Goal: Task Accomplishment & Management: Use online tool/utility

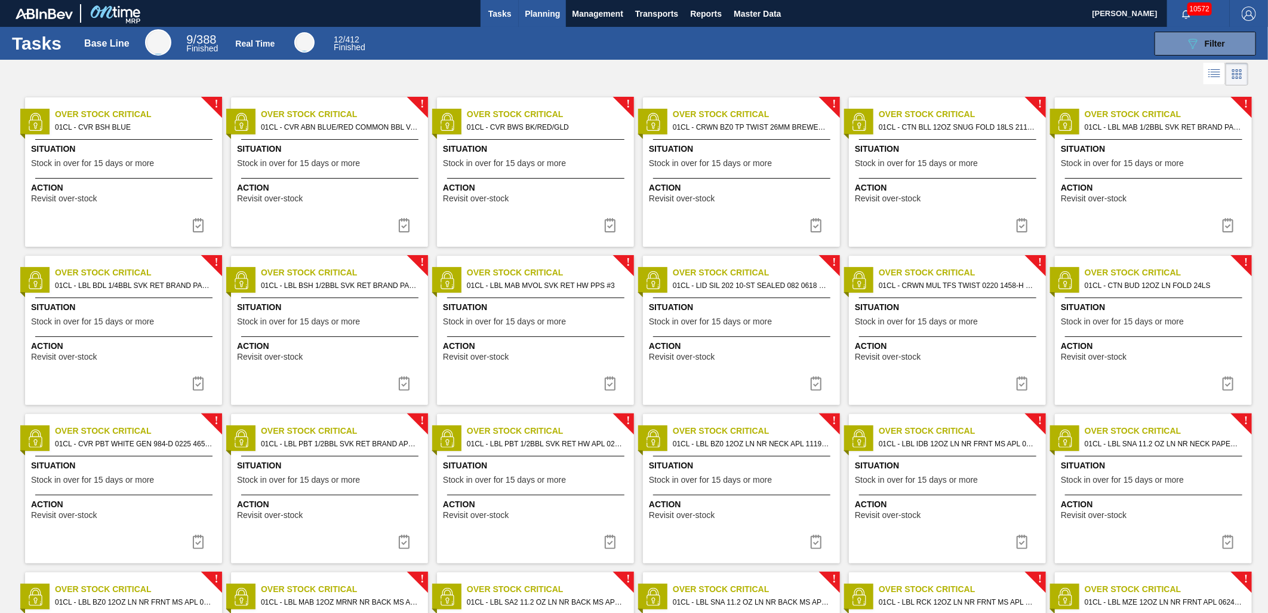
click at [548, 16] on span "Planning" at bounding box center [542, 14] width 35 height 14
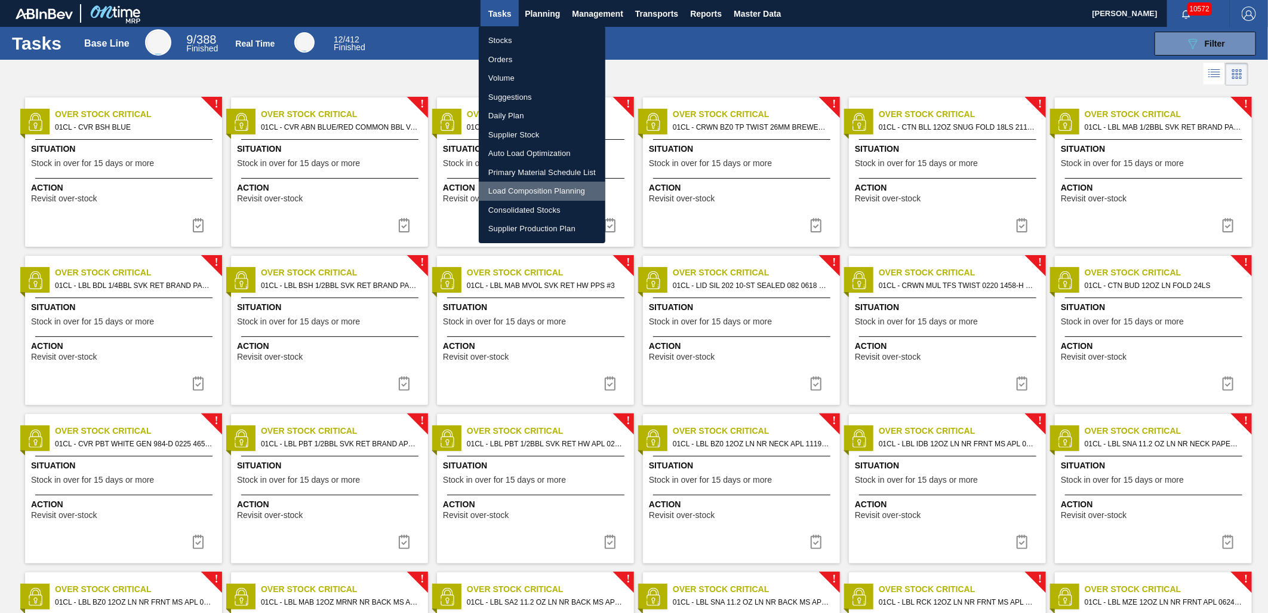
click at [521, 186] on li "Load Composition Planning" at bounding box center [542, 191] width 127 height 19
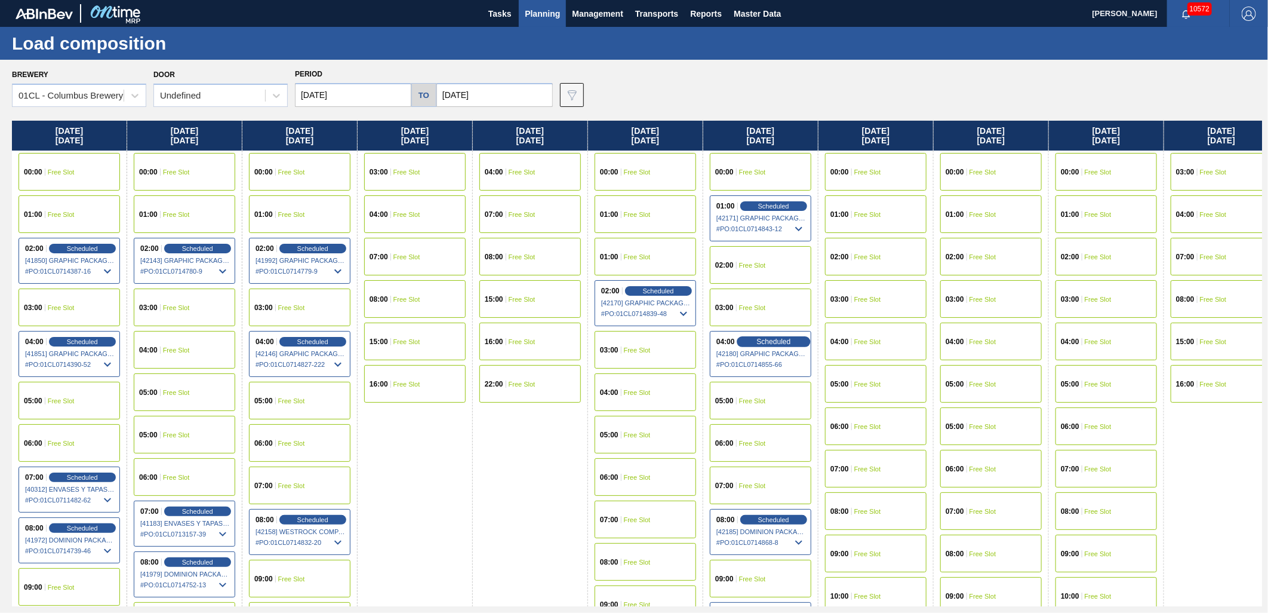
click at [771, 342] on span "Scheduled" at bounding box center [774, 341] width 34 height 8
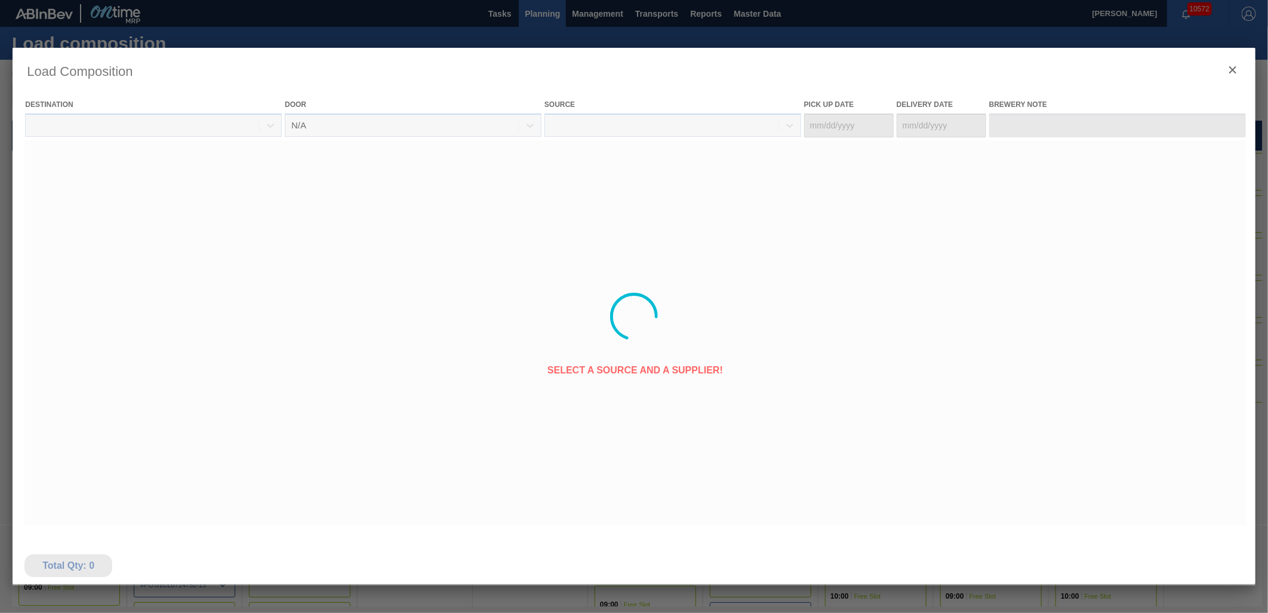
type Date "[DATE]"
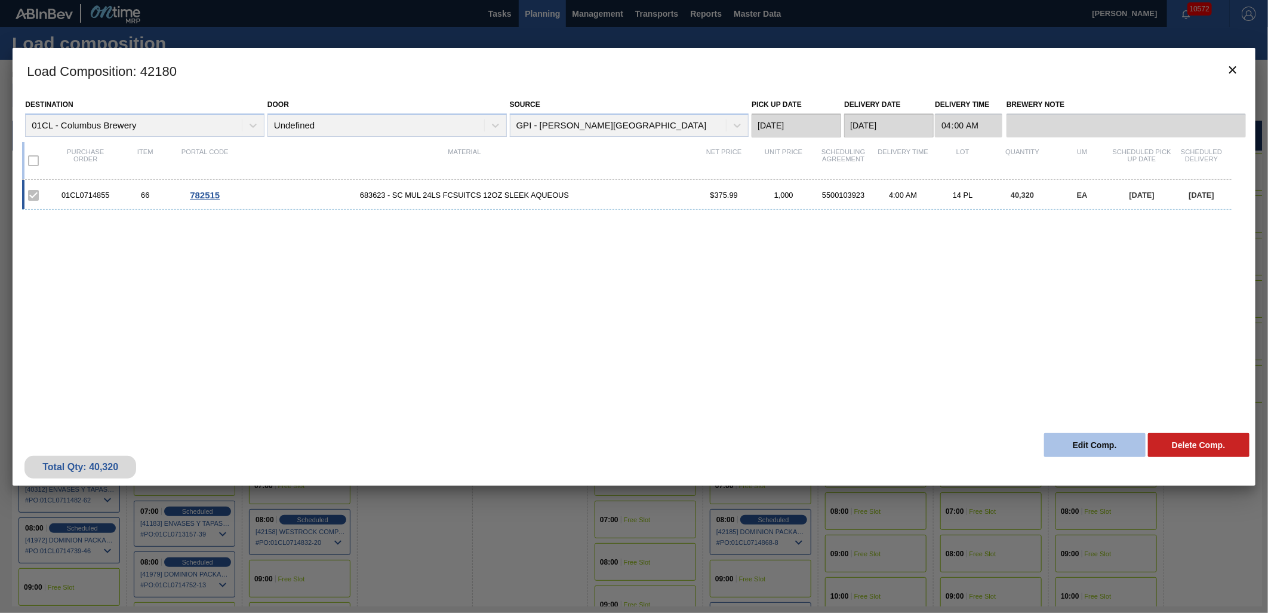
click at [1115, 442] on button "Edit Comp." at bounding box center [1095, 445] width 102 height 24
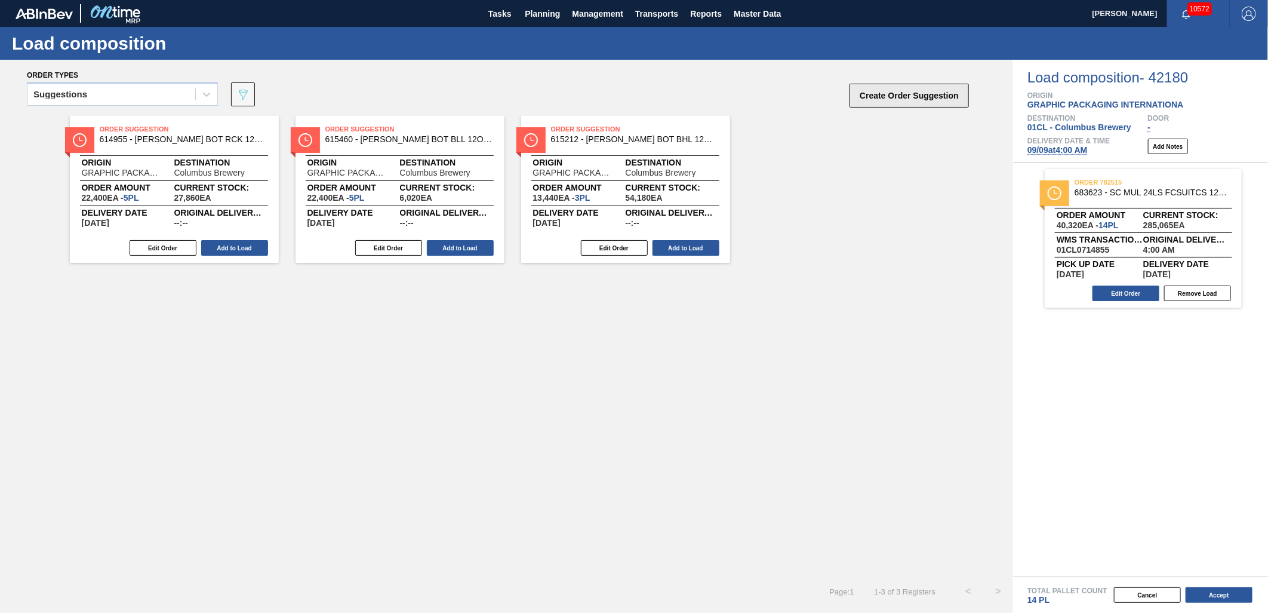
click at [900, 96] on button "Create Order Suggestion" at bounding box center [909, 96] width 119 height 24
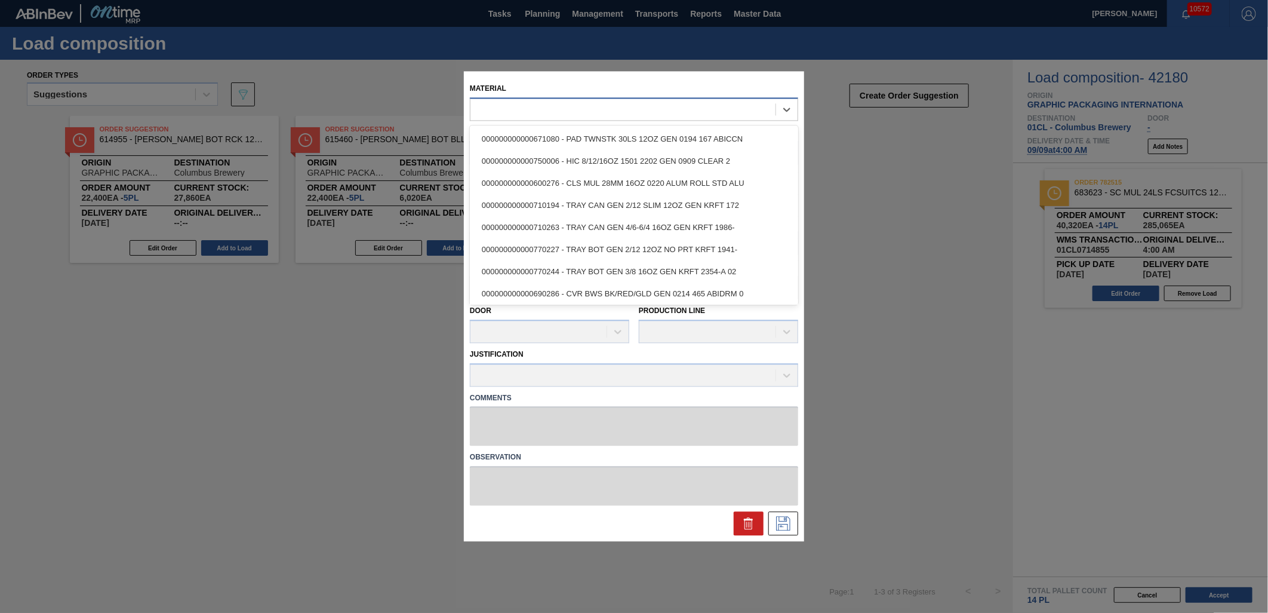
click at [617, 115] on div at bounding box center [623, 109] width 305 height 17
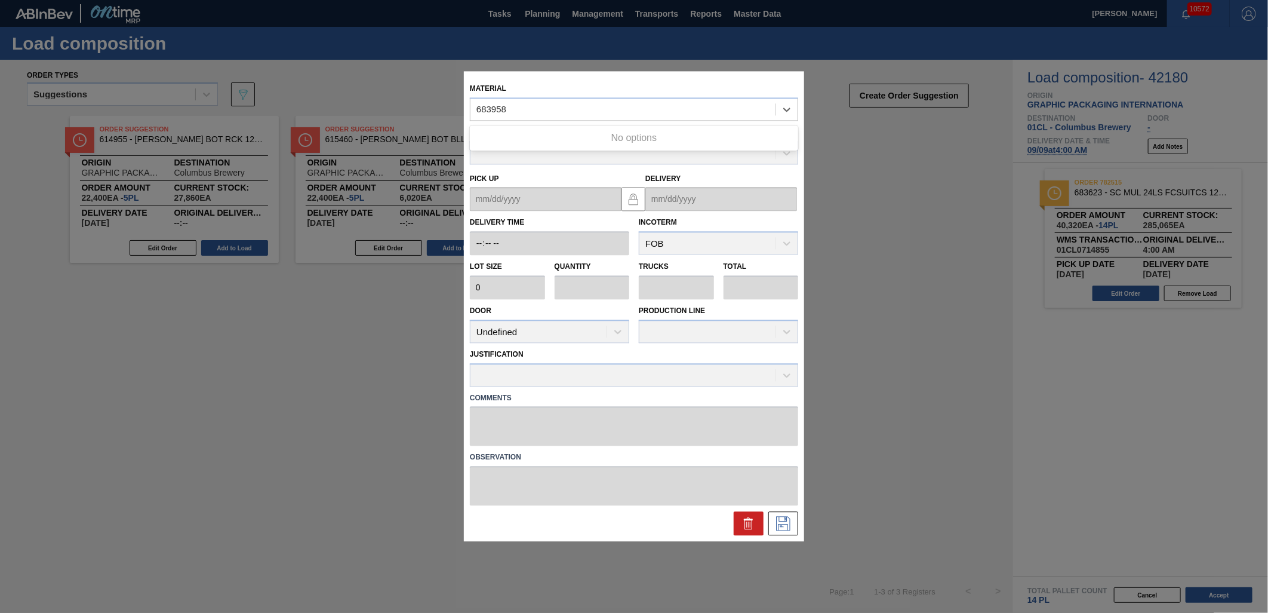
type input "683958"
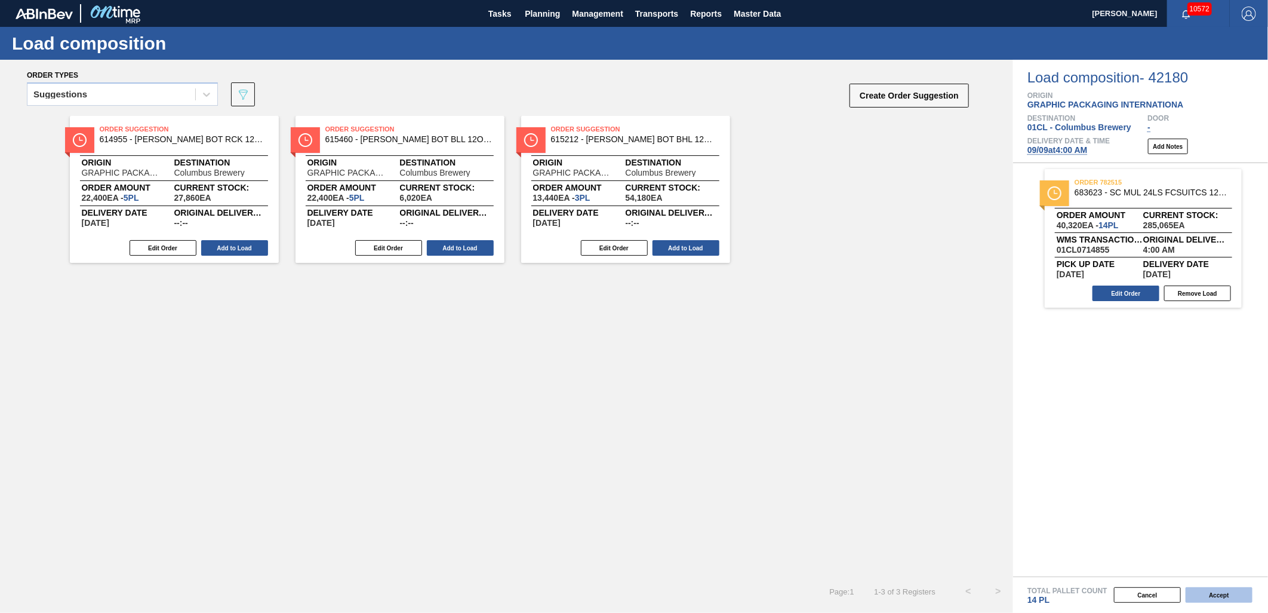
click at [1141, 551] on button "Accept" at bounding box center [1219, 595] width 67 height 16
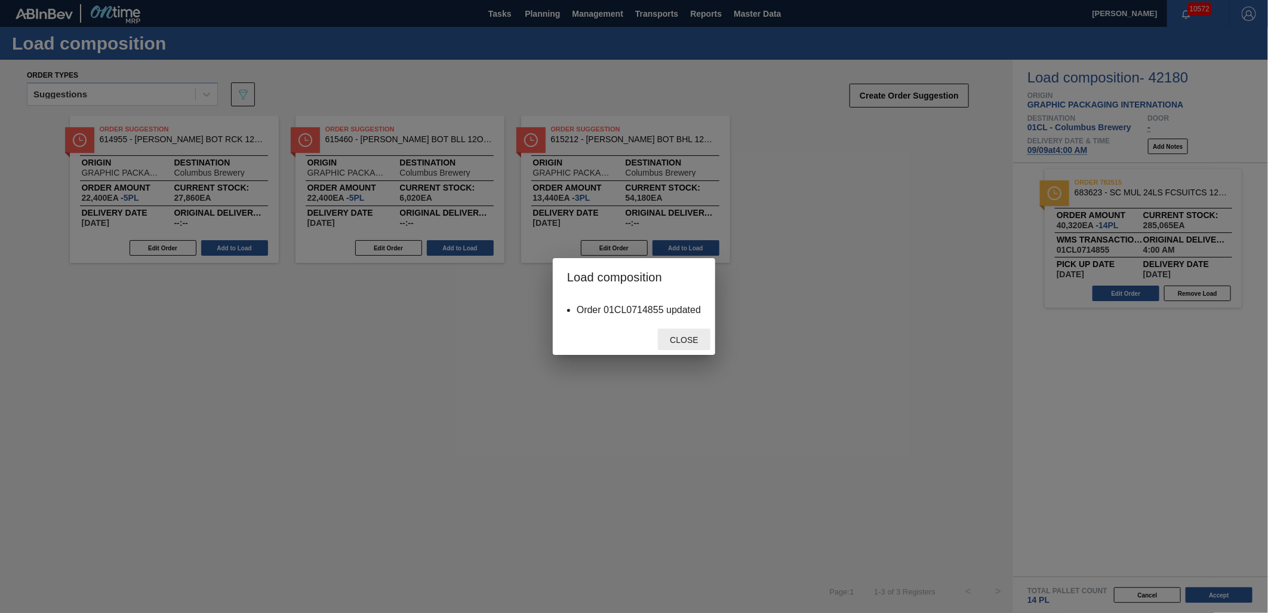
click at [691, 347] on div "Close" at bounding box center [684, 339] width 53 height 22
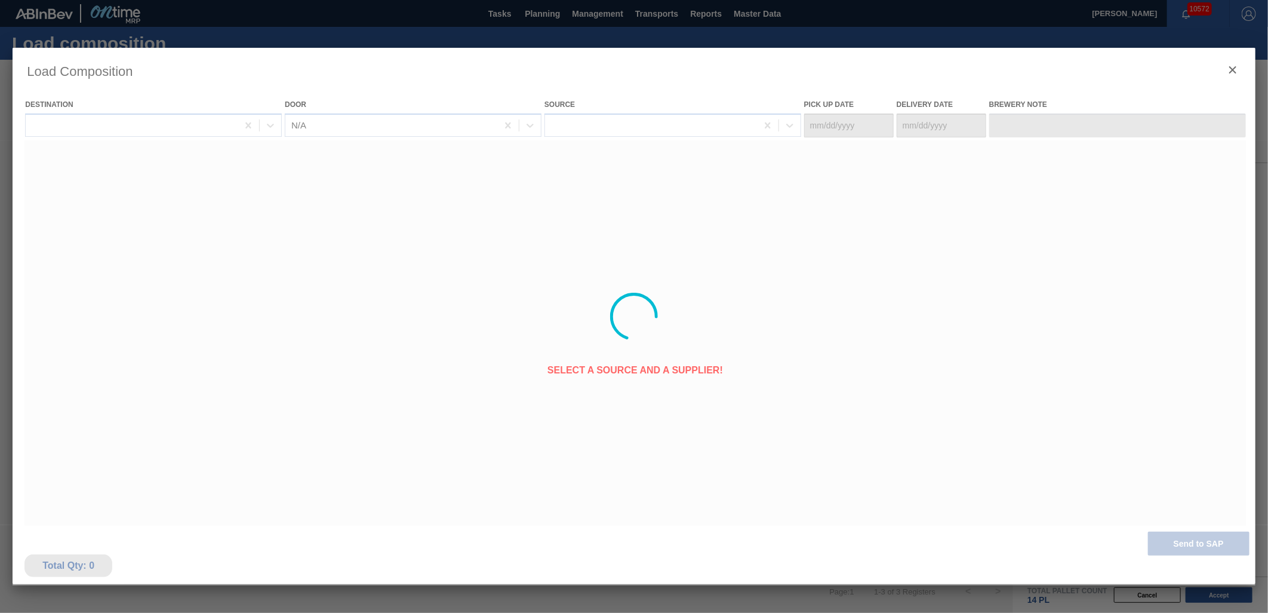
type Date "[DATE]"
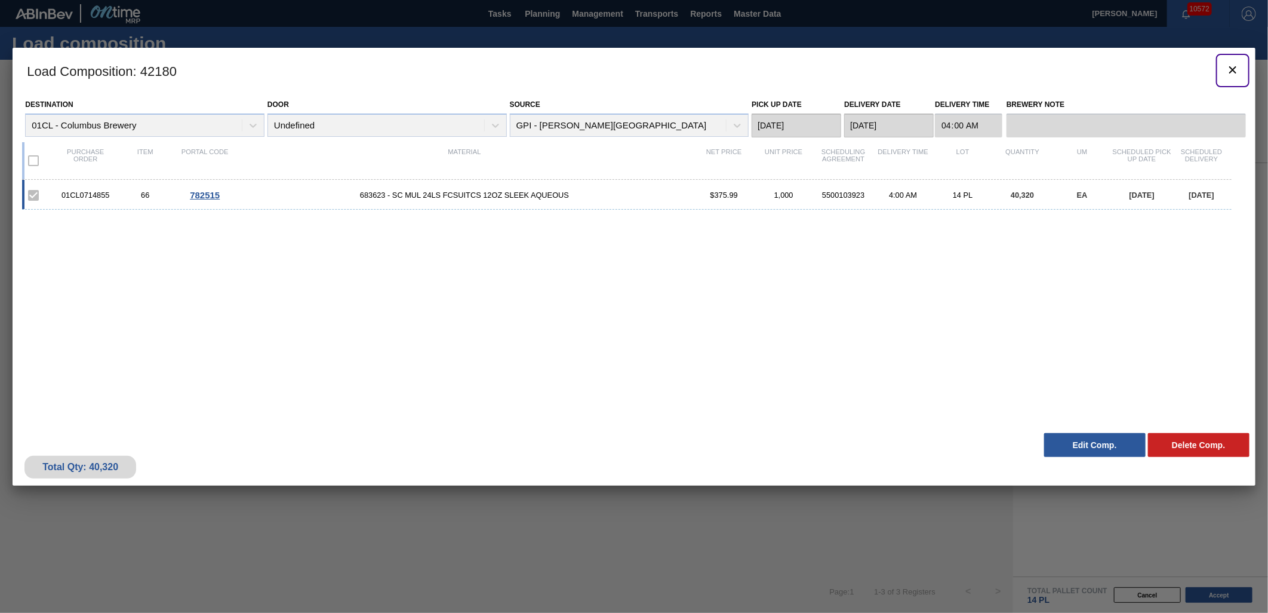
click at [1141, 70] on icon "botão de ícone" at bounding box center [1233, 69] width 7 height 7
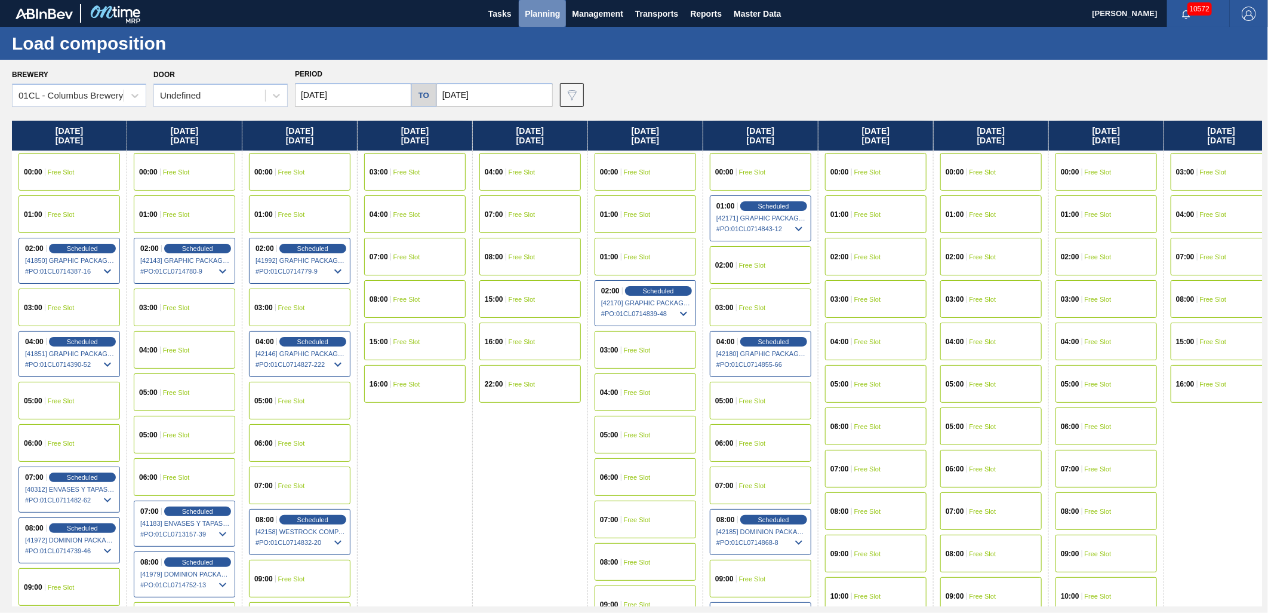
click at [536, 14] on span "Planning" at bounding box center [542, 14] width 35 height 14
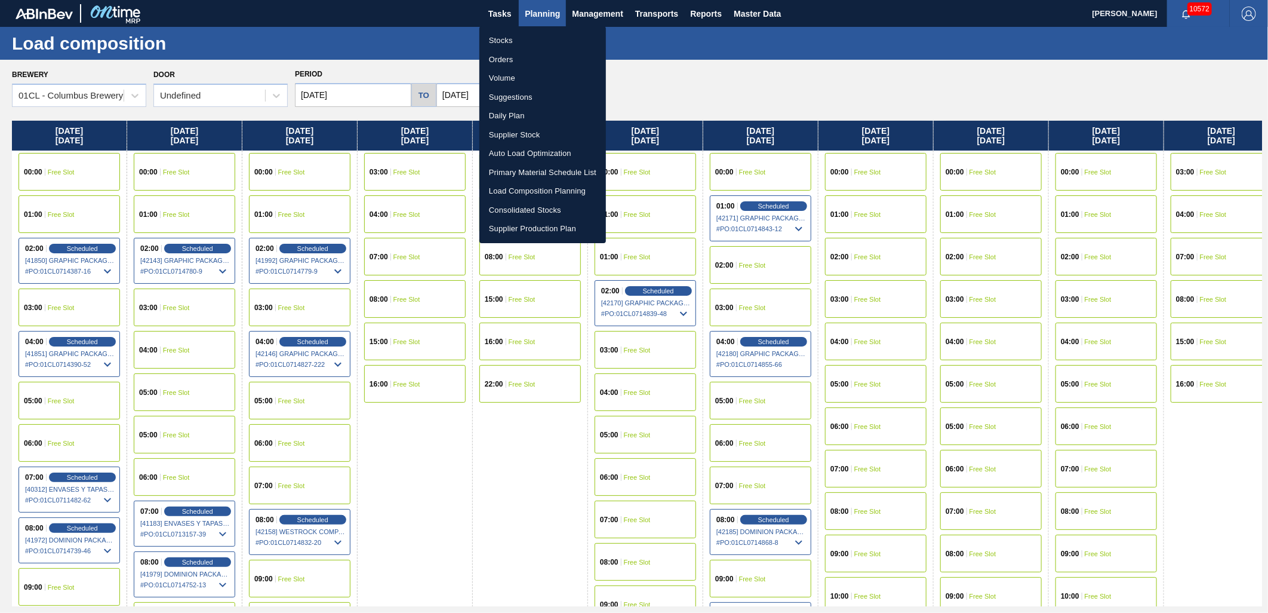
click at [517, 39] on li "Stocks" at bounding box center [543, 40] width 127 height 19
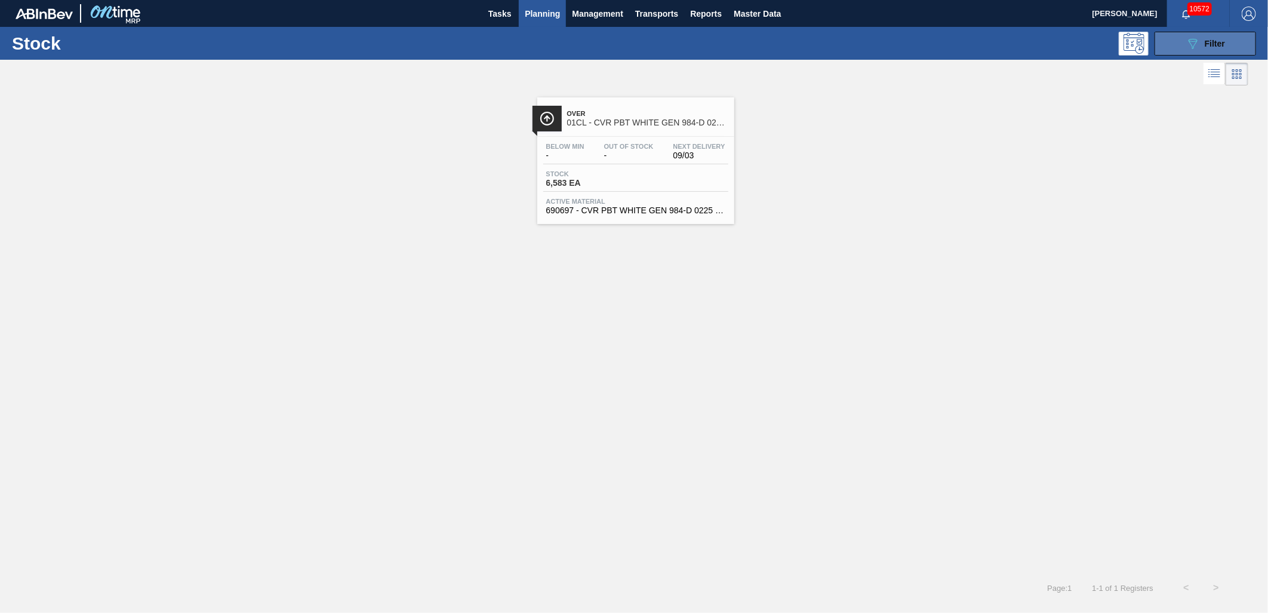
click at [1141, 50] on div "089F7B8B-B2A5-4AFE-B5C0-19BA573D28AC Filter" at bounding box center [1205, 43] width 39 height 14
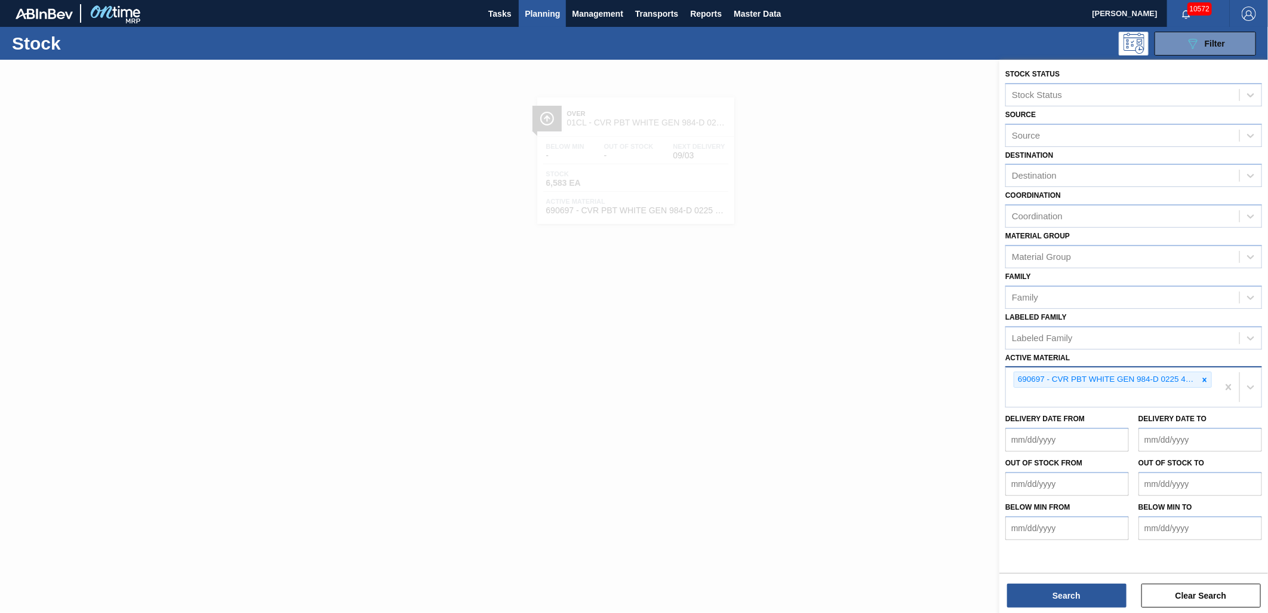
drag, startPoint x: 1205, startPoint y: 377, endPoint x: 1210, endPoint y: 374, distance: 6.1
click at [1141, 376] on icon at bounding box center [1205, 380] width 8 height 8
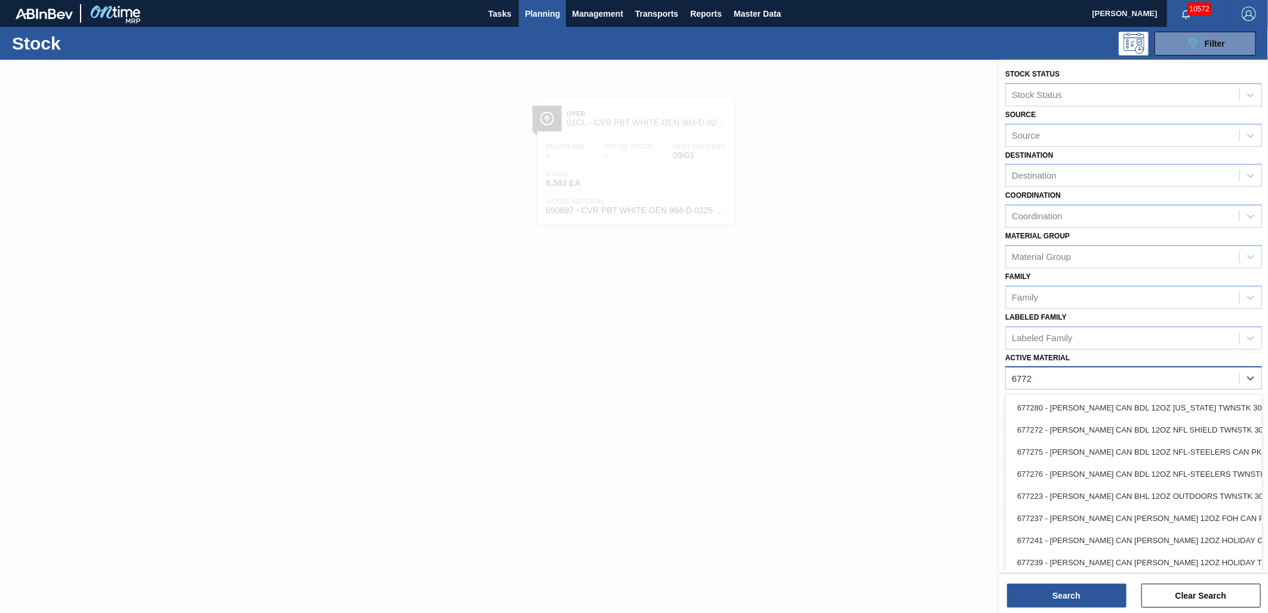
type Material "677276"
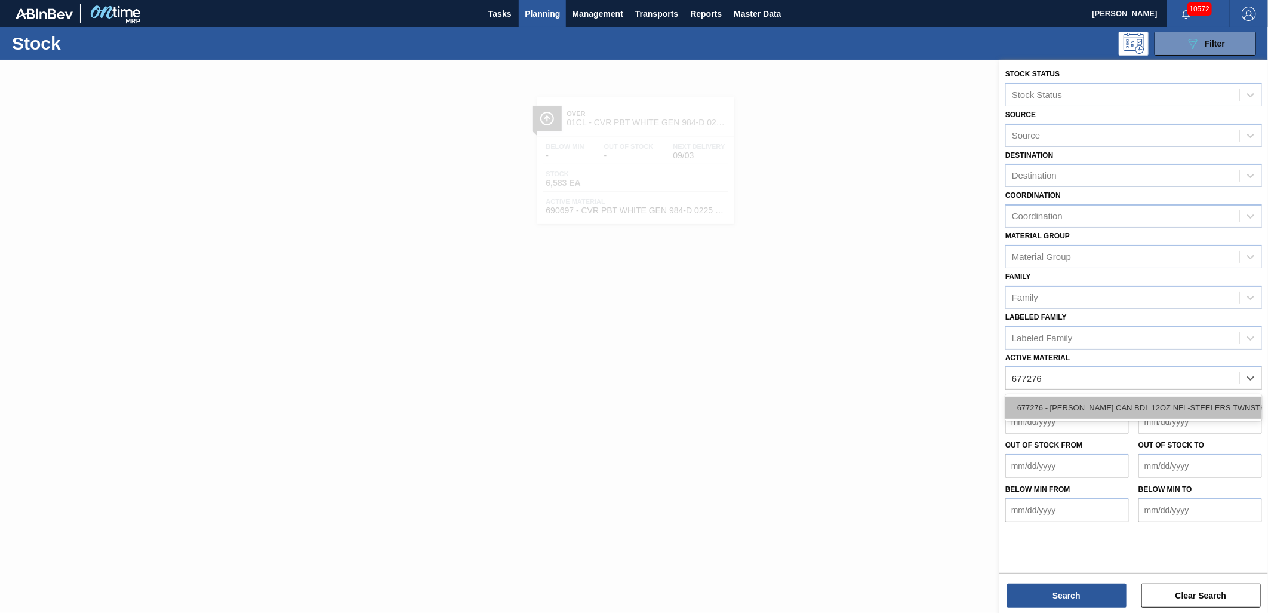
click at [1141, 405] on div "677276 - [PERSON_NAME] CAN BDL 12OZ NFL-STEELERS TWNSTK 30" at bounding box center [1134, 408] width 257 height 22
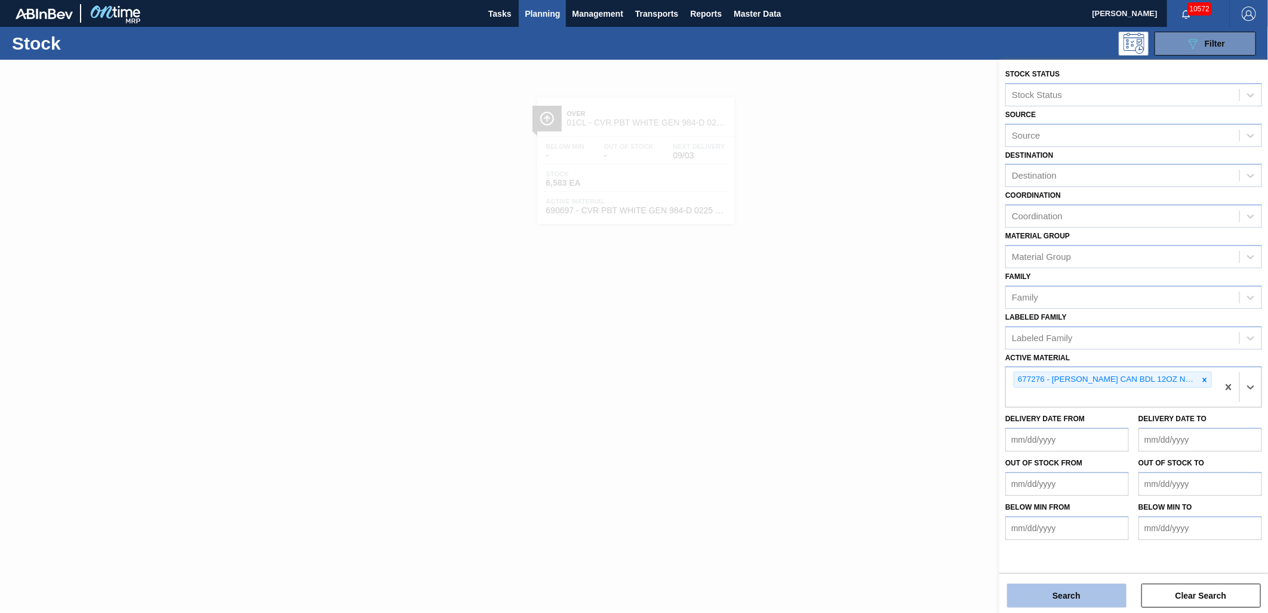
click at [1058, 551] on button "Search" at bounding box center [1066, 595] width 119 height 24
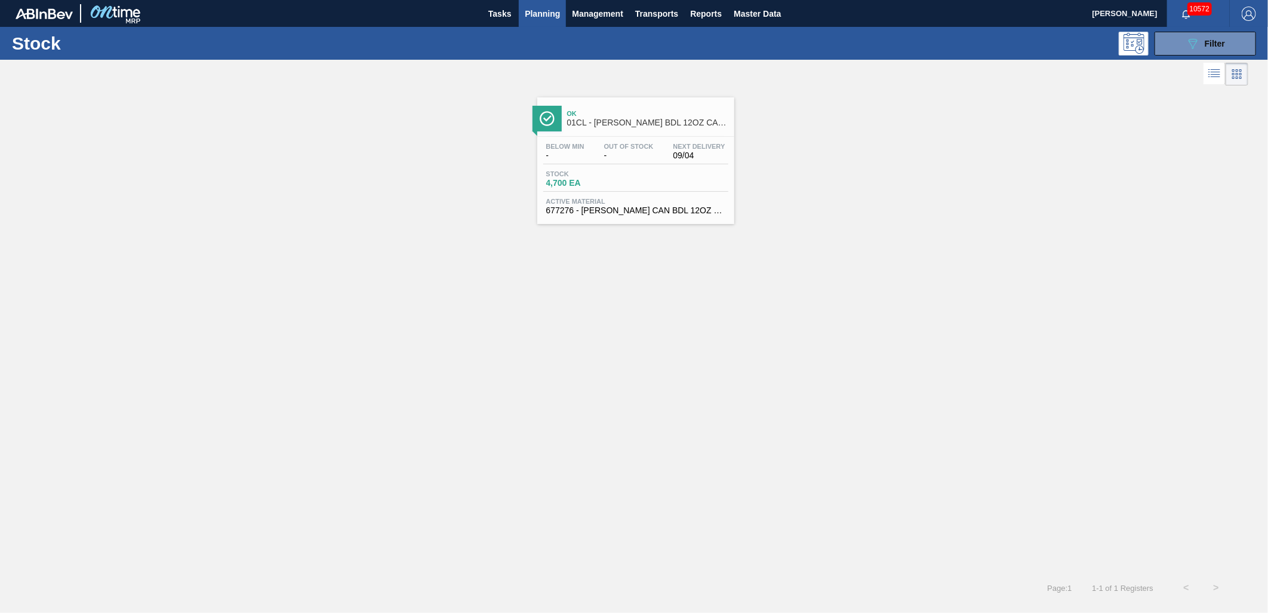
click at [636, 162] on div "Below Min - Out Of Stock - Next Delivery 09/04" at bounding box center [635, 153] width 185 height 21
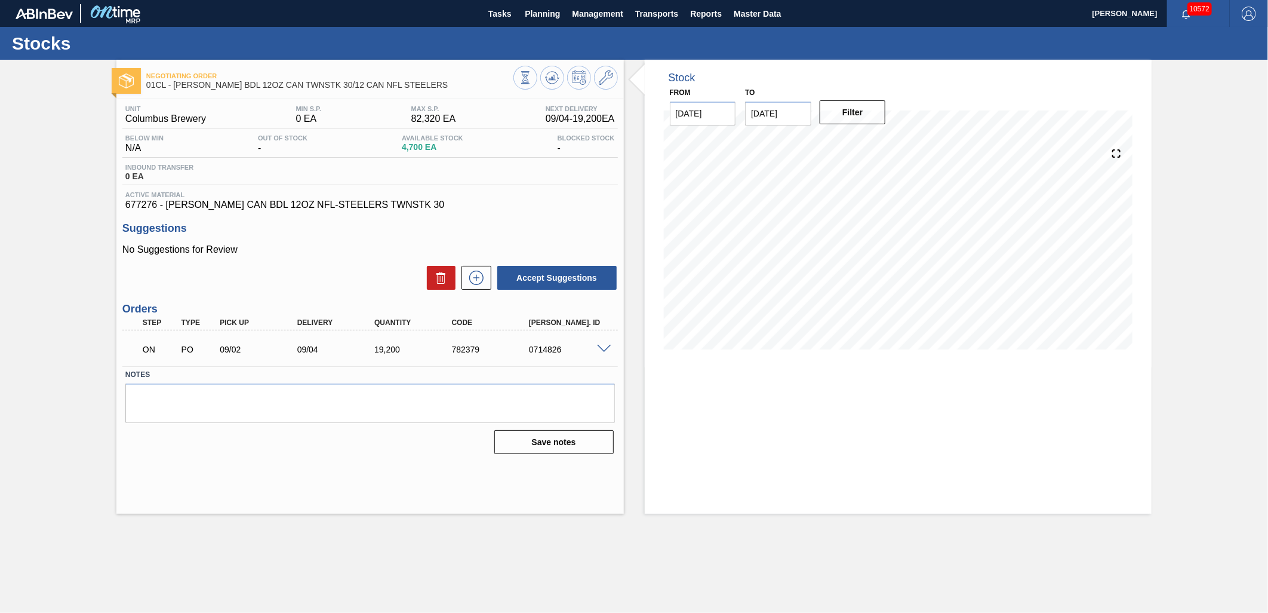
click at [604, 349] on span at bounding box center [604, 349] width 14 height 9
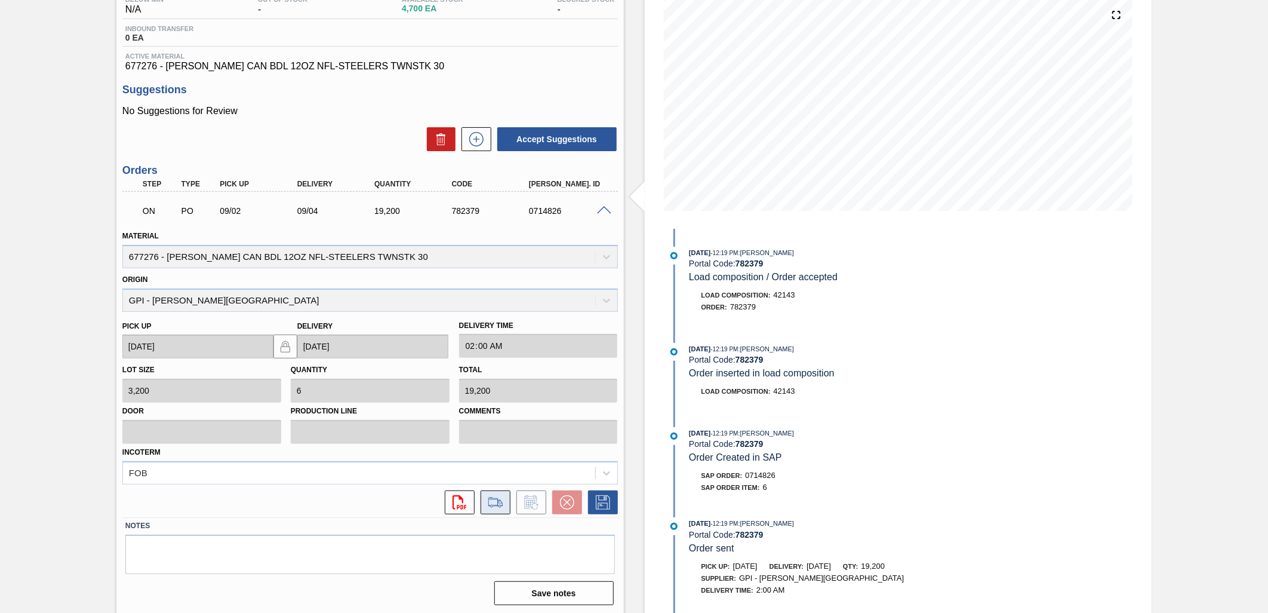
click at [493, 497] on icon at bounding box center [495, 501] width 14 height 9
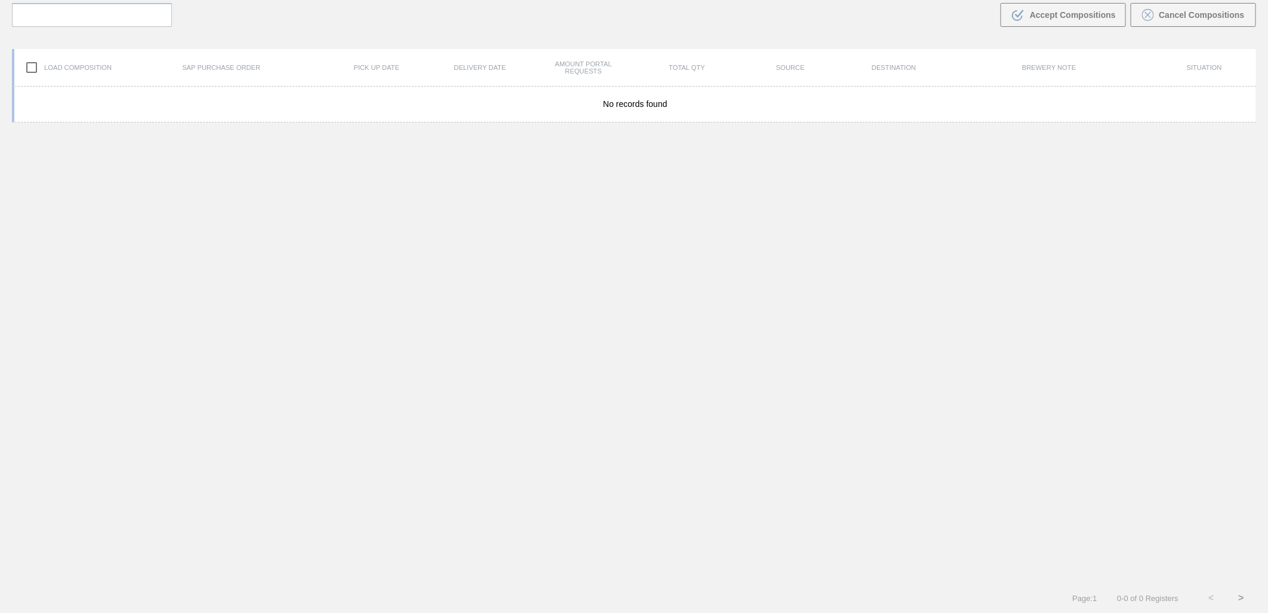
scroll to position [86, 0]
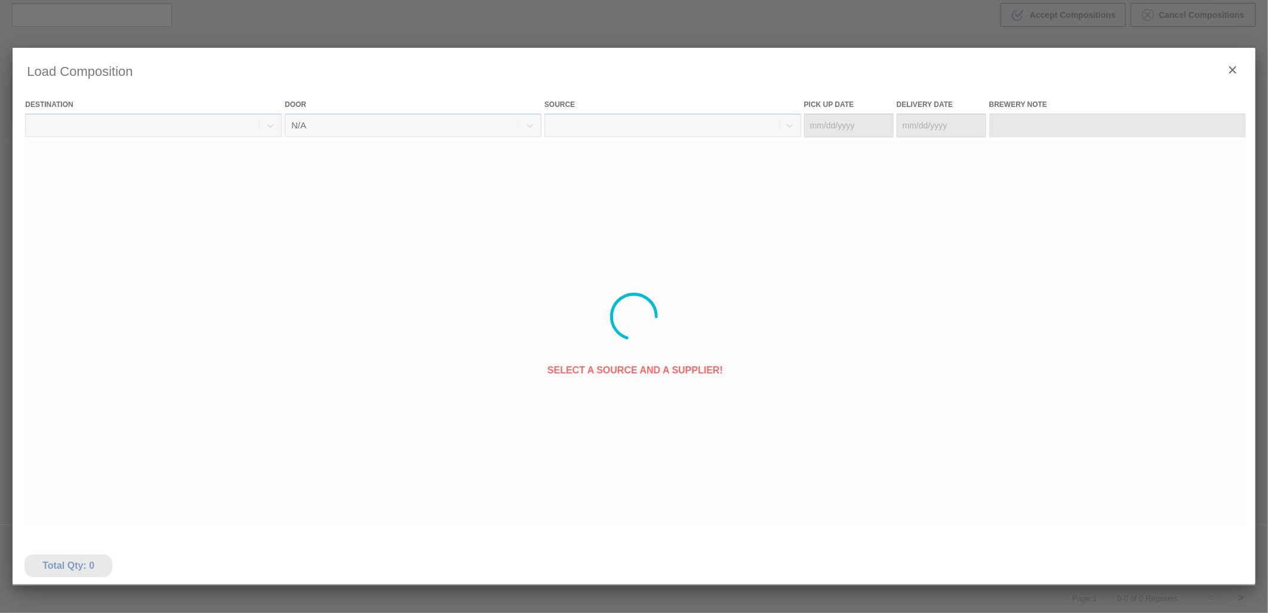
type Date "[DATE]"
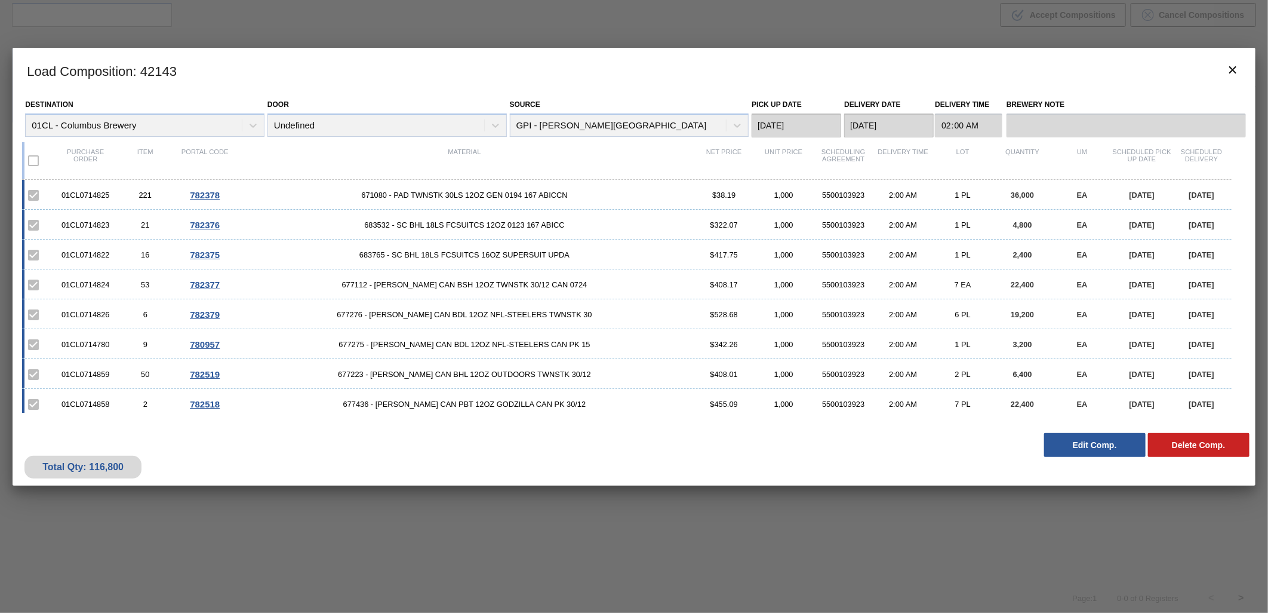
click at [1097, 445] on button "Edit Comp." at bounding box center [1095, 445] width 102 height 24
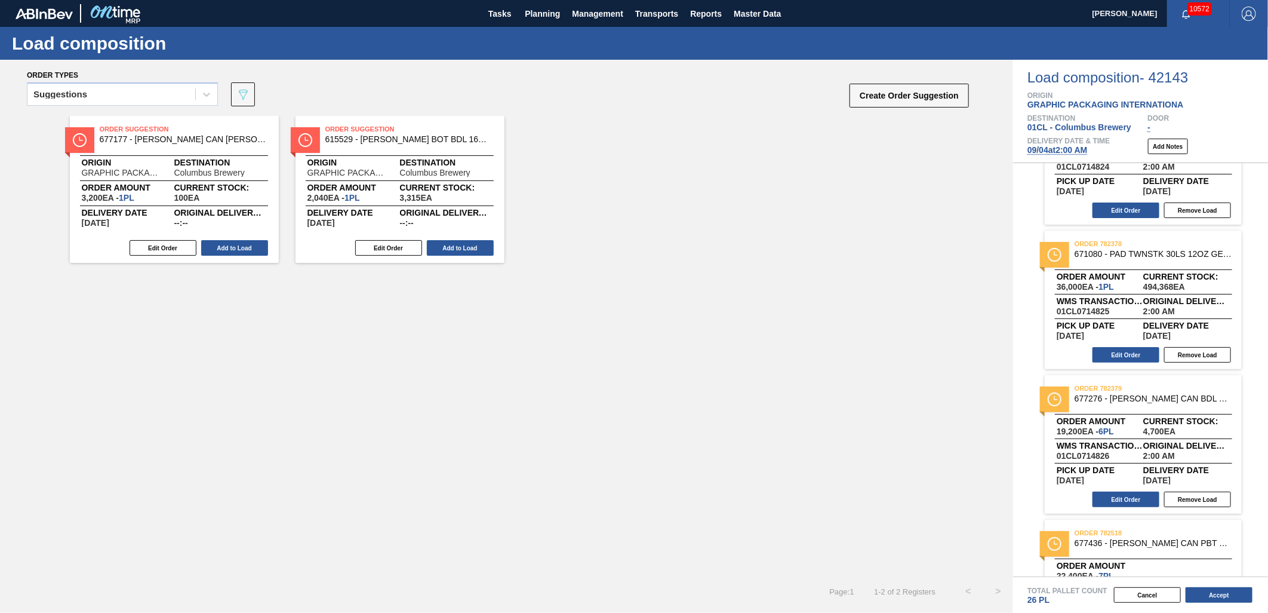
scroll to position [597, 0]
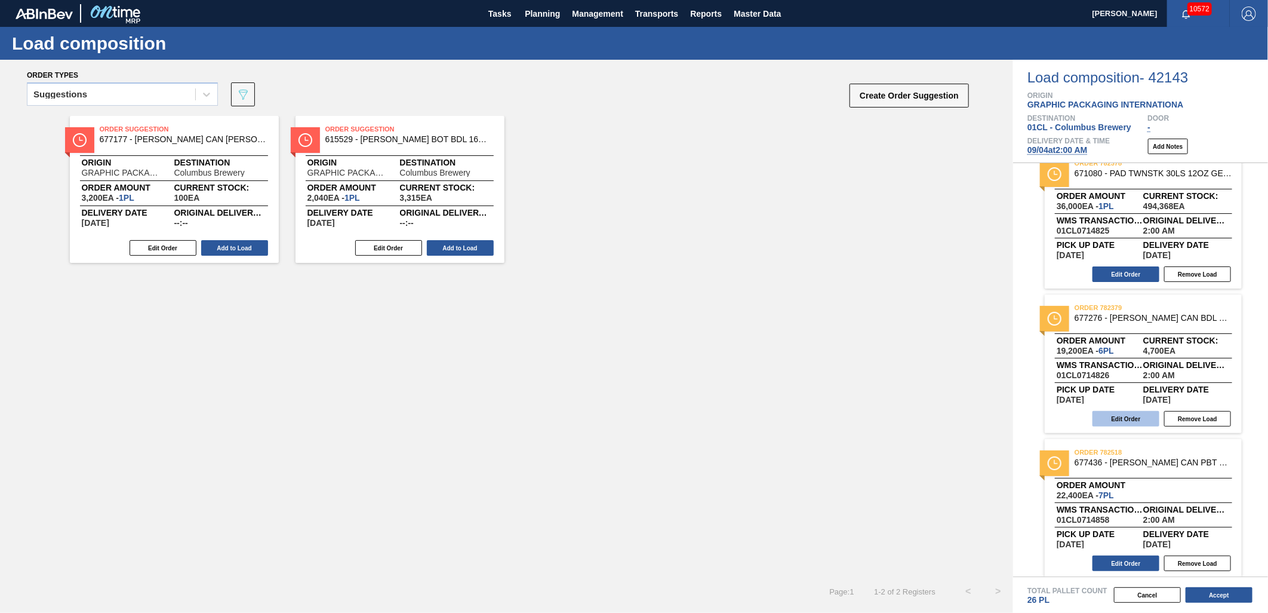
click at [1121, 423] on button "Edit Order" at bounding box center [1126, 419] width 67 height 16
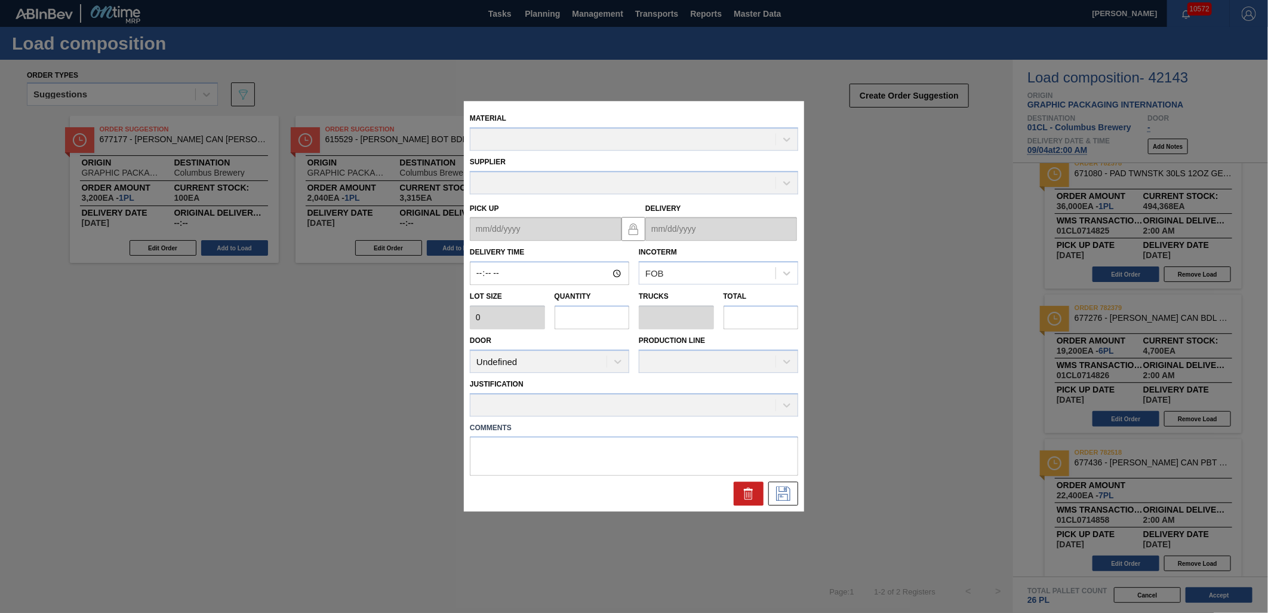
type input "02:00:00"
type input "3,200"
type input "6"
type input "0.231"
type input "19,200"
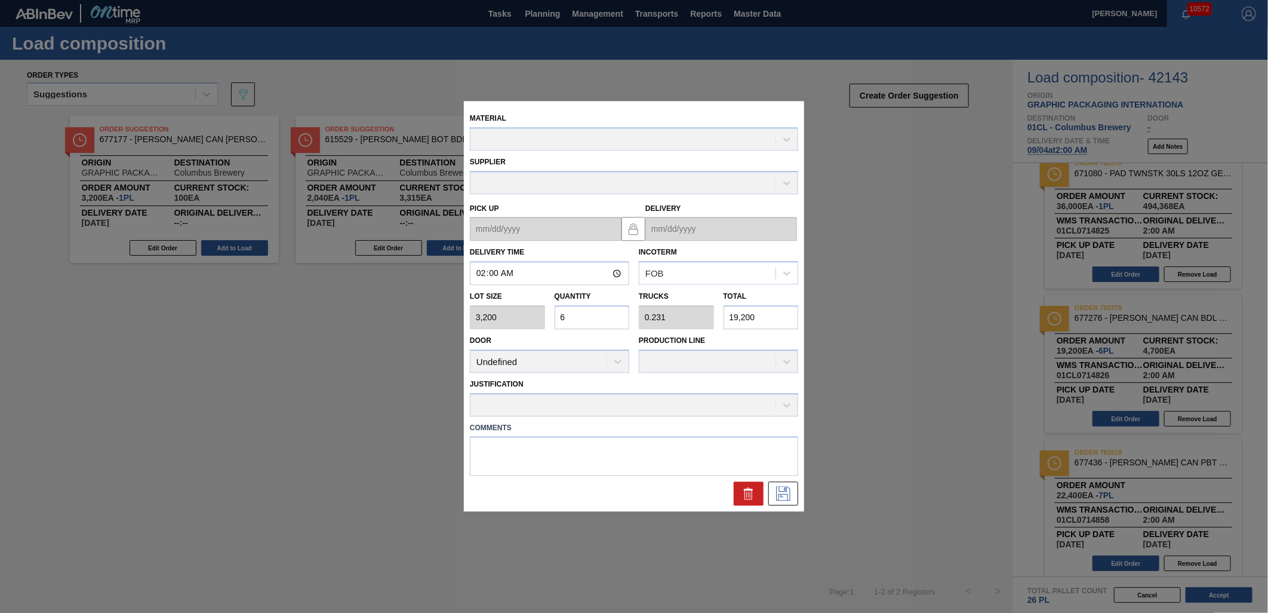
type up "[DATE]"
type input "[DATE]"
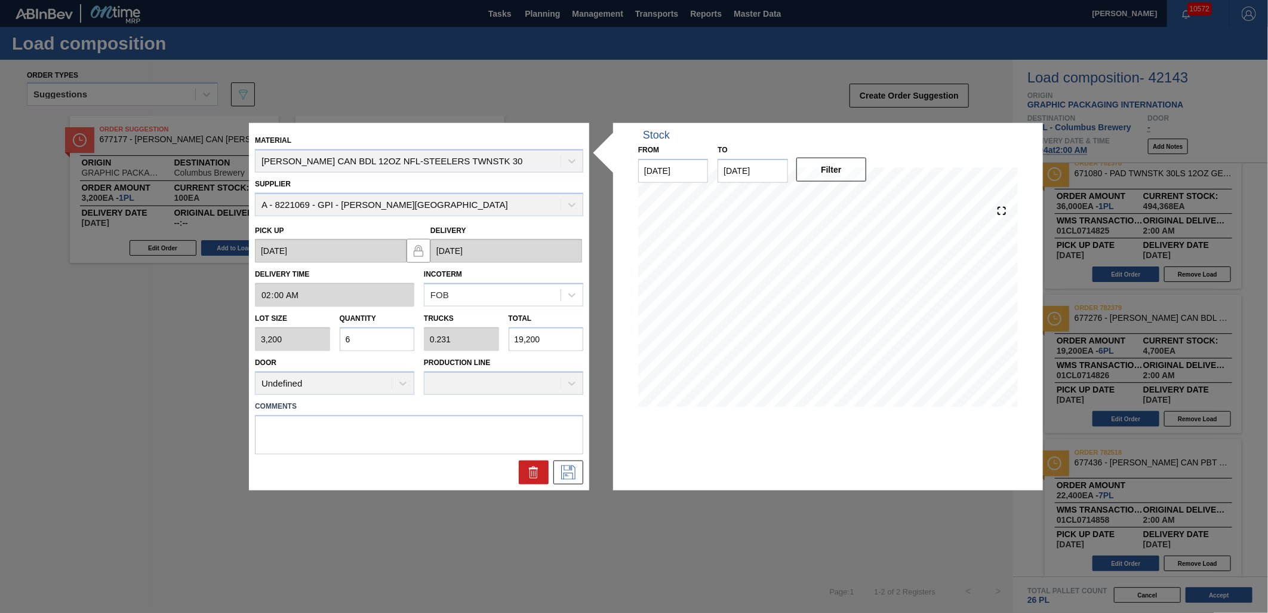
drag, startPoint x: 546, startPoint y: 339, endPoint x: 518, endPoint y: 339, distance: 28.1
click at [518, 339] on input "19,200" at bounding box center [546, 339] width 75 height 24
type input "0"
type input "1"
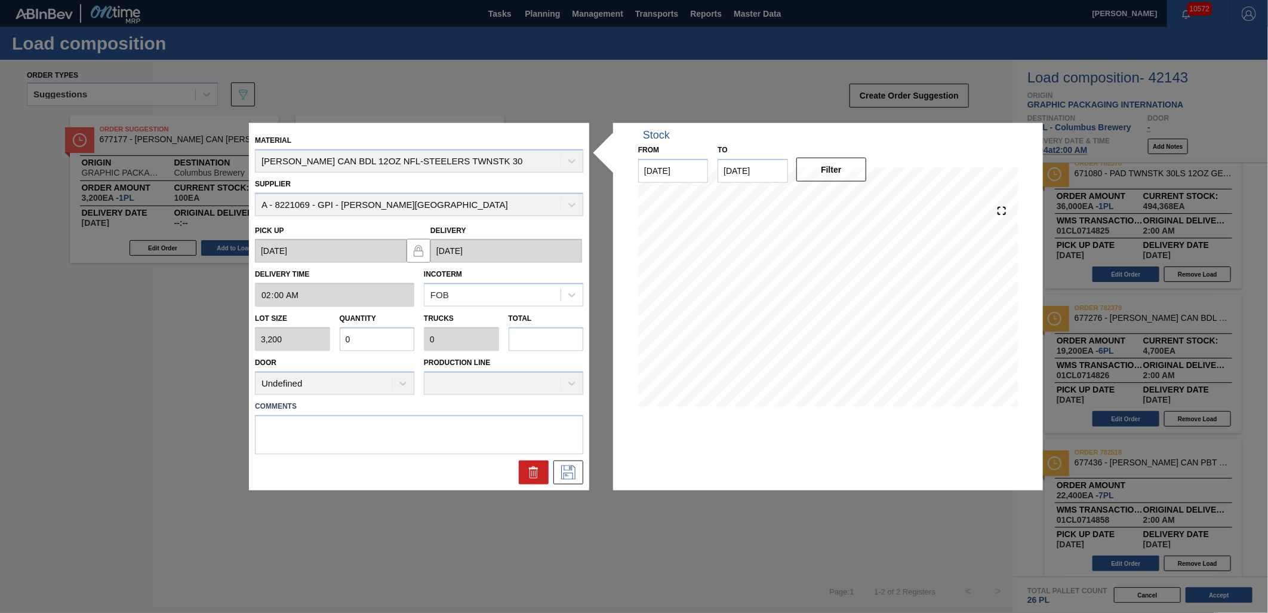
type input "1"
type input "0.006"
type input "18"
type input "0.058"
type input "0.002"
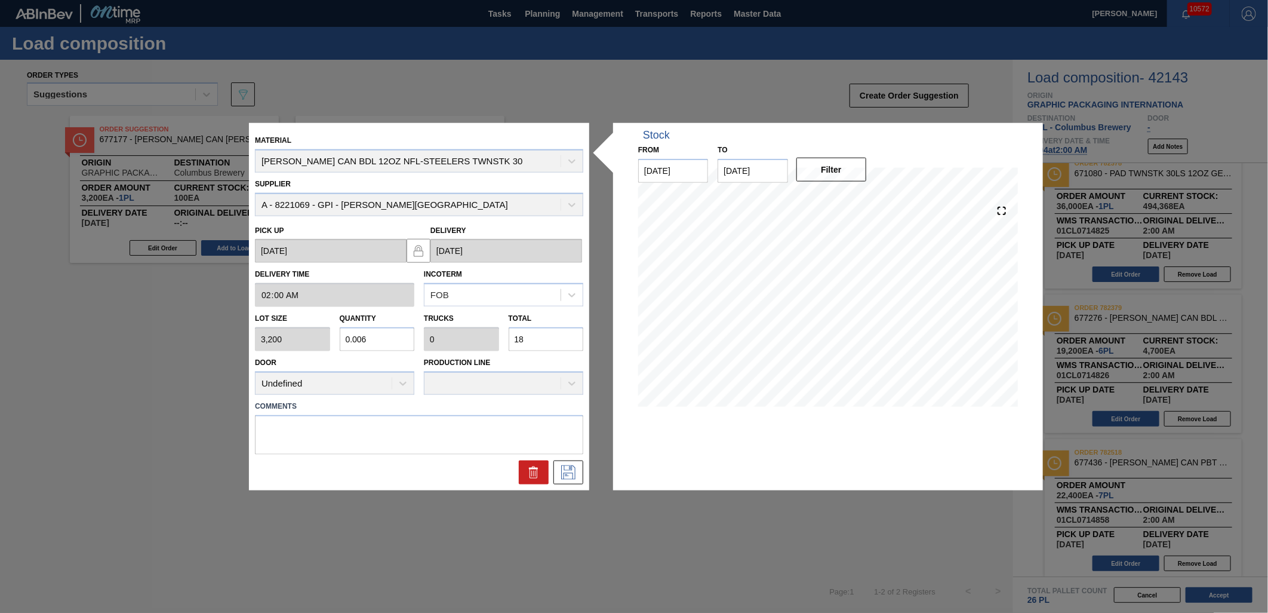
type input "185"
type input "0.578"
type input "0.022"
type input "1,850"
type input "5.781"
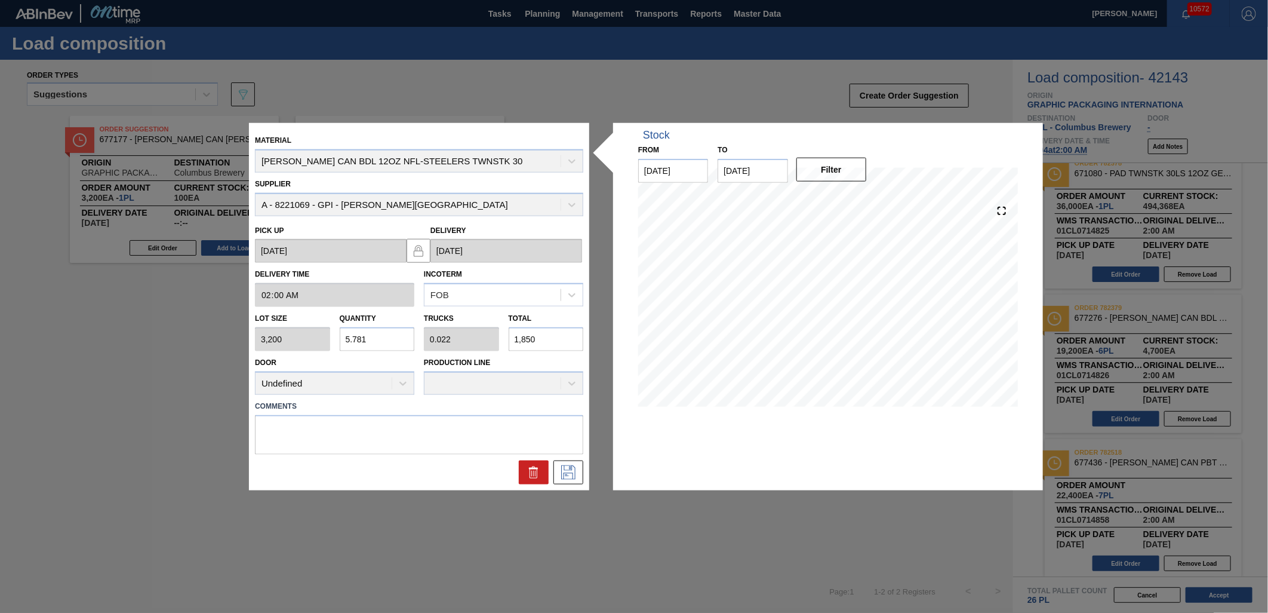
type input "0.222"
type input "18,500"
click at [570, 469] on icon at bounding box center [568, 472] width 19 height 14
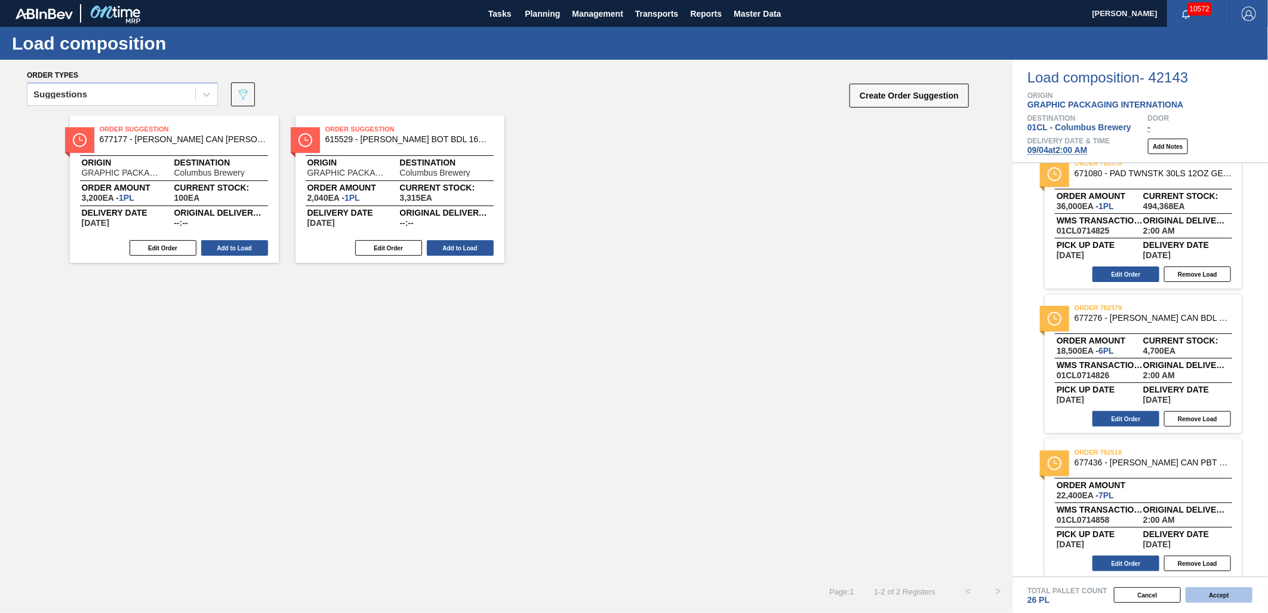
click at [1141, 551] on button "Accept" at bounding box center [1219, 595] width 67 height 16
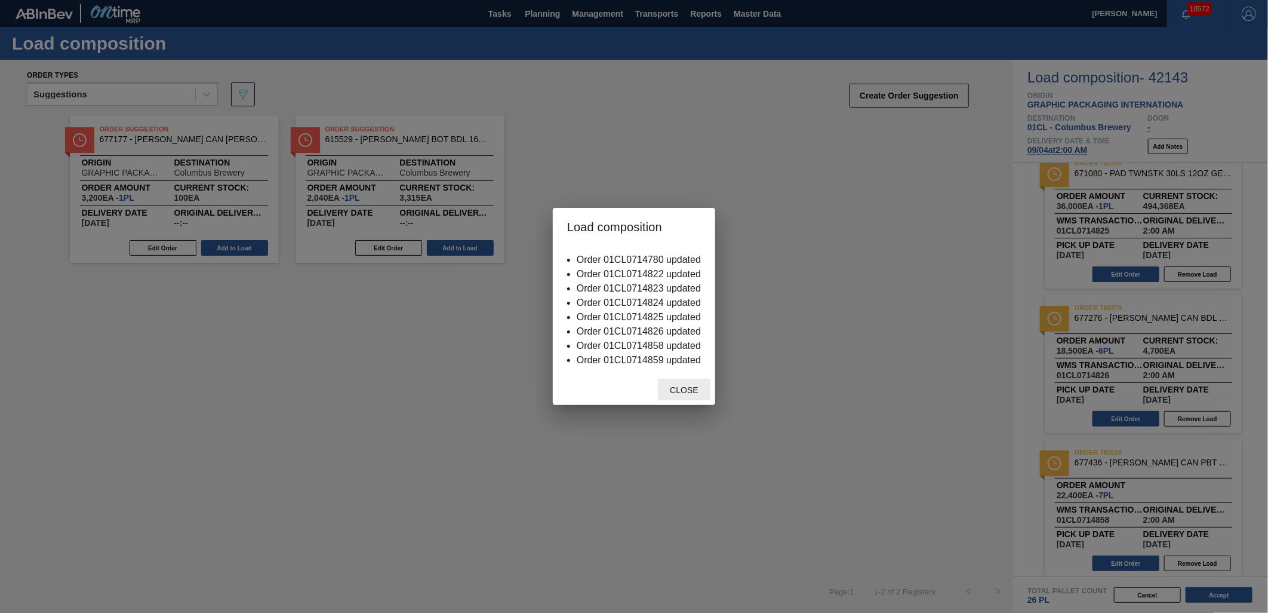
click at [694, 386] on span "Close" at bounding box center [683, 390] width 47 height 10
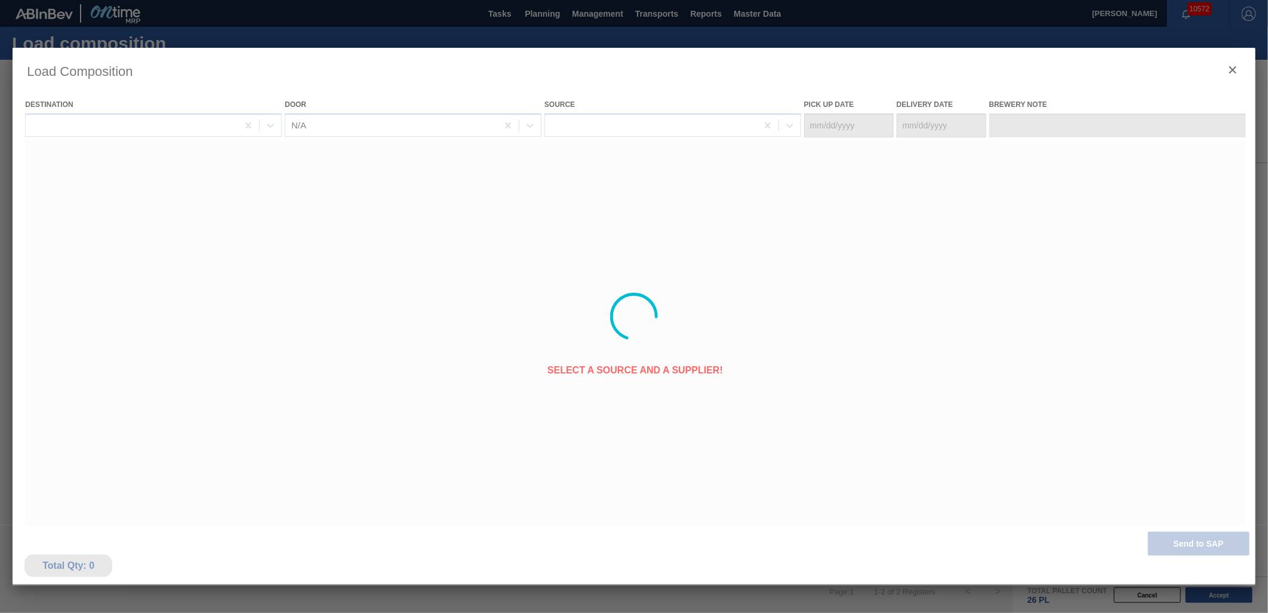
type Date "[DATE]"
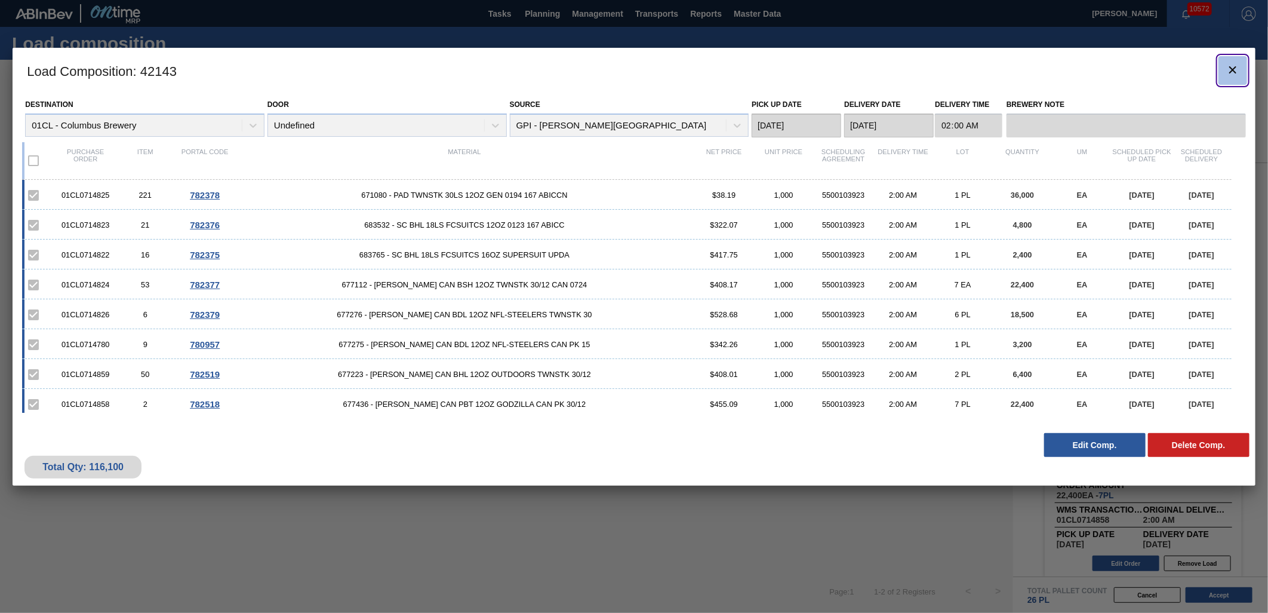
click at [1141, 78] on clb-icon "botão de ícone" at bounding box center [1233, 71] width 14 height 16
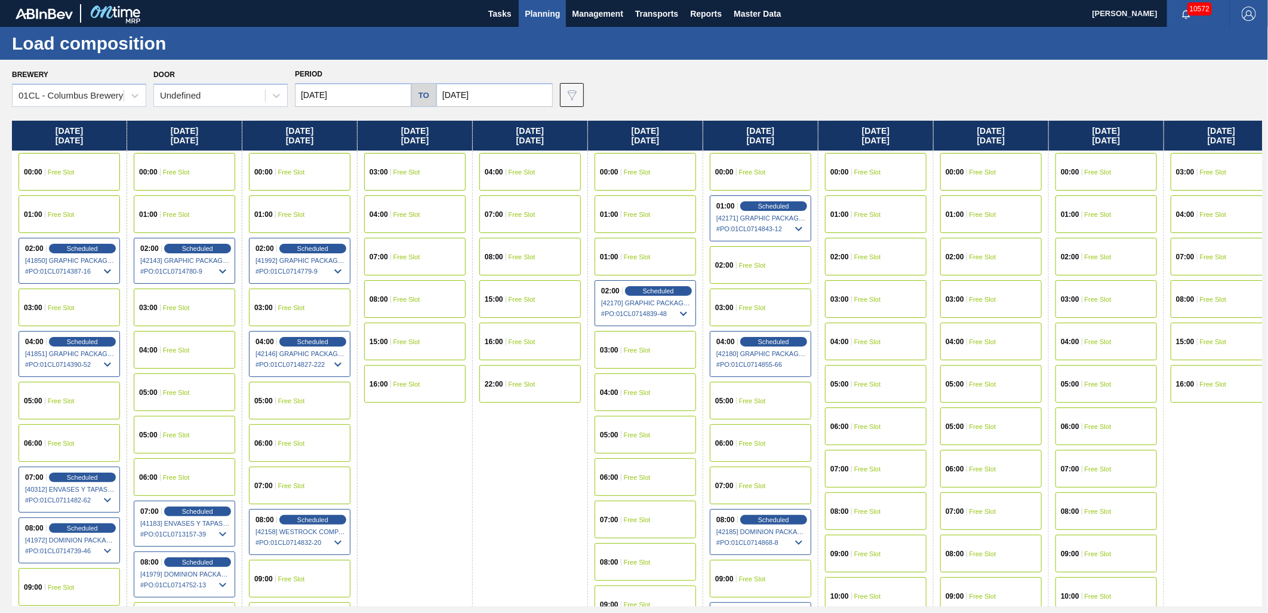
click at [552, 9] on span "Planning" at bounding box center [542, 14] width 35 height 14
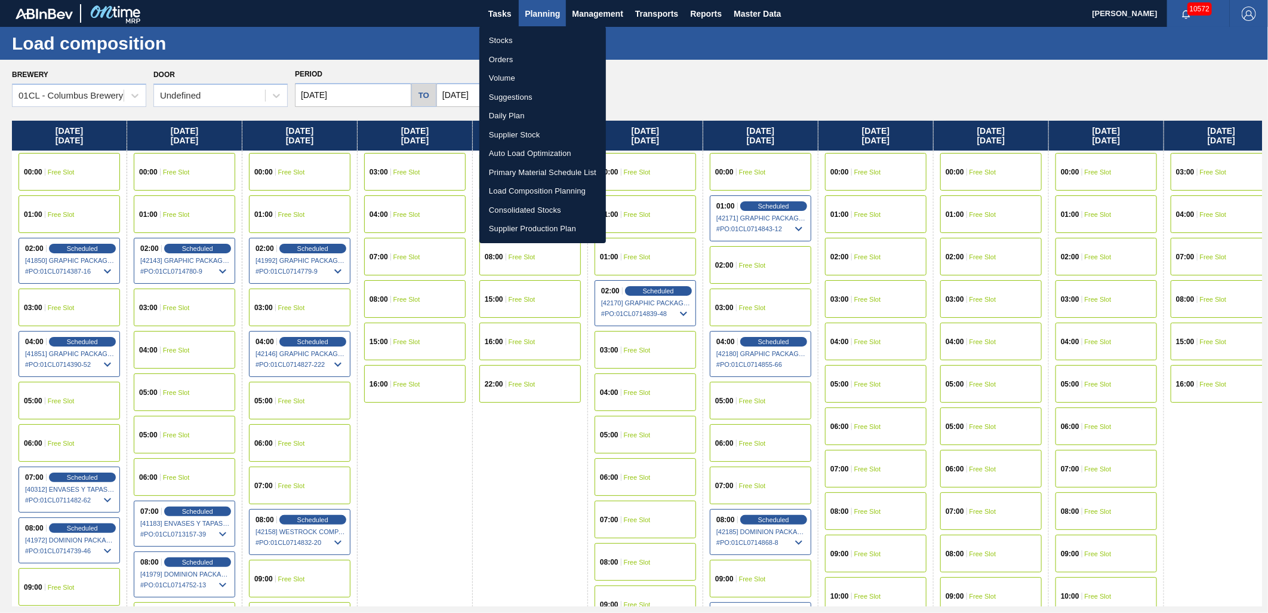
click at [526, 93] on li "Suggestions" at bounding box center [543, 97] width 127 height 19
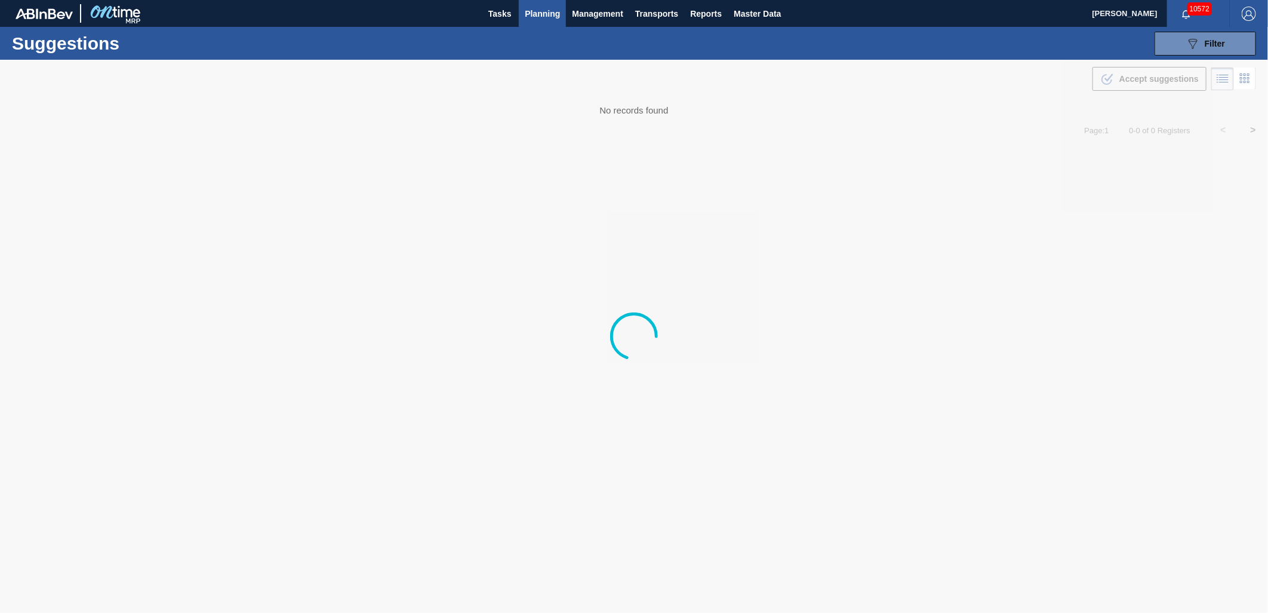
type from "[DATE]"
type to "[DATE]"
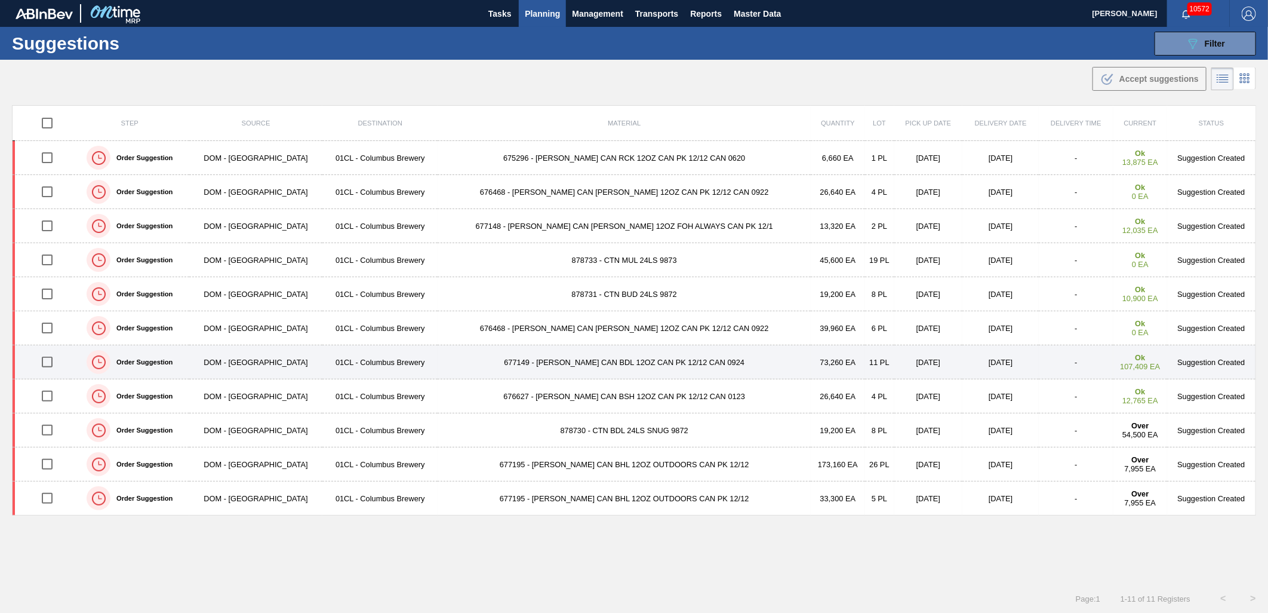
scroll to position [1, 0]
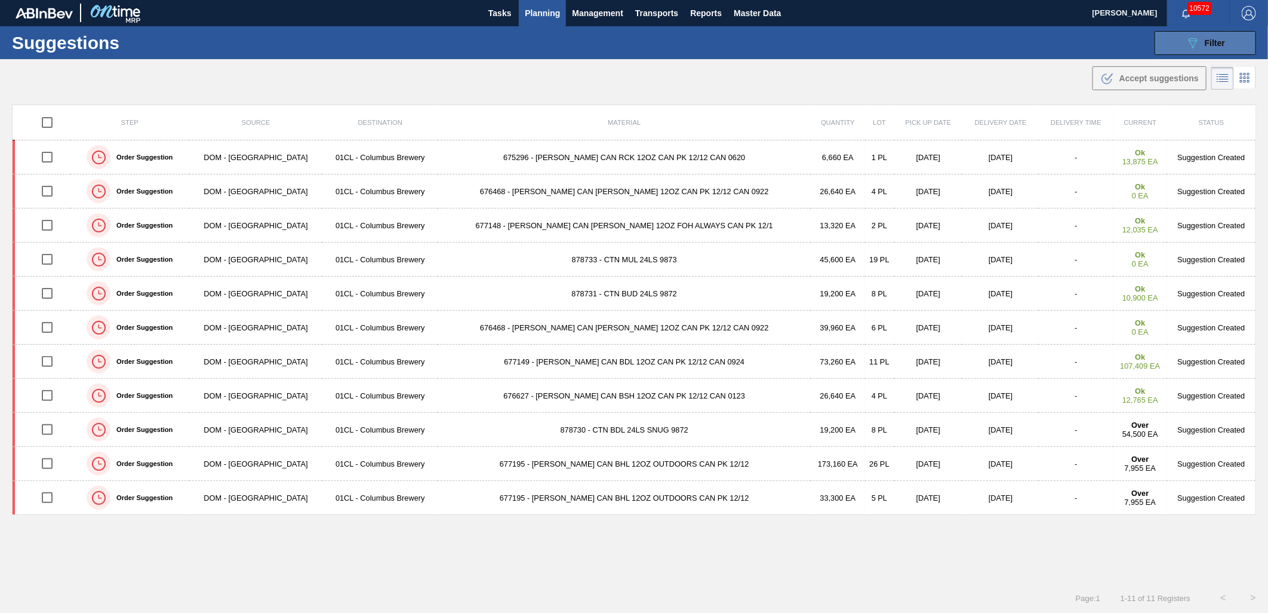
click at [1141, 51] on button "089F7B8B-B2A5-4AFE-B5C0-19BA573D28AC Filter" at bounding box center [1206, 43] width 102 height 24
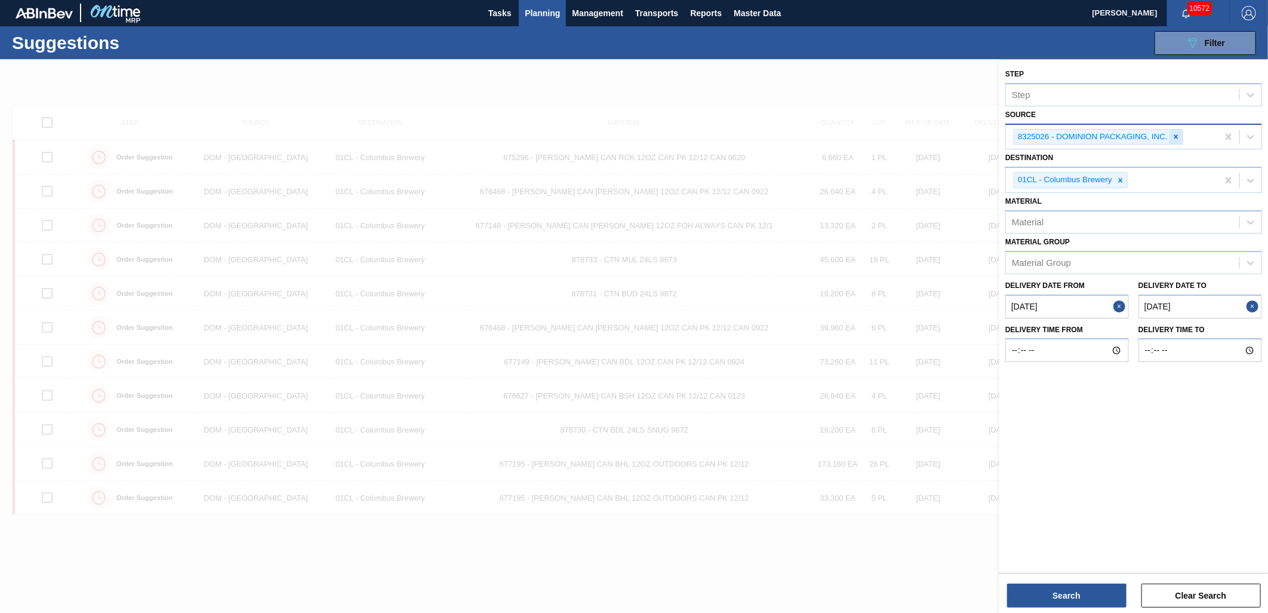
click at [1141, 139] on icon at bounding box center [1176, 137] width 8 height 8
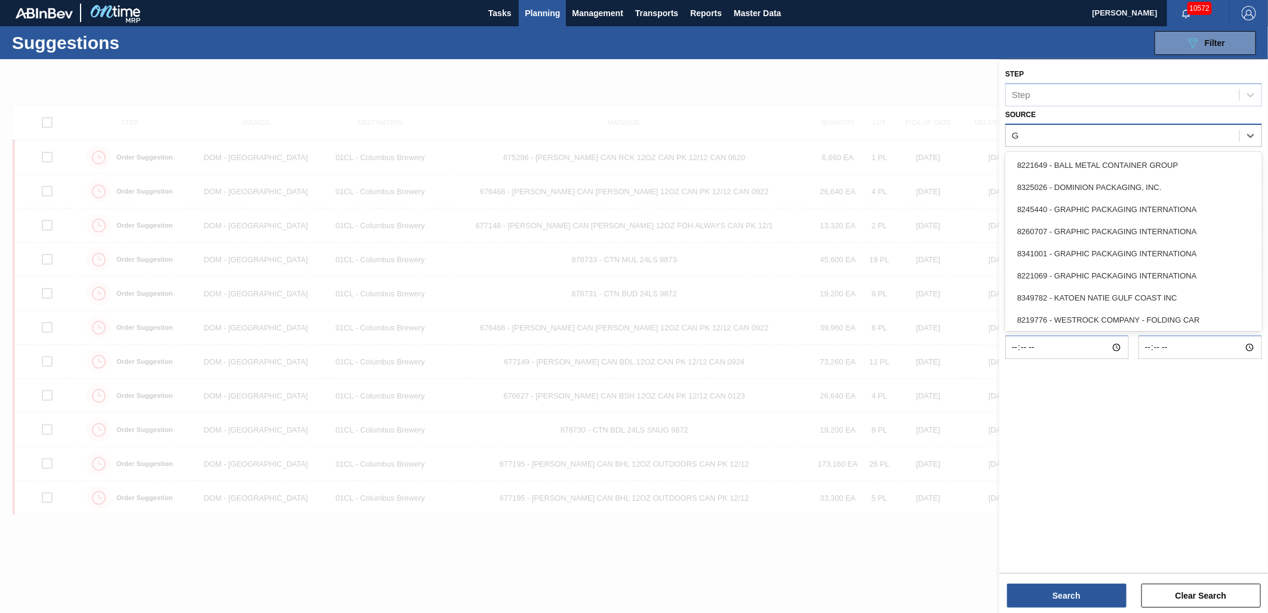
type input "Gr"
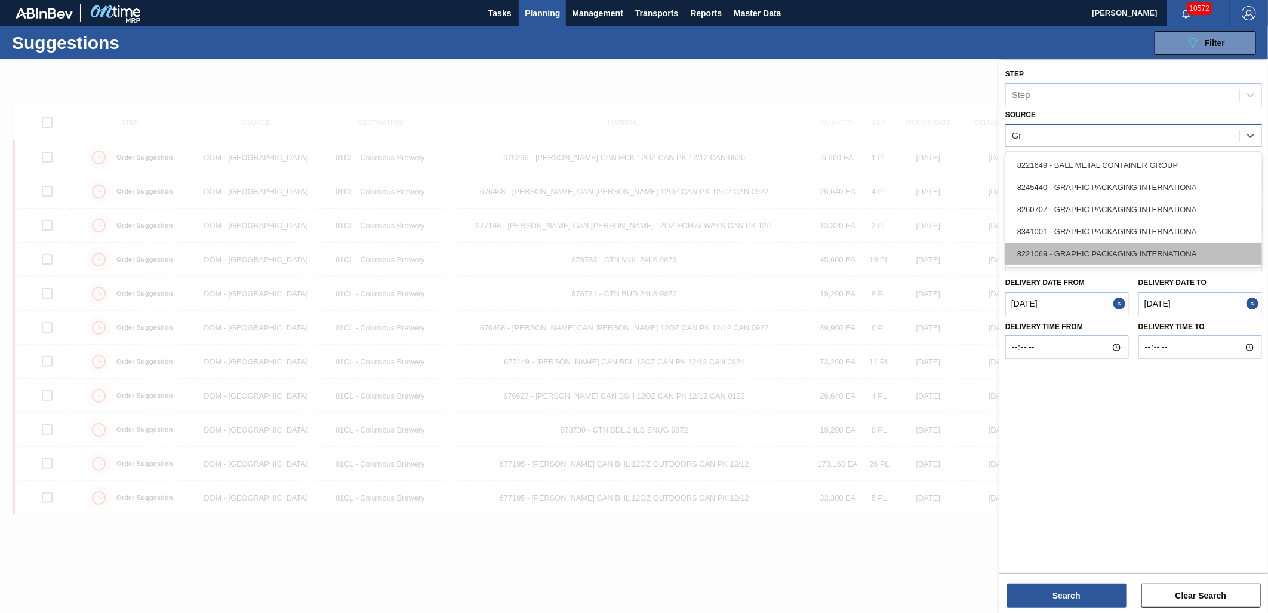
click at [1114, 248] on div "8221069 - GRAPHIC PACKAGING INTERNATIONA" at bounding box center [1134, 253] width 257 height 22
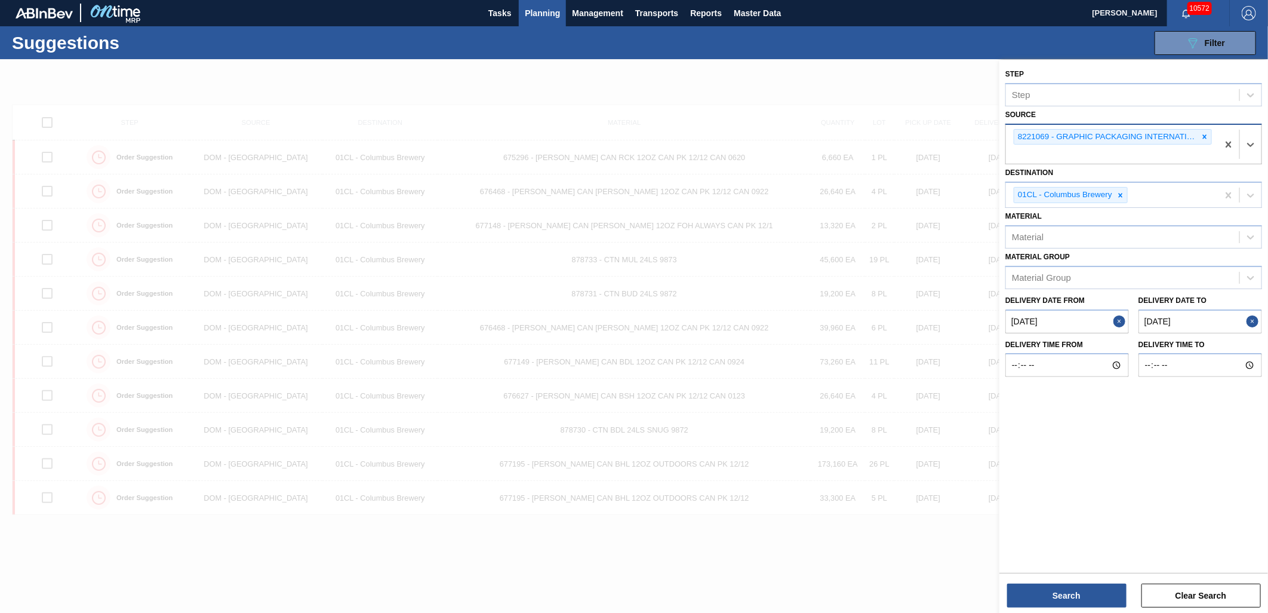
click at [1090, 321] on from "[DATE]" at bounding box center [1068, 321] width 124 height 24
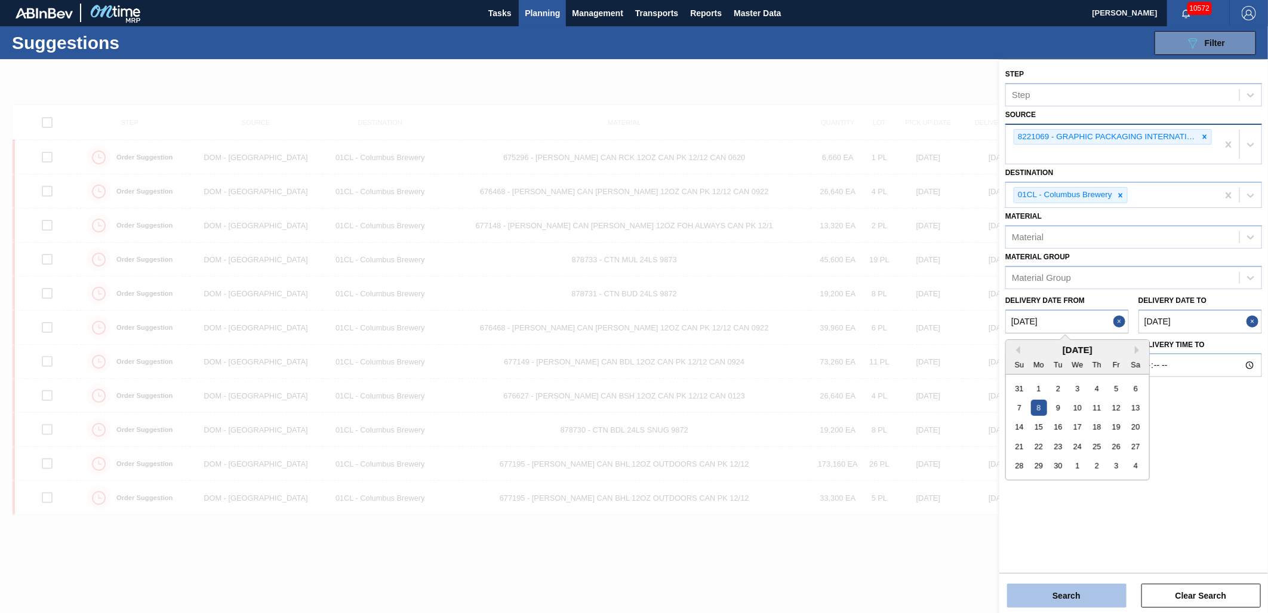
click at [1059, 551] on button "Search" at bounding box center [1066, 595] width 119 height 24
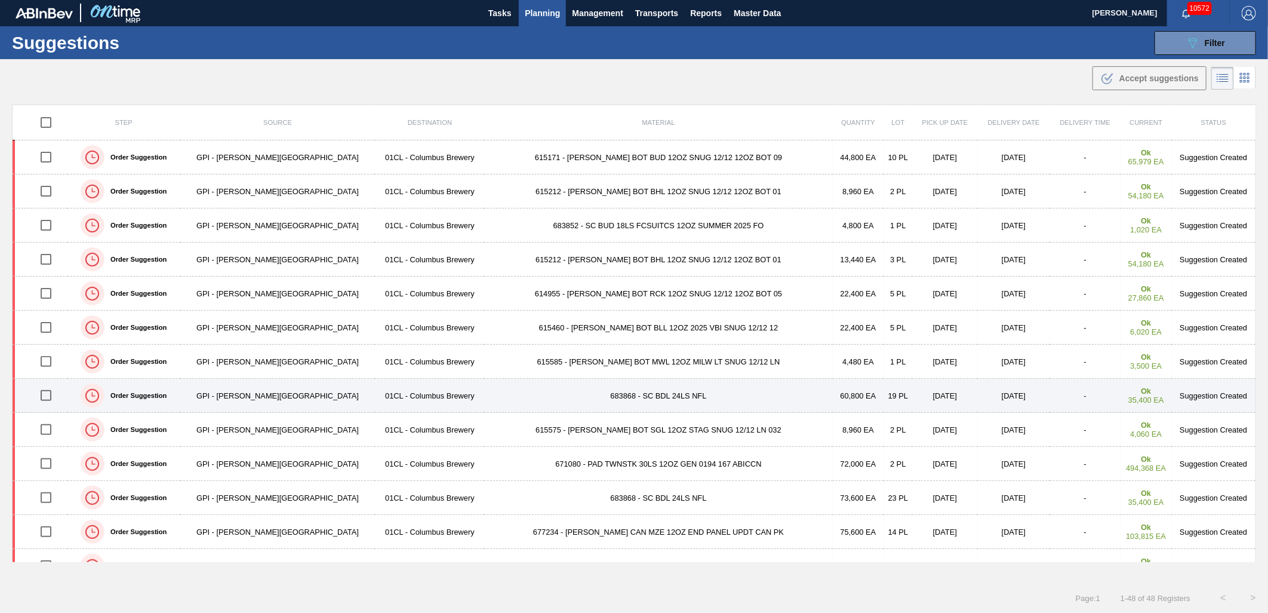
click at [48, 395] on input "checkbox" at bounding box center [45, 395] width 25 height 25
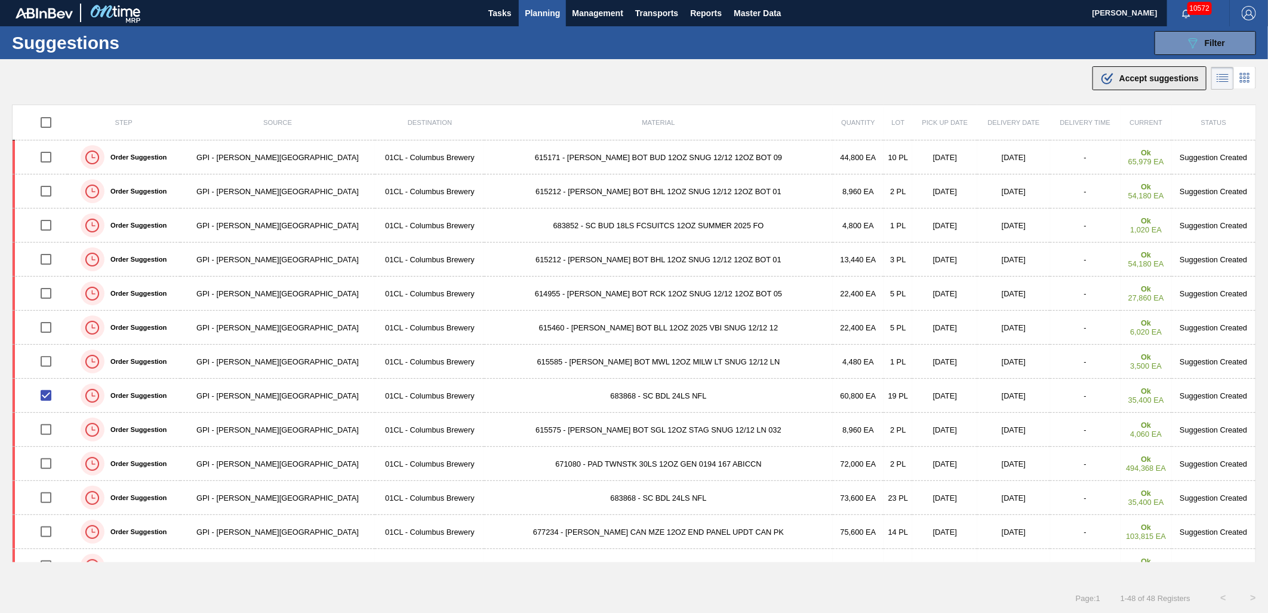
click at [1135, 87] on button ".b{fill:var(--color-action-default)} Accept suggestions" at bounding box center [1150, 78] width 114 height 24
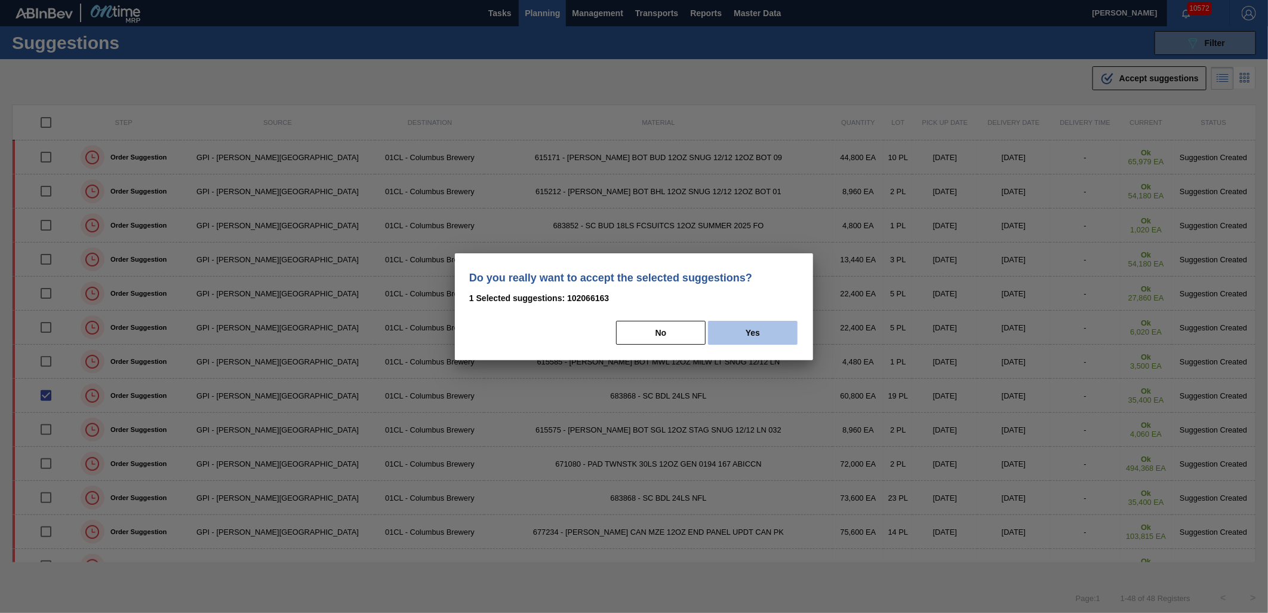
click at [762, 331] on button "Yes" at bounding box center [753, 333] width 90 height 24
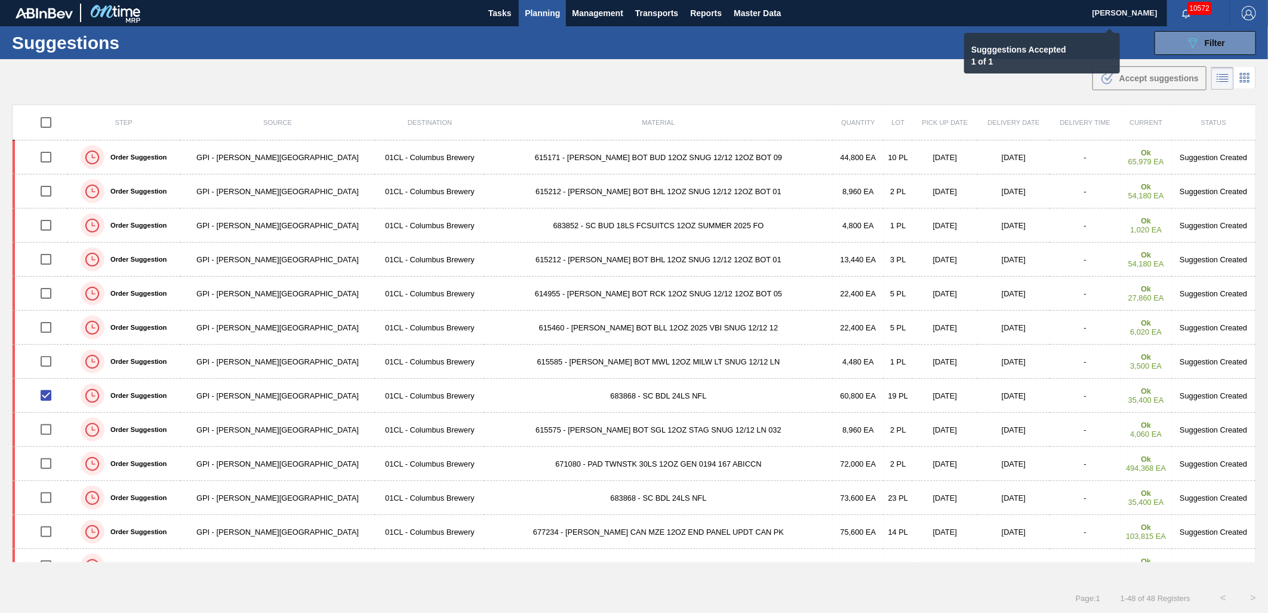
checkbox input "false"
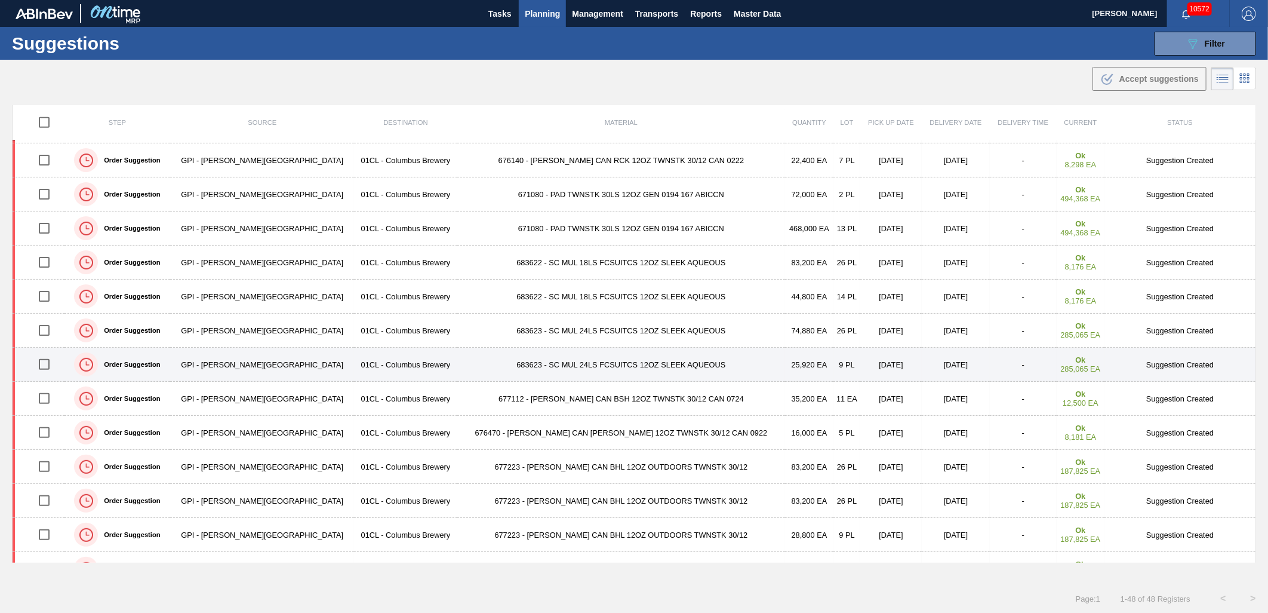
scroll to position [530, 0]
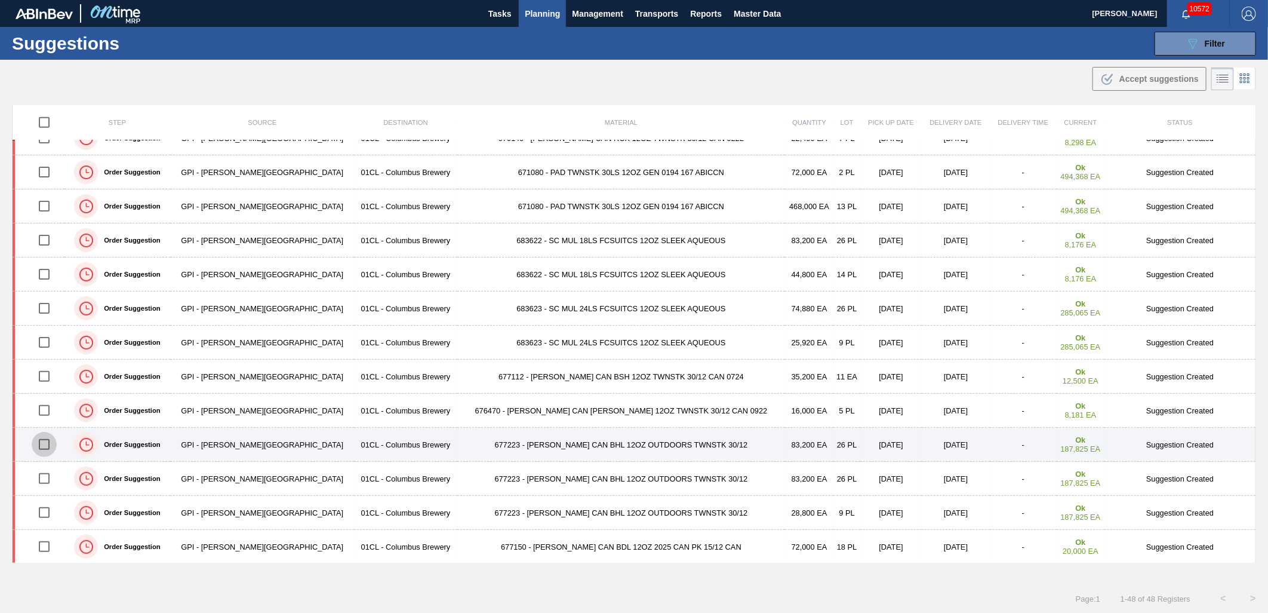
click at [56, 446] on input "checkbox" at bounding box center [44, 444] width 25 height 25
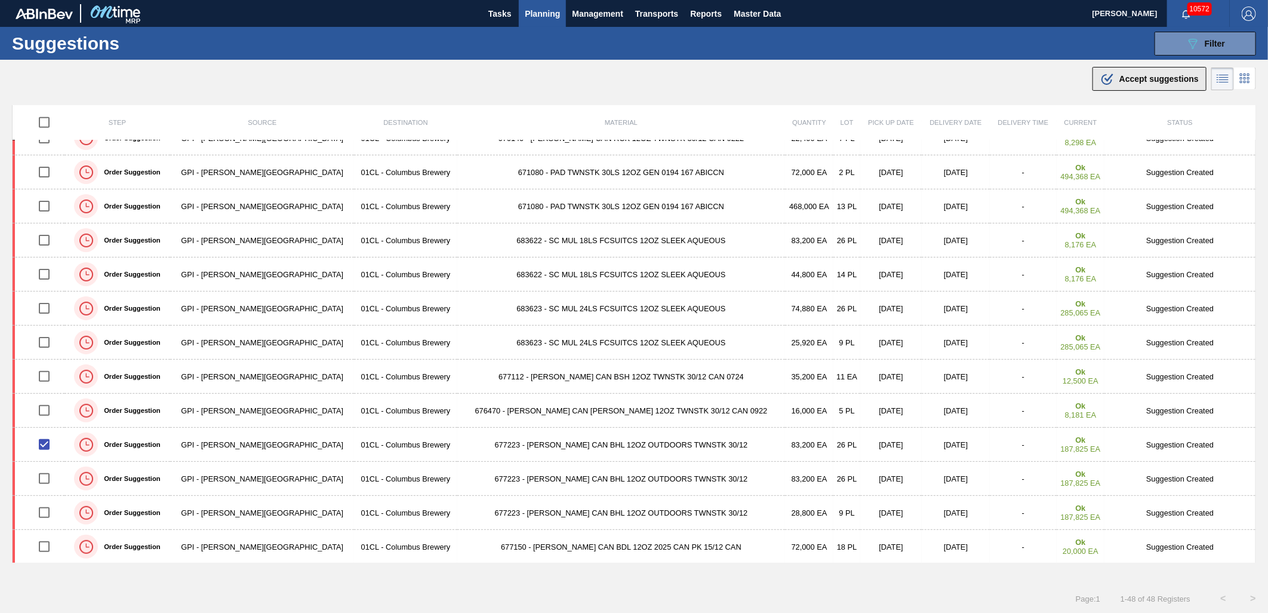
click at [1113, 85] on div ".b{fill:var(--color-action-default)} Accept suggestions" at bounding box center [1150, 79] width 99 height 14
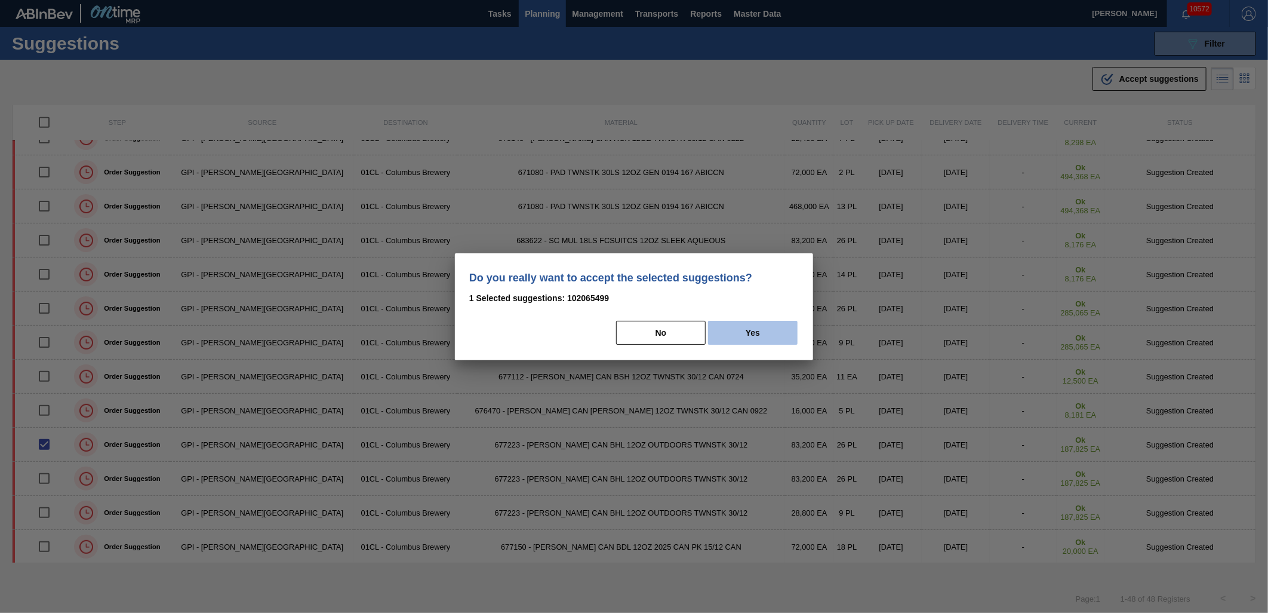
click at [752, 334] on button "Yes" at bounding box center [753, 333] width 90 height 24
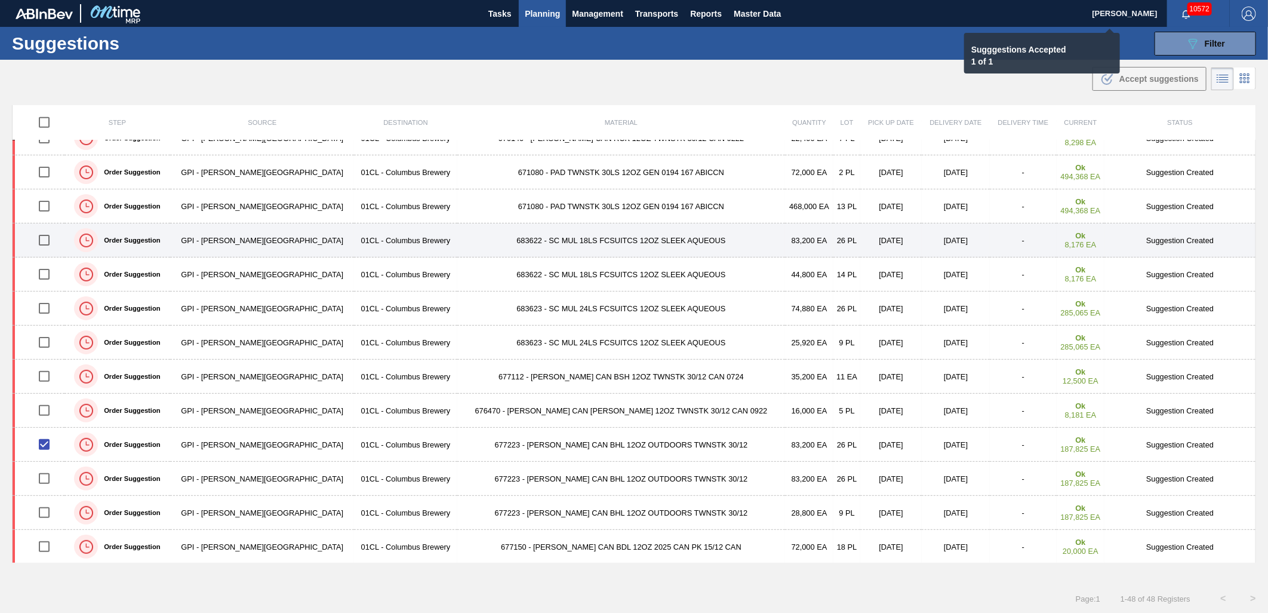
checkbox input "false"
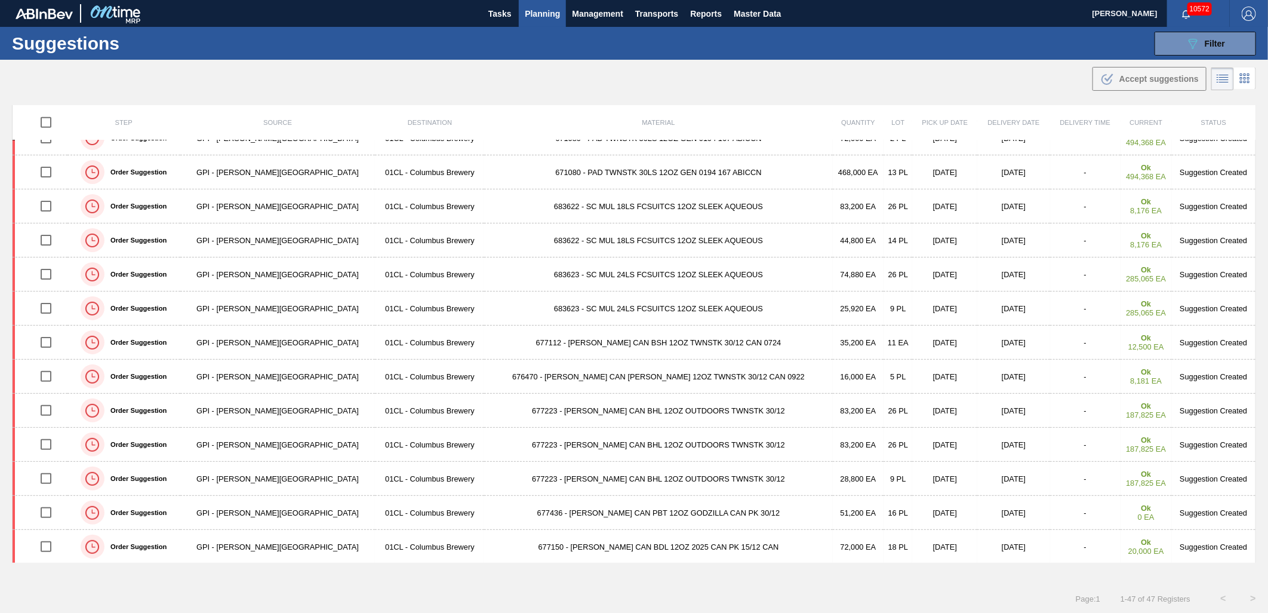
scroll to position [496, 0]
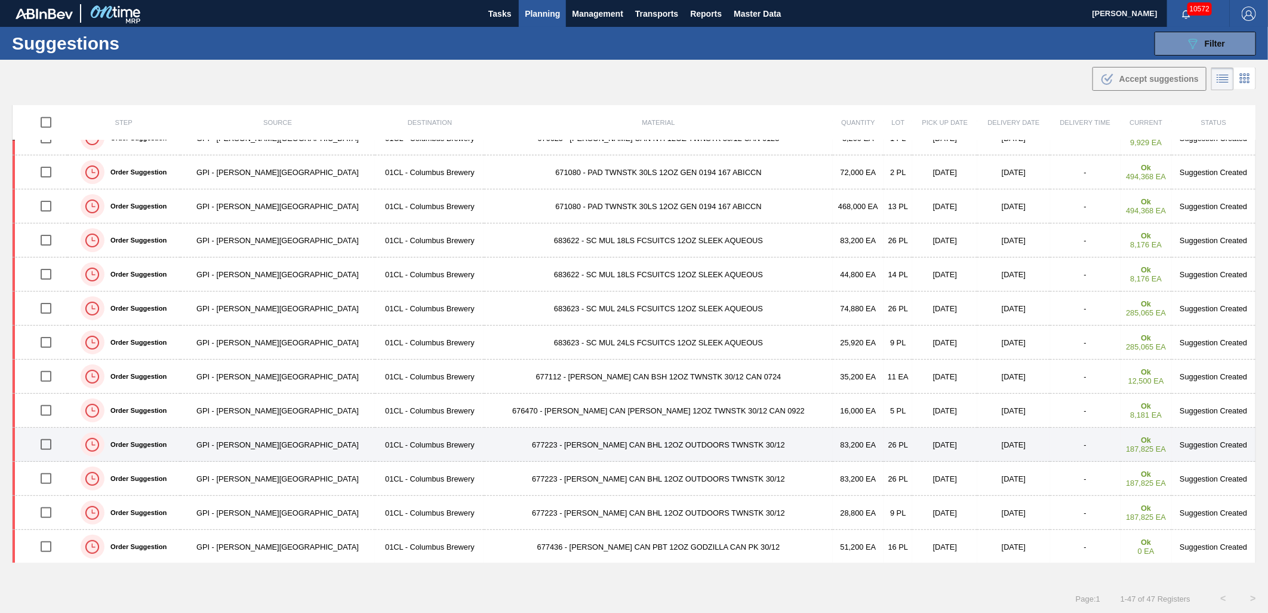
click at [57, 443] on input "checkbox" at bounding box center [45, 444] width 25 height 25
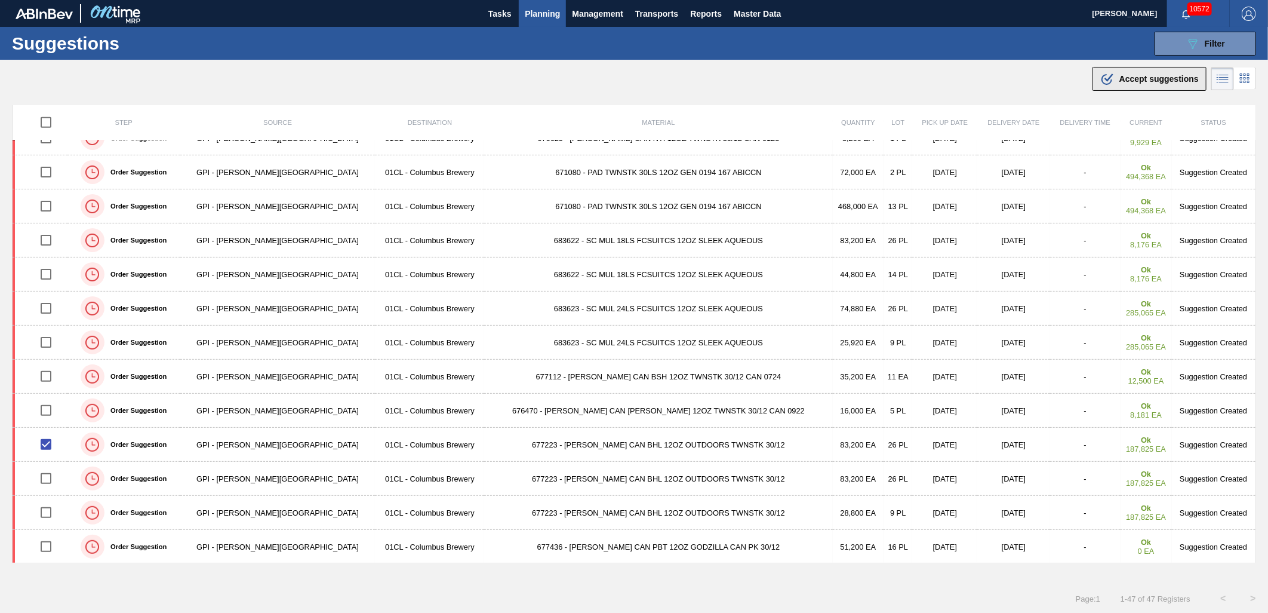
click at [1117, 84] on div ".b{fill:var(--color-action-default)} Accept suggestions" at bounding box center [1150, 79] width 99 height 14
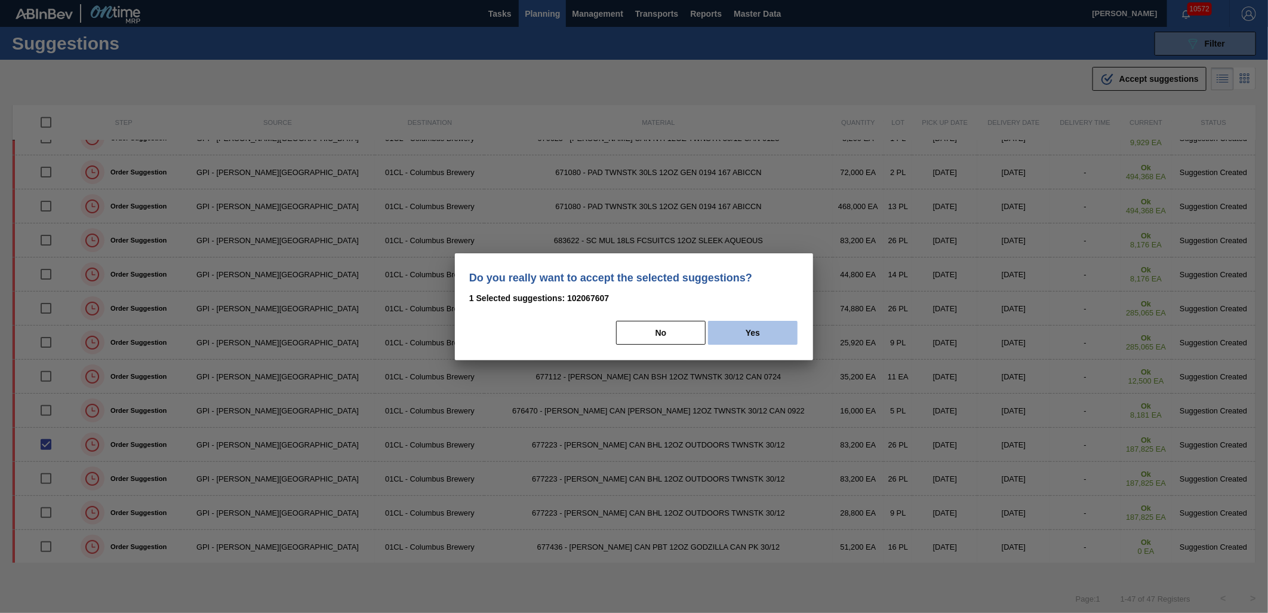
click at [743, 338] on button "Yes" at bounding box center [753, 333] width 90 height 24
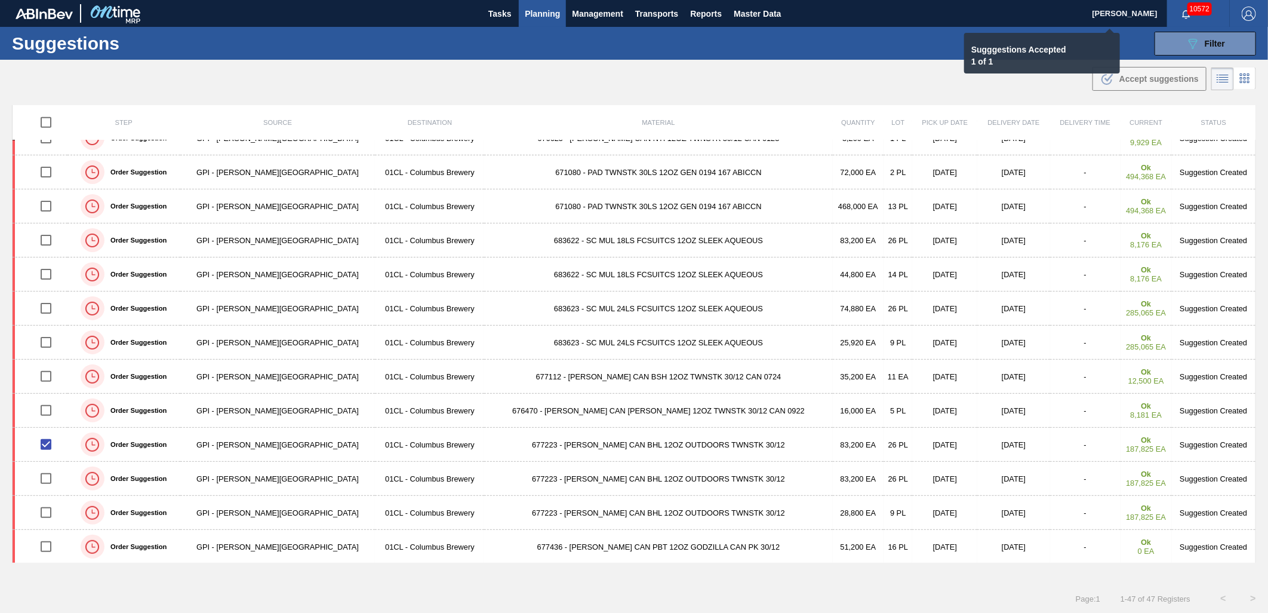
checkbox input "false"
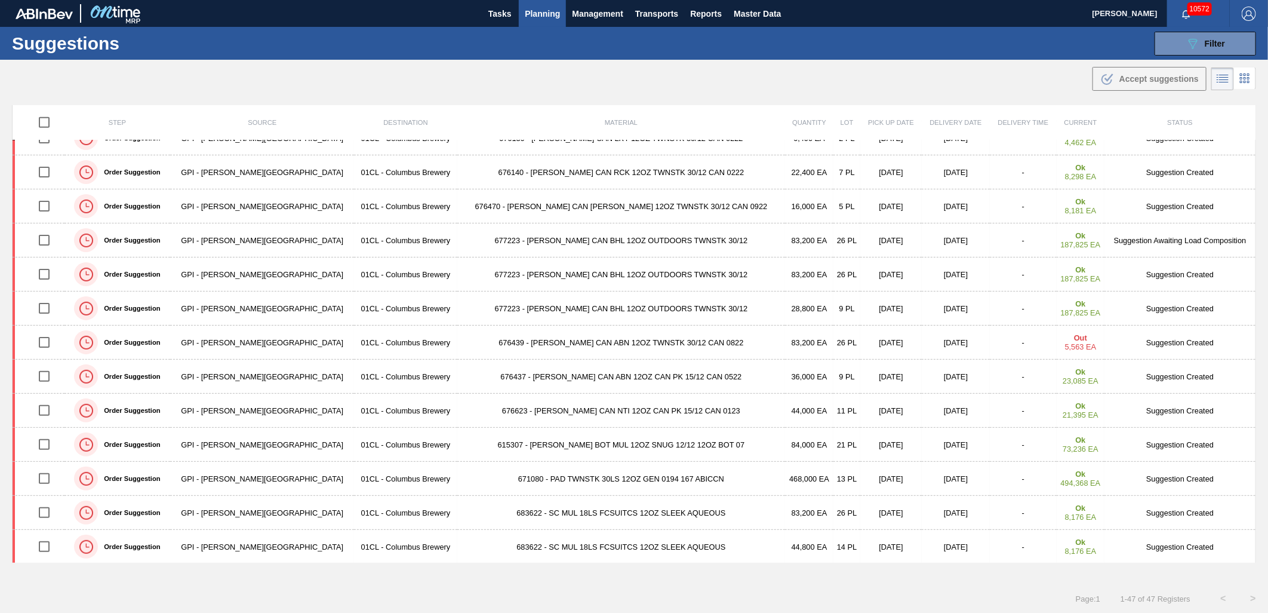
scroll to position [394, 0]
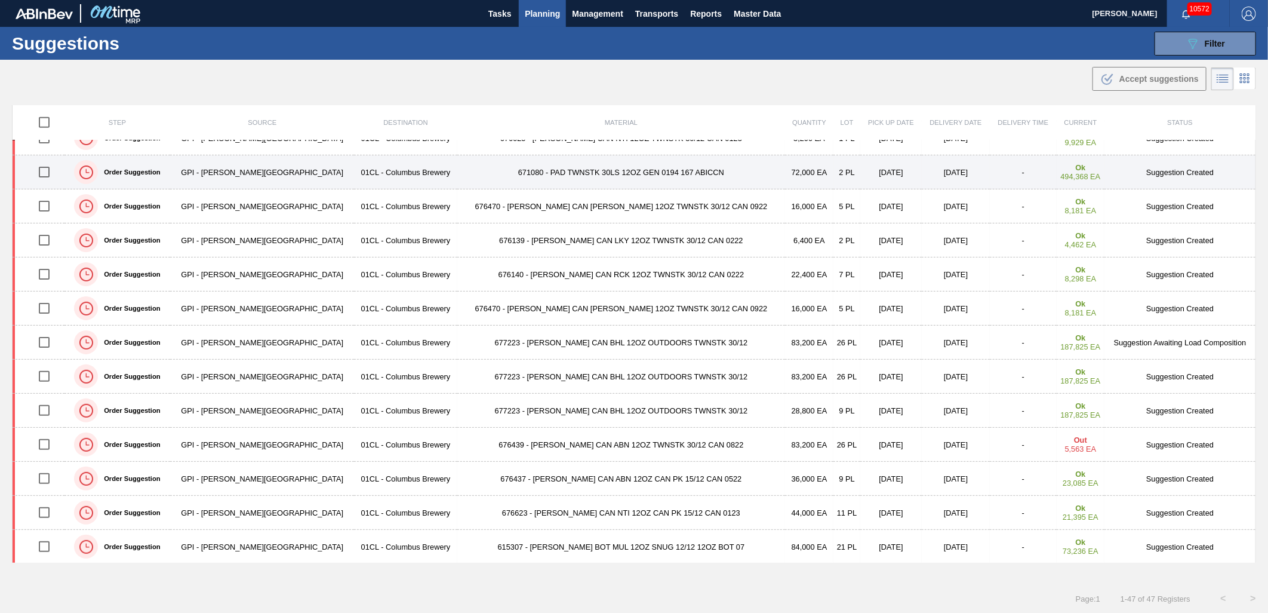
drag, startPoint x: 54, startPoint y: 176, endPoint x: 72, endPoint y: 185, distance: 20.8
click at [54, 176] on input "checkbox" at bounding box center [44, 171] width 25 height 25
checkbox input "true"
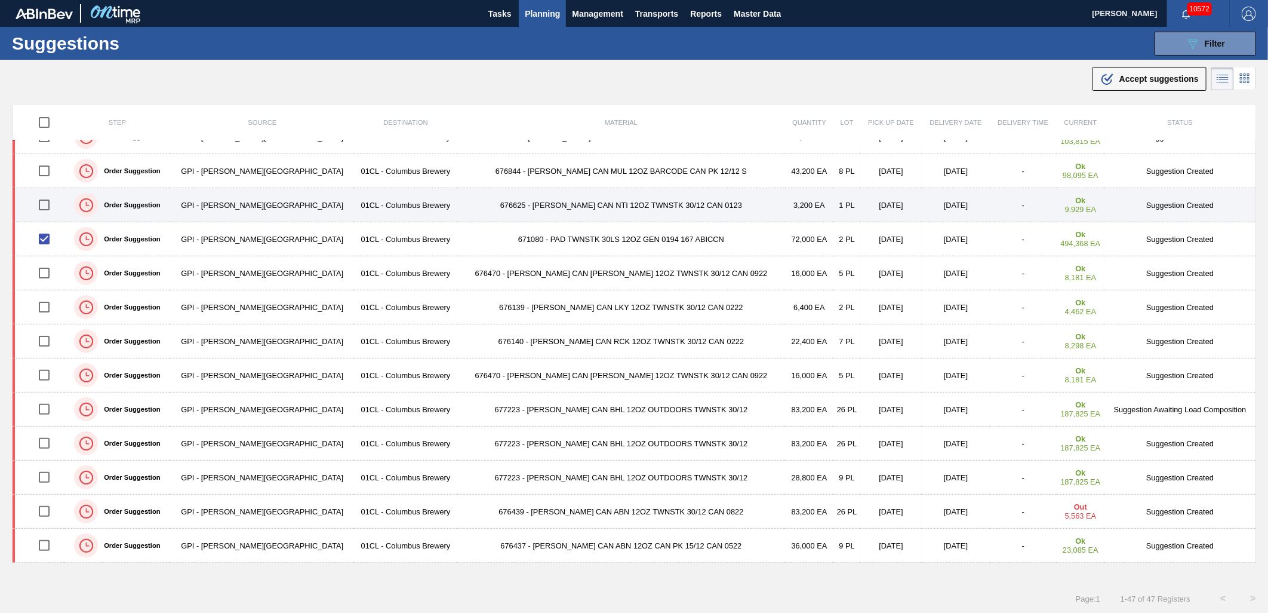
scroll to position [261, 0]
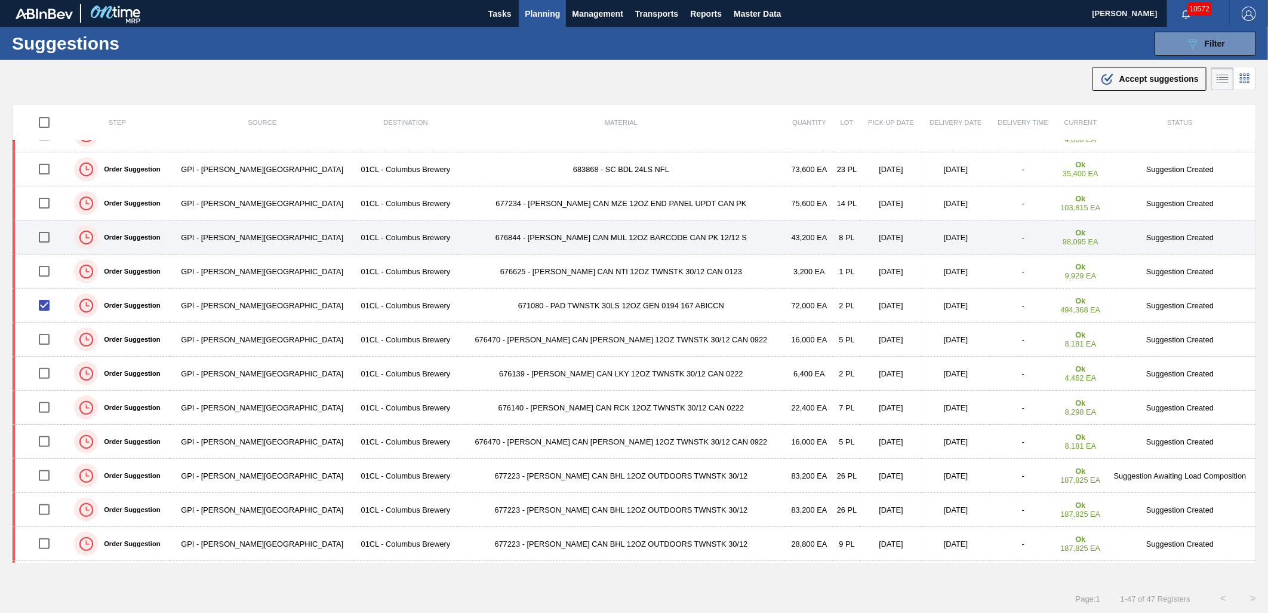
click at [51, 241] on input "checkbox" at bounding box center [44, 237] width 25 height 25
checkbox input "true"
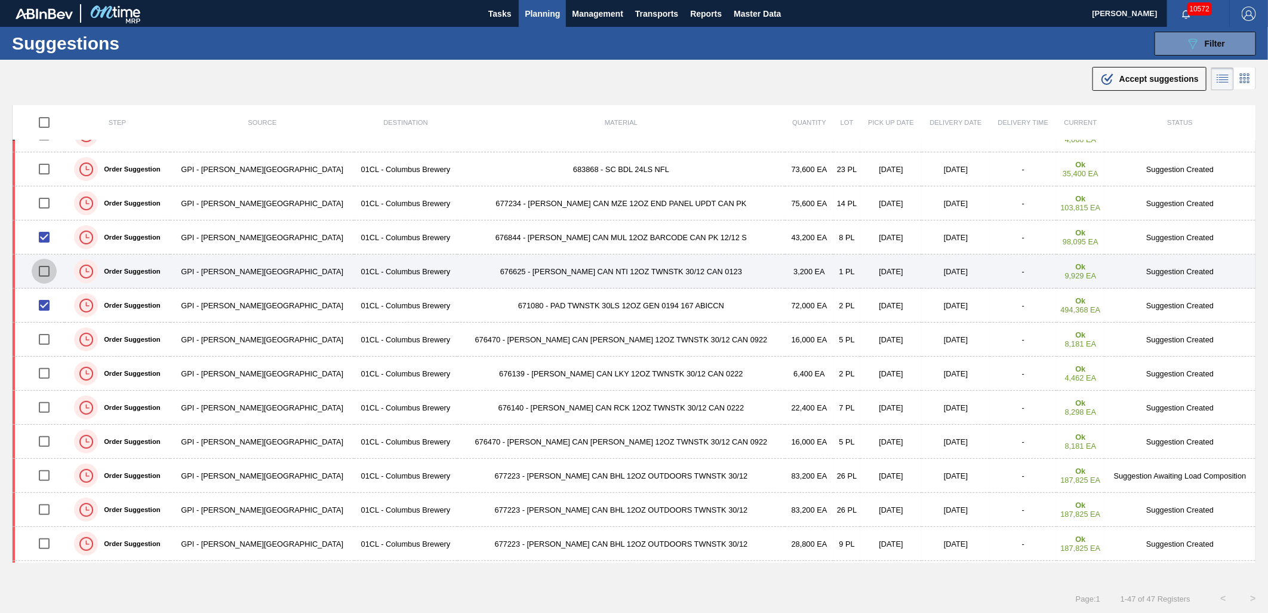
click at [51, 260] on input "checkbox" at bounding box center [44, 271] width 25 height 25
checkbox input "true"
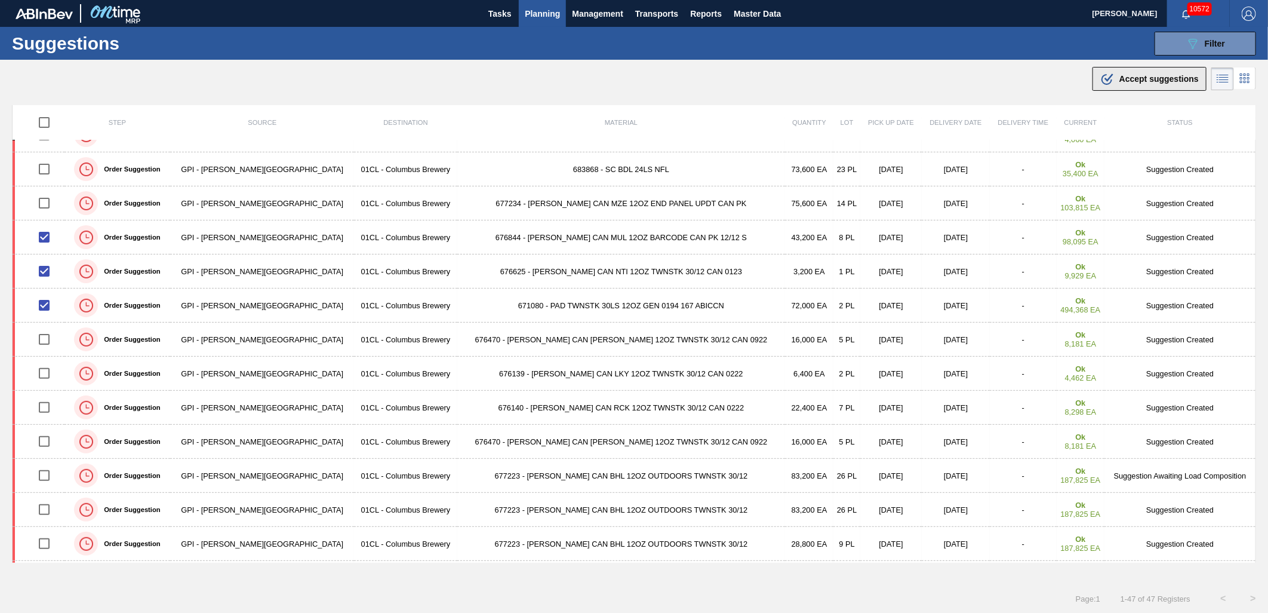
click at [1102, 79] on icon at bounding box center [1107, 79] width 11 height 11
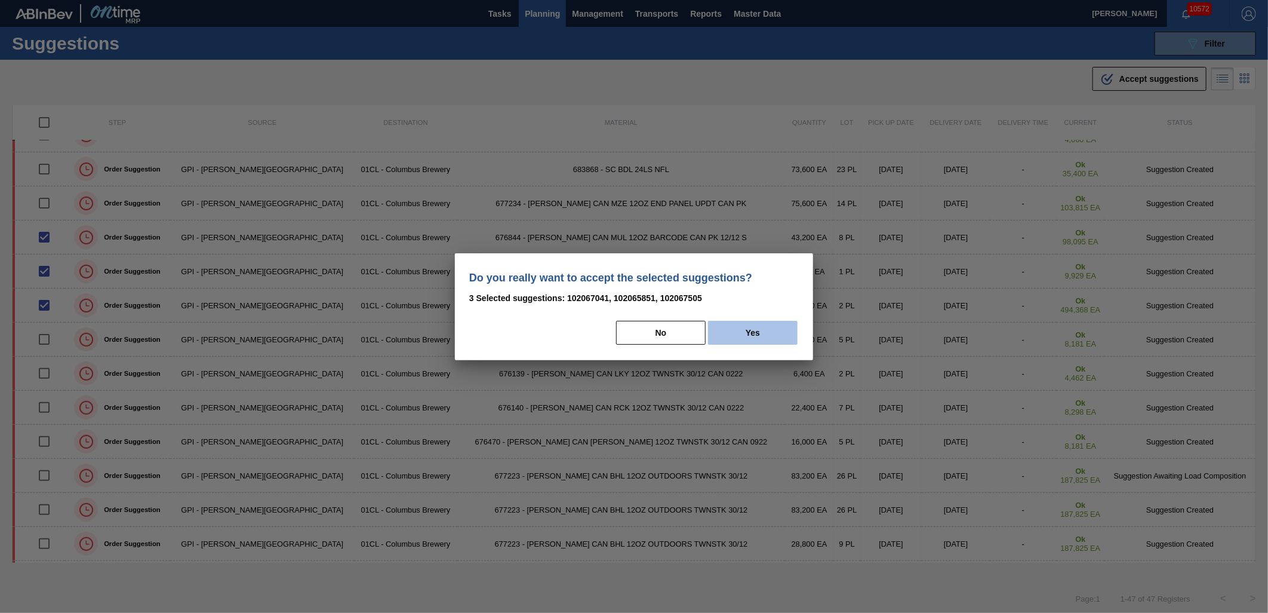
click at [755, 333] on button "Yes" at bounding box center [753, 333] width 90 height 24
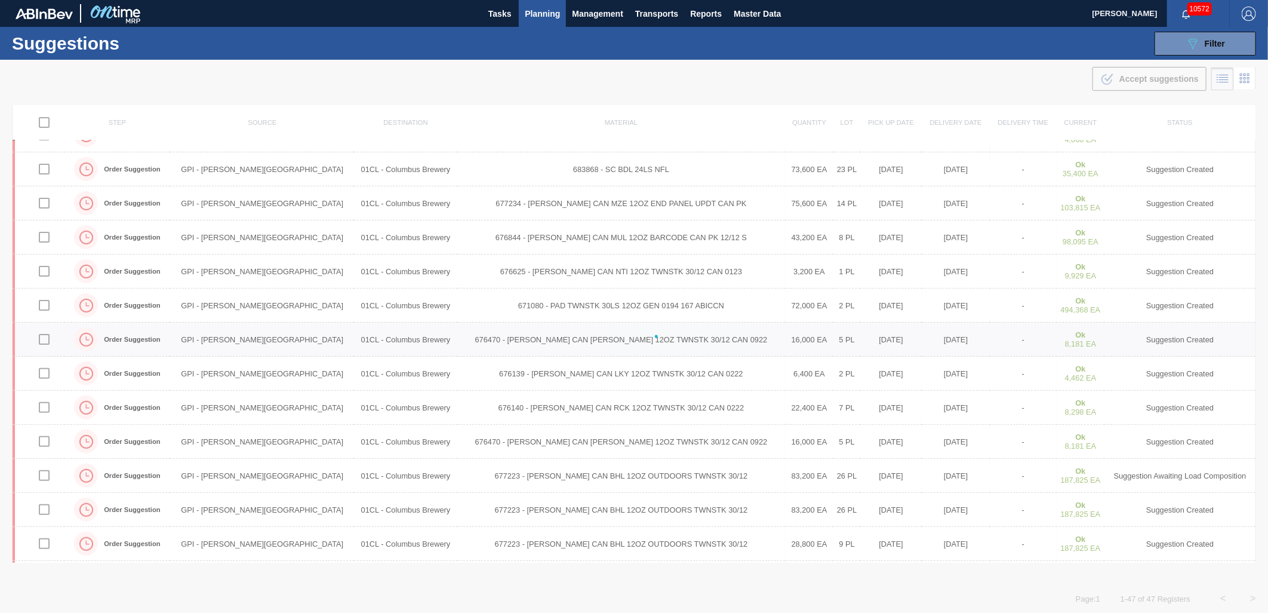
checkbox input "false"
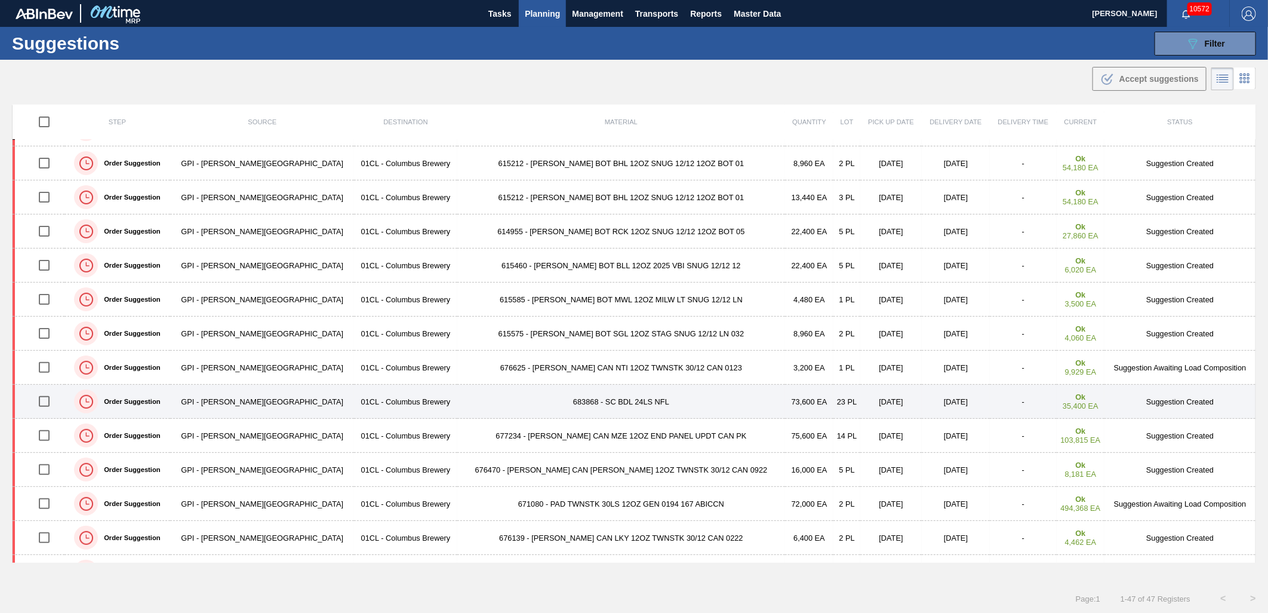
scroll to position [62, 0]
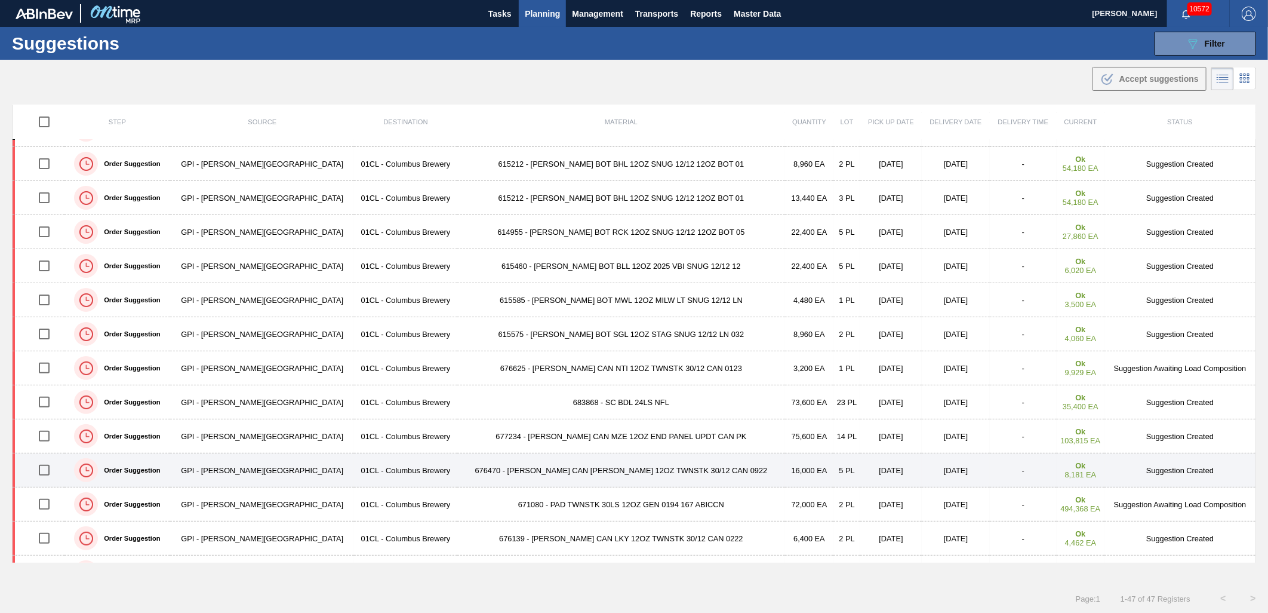
click at [56, 472] on input "checkbox" at bounding box center [44, 469] width 25 height 25
checkbox input "true"
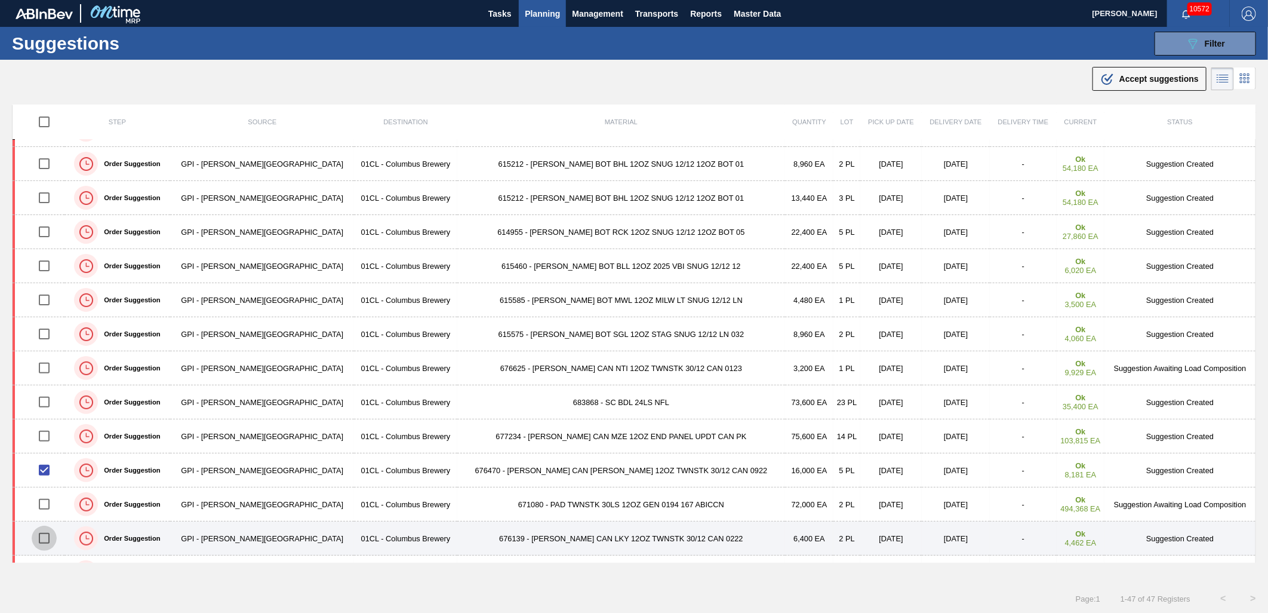
drag, startPoint x: 48, startPoint y: 539, endPoint x: 56, endPoint y: 537, distance: 8.0
click at [48, 539] on input "checkbox" at bounding box center [44, 538] width 25 height 25
checkbox input "true"
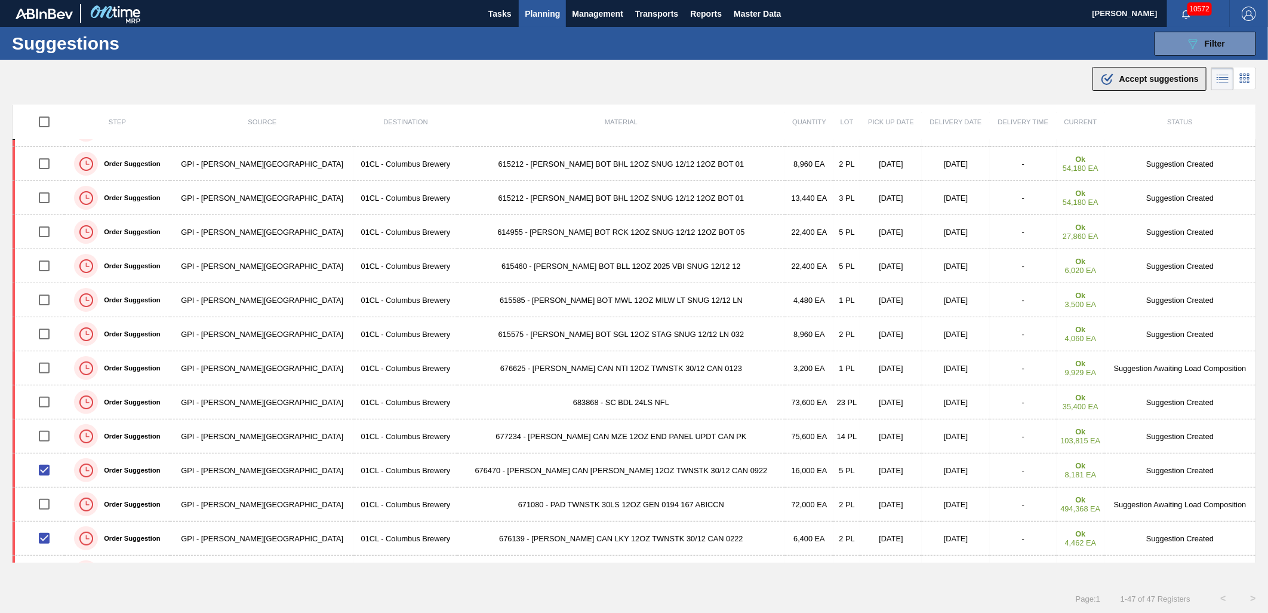
click at [1141, 82] on span "Accept suggestions" at bounding box center [1159, 79] width 79 height 10
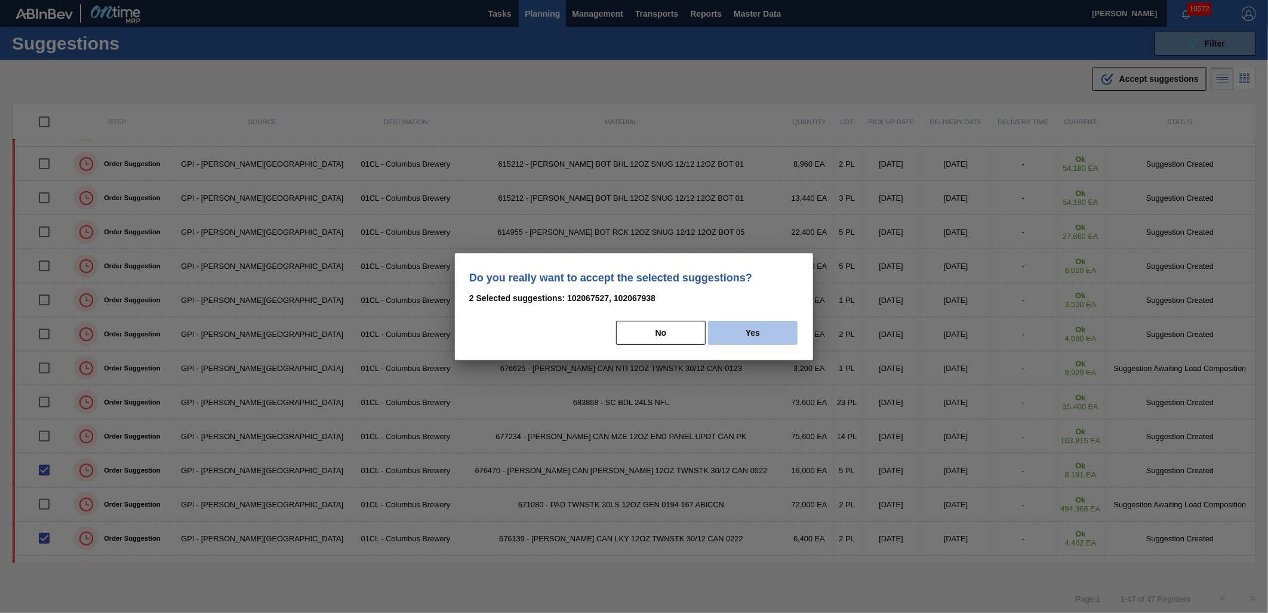
click at [769, 330] on button "Yes" at bounding box center [753, 333] width 90 height 24
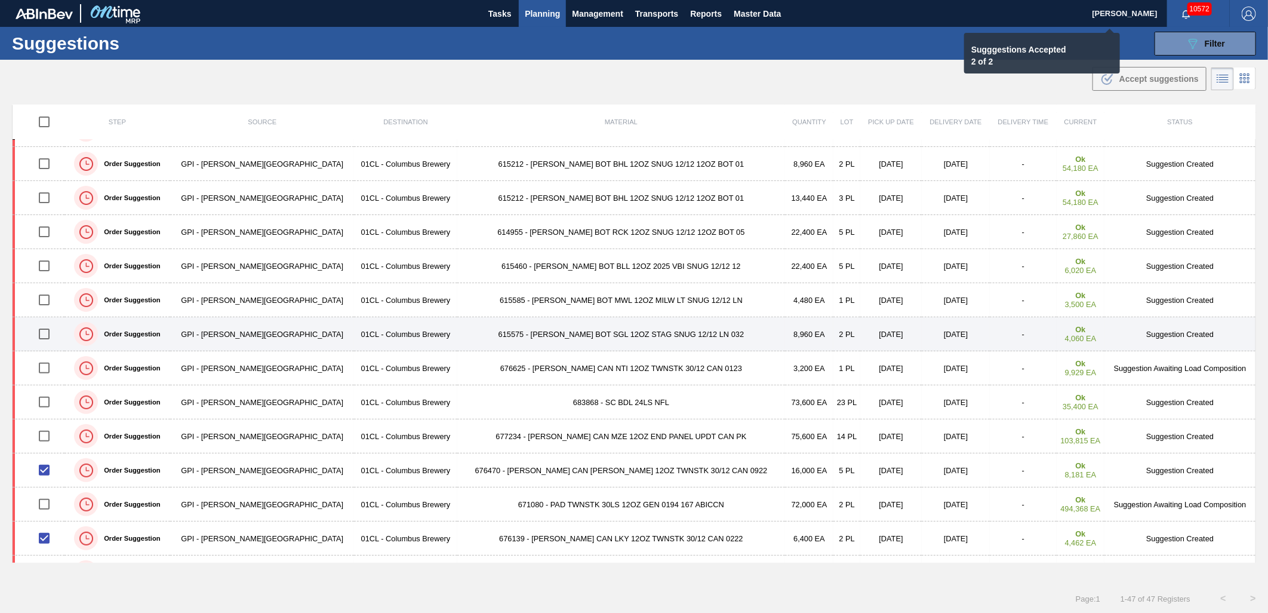
checkbox input "false"
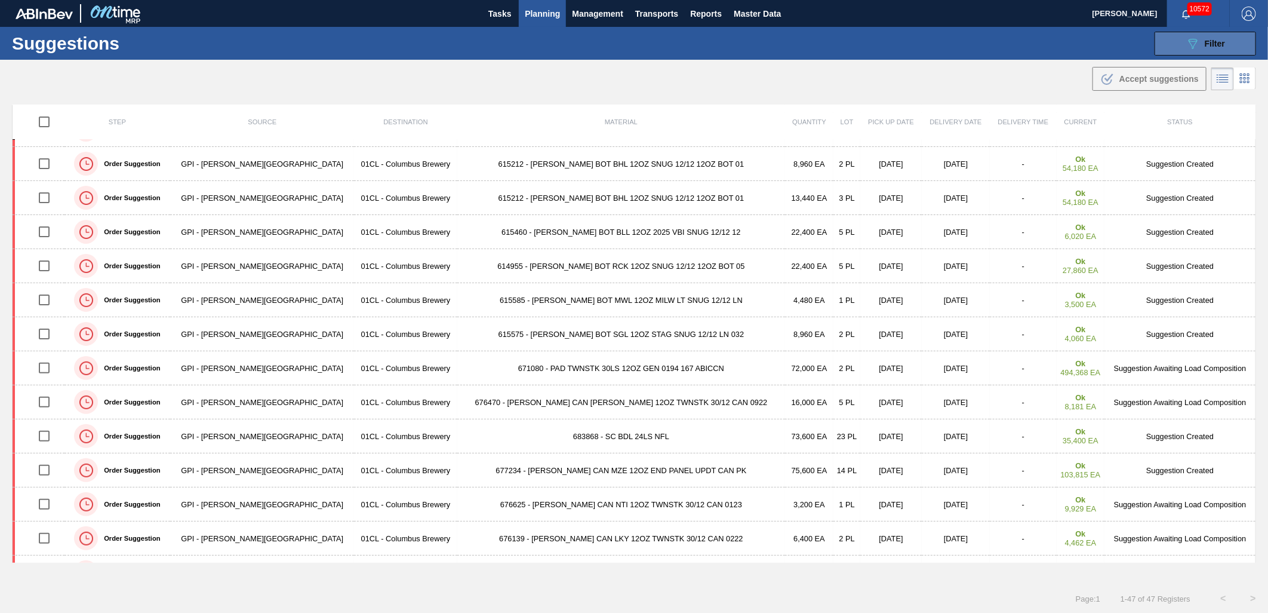
click at [1141, 54] on button "089F7B8B-B2A5-4AFE-B5C0-19BA573D28AC Filter" at bounding box center [1206, 44] width 102 height 24
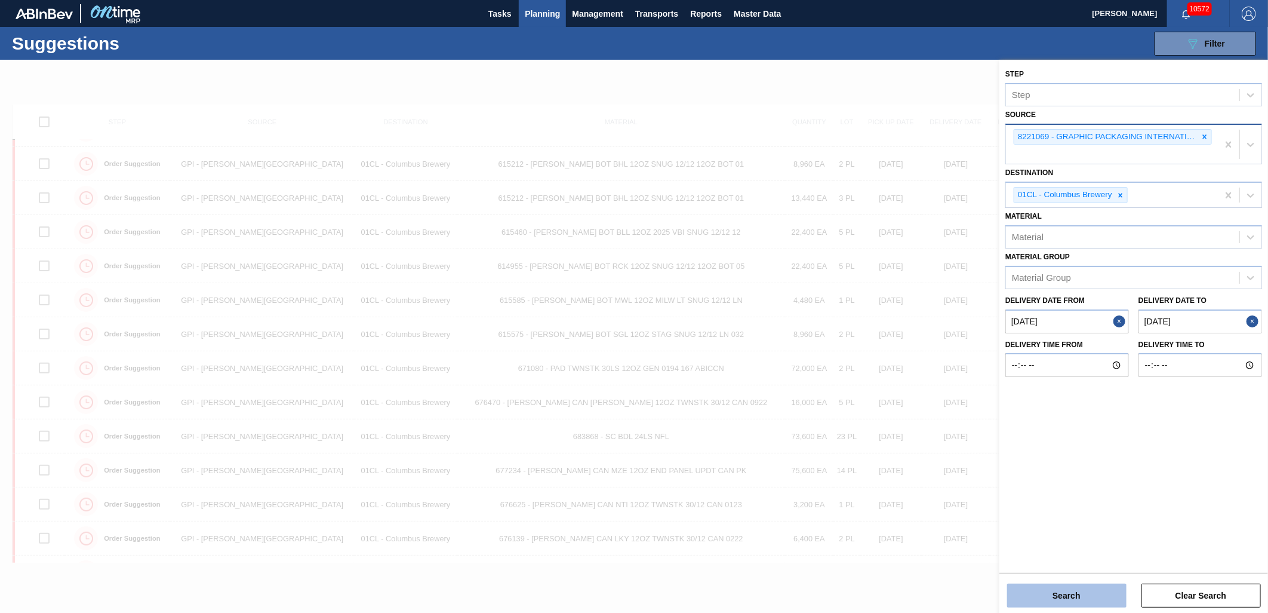
click at [1091, 551] on button "Search" at bounding box center [1066, 595] width 119 height 24
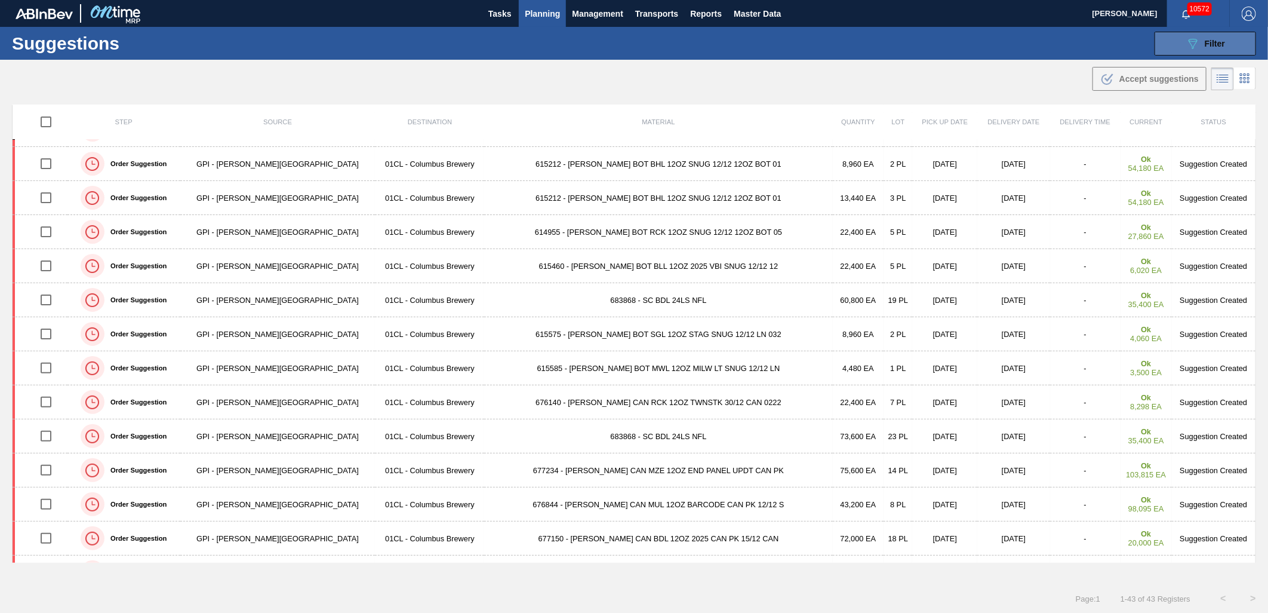
click at [1141, 47] on icon "089F7B8B-B2A5-4AFE-B5C0-19BA573D28AC" at bounding box center [1193, 43] width 14 height 14
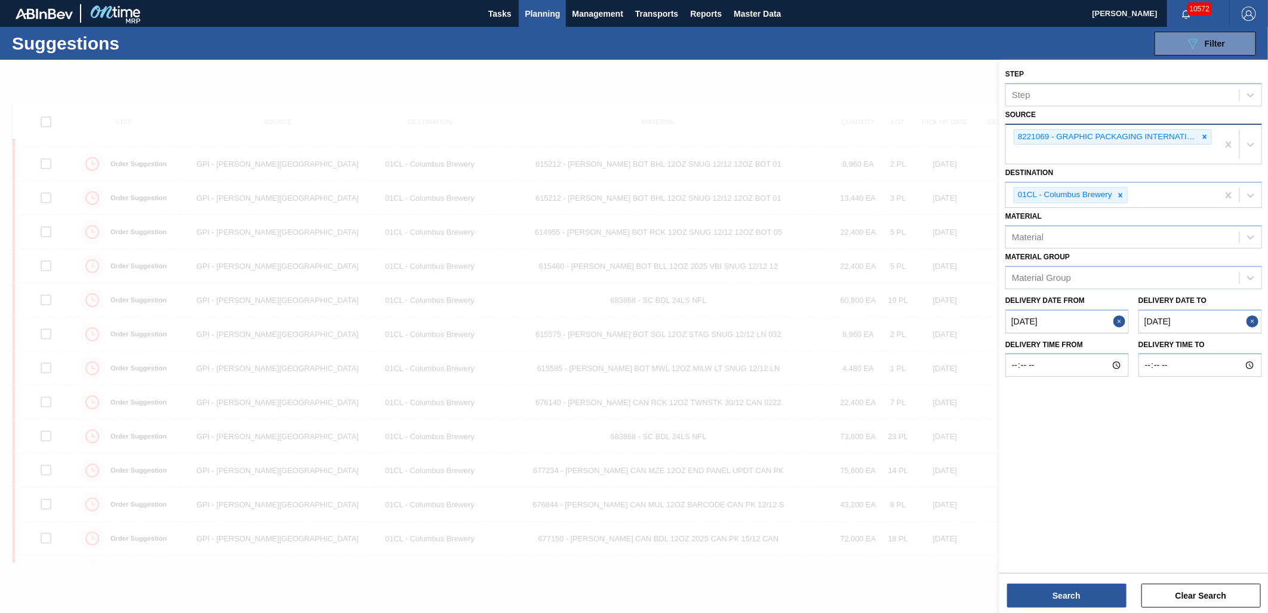
click at [1069, 320] on from "[DATE]" at bounding box center [1068, 321] width 124 height 24
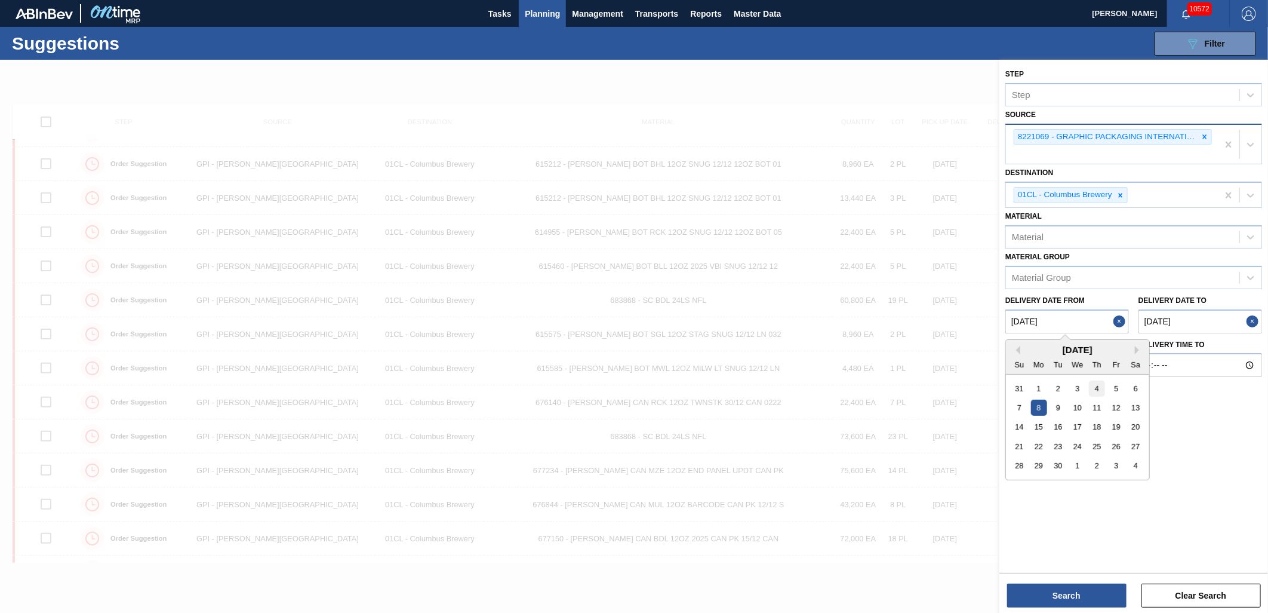
click at [1099, 389] on div "4" at bounding box center [1097, 388] width 16 height 16
type from "[DATE]"
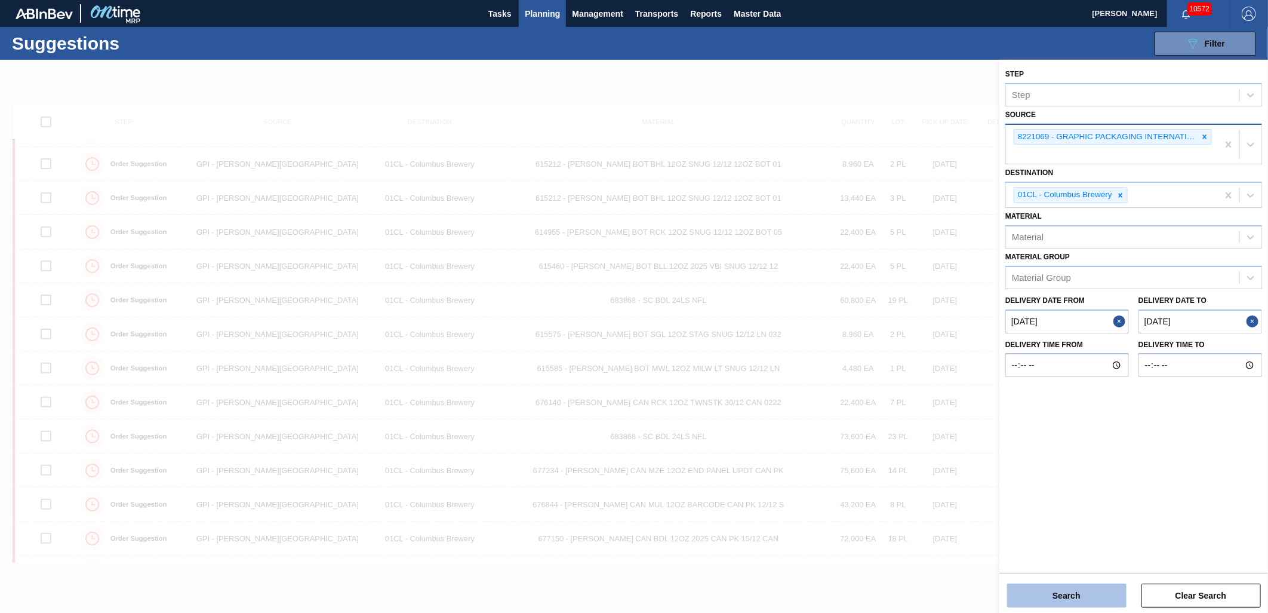
click at [1095, 551] on button "Search" at bounding box center [1066, 595] width 119 height 24
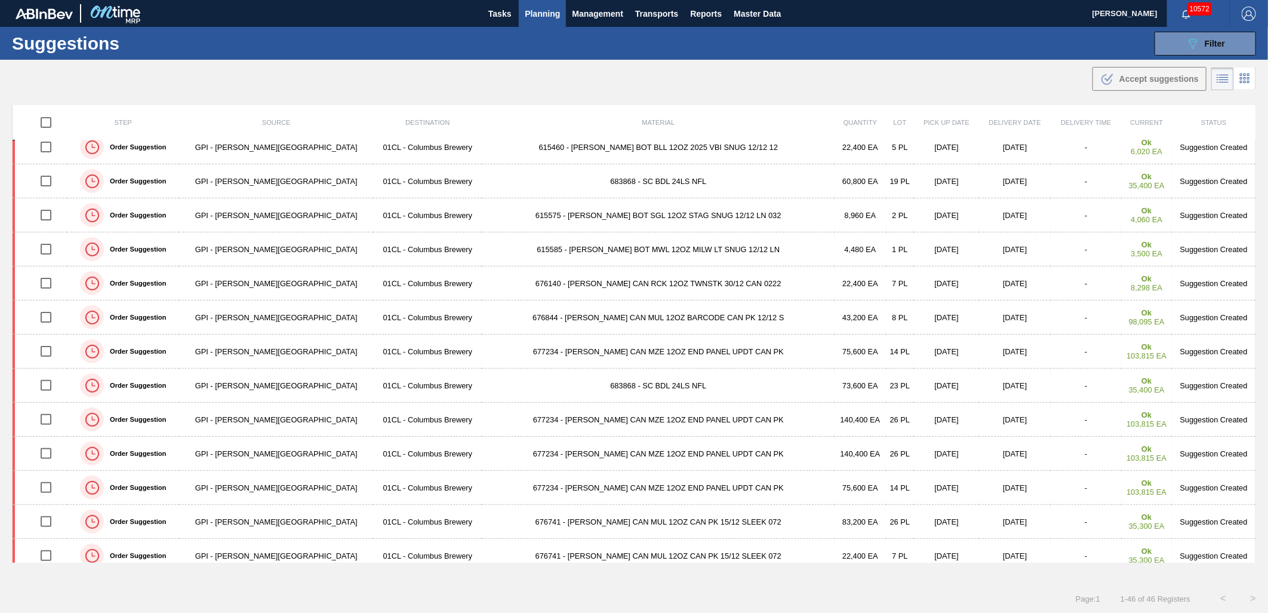
scroll to position [0, 0]
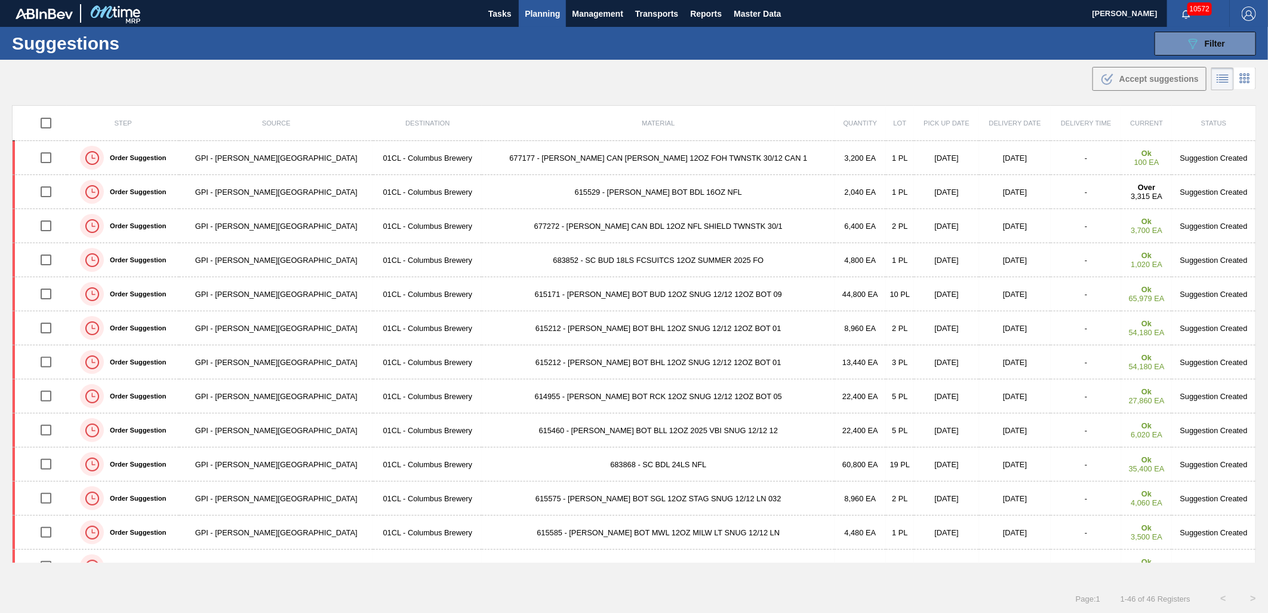
click at [546, 15] on span "Planning" at bounding box center [542, 14] width 35 height 14
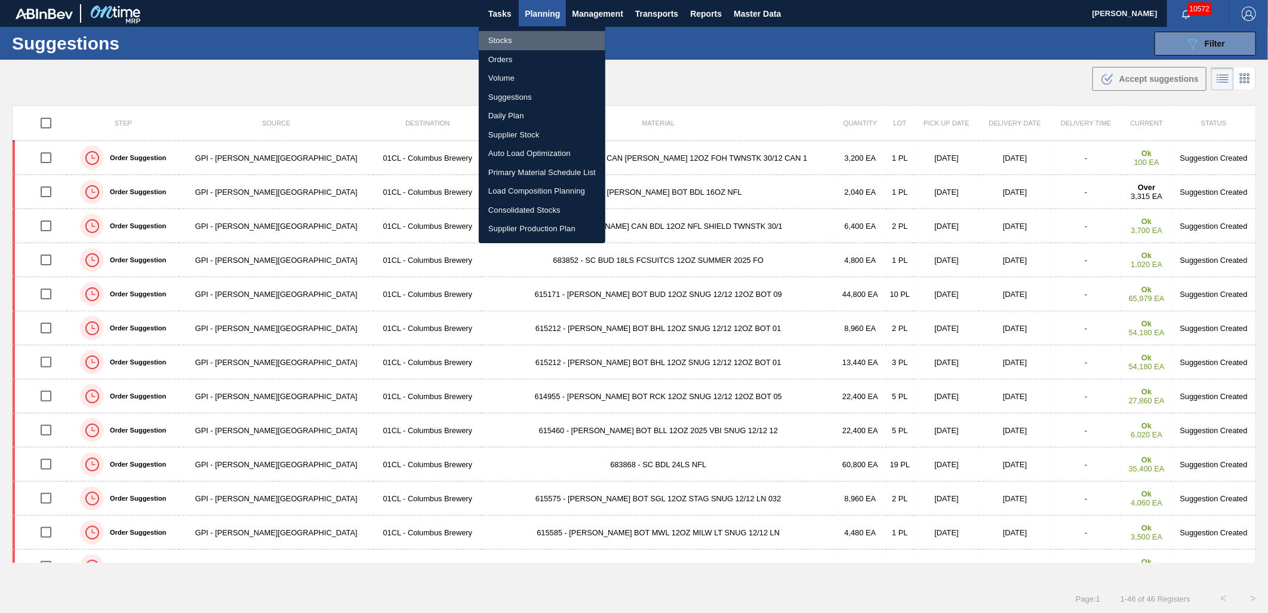
click at [496, 39] on li "Stocks" at bounding box center [542, 40] width 127 height 19
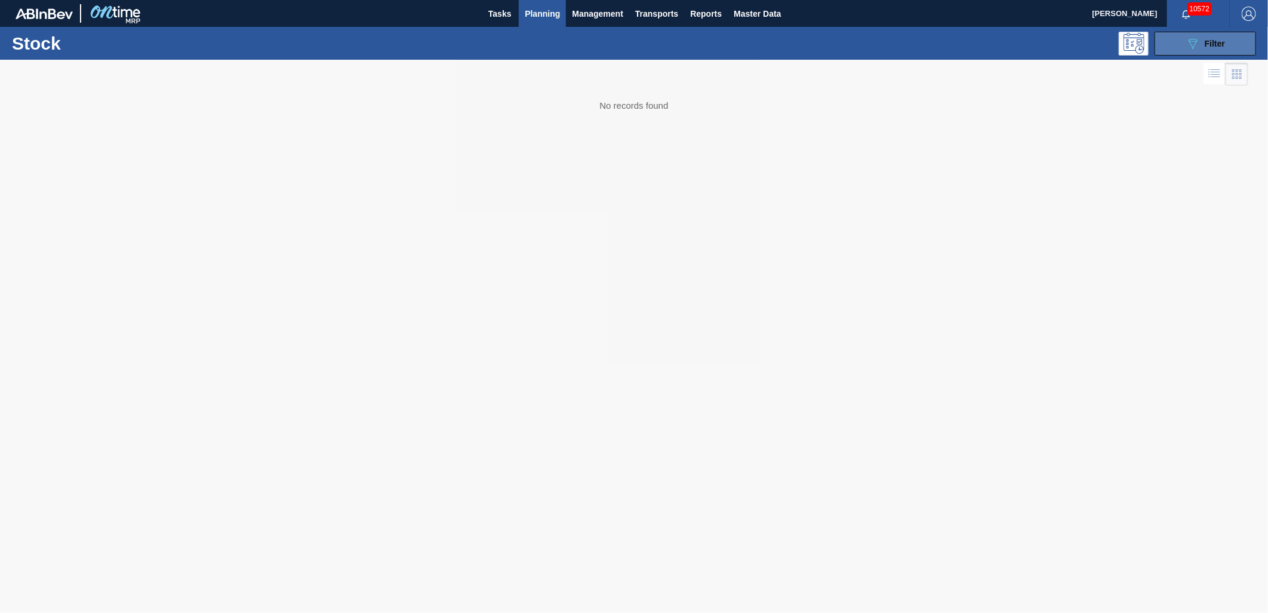
click at [1141, 42] on span "Filter" at bounding box center [1215, 44] width 20 height 10
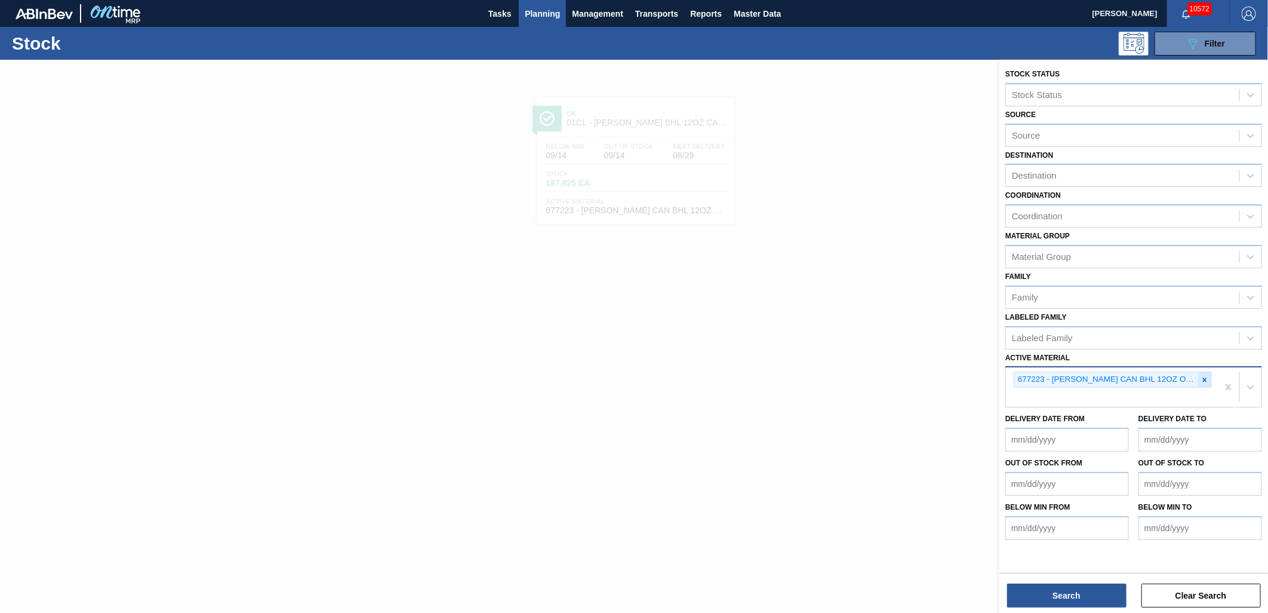
click at [1141, 376] on icon at bounding box center [1205, 380] width 8 height 8
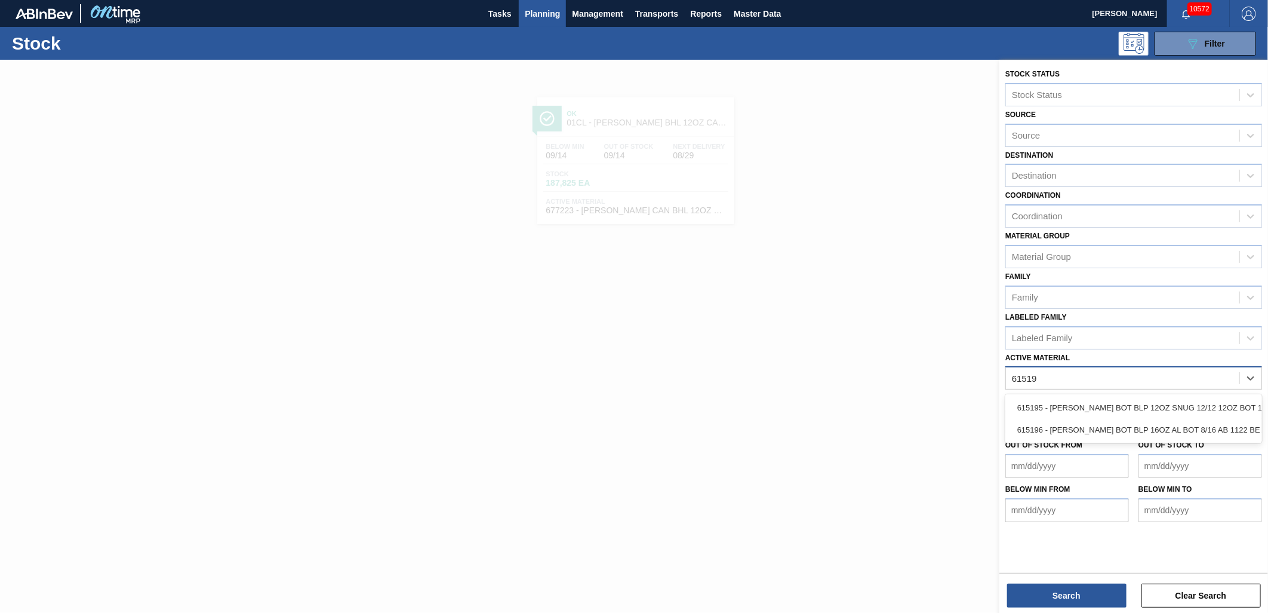
type Material "615195"
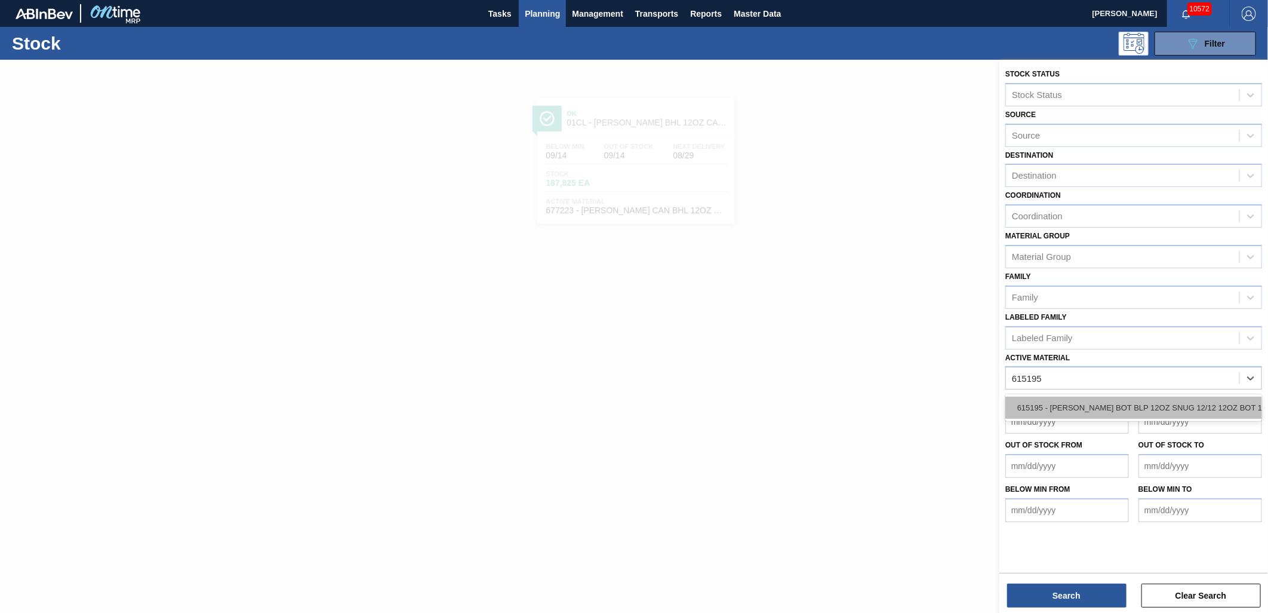
click at [1141, 405] on div "615195 - [PERSON_NAME] BOT BLP 12OZ SNUG 12/12 12OZ BOT 11" at bounding box center [1134, 408] width 257 height 22
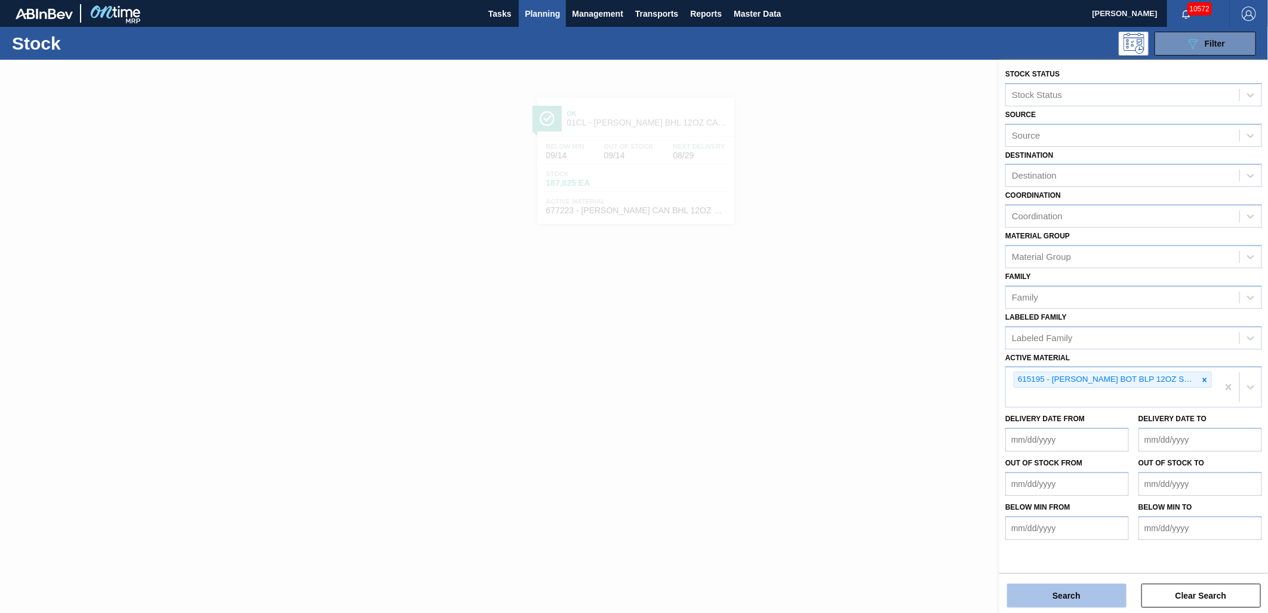
click at [1045, 551] on button "Search" at bounding box center [1066, 595] width 119 height 24
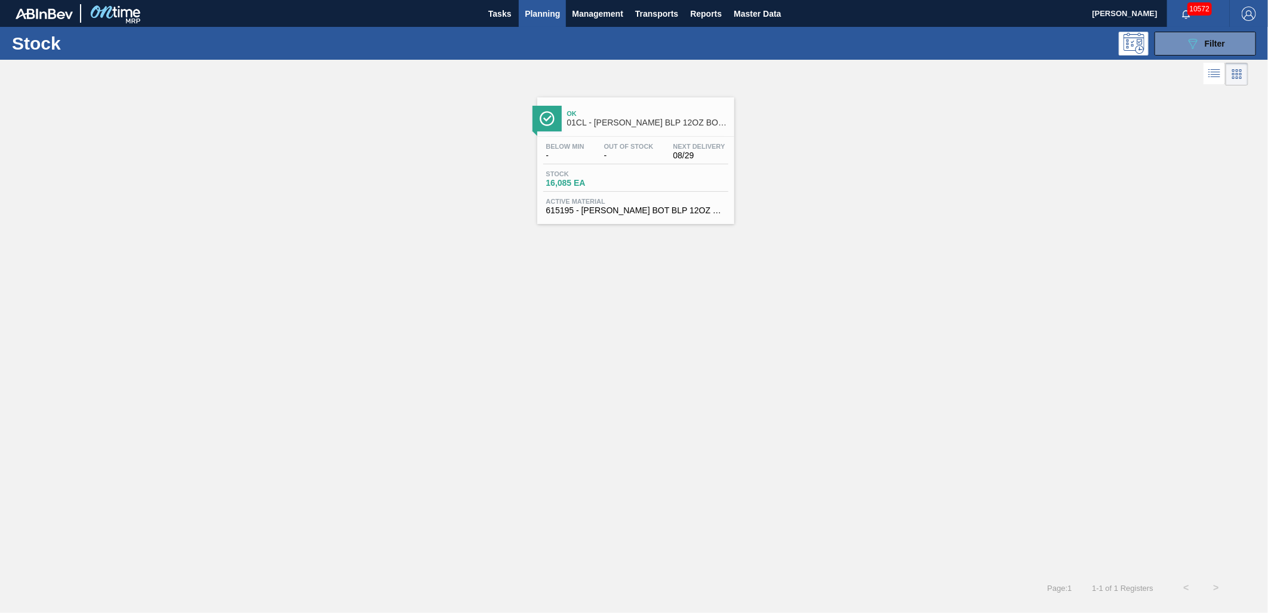
click at [618, 224] on div "Ok 01CL - [PERSON_NAME] BLP 12OZ BOT SNUG 12/12 12OZ BOT Below Min - Out Of Sto…" at bounding box center [634, 330] width 1268 height 484
click at [617, 219] on div "Ok 01CL - [PERSON_NAME] BLP 12OZ BOT SNUG 12/12 12OZ BOT Below Min - Out Of Sto…" at bounding box center [635, 160] width 197 height 127
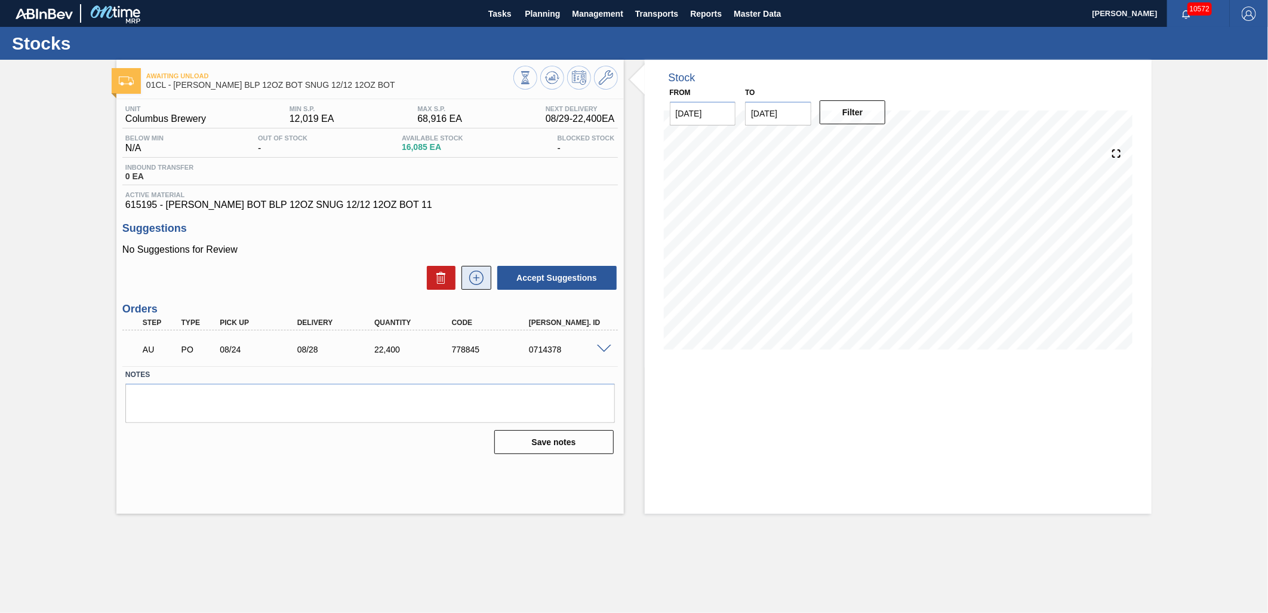
click at [469, 282] on icon at bounding box center [476, 278] width 19 height 14
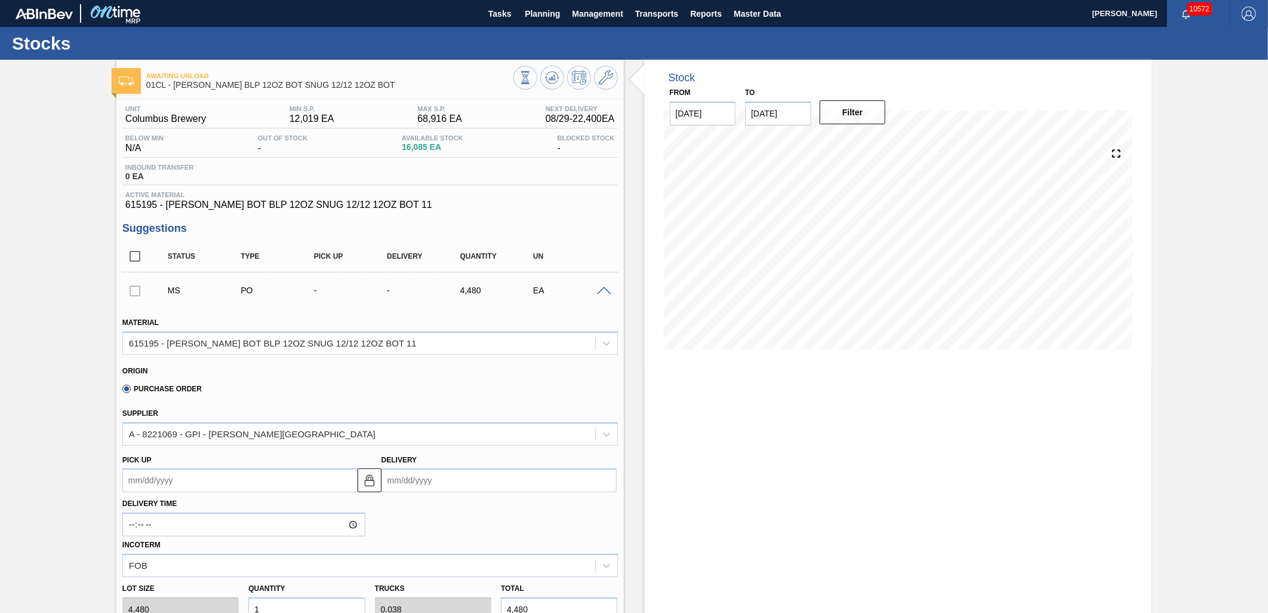
click at [282, 551] on input "1" at bounding box center [306, 609] width 116 height 24
type input "0"
type input "5"
type input "0.192"
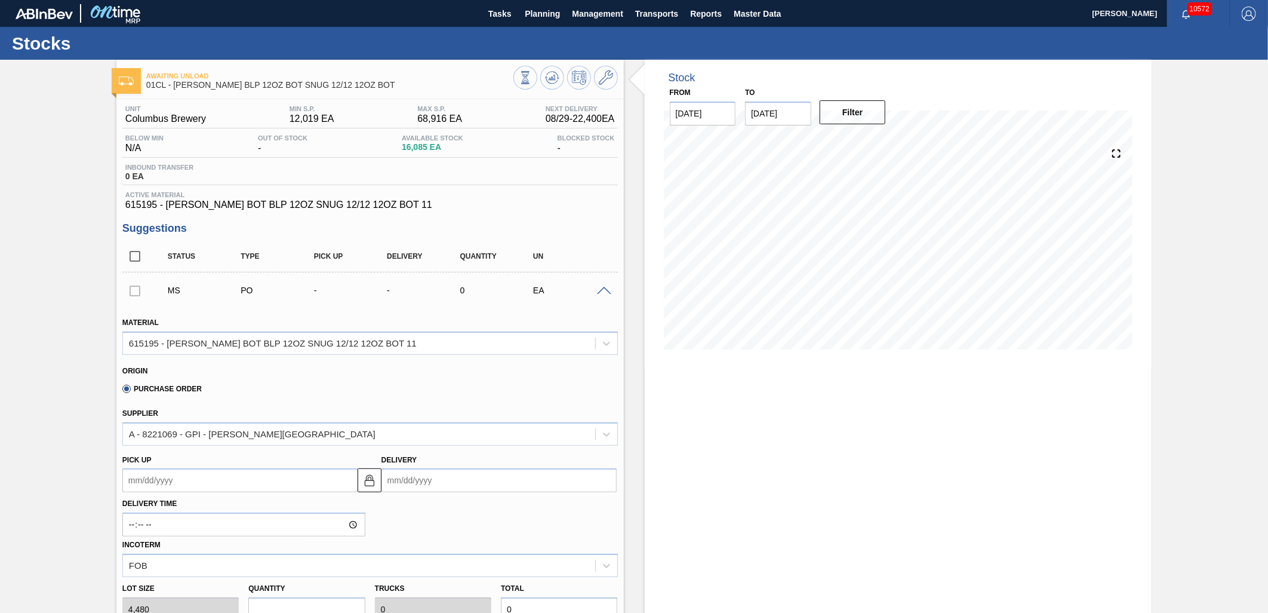
type input "22,400"
type input "0"
type input "4"
type input "0.154"
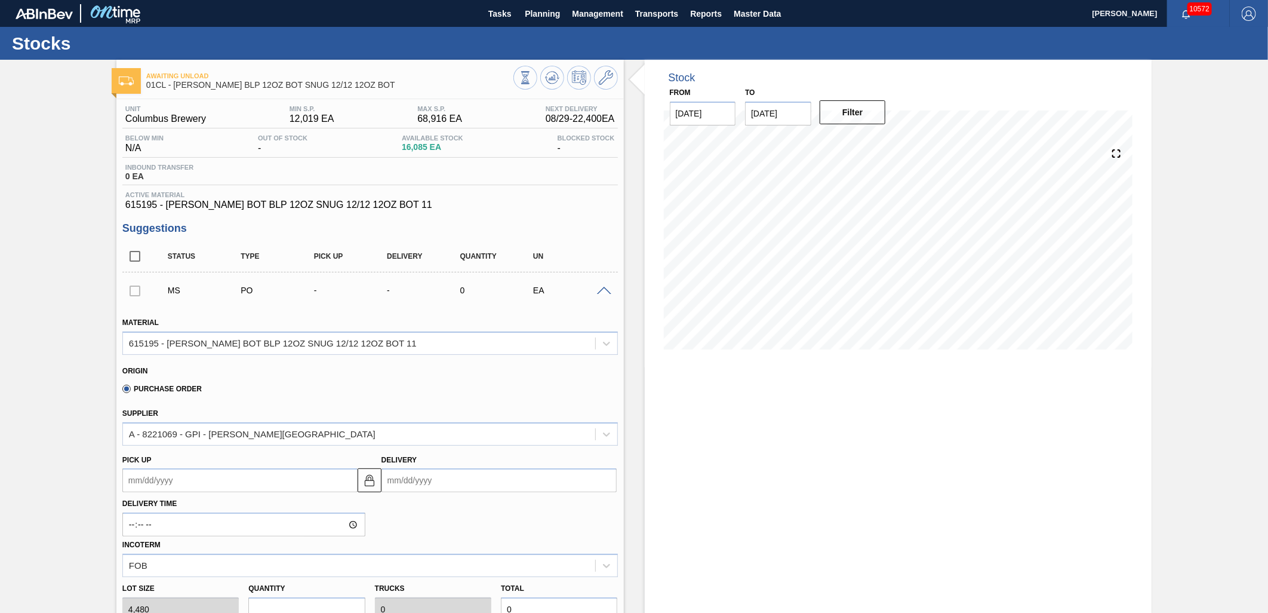
type input "17,920"
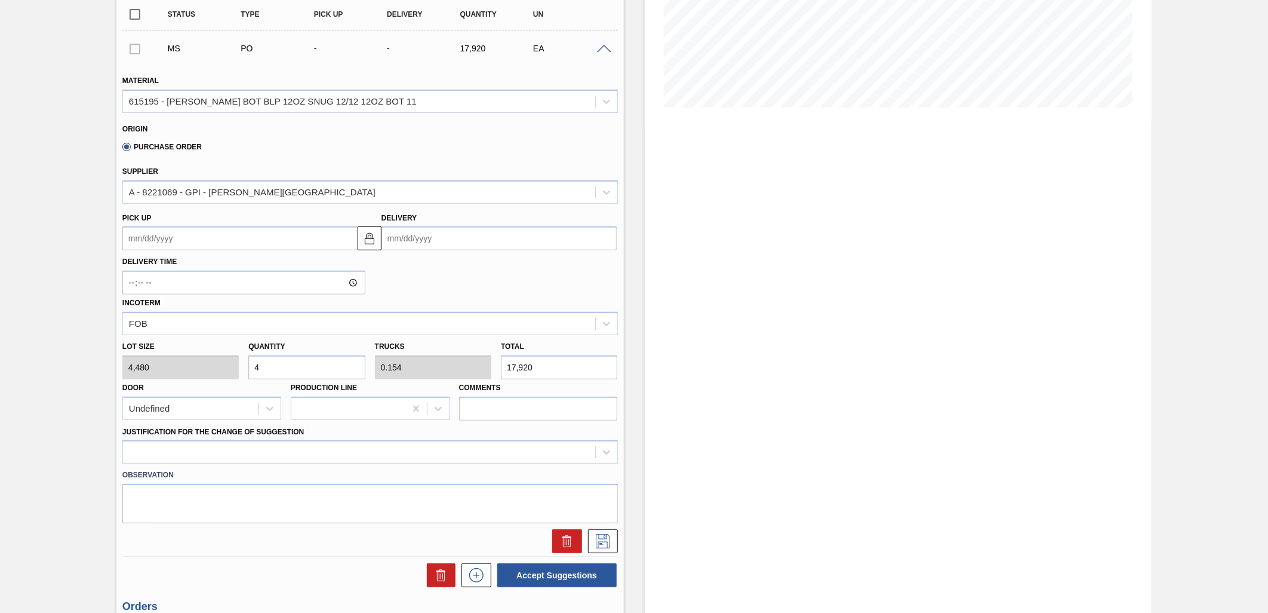
scroll to position [265, 0]
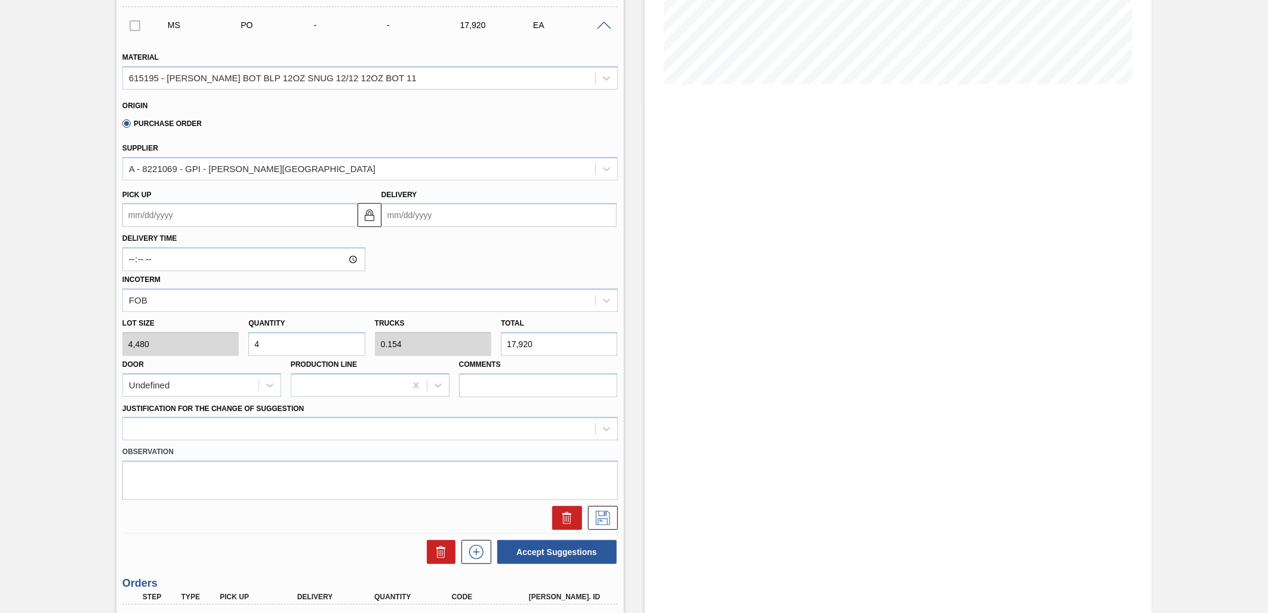
type input "0"
type input "5"
type input "0.192"
type input "22,400"
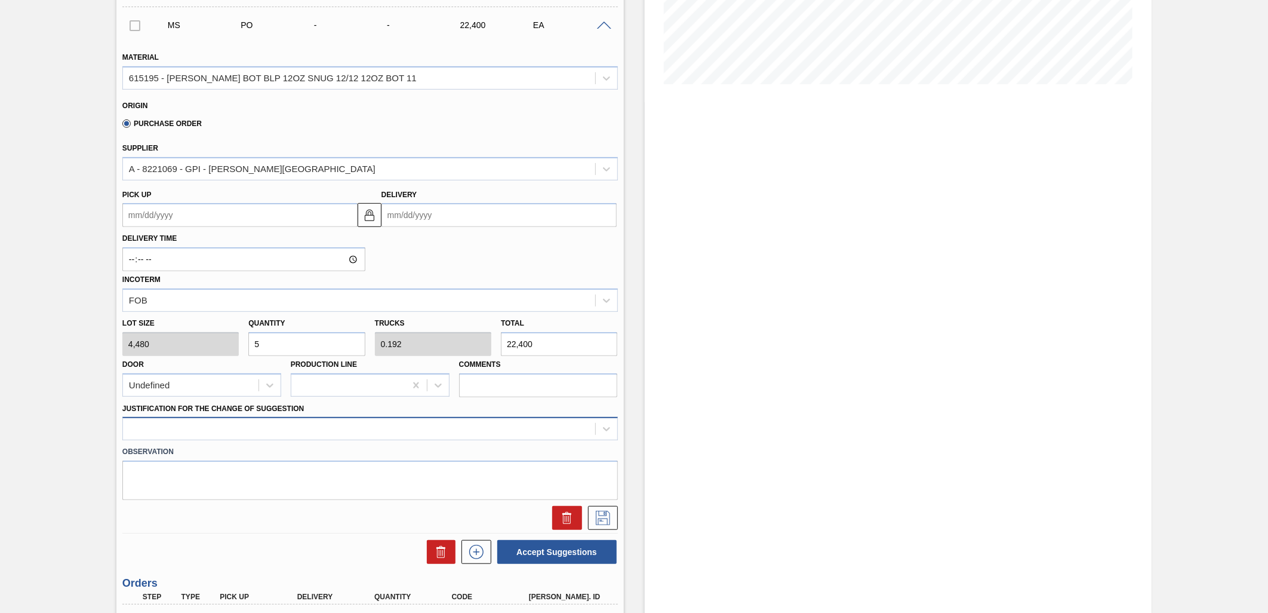
type input "5"
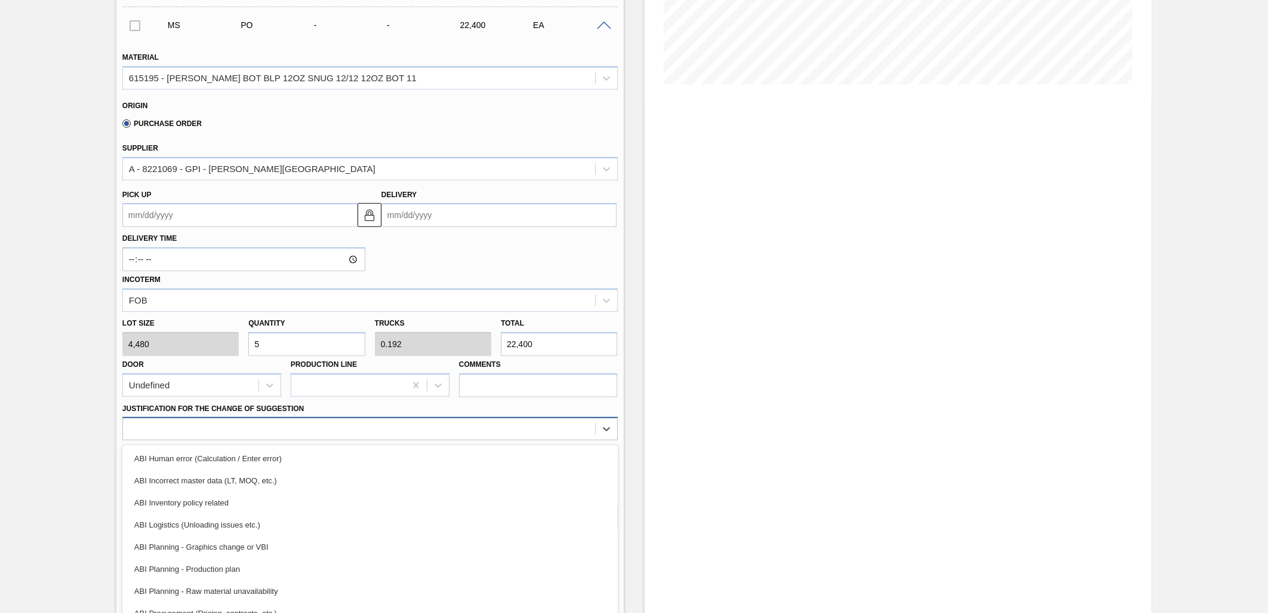
click at [387, 428] on div "Material 615195 - [PERSON_NAME] BOT BLP 12OZ SNUG 12/12 12OZ BOT 11 Origin Purc…" at bounding box center [370, 285] width 496 height 490
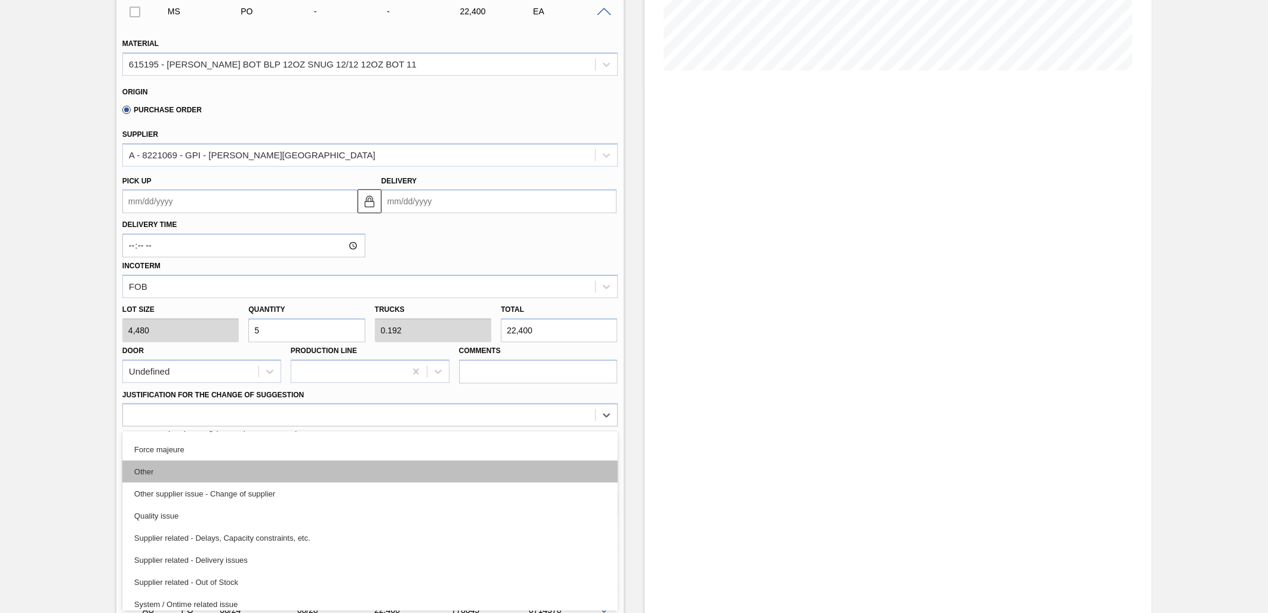
scroll to position [223, 0]
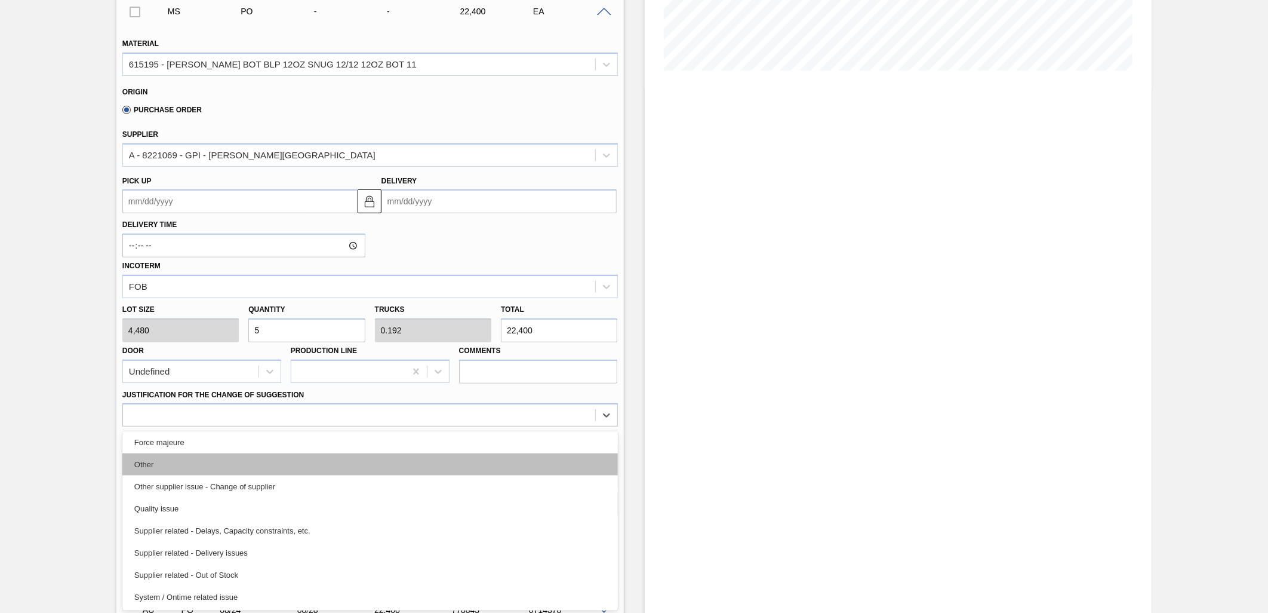
click at [325, 465] on div "Other" at bounding box center [370, 464] width 496 height 22
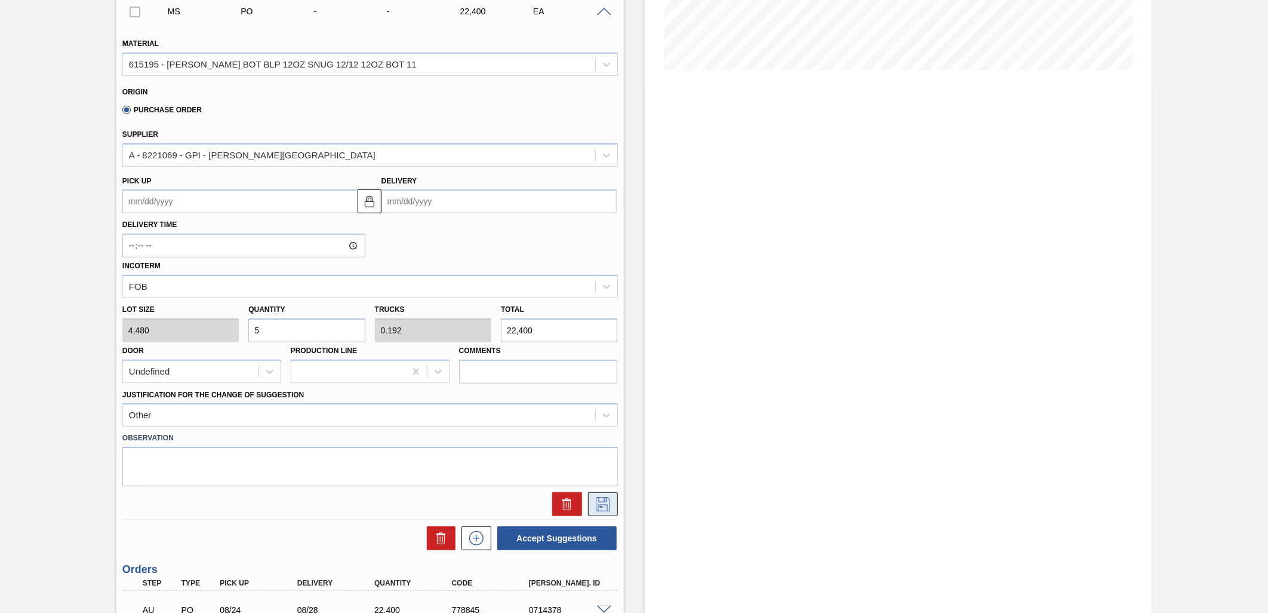
click at [607, 509] on button at bounding box center [603, 504] width 30 height 24
click at [480, 199] on input "Delivery" at bounding box center [499, 201] width 235 height 24
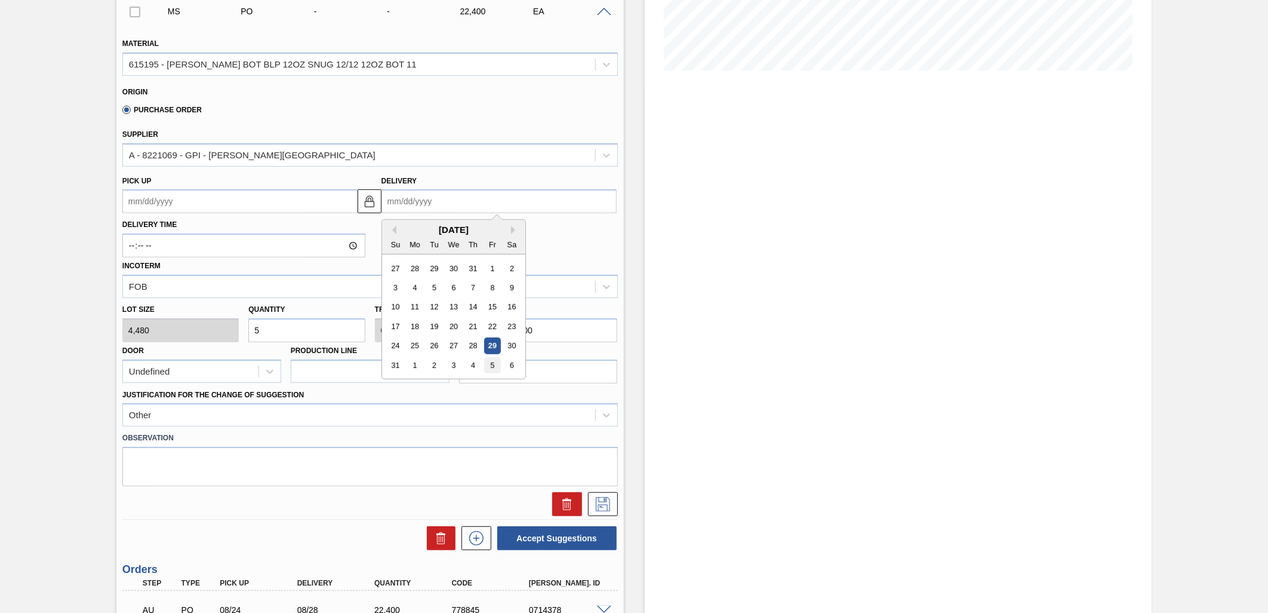
click at [490, 364] on div "5" at bounding box center [492, 365] width 16 height 16
type up102068691 "[DATE]"
type input "[DATE]"
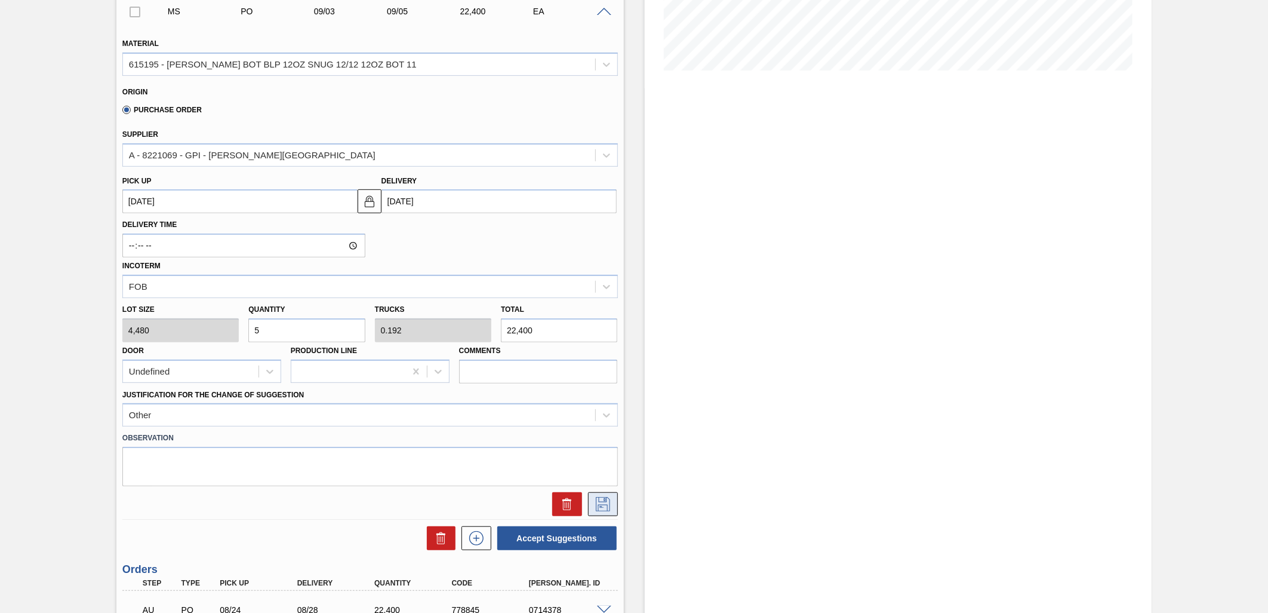
click at [600, 499] on icon at bounding box center [603, 504] width 19 height 14
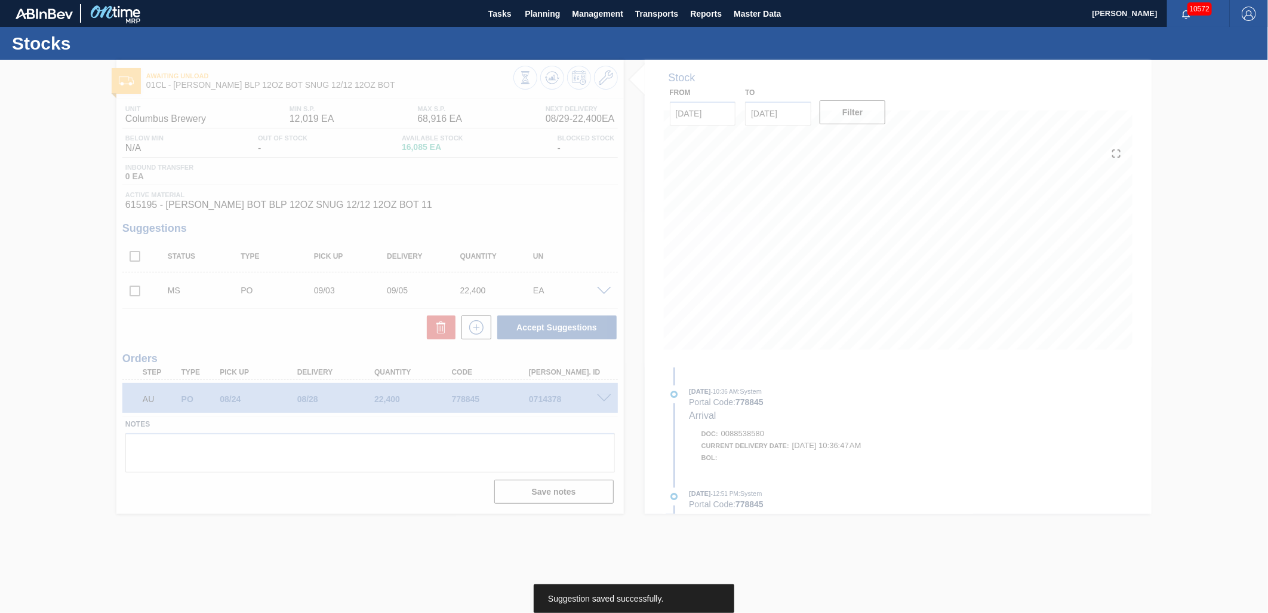
scroll to position [0, 0]
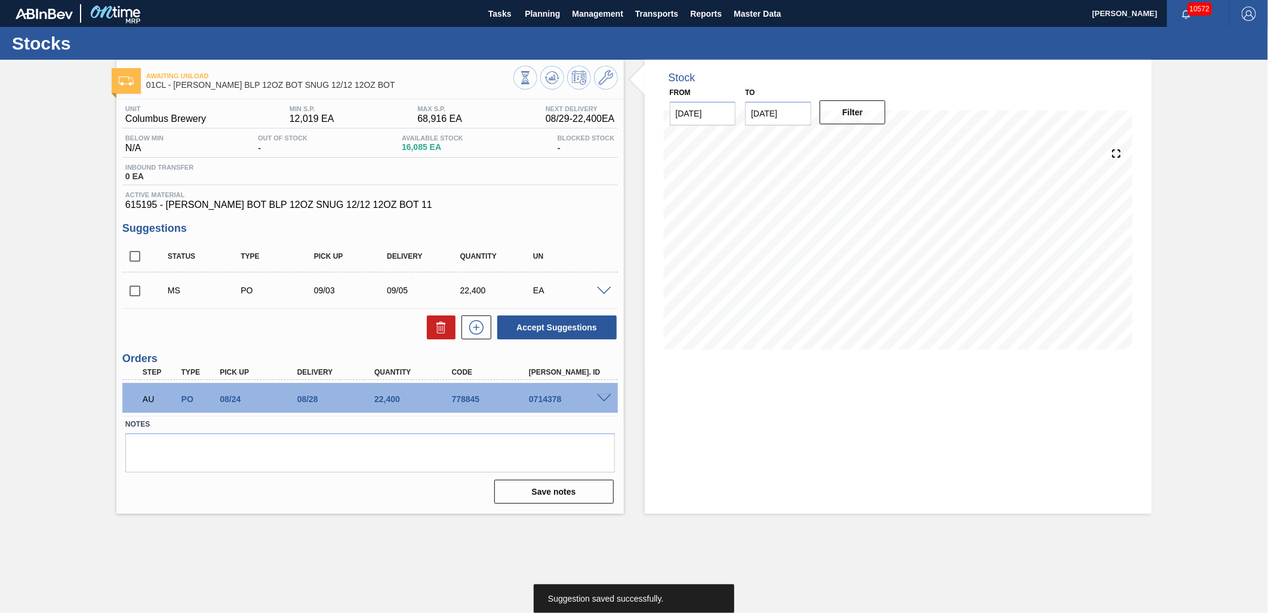
click at [136, 289] on input "checkbox" at bounding box center [134, 290] width 25 height 25
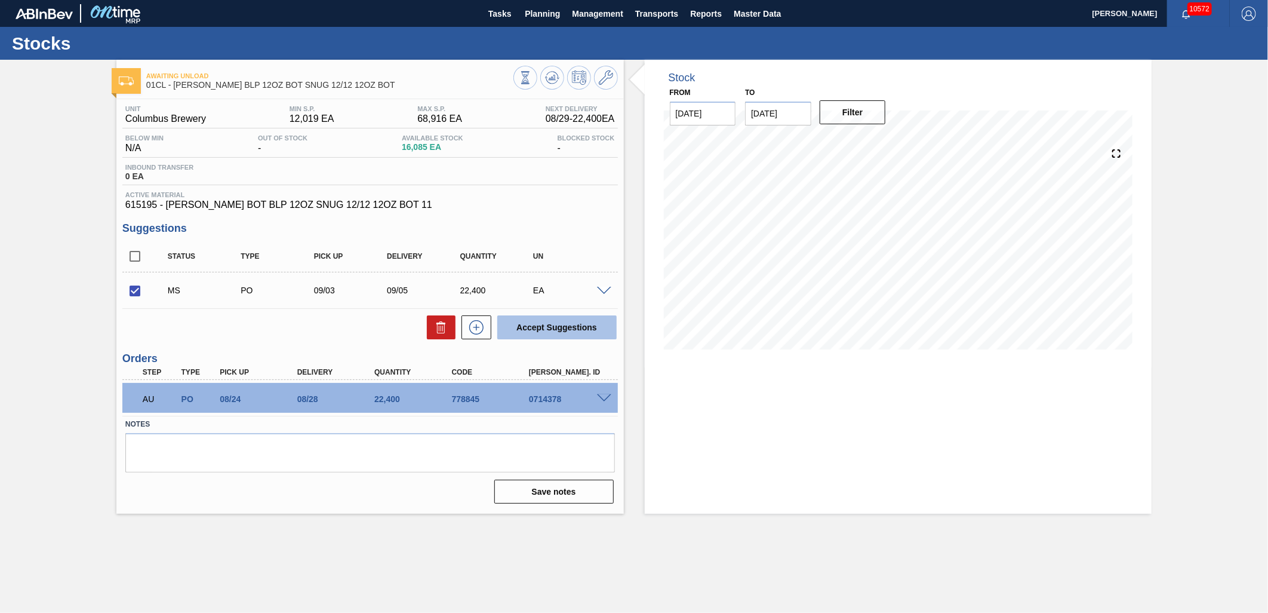
click at [554, 330] on button "Accept Suggestions" at bounding box center [556, 327] width 119 height 24
checkbox input "false"
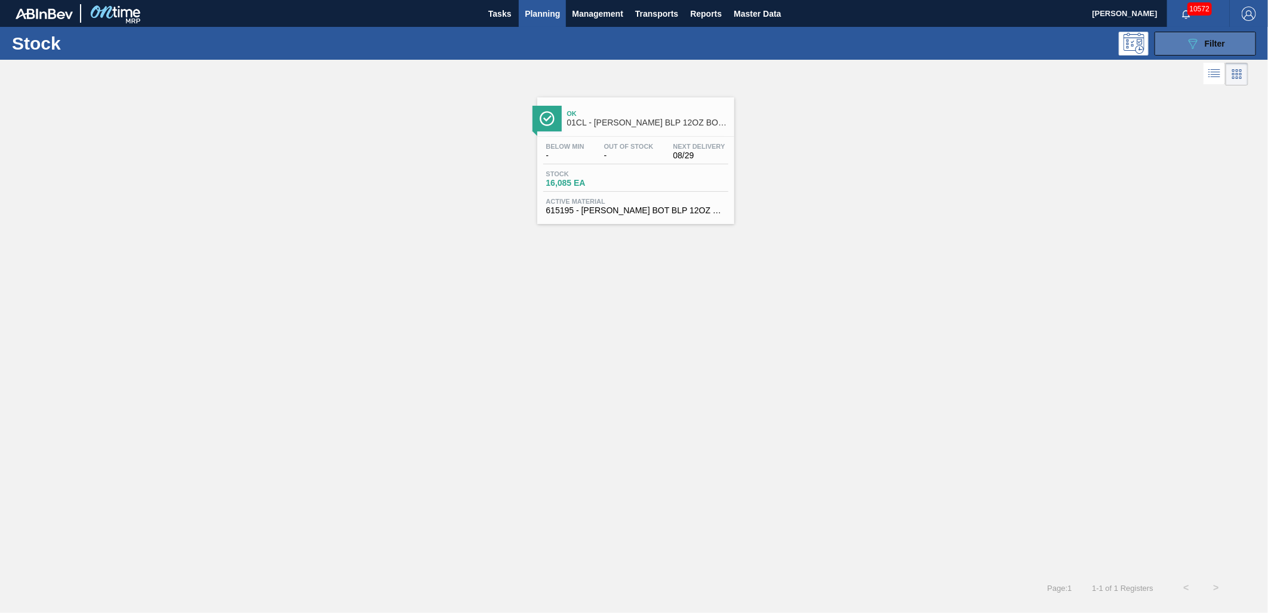
click at [1141, 45] on button "089F7B8B-B2A5-4AFE-B5C0-19BA573D28AC Filter" at bounding box center [1206, 44] width 102 height 24
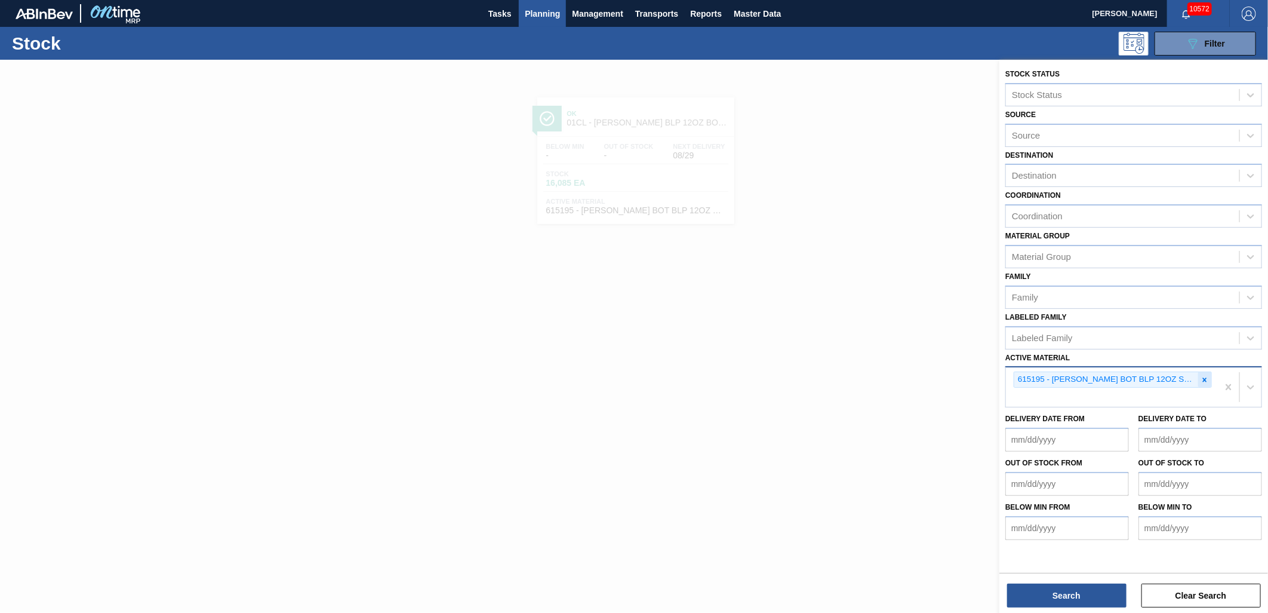
click at [1141, 376] on icon at bounding box center [1205, 380] width 8 height 8
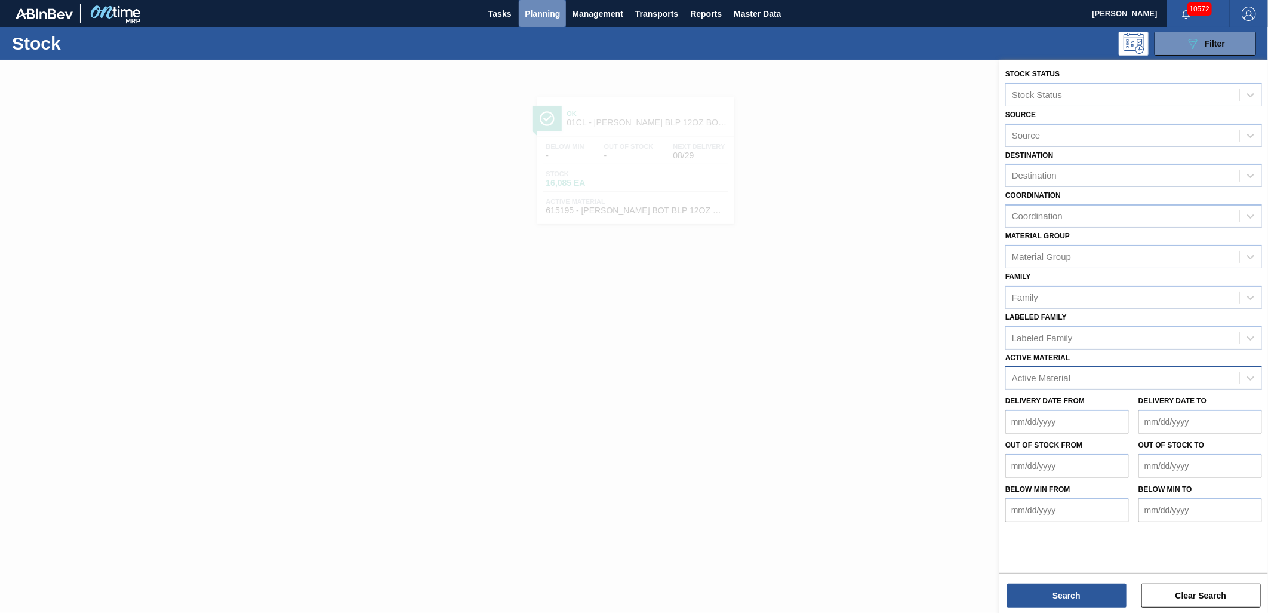
click at [529, 17] on span "Planning" at bounding box center [542, 14] width 35 height 14
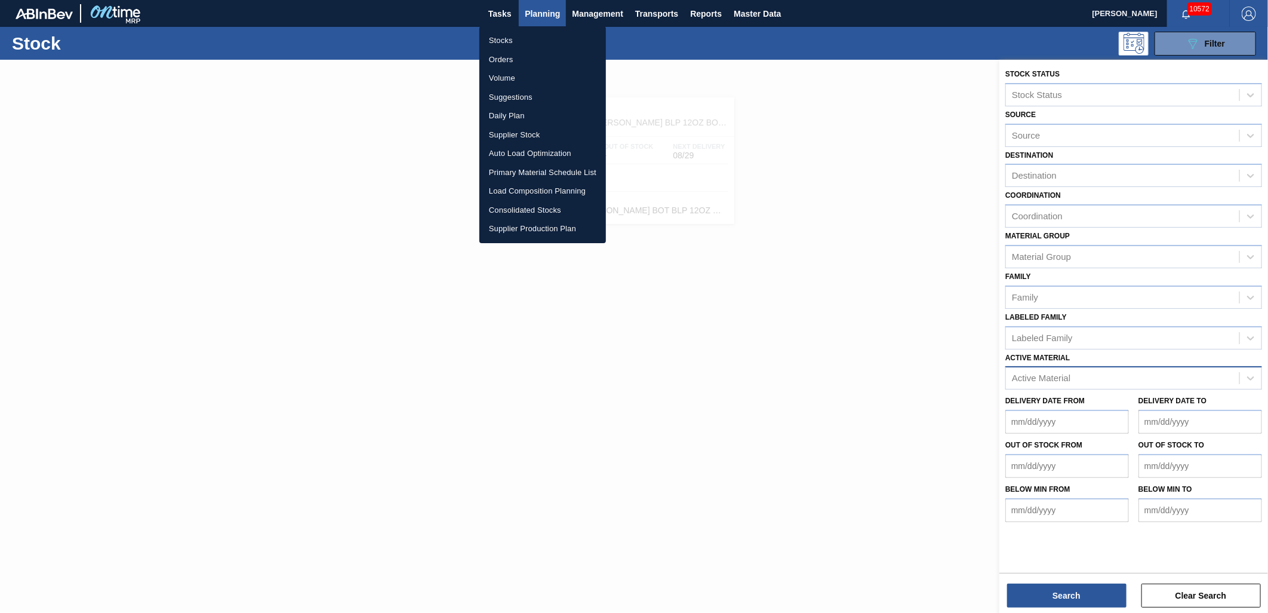
click at [521, 93] on li "Suggestions" at bounding box center [543, 97] width 127 height 19
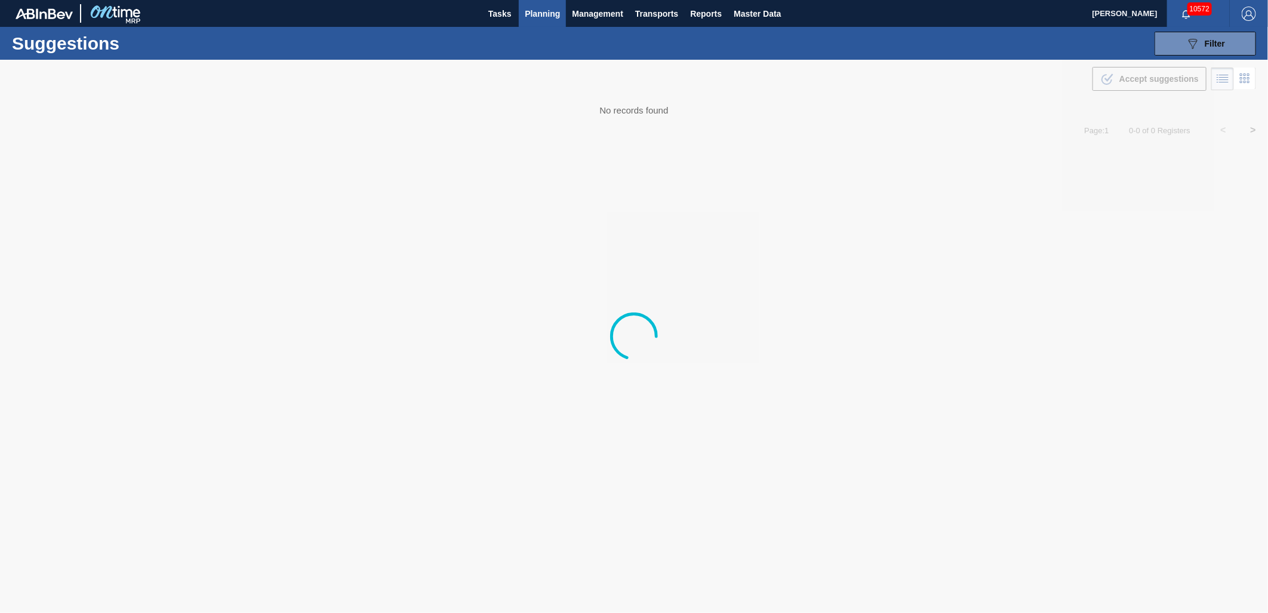
type from "[DATE]"
type to "[DATE]"
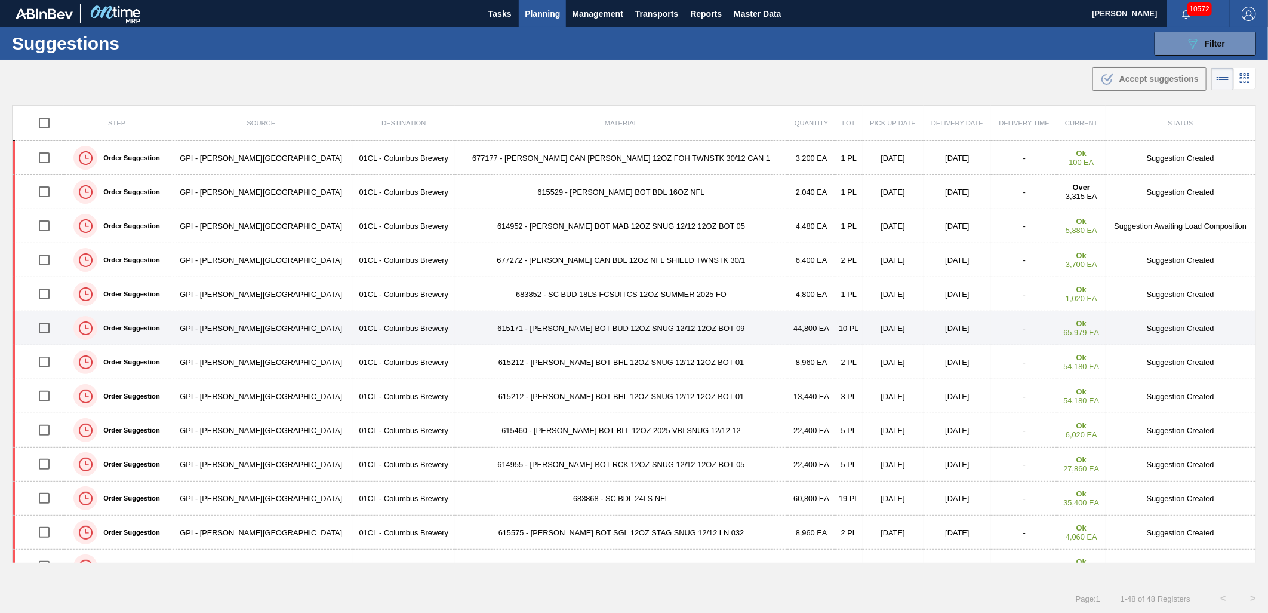
click at [45, 331] on input "checkbox" at bounding box center [44, 327] width 25 height 25
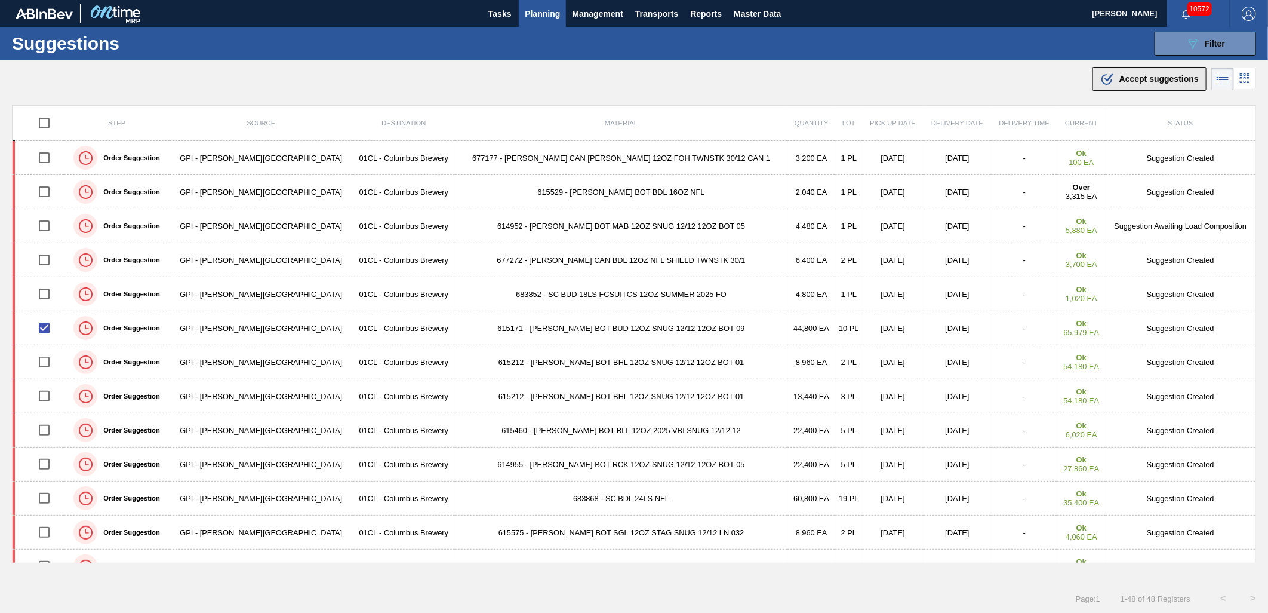
click at [1111, 85] on icon ".b{fill:var(--color-action-default)}" at bounding box center [1108, 79] width 14 height 14
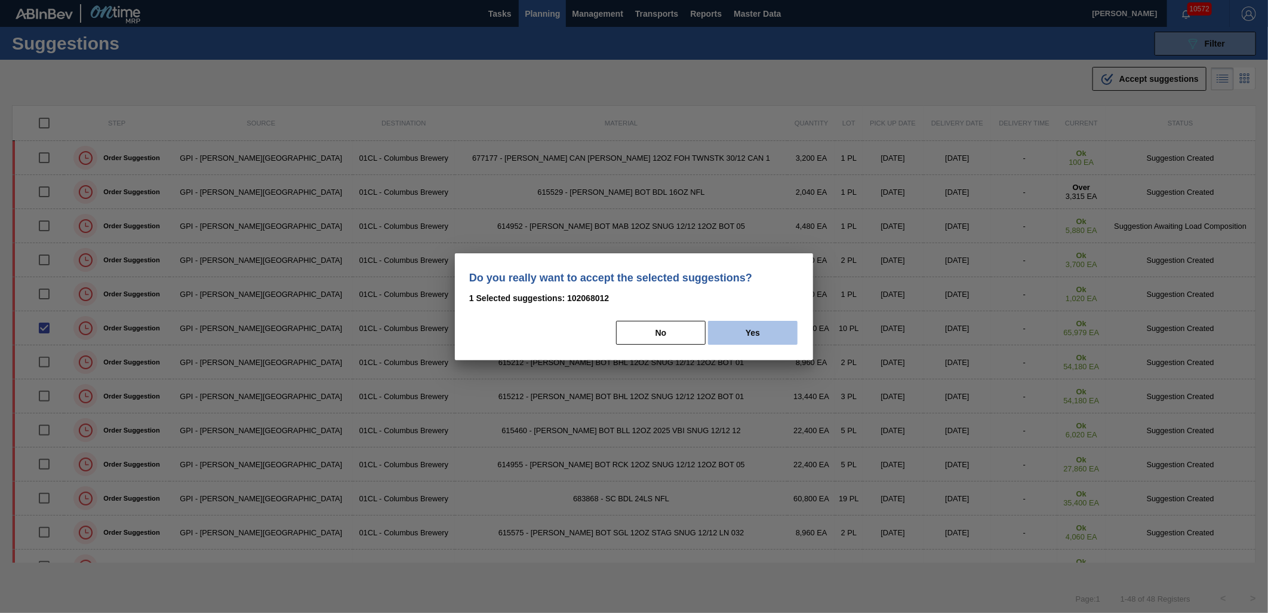
click at [729, 339] on button "Yes" at bounding box center [753, 333] width 90 height 24
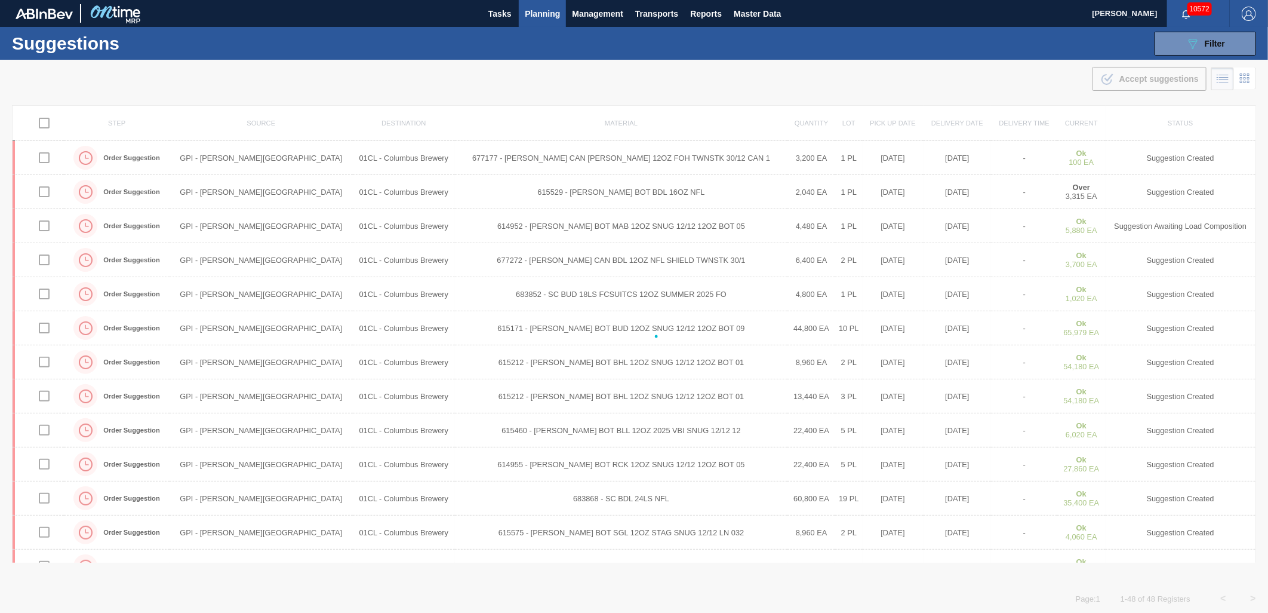
checkbox input "false"
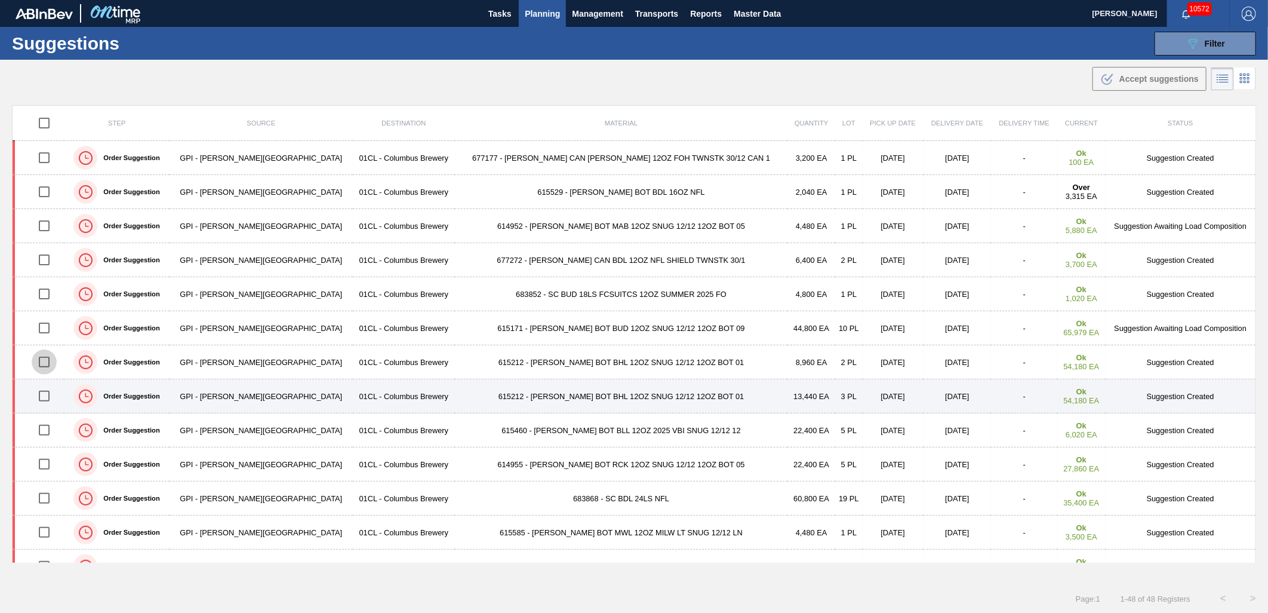
drag, startPoint x: 51, startPoint y: 364, endPoint x: 47, endPoint y: 384, distance: 20.1
click at [50, 364] on input "checkbox" at bounding box center [44, 361] width 25 height 25
checkbox input "true"
click at [50, 393] on input "checkbox" at bounding box center [44, 395] width 25 height 25
checkbox input "true"
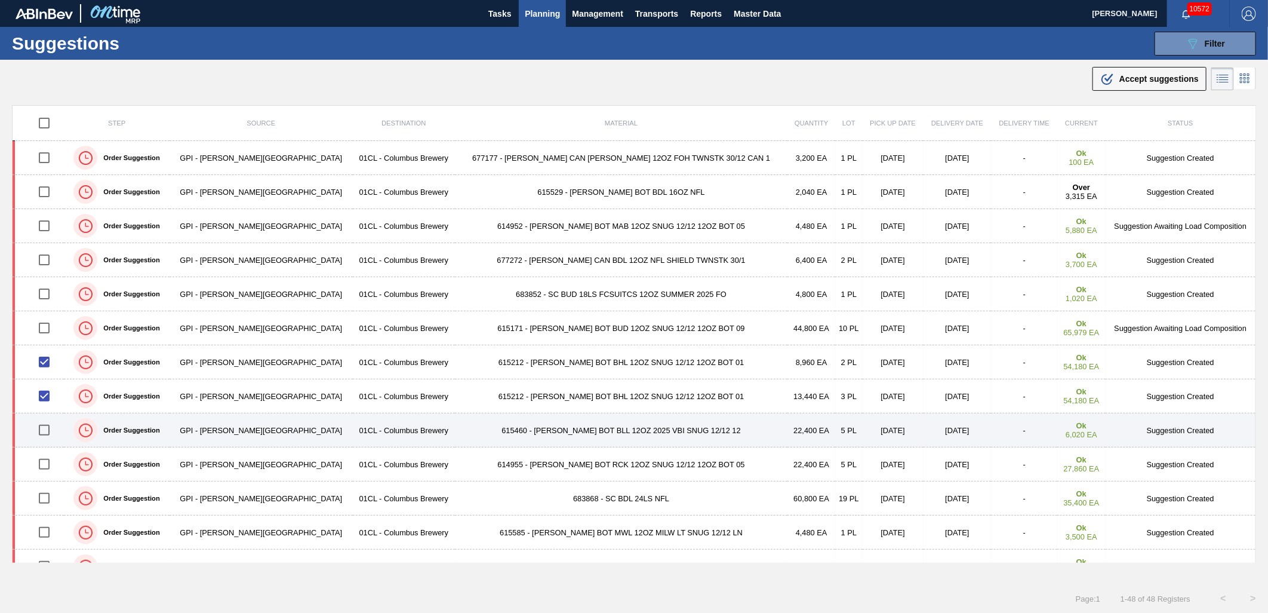
click at [46, 436] on input "checkbox" at bounding box center [44, 429] width 25 height 25
checkbox input "true"
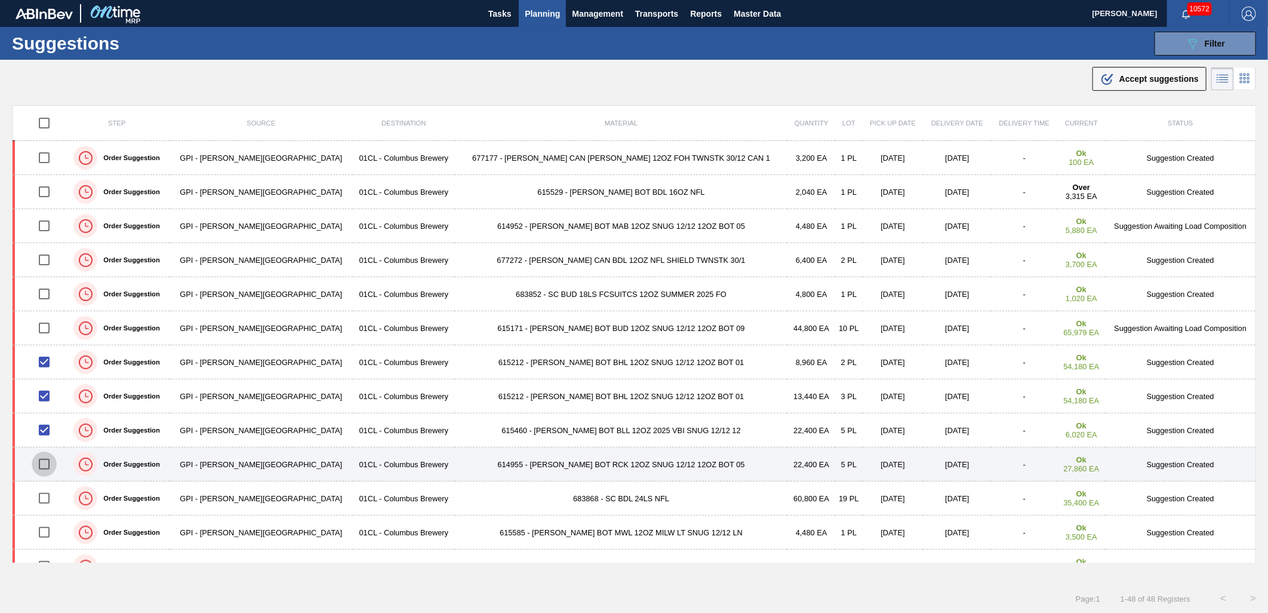
click at [45, 468] on input "checkbox" at bounding box center [44, 463] width 25 height 25
checkbox input "true"
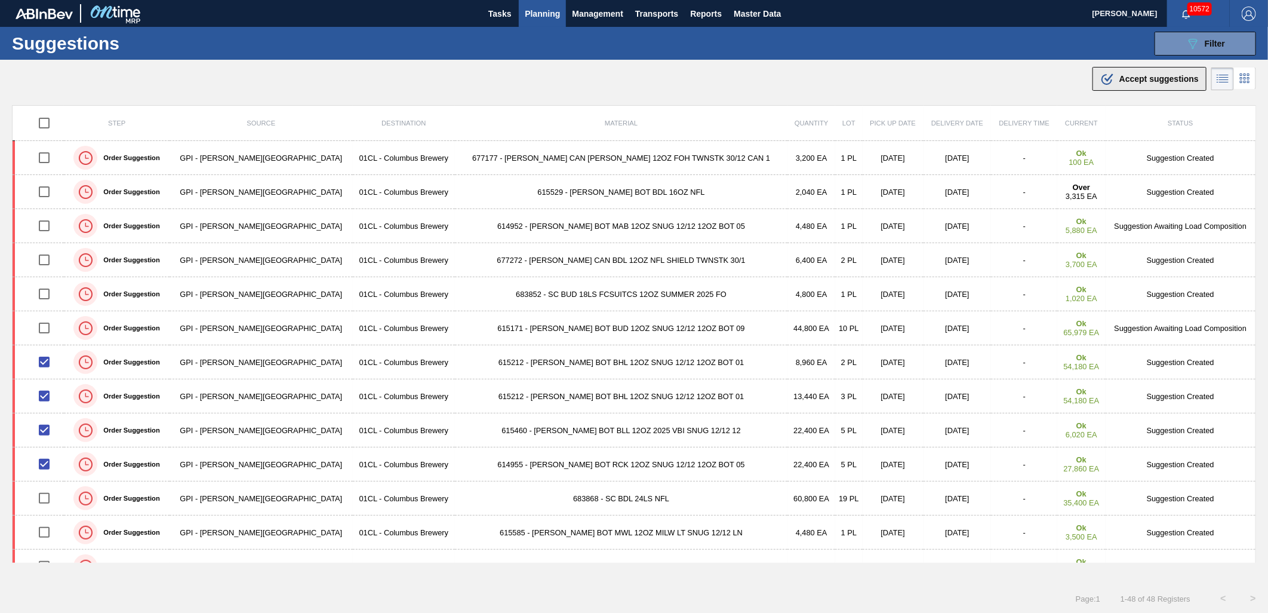
click at [1141, 80] on span "Accept suggestions" at bounding box center [1159, 79] width 79 height 10
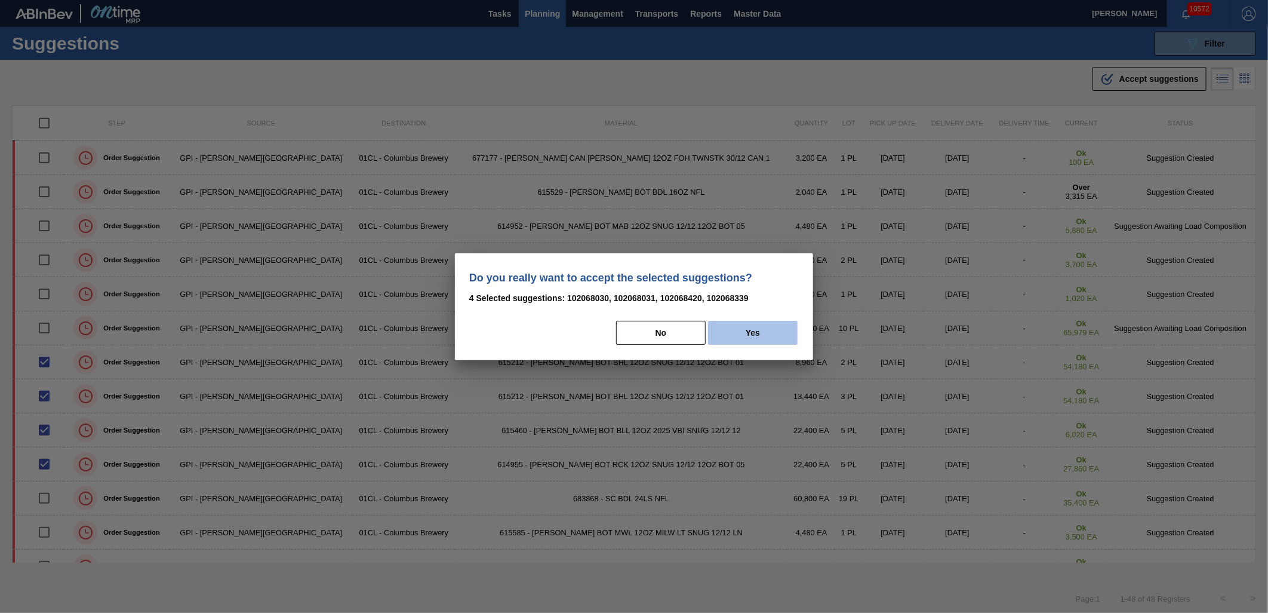
click at [769, 339] on button "Yes" at bounding box center [753, 333] width 90 height 24
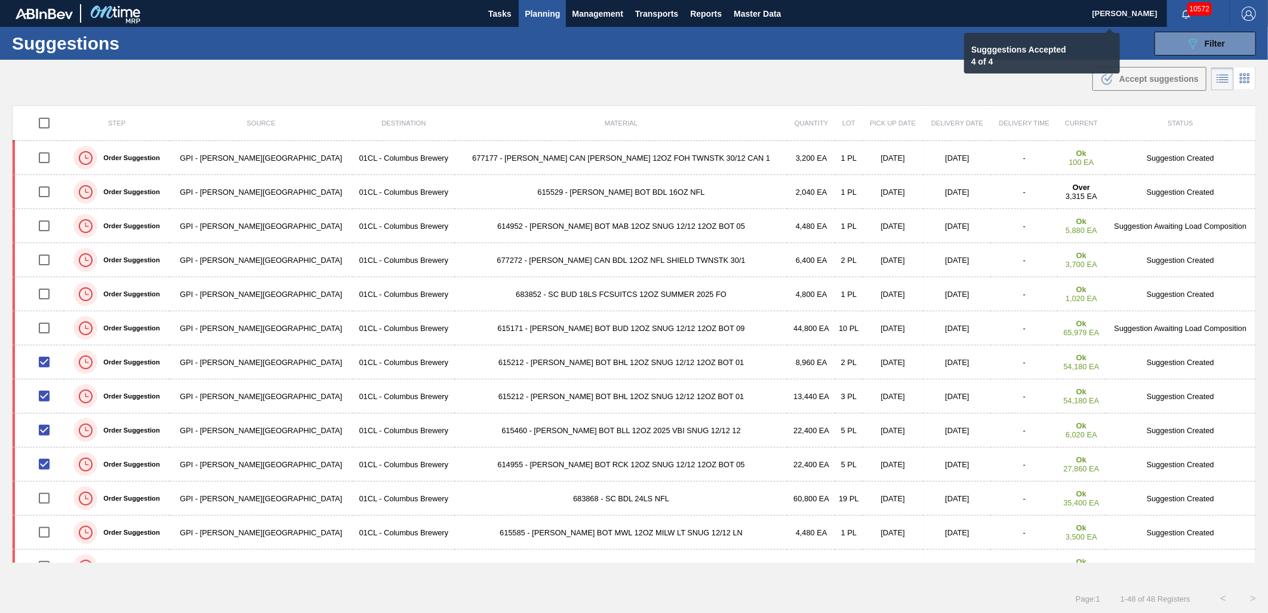
checkbox input "false"
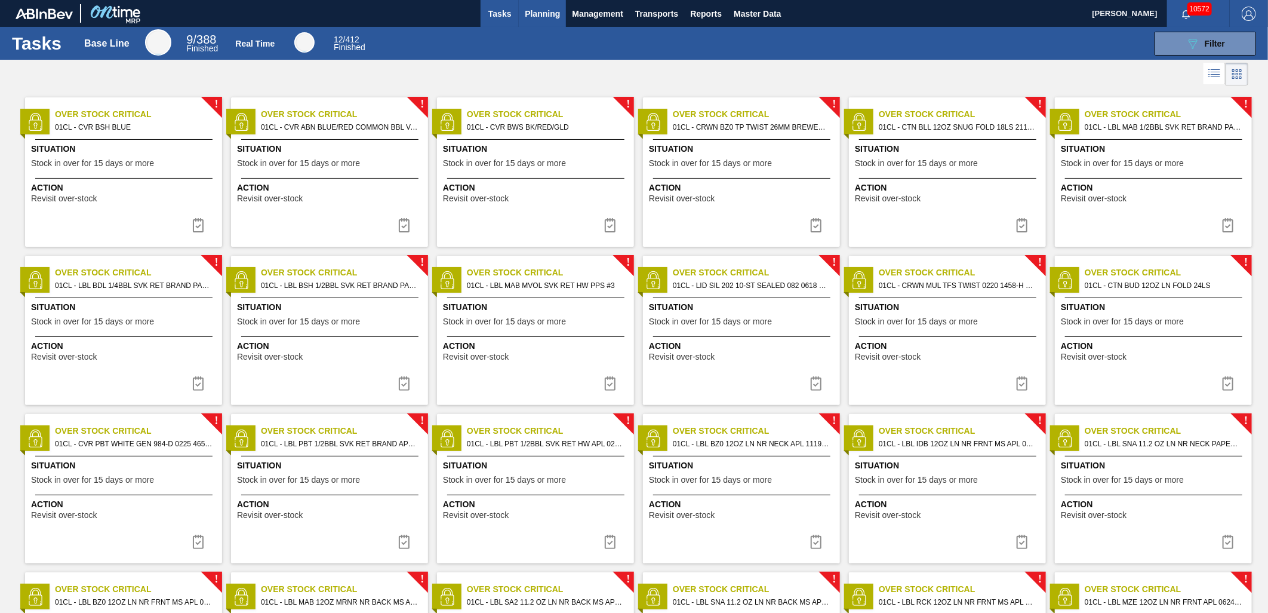
click at [554, 11] on span "Planning" at bounding box center [542, 14] width 35 height 14
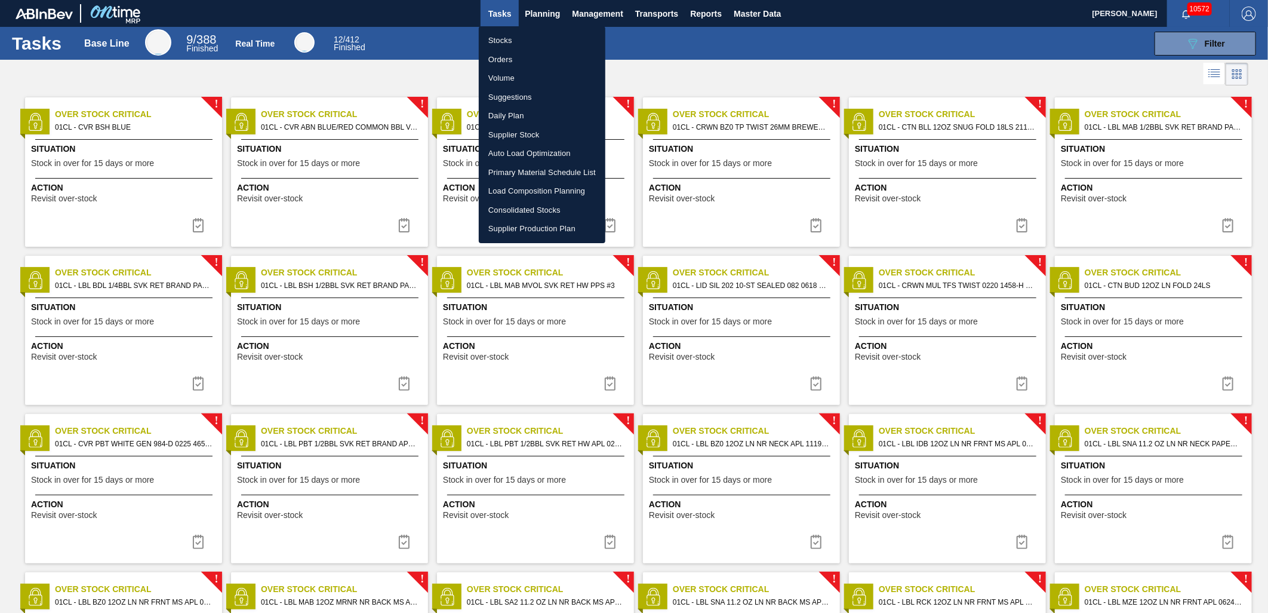
click at [523, 41] on li "Stocks" at bounding box center [542, 40] width 127 height 19
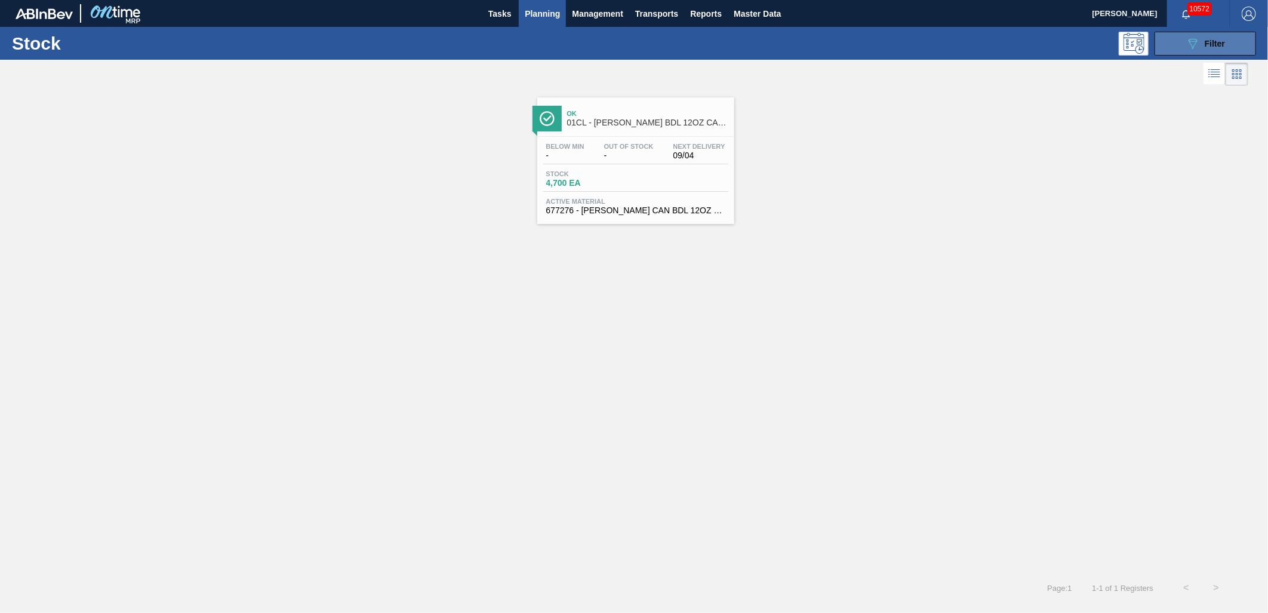
click at [1141, 45] on button "089F7B8B-B2A5-4AFE-B5C0-19BA573D28AC Filter" at bounding box center [1206, 44] width 102 height 24
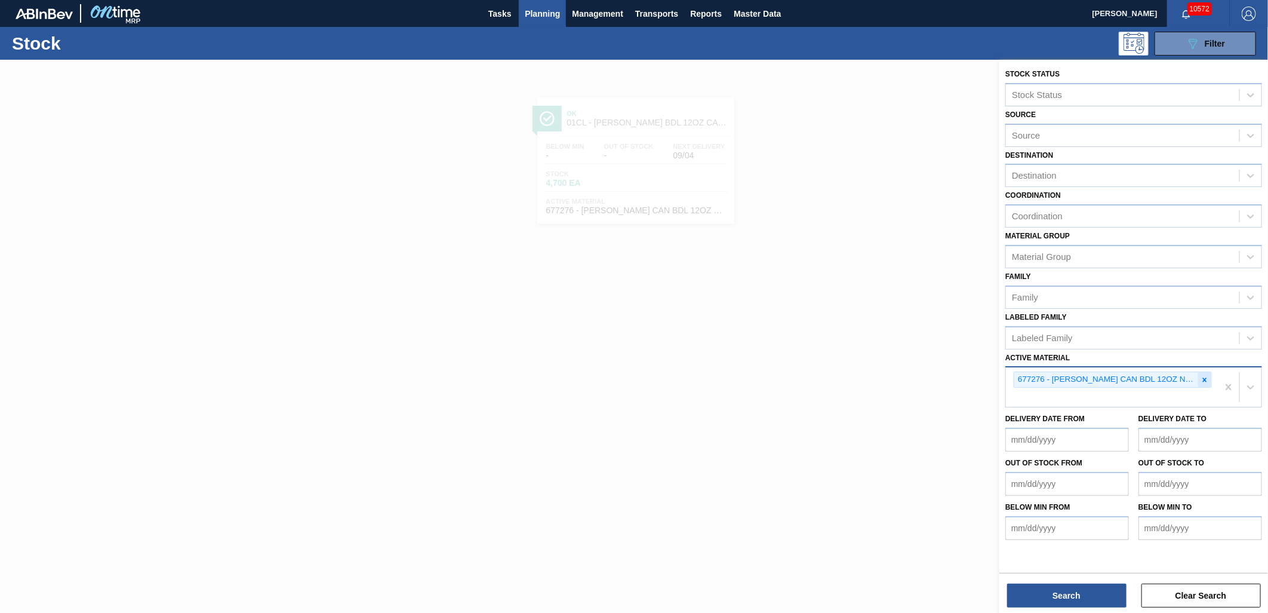
click at [1141, 376] on icon at bounding box center [1205, 380] width 8 height 8
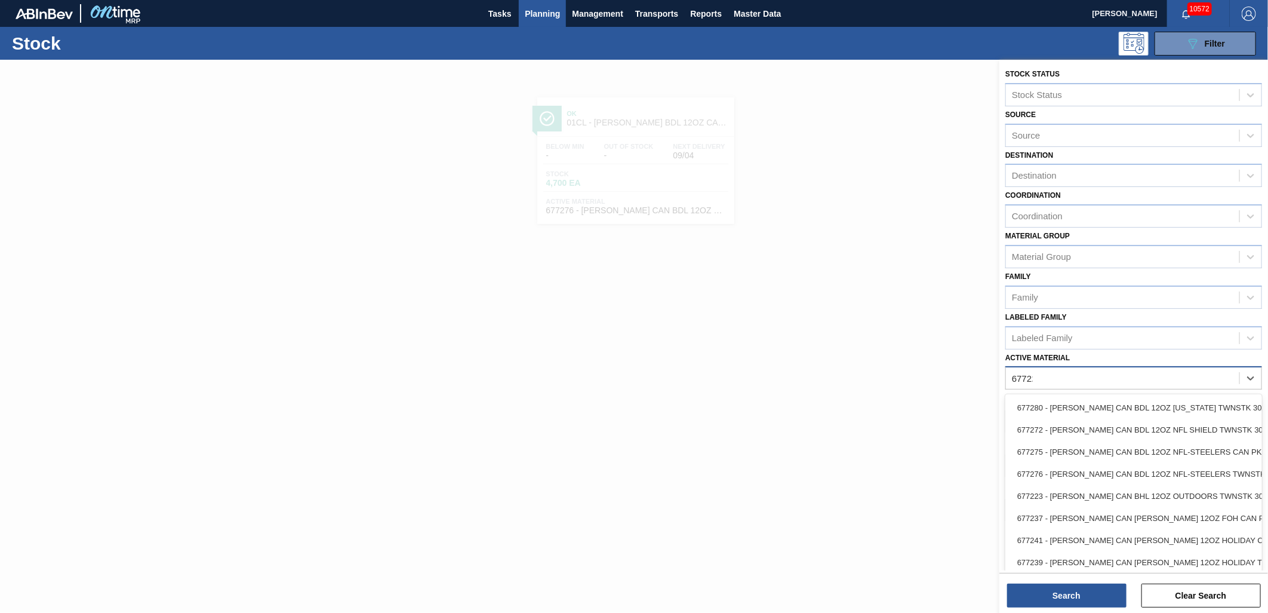
type Material "677223"
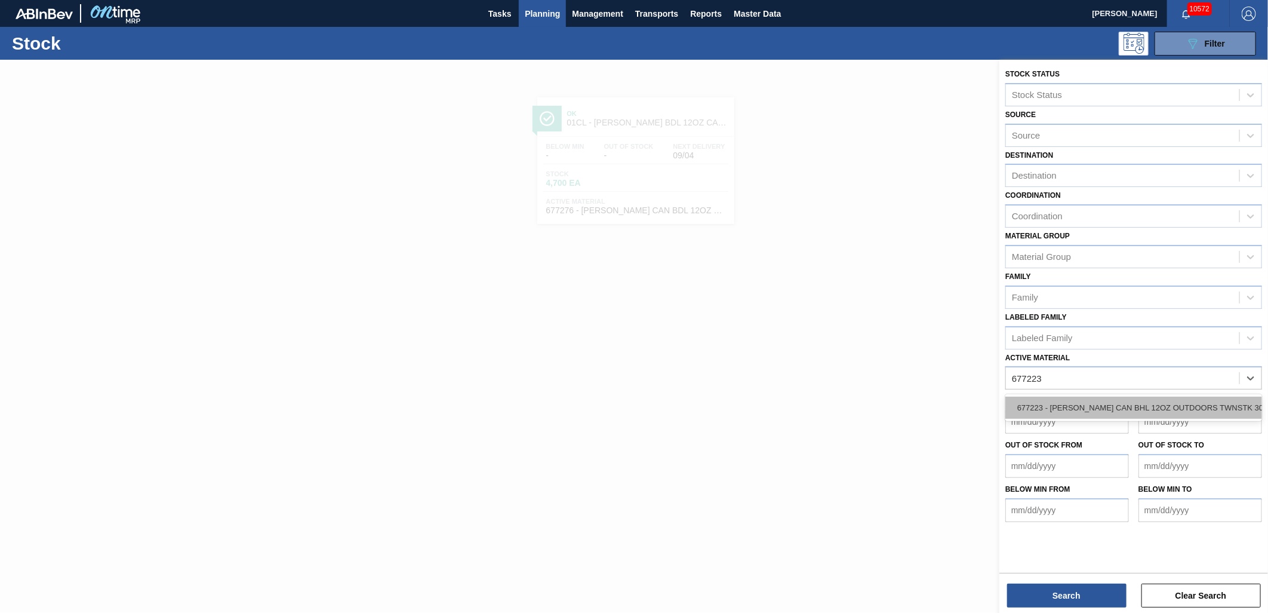
click at [1141, 398] on div "677223 - [PERSON_NAME] CAN BHL 12OZ OUTDOORS TWNSTK 30/12" at bounding box center [1134, 408] width 257 height 22
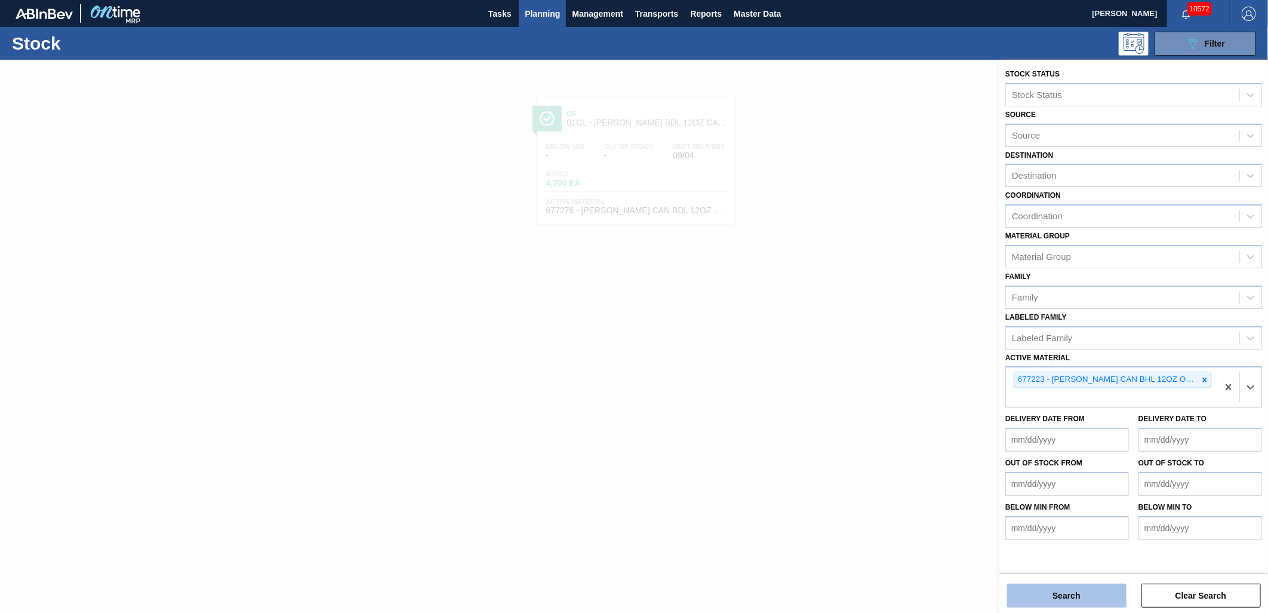
click at [1084, 551] on button "Search" at bounding box center [1066, 595] width 119 height 24
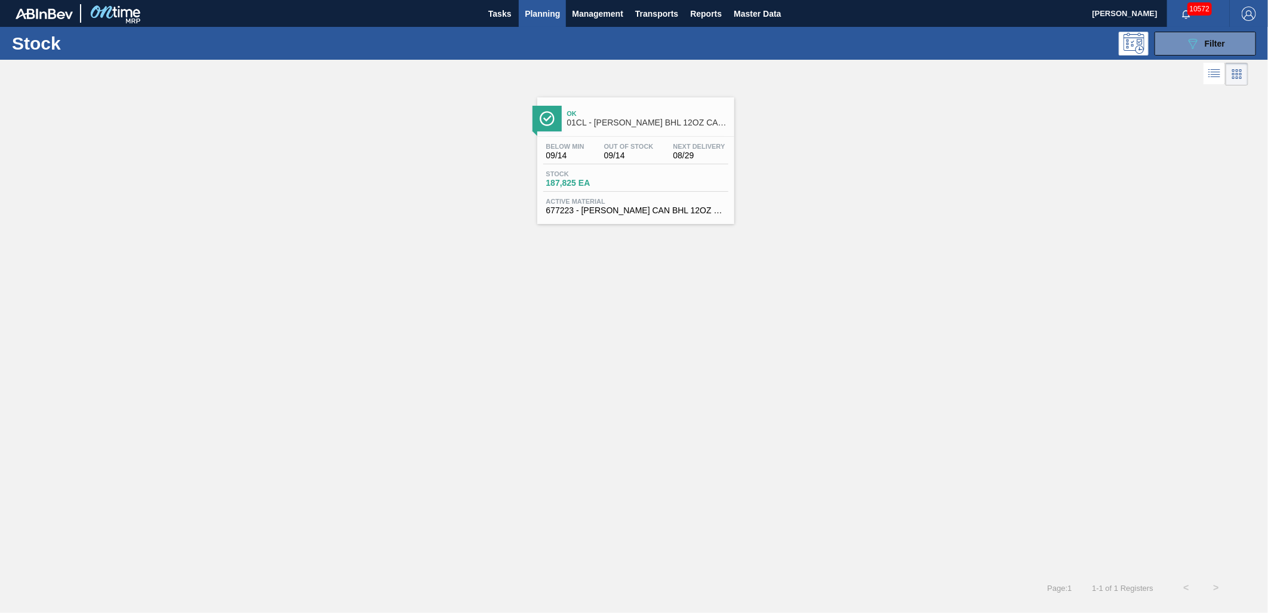
click at [629, 181] on div "Stock 187,825 EA" at bounding box center [588, 178] width 90 height 17
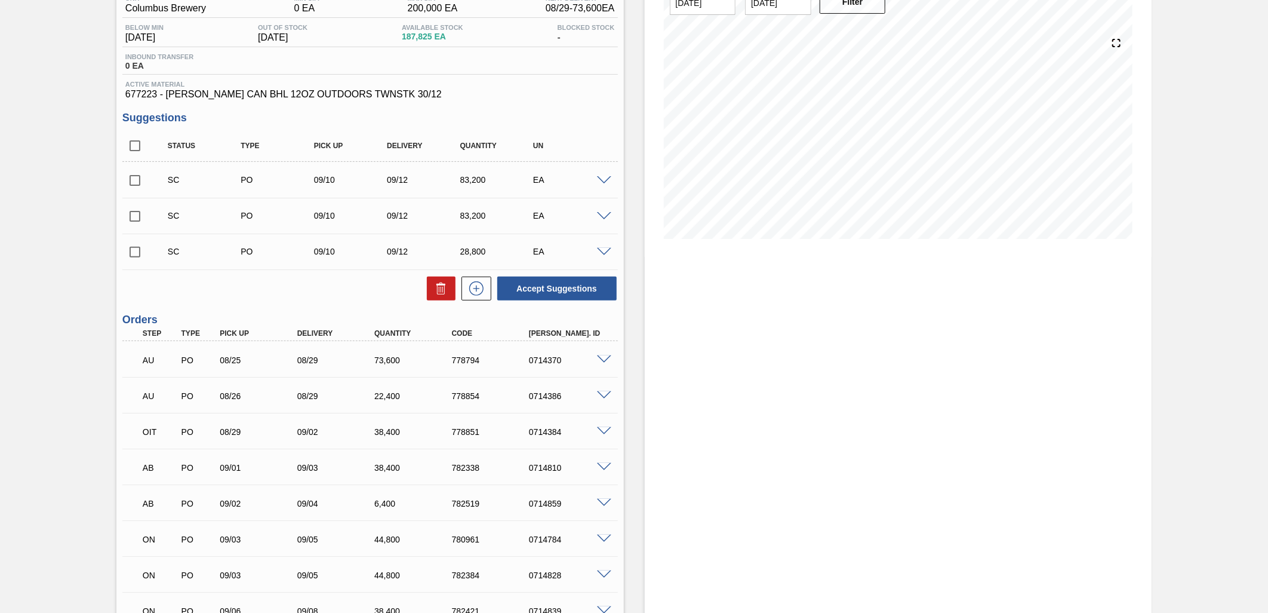
scroll to position [133, 0]
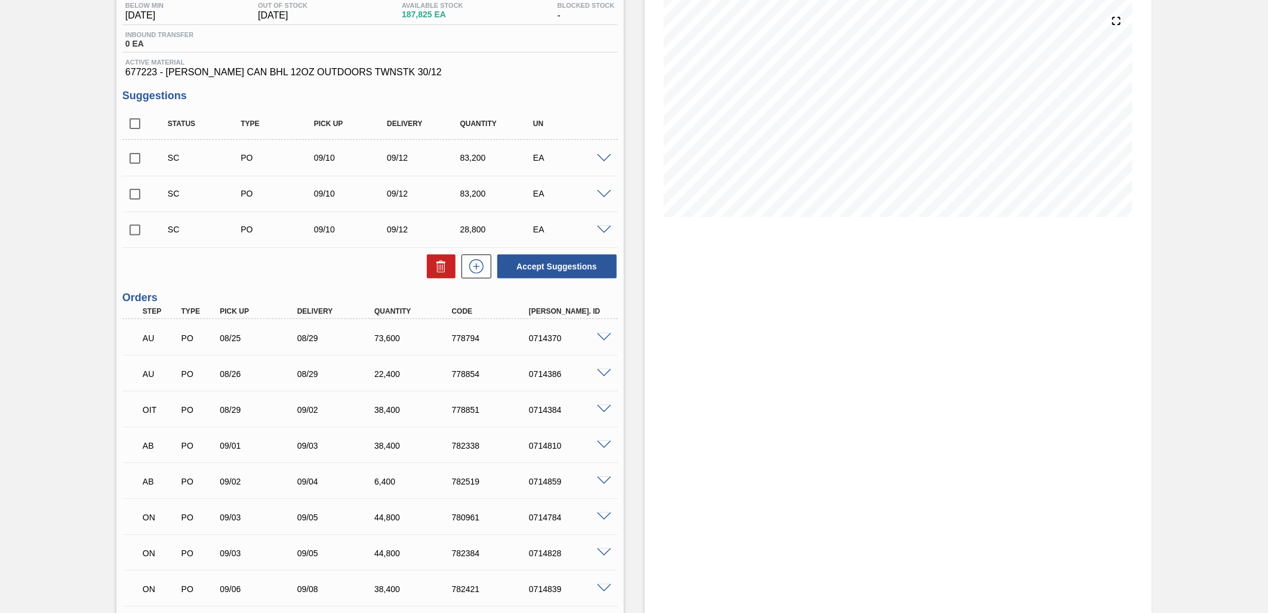
click at [601, 518] on span at bounding box center [604, 516] width 14 height 9
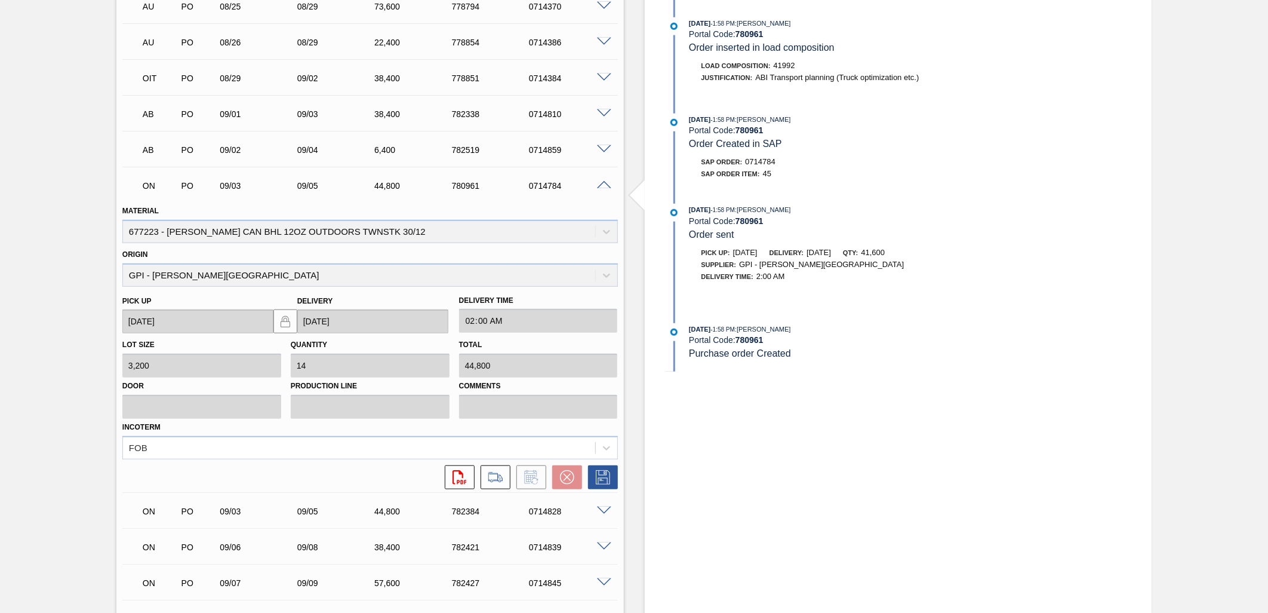
scroll to position [530, 0]
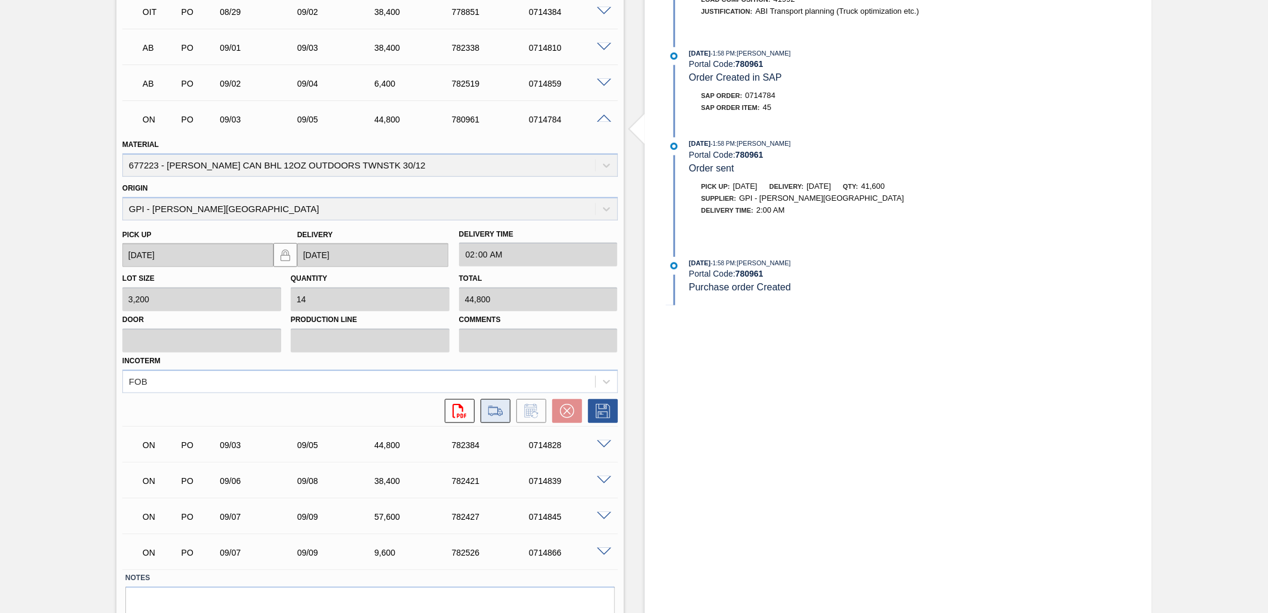
click at [496, 411] on icon at bounding box center [495, 411] width 19 height 14
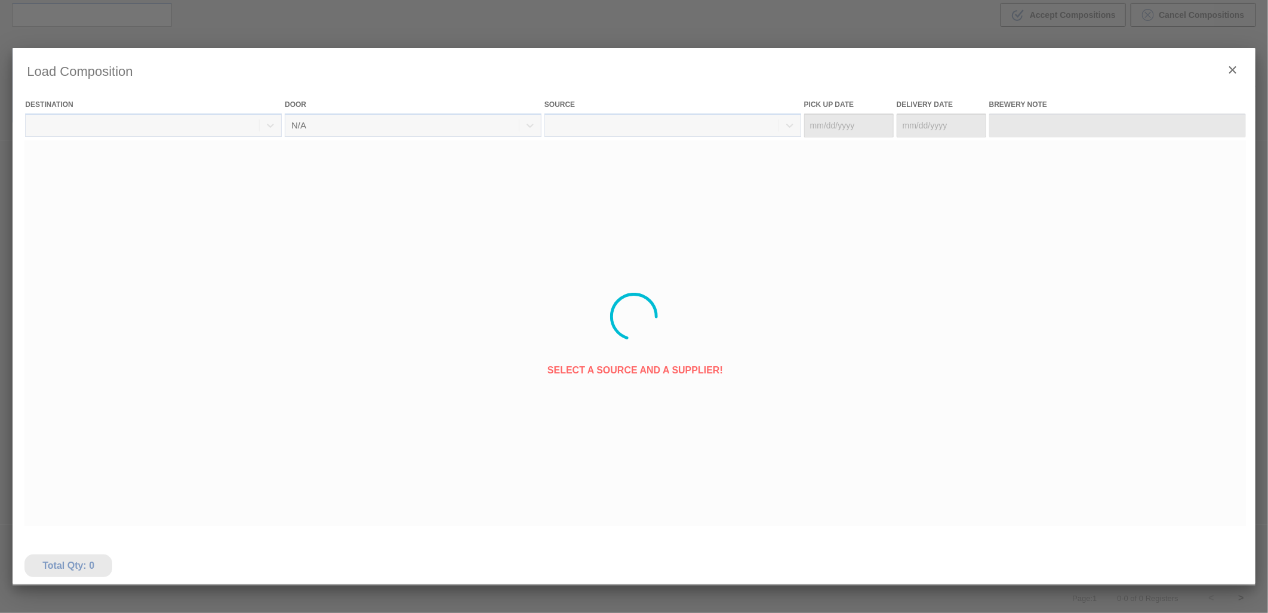
type Date "[DATE]"
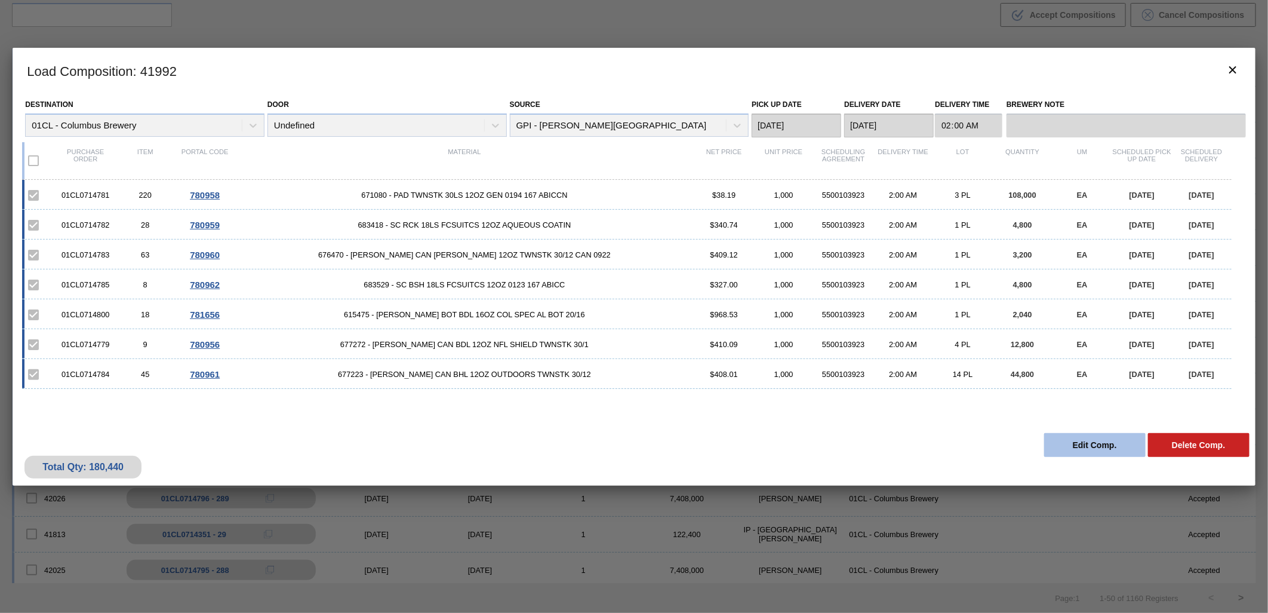
click at [1061, 444] on button "Edit Comp." at bounding box center [1095, 445] width 102 height 24
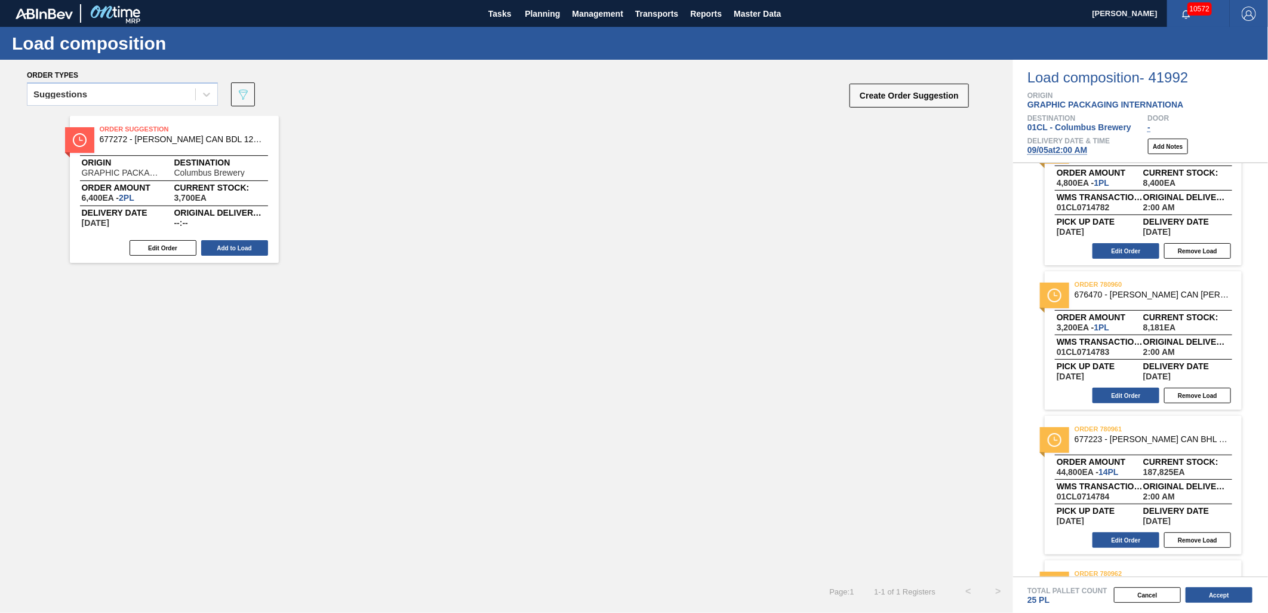
scroll to position [398, 0]
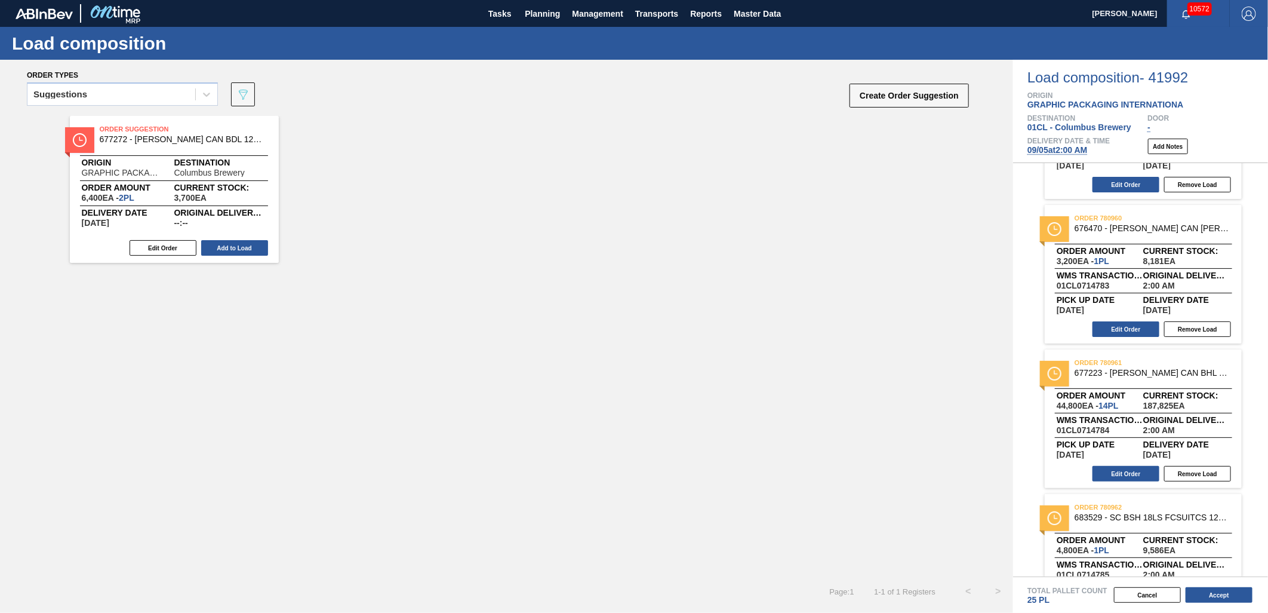
drag, startPoint x: 1194, startPoint y: 475, endPoint x: 1187, endPoint y: 471, distance: 9.1
click at [1141, 475] on button "Remove Load" at bounding box center [1198, 474] width 67 height 16
click at [912, 94] on button "Create Order Suggestion" at bounding box center [909, 96] width 119 height 24
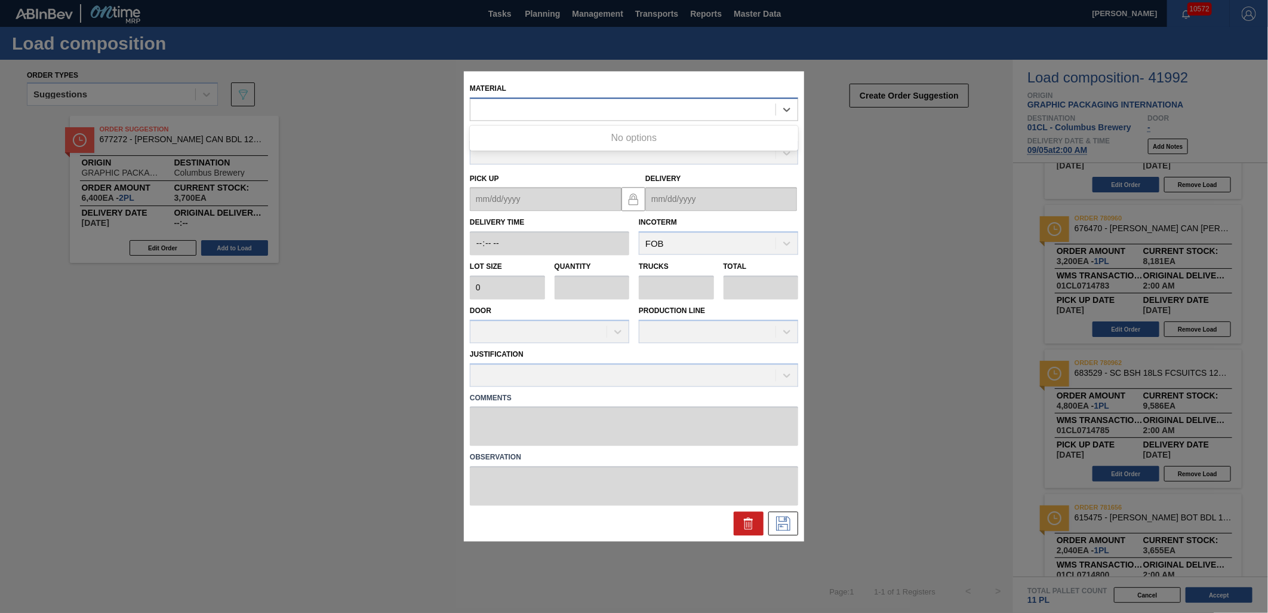
click at [591, 109] on div at bounding box center [623, 109] width 305 height 17
type input "683868"
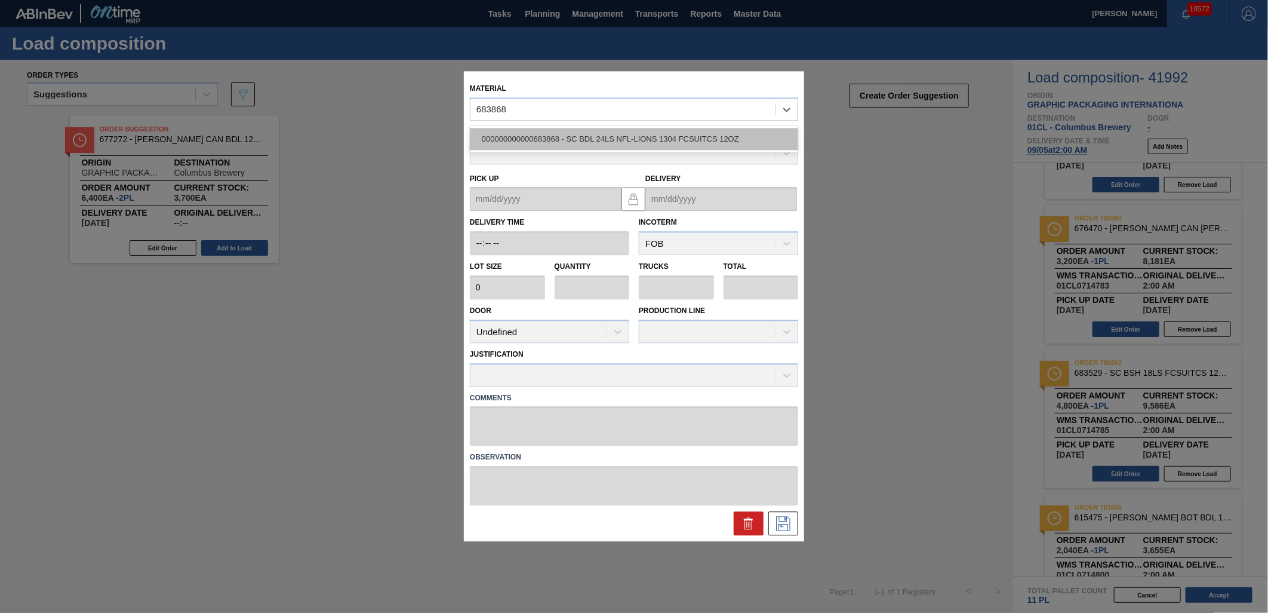
click at [587, 141] on div "000000000000683868 - SC BDL 24LS NFL-LIONS 1304 FCSUITCS 12OZ" at bounding box center [634, 139] width 328 height 22
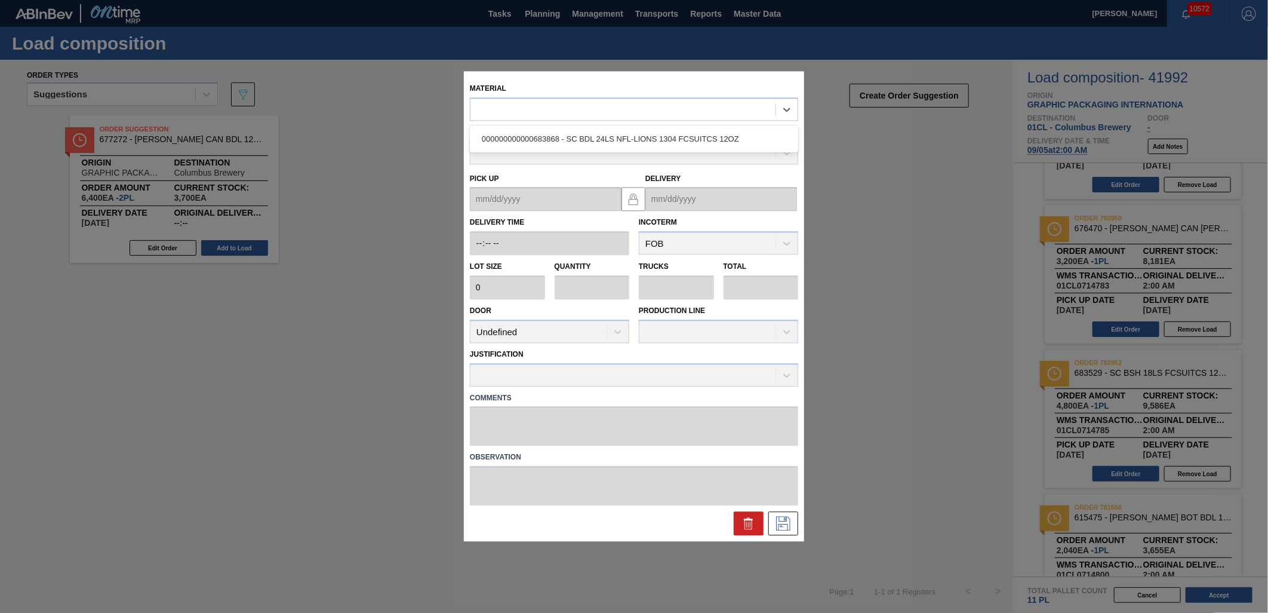
type input "3,200"
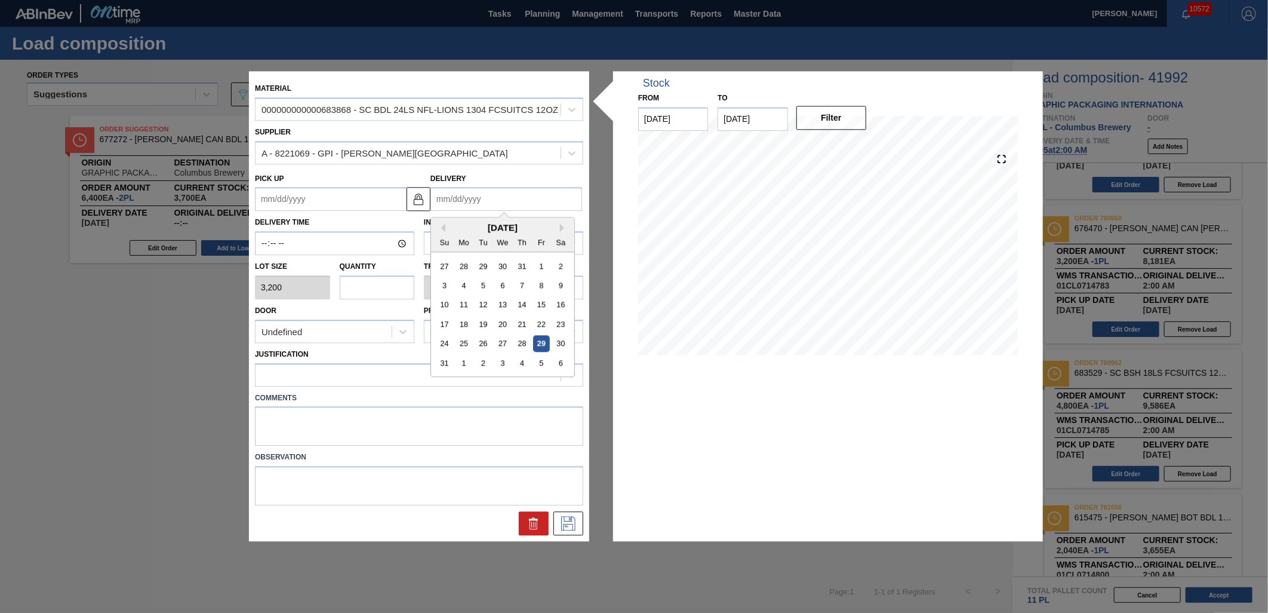
click at [500, 207] on input "Delivery" at bounding box center [507, 200] width 152 height 24
drag, startPoint x: 545, startPoint y: 359, endPoint x: 533, endPoint y: 357, distance: 12.1
click at [543, 359] on div "5" at bounding box center [541, 363] width 16 height 16
type up "[DATE]"
type input "[DATE]"
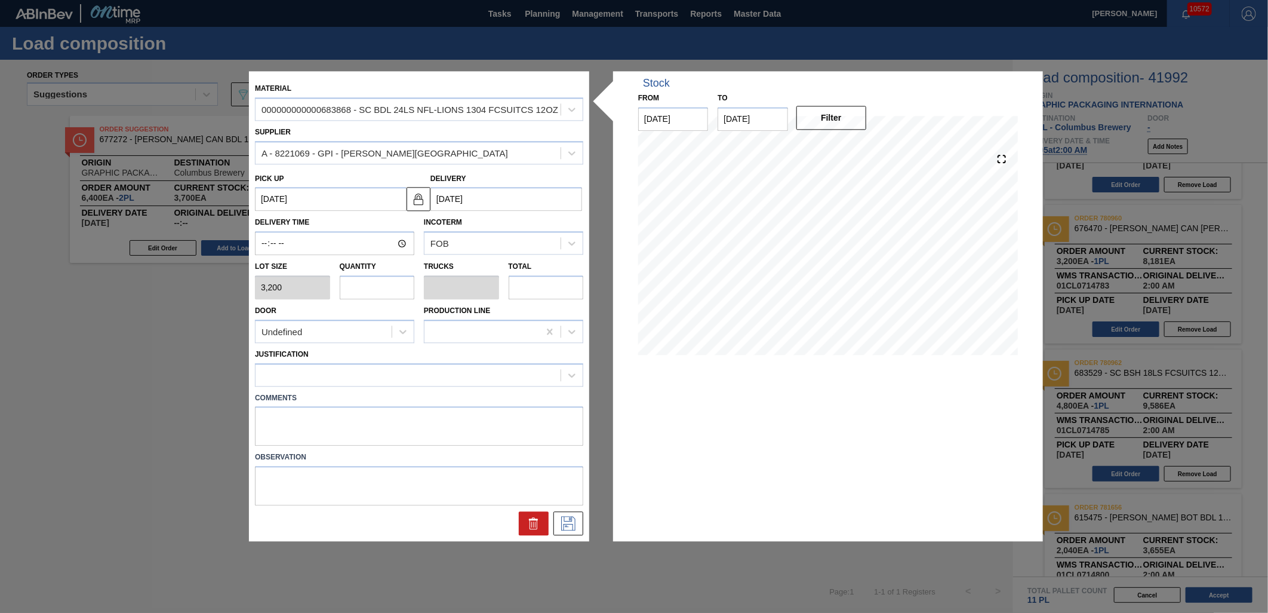
click at [390, 293] on input "text" at bounding box center [377, 287] width 75 height 24
type input "1"
type input "0.038"
type input "3,200"
type input "15"
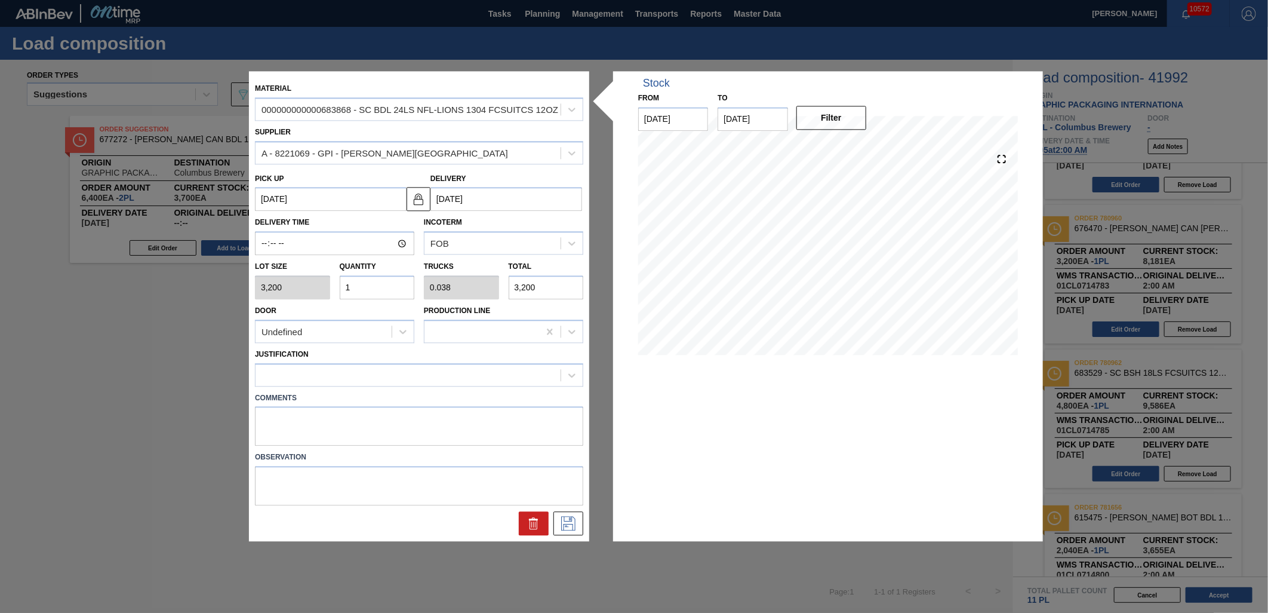
type input "0.577"
type input "48,000"
type input "15"
click at [540, 377] on div at bounding box center [408, 374] width 305 height 17
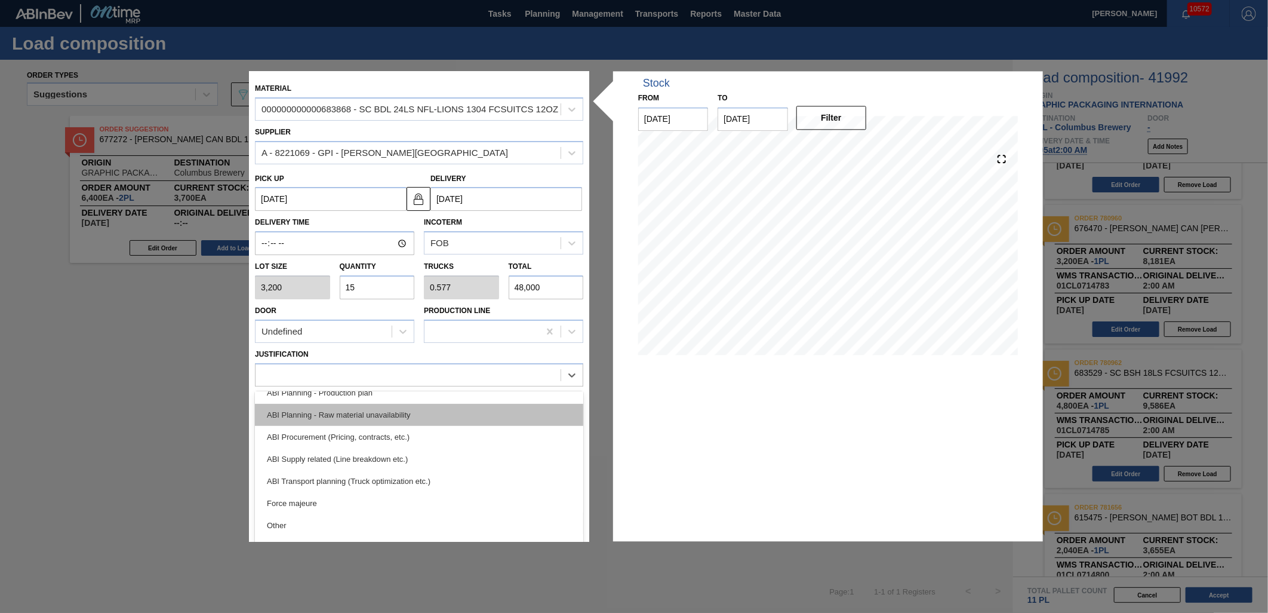
scroll to position [223, 0]
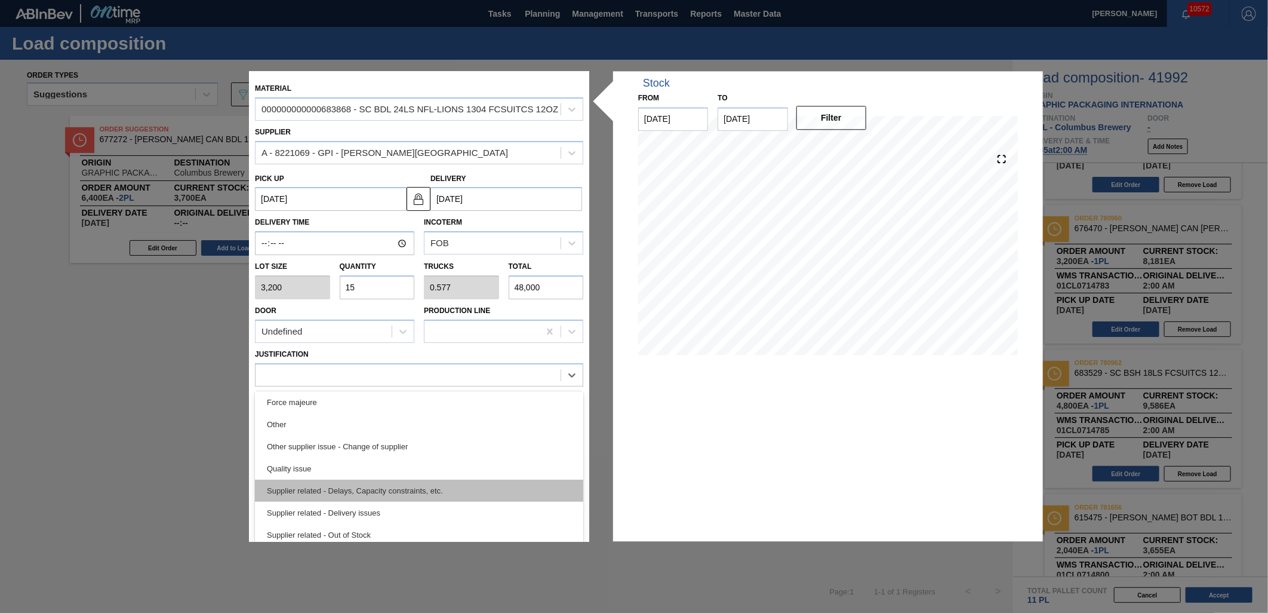
click at [434, 480] on div "Supplier related - Delays, Capacity constraints, etc." at bounding box center [419, 491] width 328 height 22
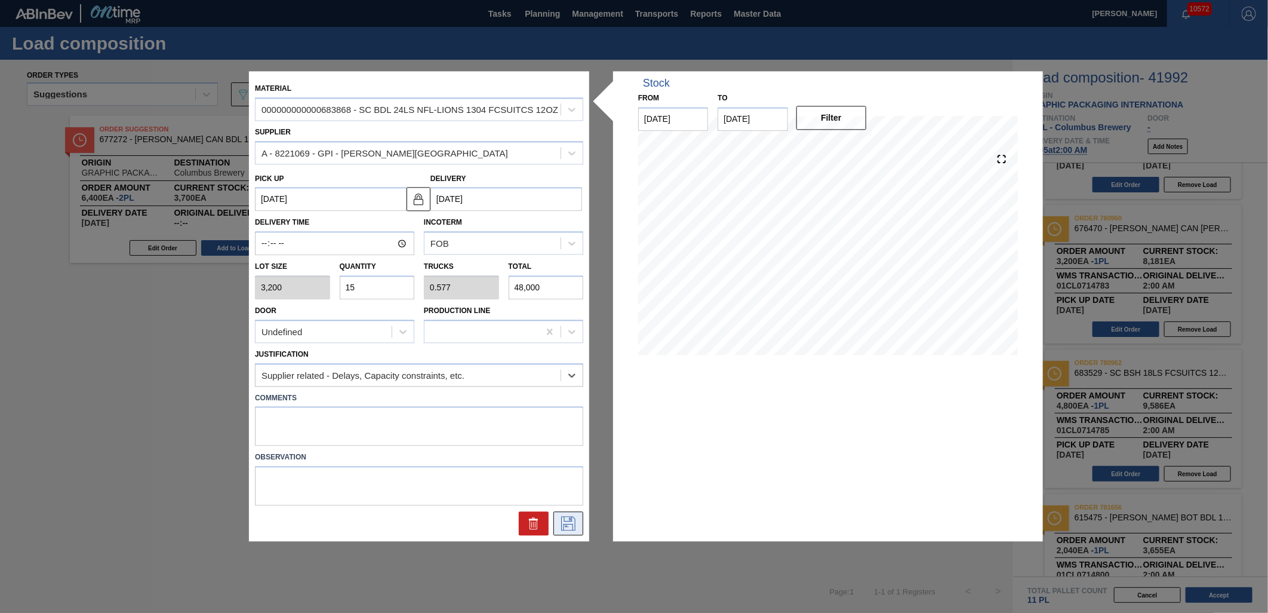
click at [576, 520] on icon at bounding box center [568, 524] width 19 height 14
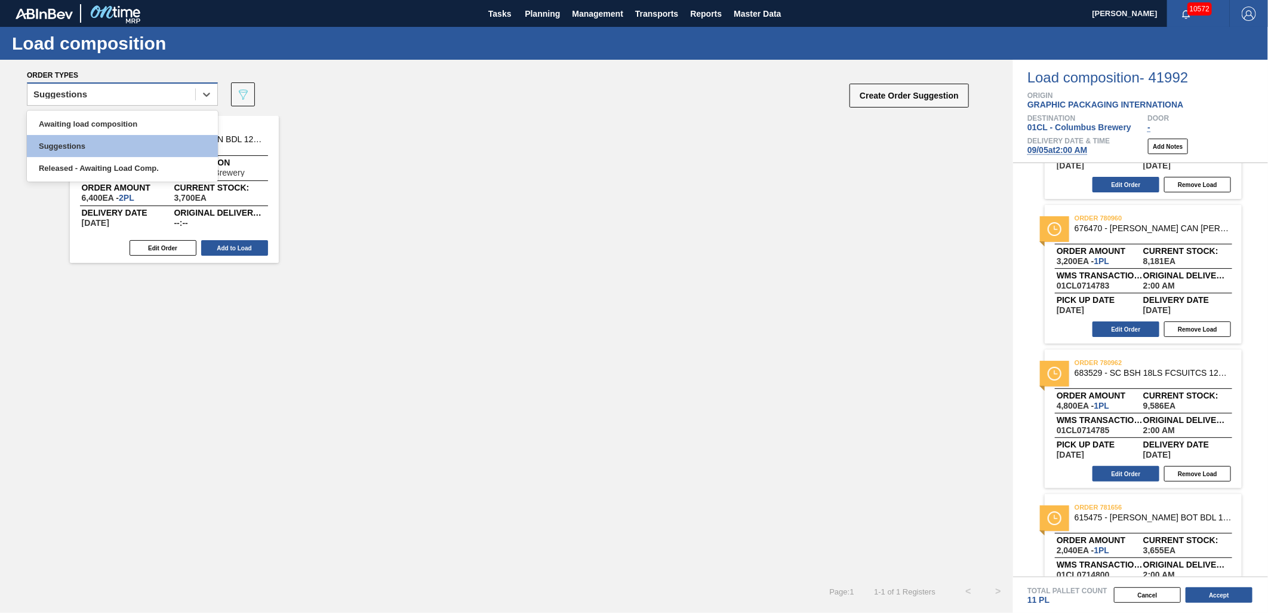
click at [166, 97] on div "Suggestions" at bounding box center [111, 94] width 168 height 17
click at [152, 115] on div "Awaiting load composition" at bounding box center [122, 124] width 191 height 22
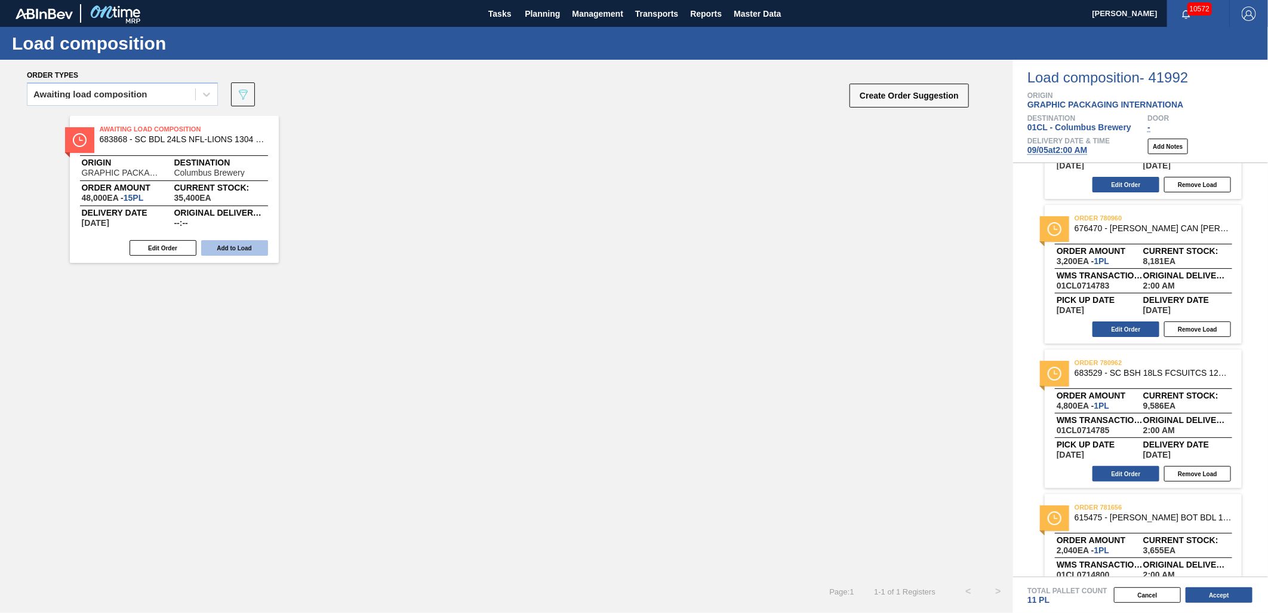
click at [252, 247] on button "Add to Load" at bounding box center [234, 248] width 67 height 16
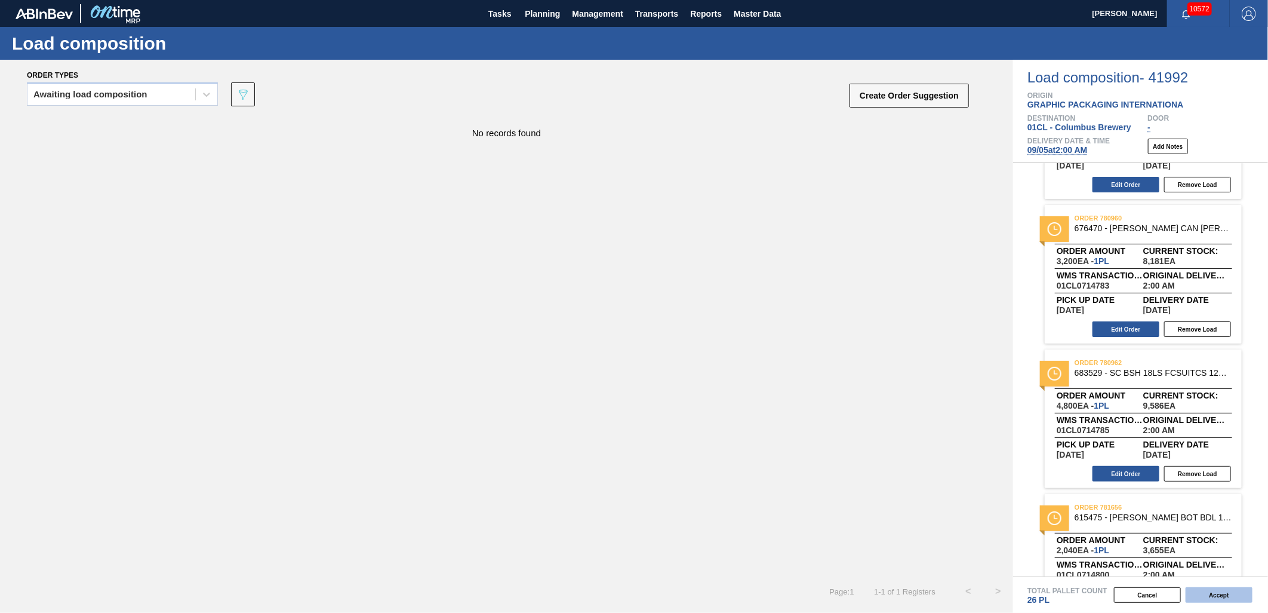
click at [1141, 551] on button "Accept" at bounding box center [1219, 595] width 67 height 16
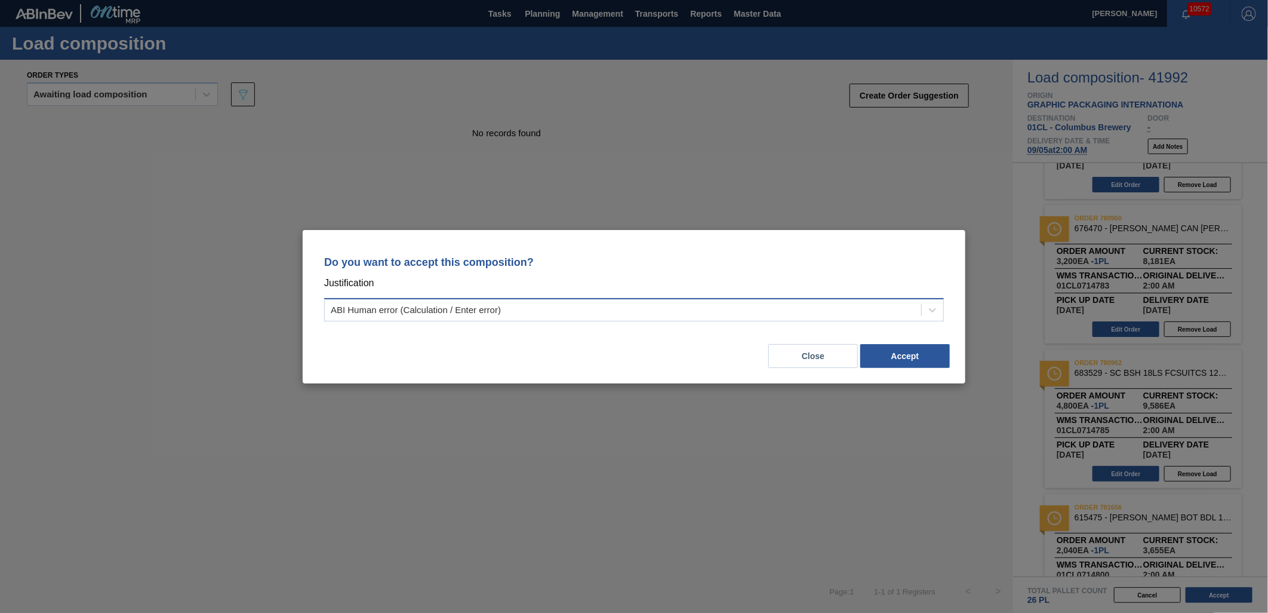
click at [889, 307] on div "ABI Human error (Calculation / Enter error)" at bounding box center [623, 309] width 597 height 17
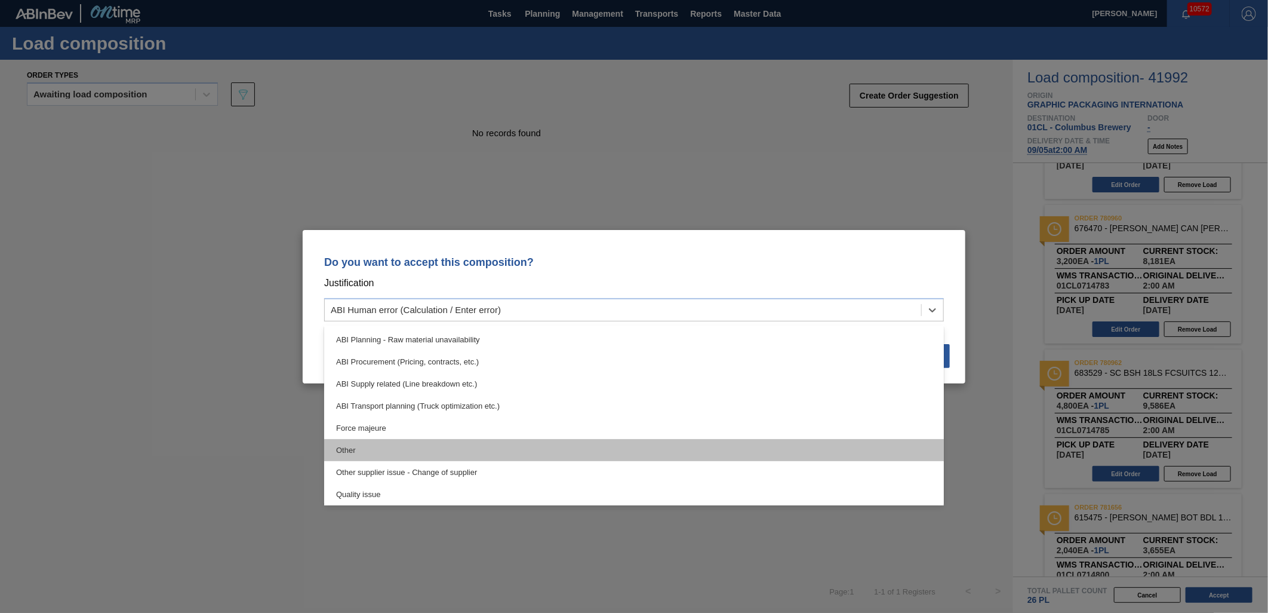
scroll to position [199, 0]
click at [594, 448] on div "Supplier related - Delays, Capacity constraints, etc." at bounding box center [634, 450] width 620 height 22
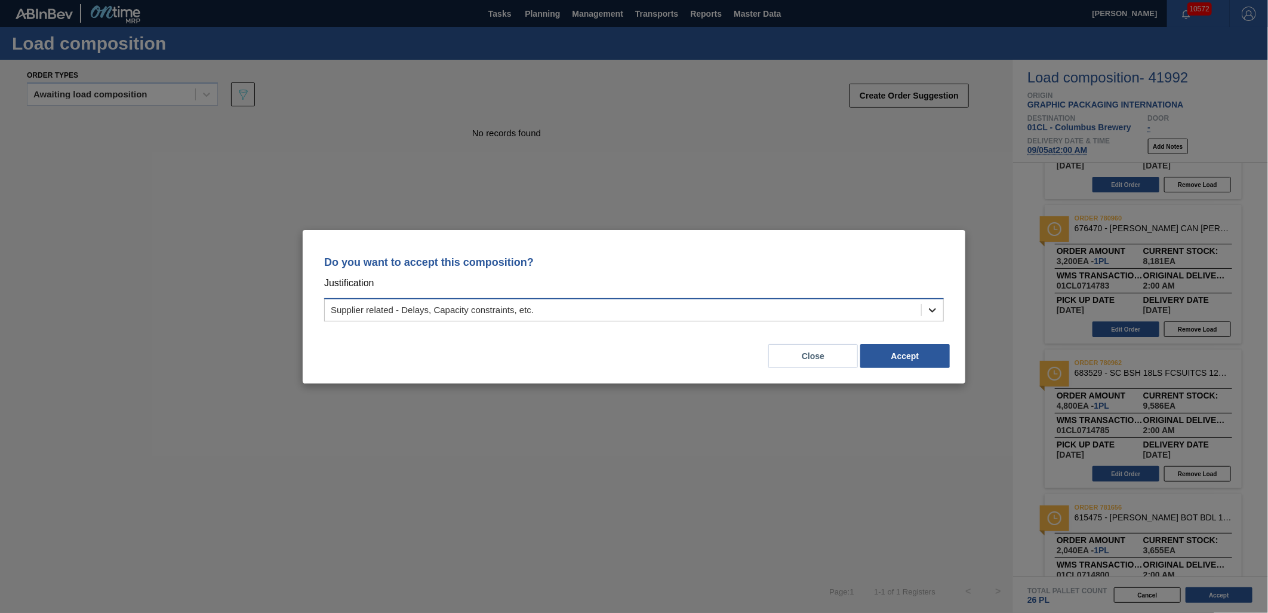
click at [922, 306] on div at bounding box center [932, 309] width 21 height 21
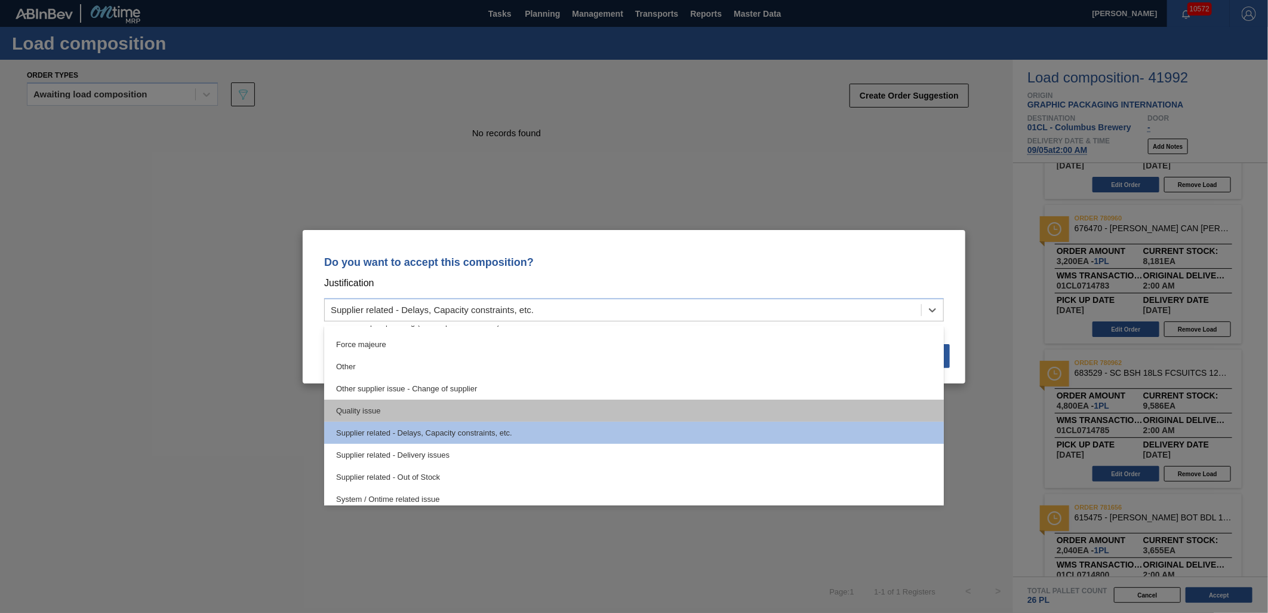
scroll to position [223, 0]
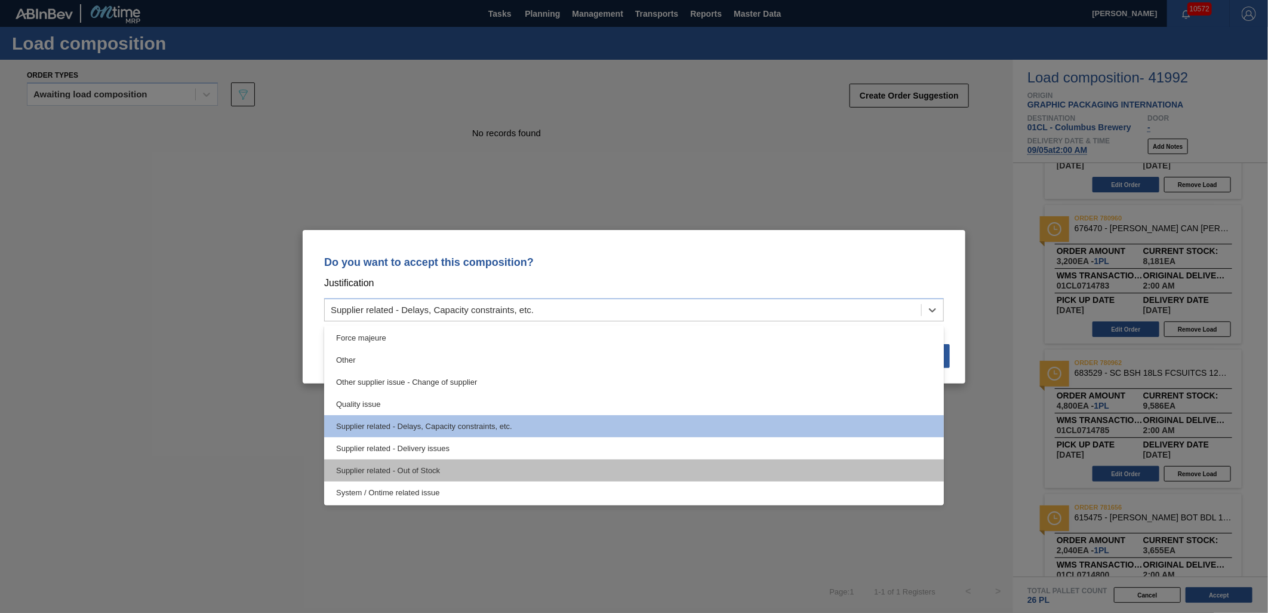
click at [612, 468] on div "Supplier related - Out of Stock" at bounding box center [634, 470] width 620 height 22
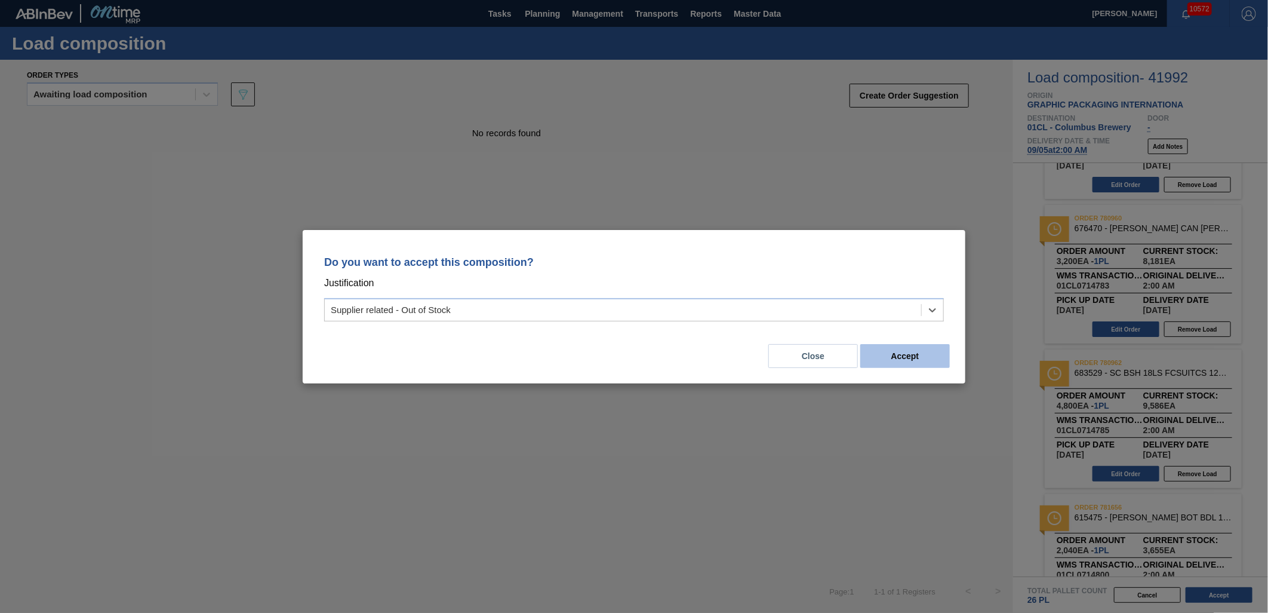
click at [911, 360] on button "Accept" at bounding box center [906, 356] width 90 height 24
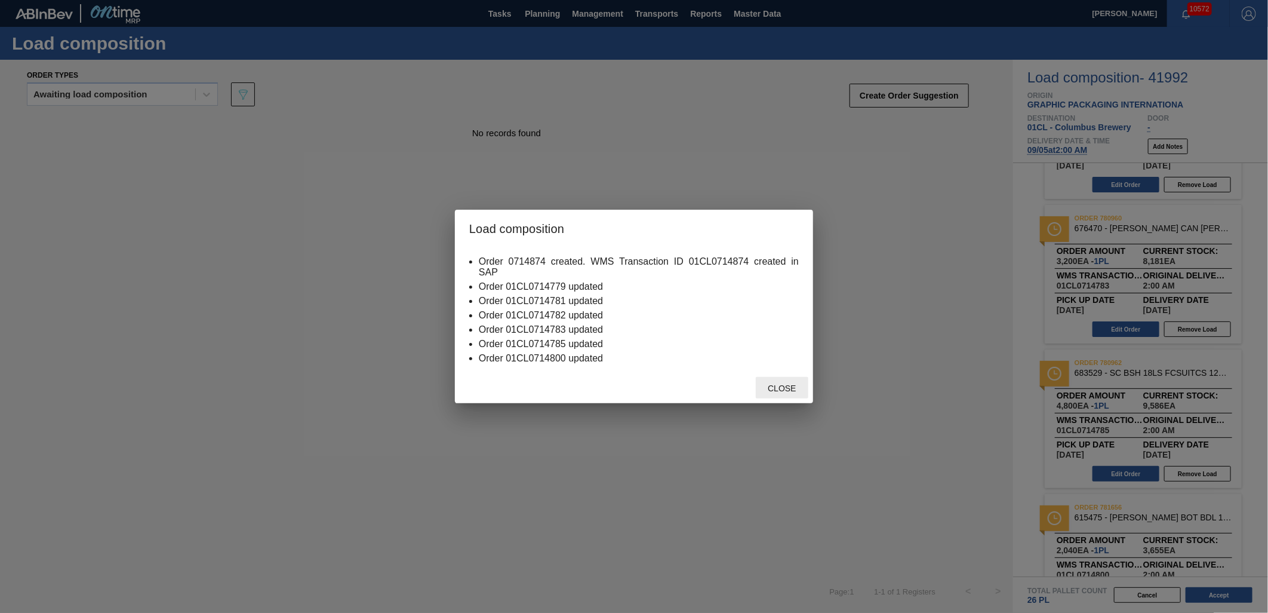
click at [775, 389] on span "Close" at bounding box center [781, 388] width 47 height 10
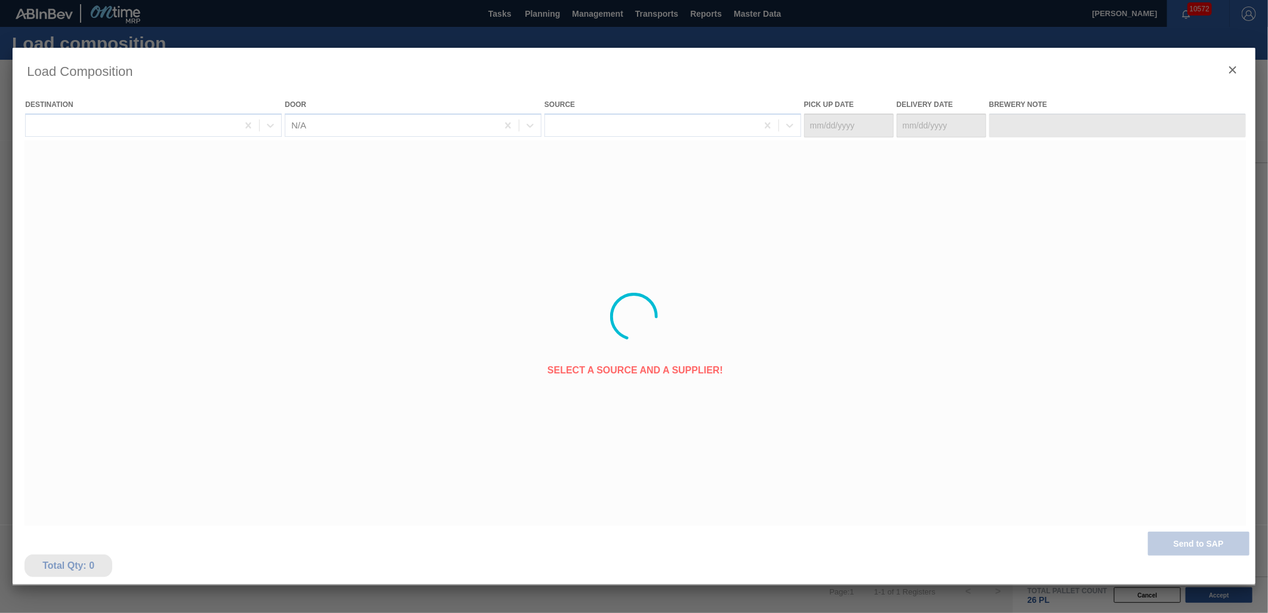
type Date "[DATE]"
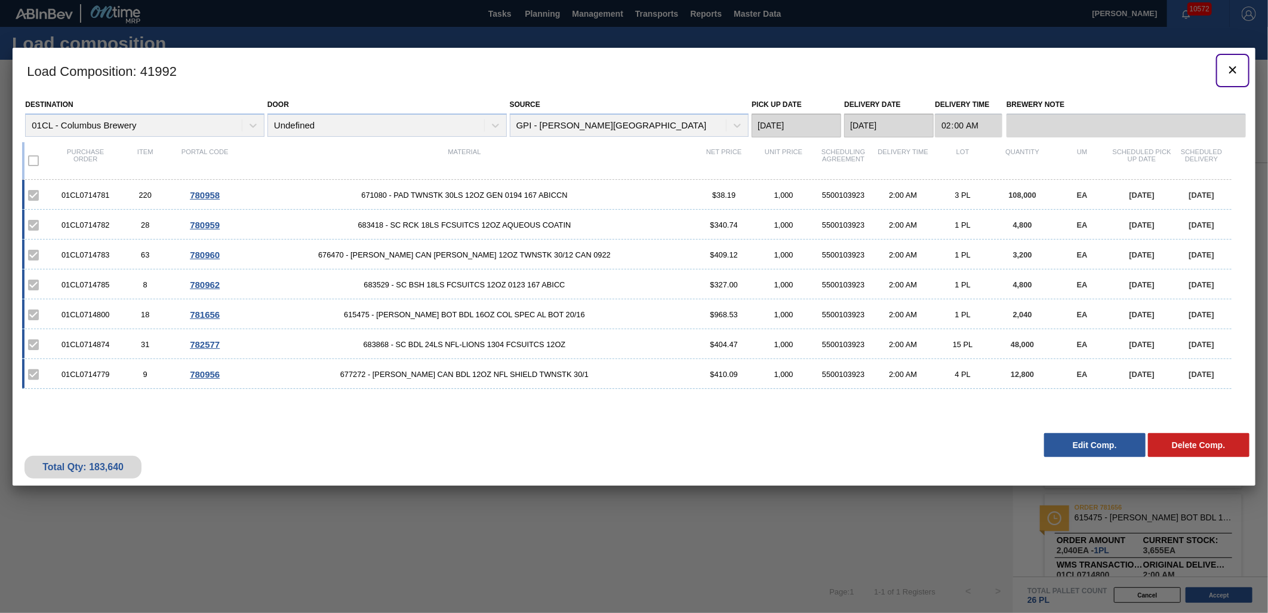
click at [1141, 72] on icon "botão de ícone" at bounding box center [1233, 69] width 7 height 7
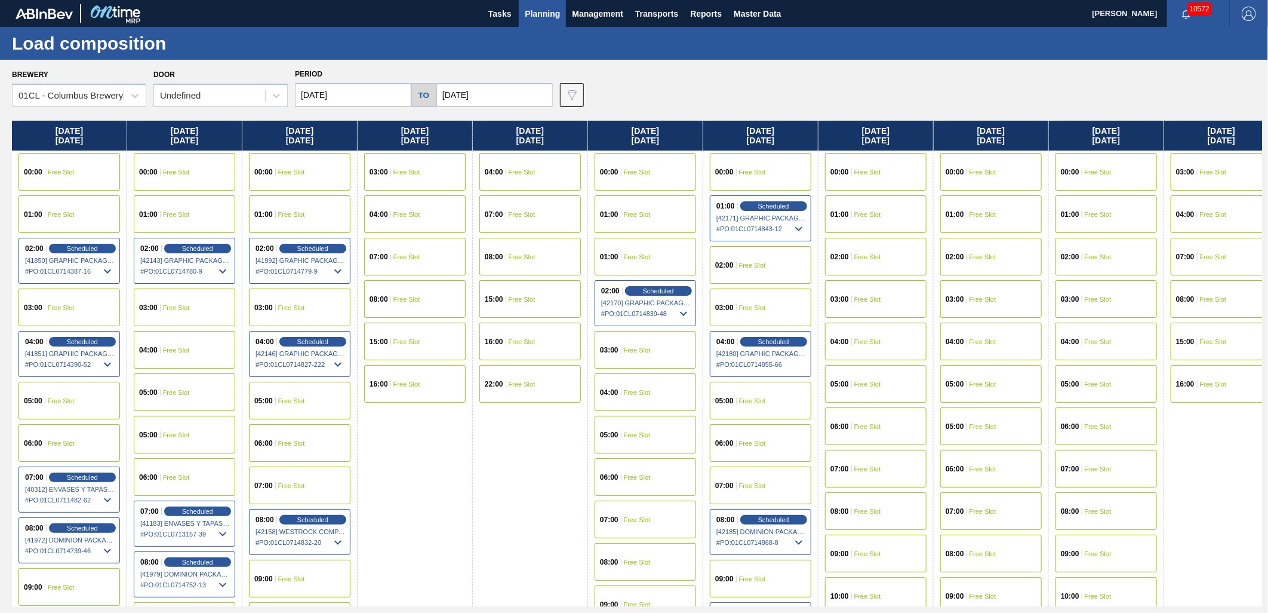
click at [653, 396] on div "04:00 Free Slot" at bounding box center [646, 392] width 102 height 38
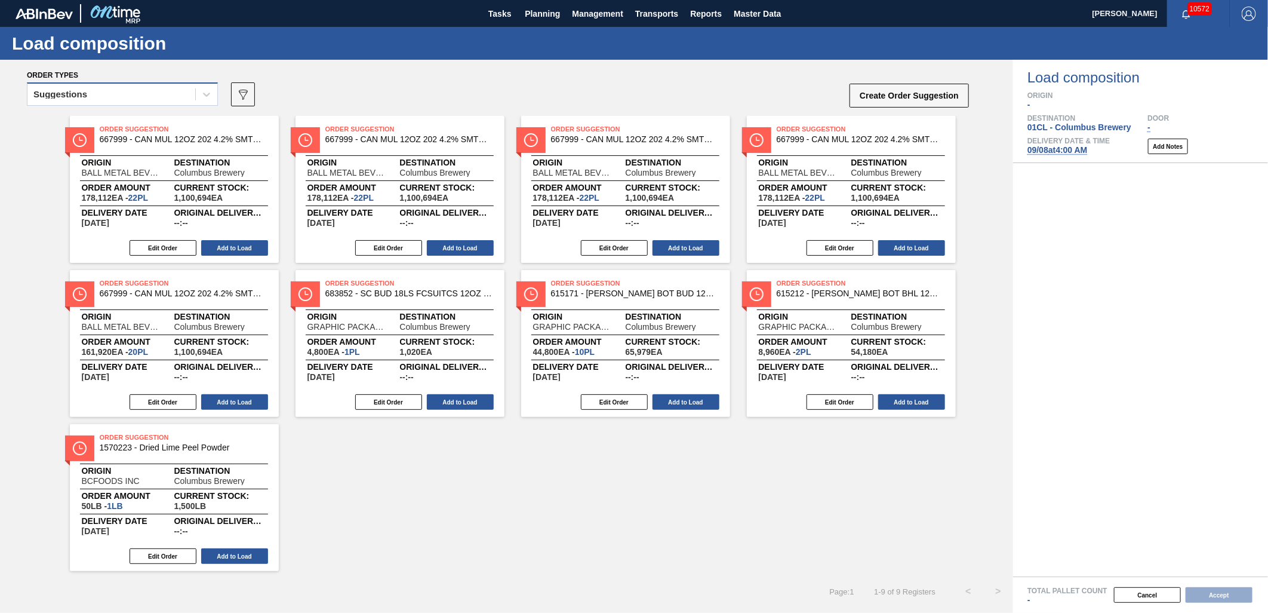
click at [152, 100] on div "Suggestions" at bounding box center [111, 94] width 168 height 17
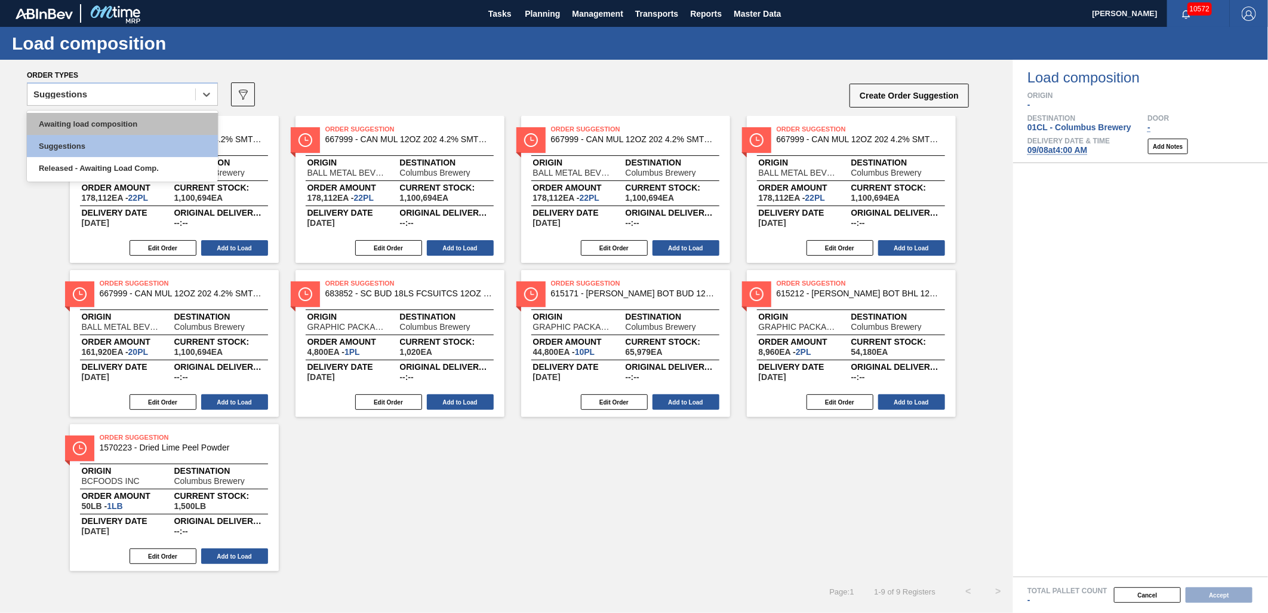
click at [133, 115] on div "Awaiting load composition" at bounding box center [122, 124] width 191 height 22
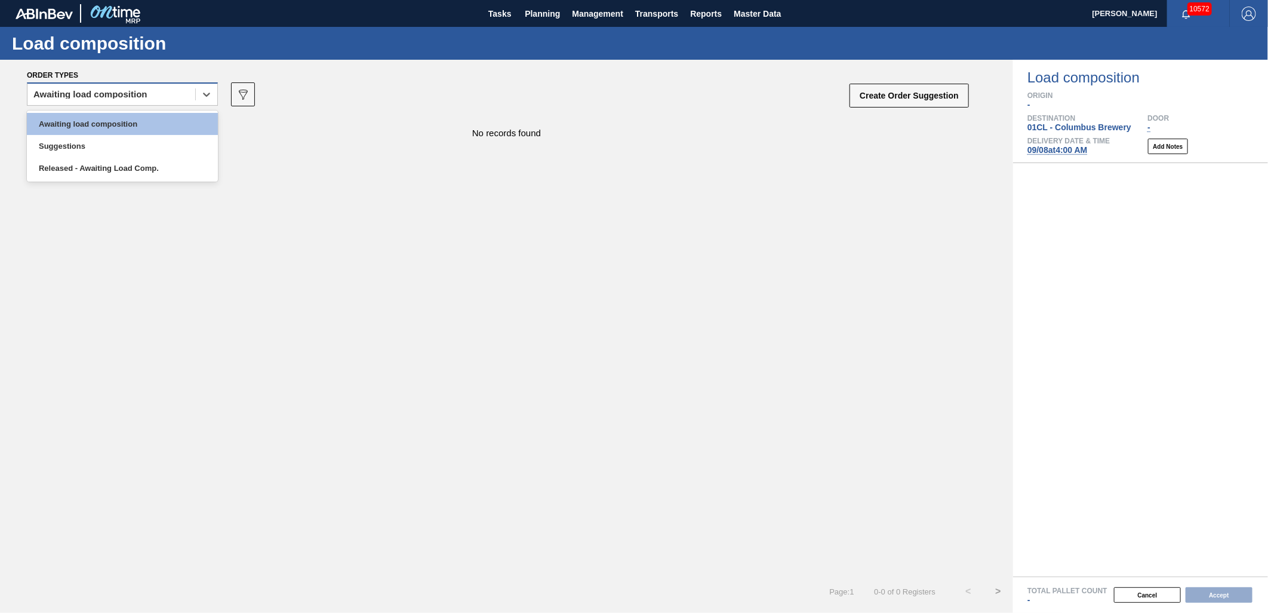
click at [133, 105] on div "Awaiting load composition" at bounding box center [122, 93] width 191 height 23
click at [105, 158] on div "Released - Awaiting Load Comp." at bounding box center [122, 168] width 191 height 22
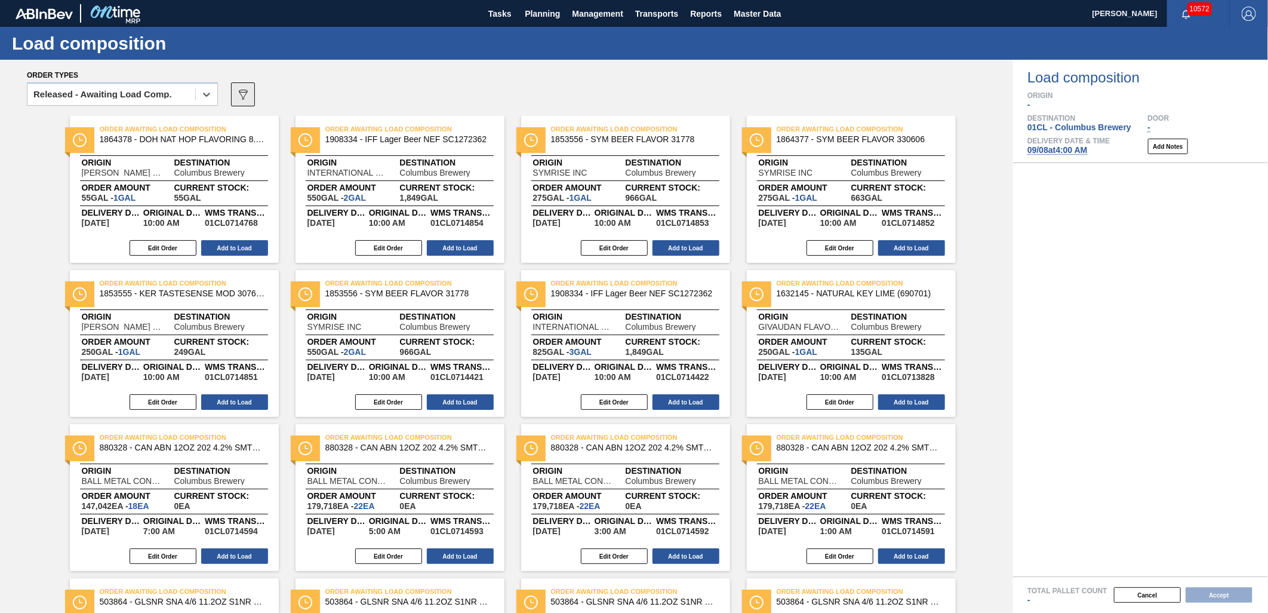
click at [242, 94] on icon "089F7B8B-B2A5-4AFE-B5C0-19BA573D28AC" at bounding box center [243, 94] width 14 height 14
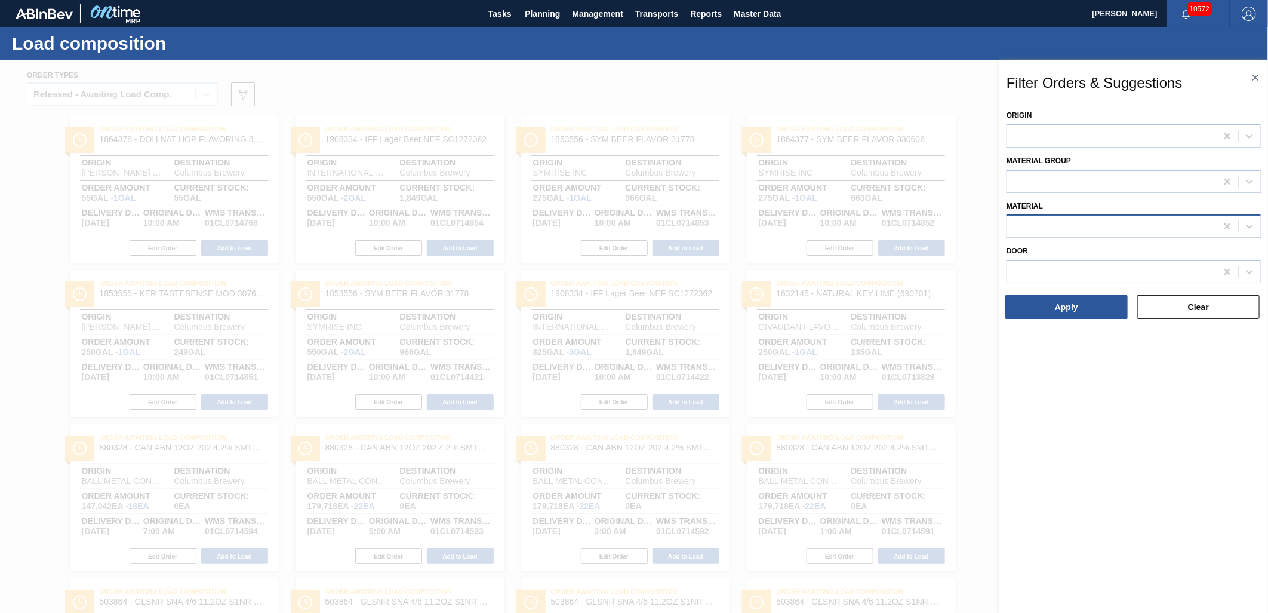
click at [1070, 222] on div at bounding box center [1112, 226] width 210 height 17
type input "677223"
click at [1082, 253] on div "677223 - [PERSON_NAME] CAN BHL 12OZ OUTDOORS TWNSTK 30/12" at bounding box center [1134, 256] width 254 height 22
click at [1054, 308] on button "Apply" at bounding box center [1067, 307] width 122 height 24
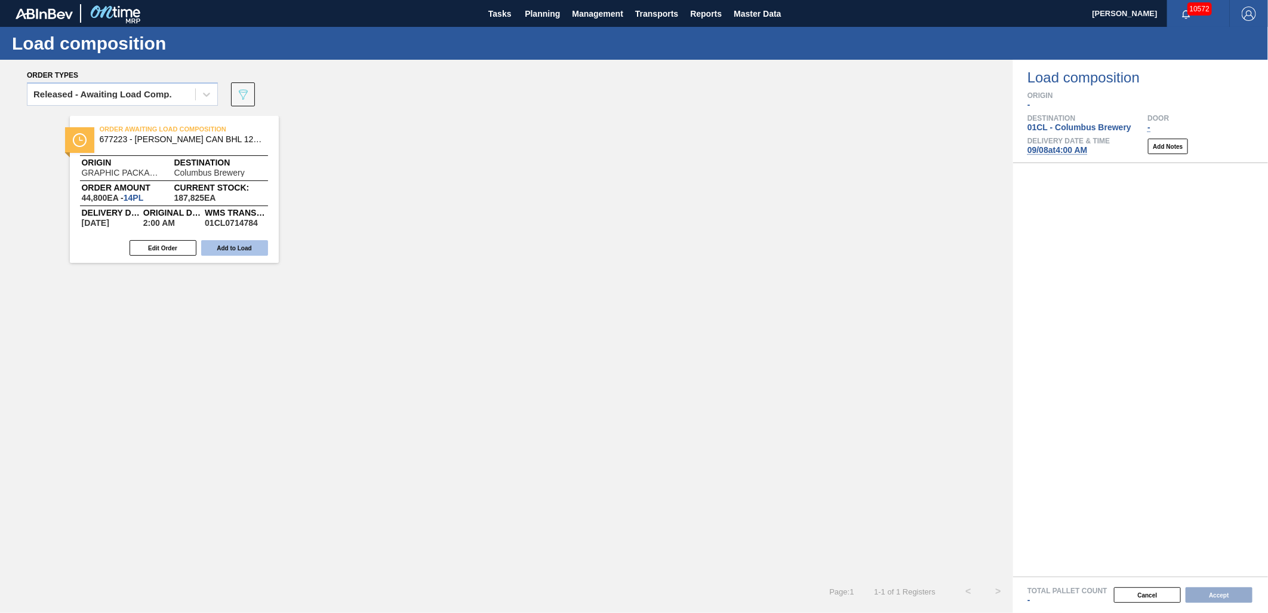
click at [247, 245] on button "Add to Load" at bounding box center [234, 248] width 67 height 16
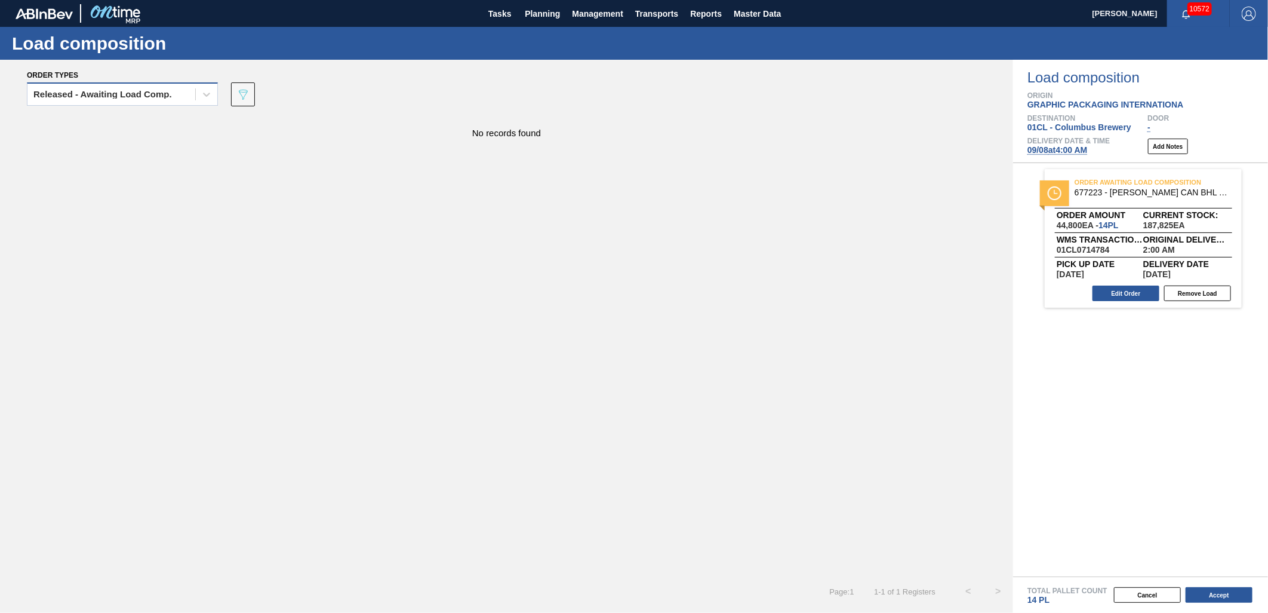
click at [183, 91] on div "Released - Awaiting Load Comp." at bounding box center [111, 94] width 168 height 17
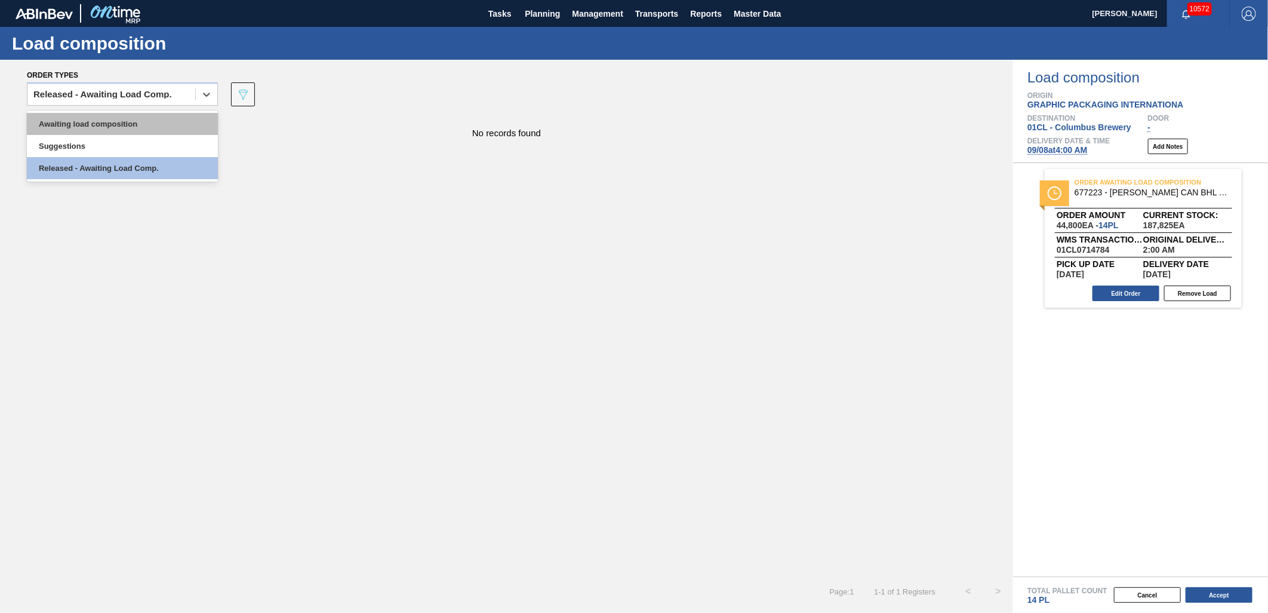
click at [159, 123] on div "Awaiting load composition" at bounding box center [122, 124] width 191 height 22
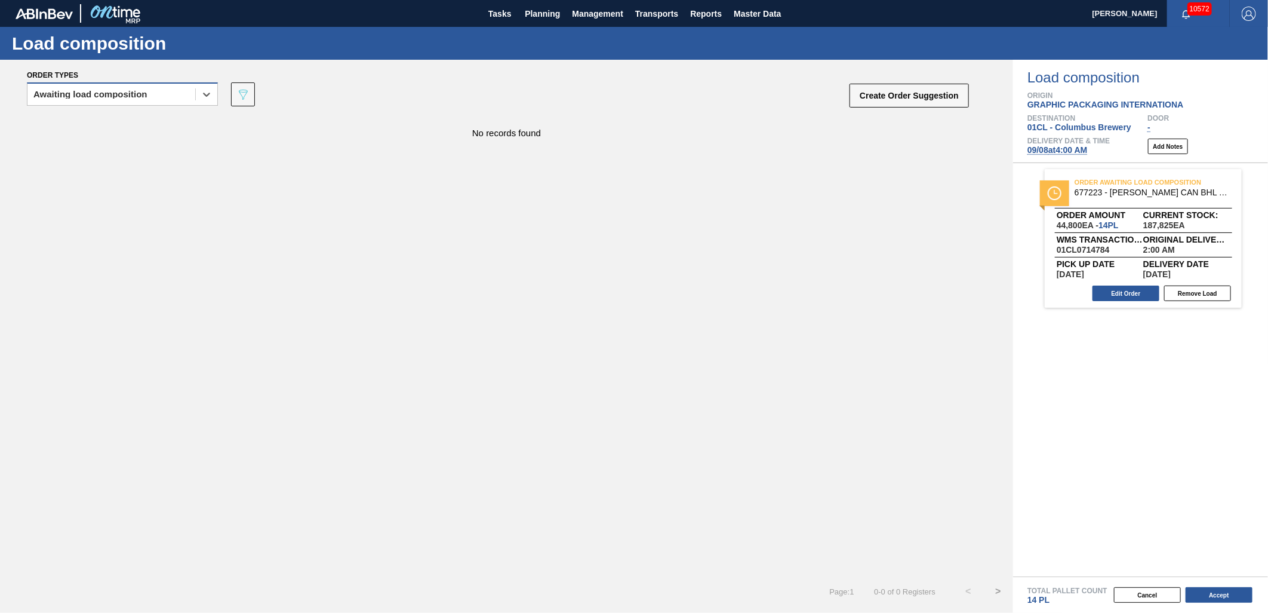
click at [121, 100] on div "Awaiting load composition" at bounding box center [111, 94] width 168 height 17
click at [142, 102] on div "Awaiting load composition" at bounding box center [111, 94] width 168 height 17
click at [152, 124] on div "Awaiting load composition" at bounding box center [122, 124] width 191 height 22
click at [244, 90] on icon at bounding box center [243, 95] width 9 height 10
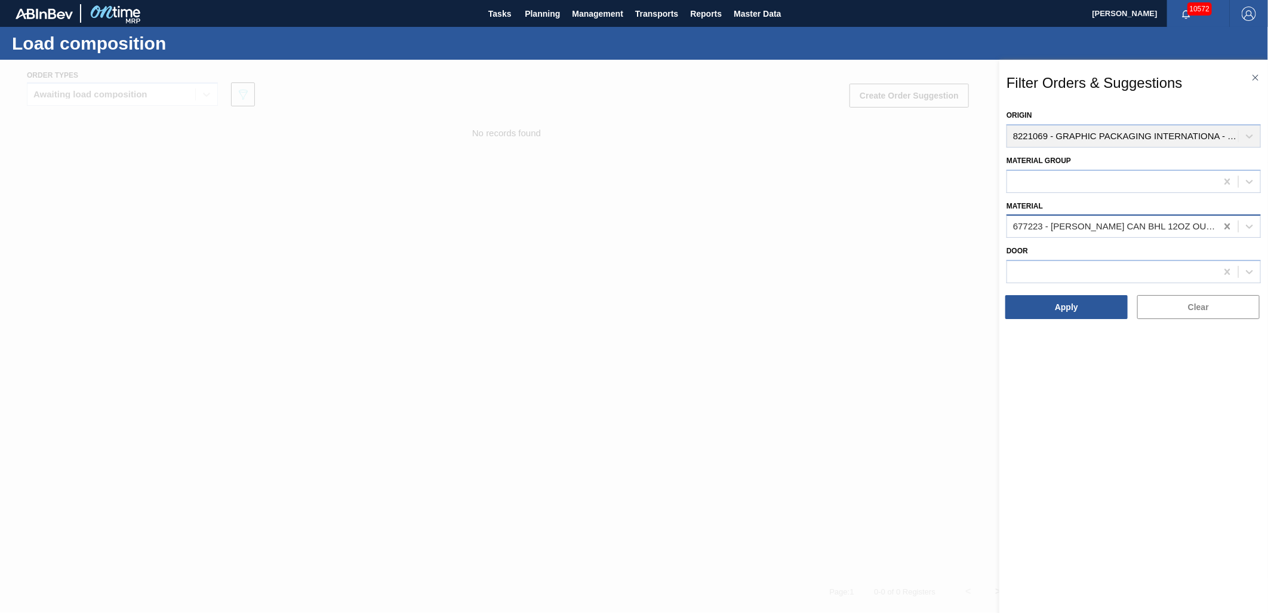
click at [1141, 226] on icon at bounding box center [1228, 226] width 12 height 12
click at [1058, 306] on button "Apply" at bounding box center [1067, 307] width 122 height 24
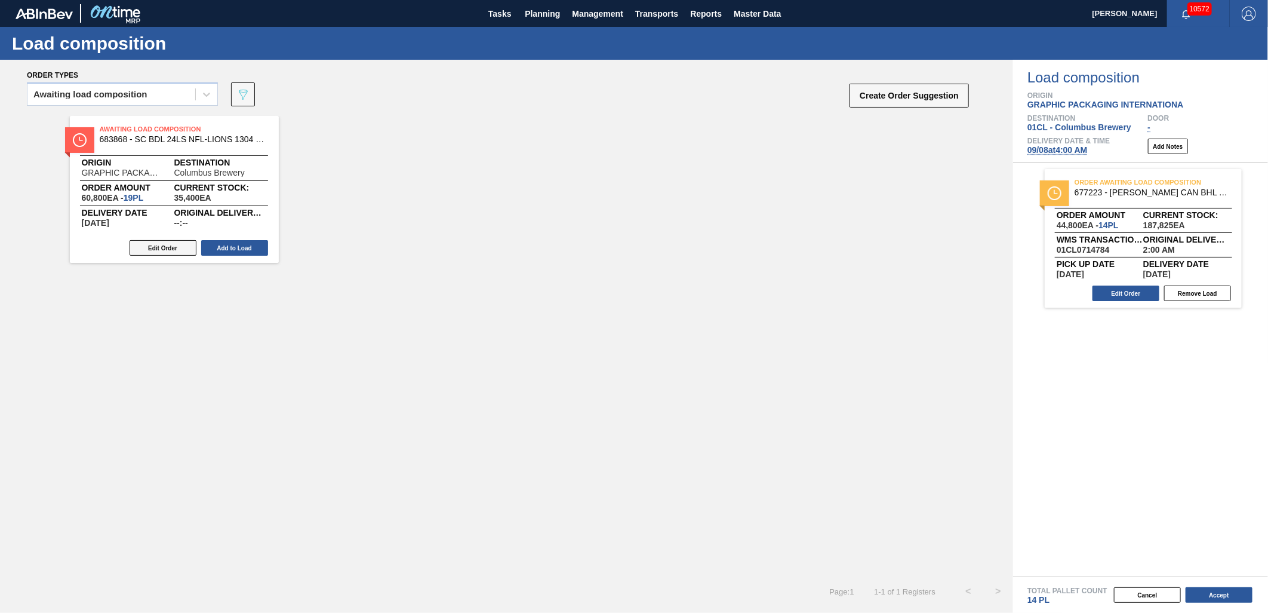
click at [164, 251] on button "Edit Order" at bounding box center [163, 248] width 67 height 16
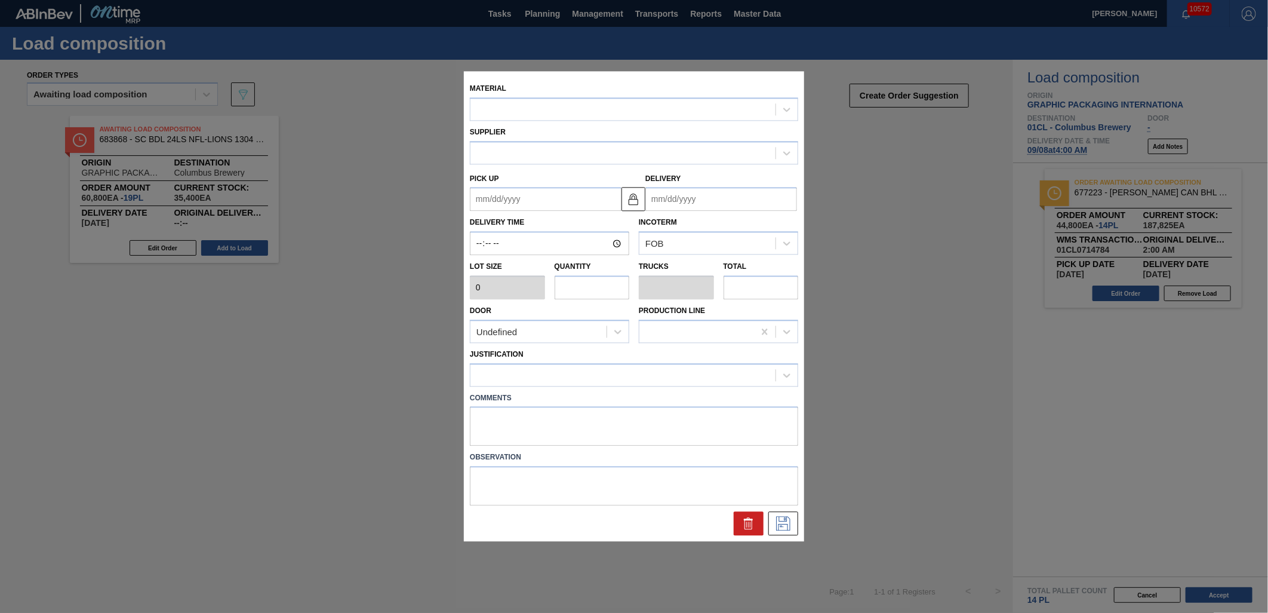
type input "3,200"
type input "19"
type input "0.731"
type input "60,800"
type up "[DATE]"
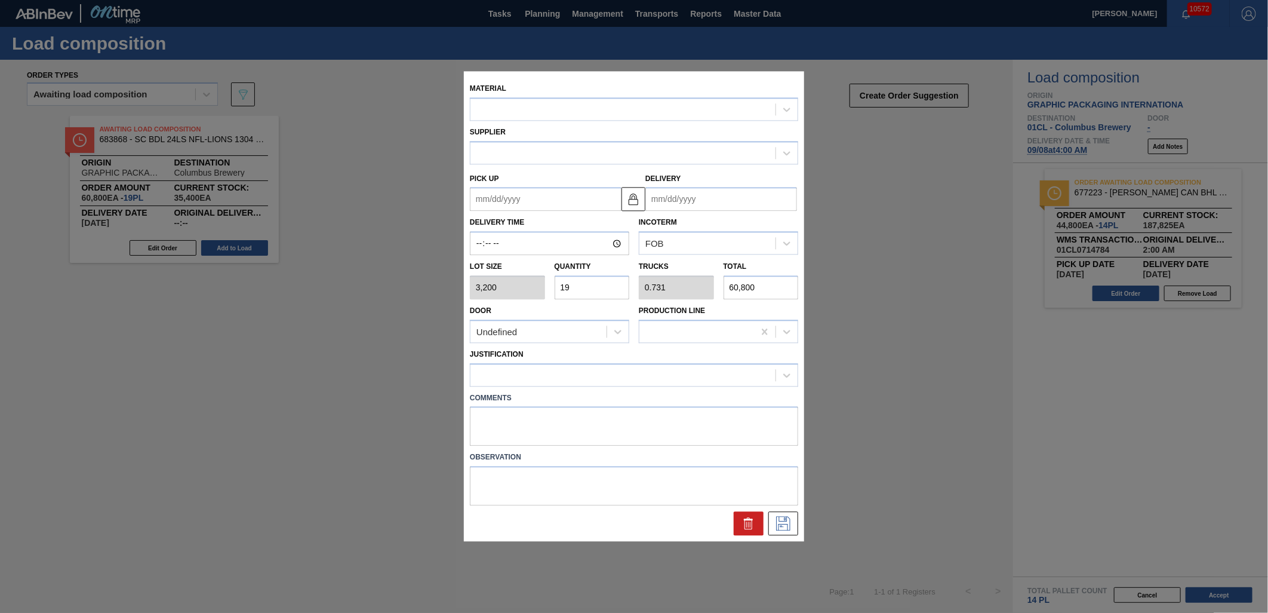
type input "[DATE]"
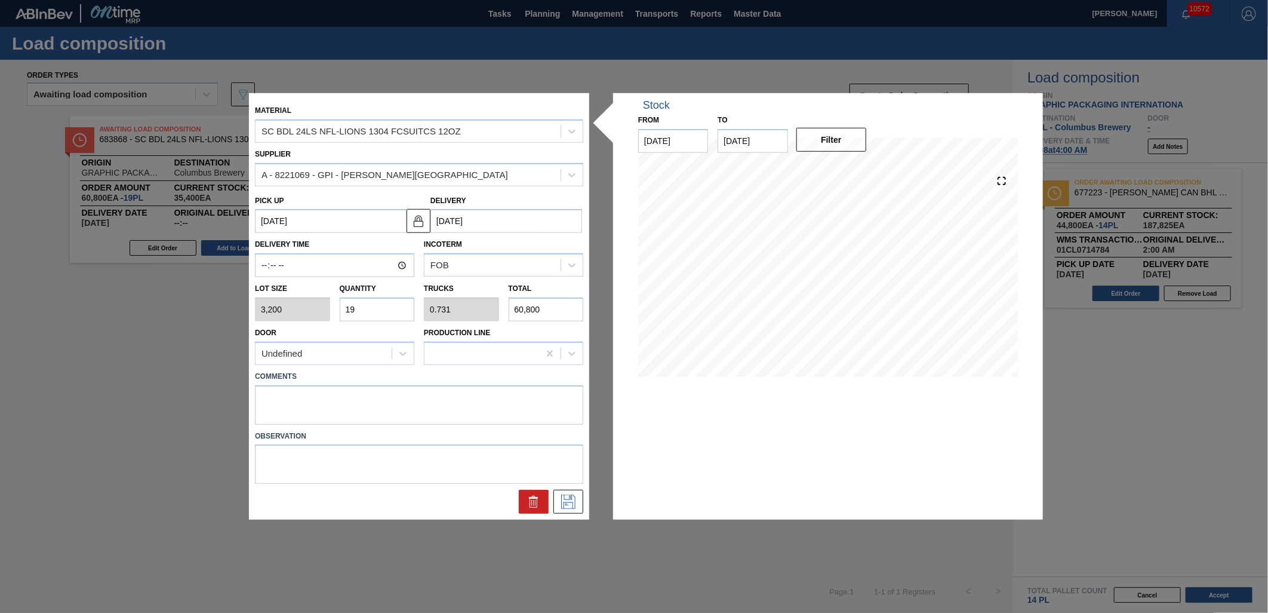
click at [380, 307] on input "19" at bounding box center [377, 309] width 75 height 24
type input "1"
type input "0.038"
type input "3,200"
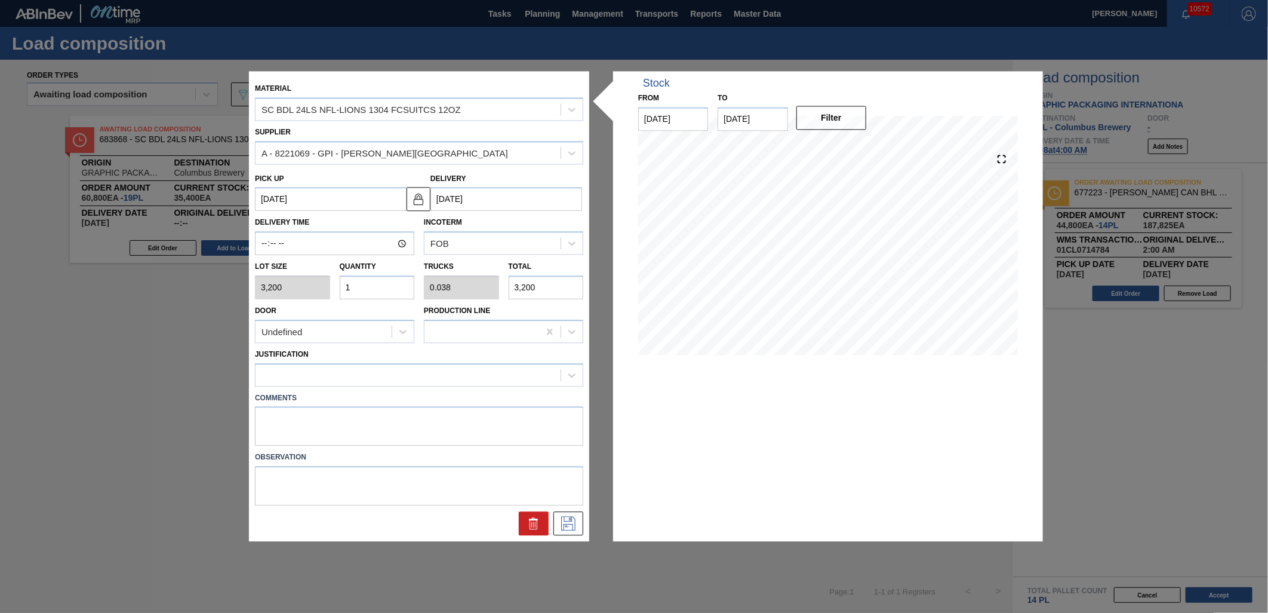
type input "15"
type input "0.577"
type input "48,000"
type input "1"
type input "0.038"
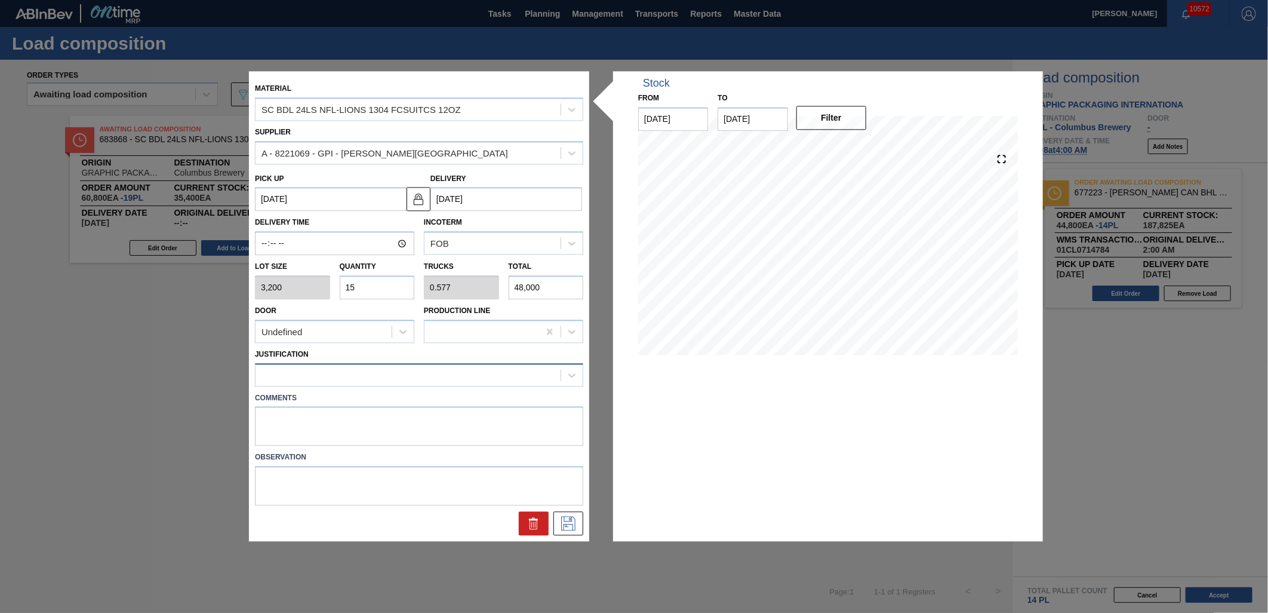
type input "3,200"
type input "12"
type input "0.462"
type input "38,400"
type input "12"
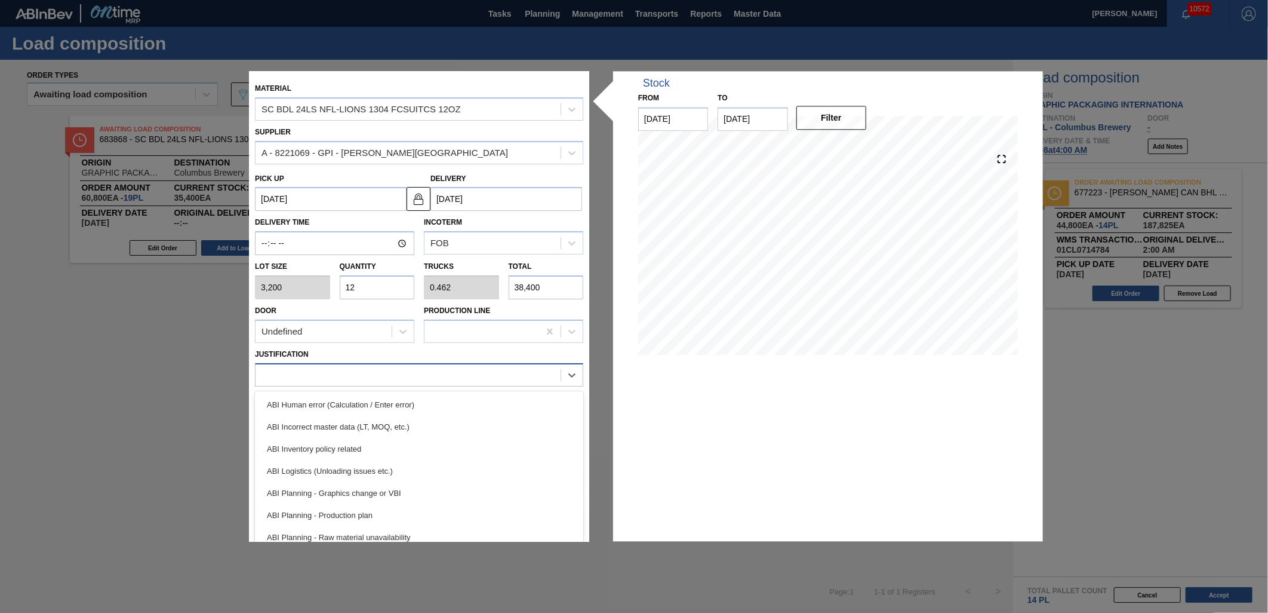
click at [447, 373] on div at bounding box center [408, 374] width 305 height 17
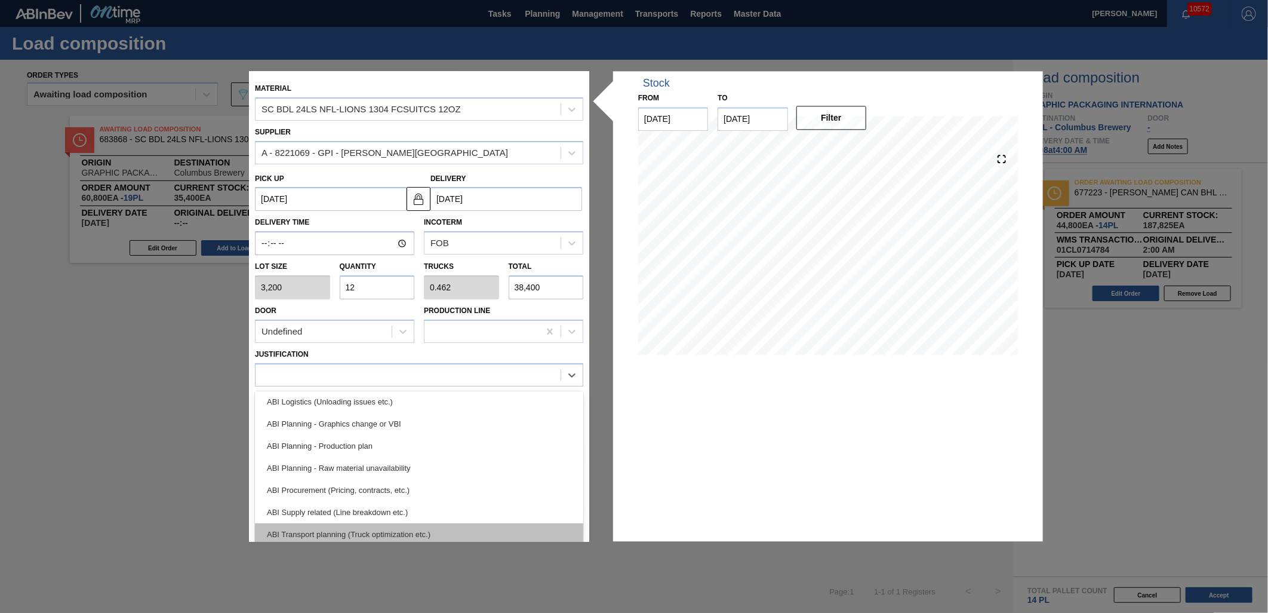
scroll to position [133, 0]
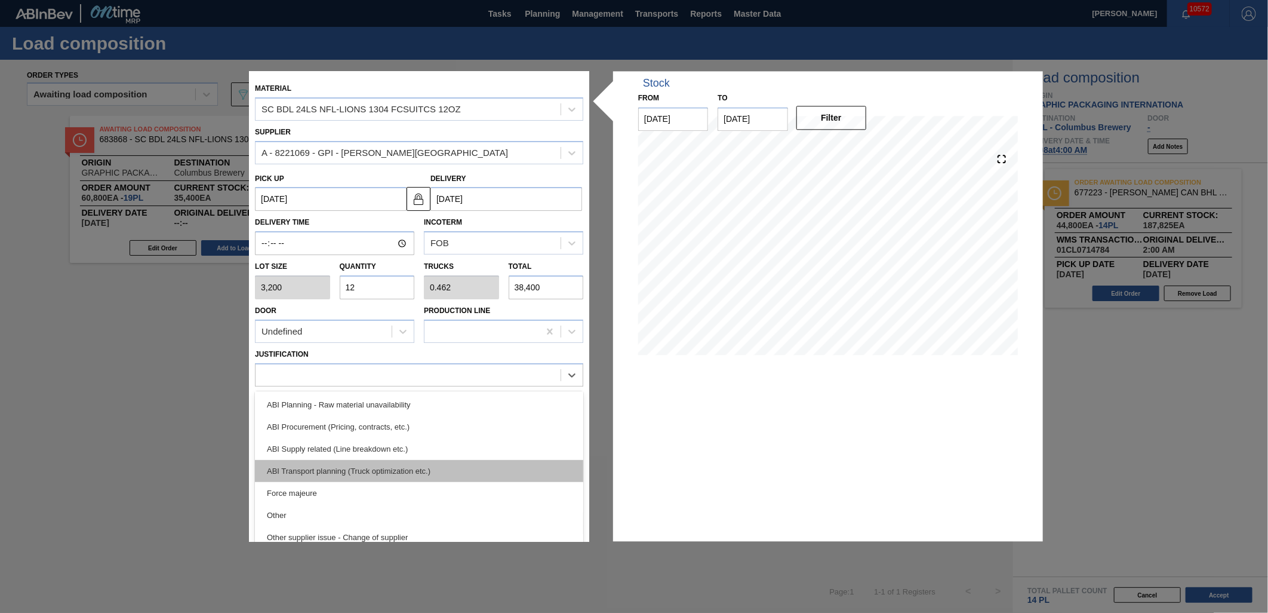
click at [431, 474] on div "ABI Transport planning (Truck optimization etc.)" at bounding box center [419, 471] width 328 height 22
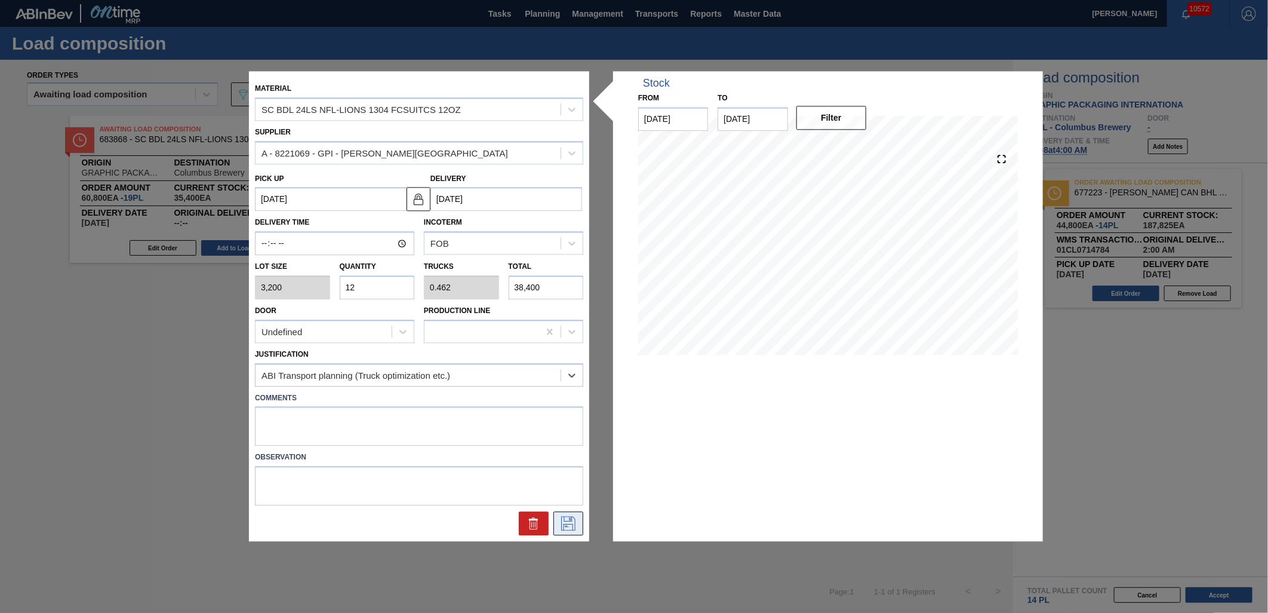
click at [577, 521] on icon at bounding box center [568, 524] width 19 height 14
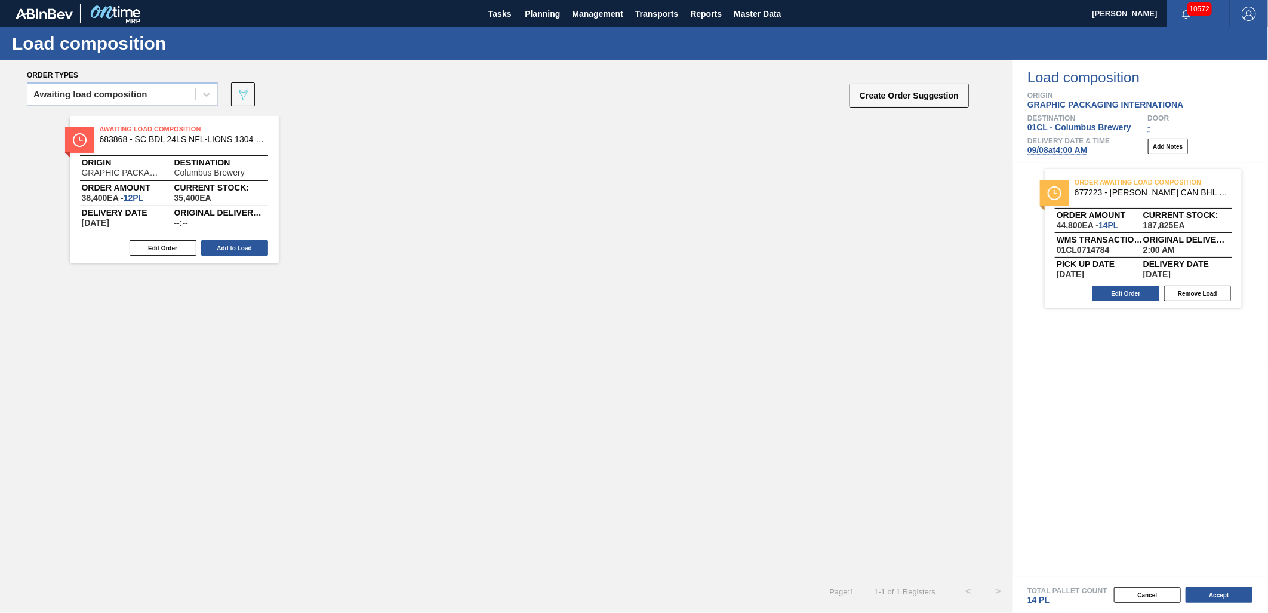
click at [245, 253] on button "Add to Load" at bounding box center [234, 248] width 67 height 16
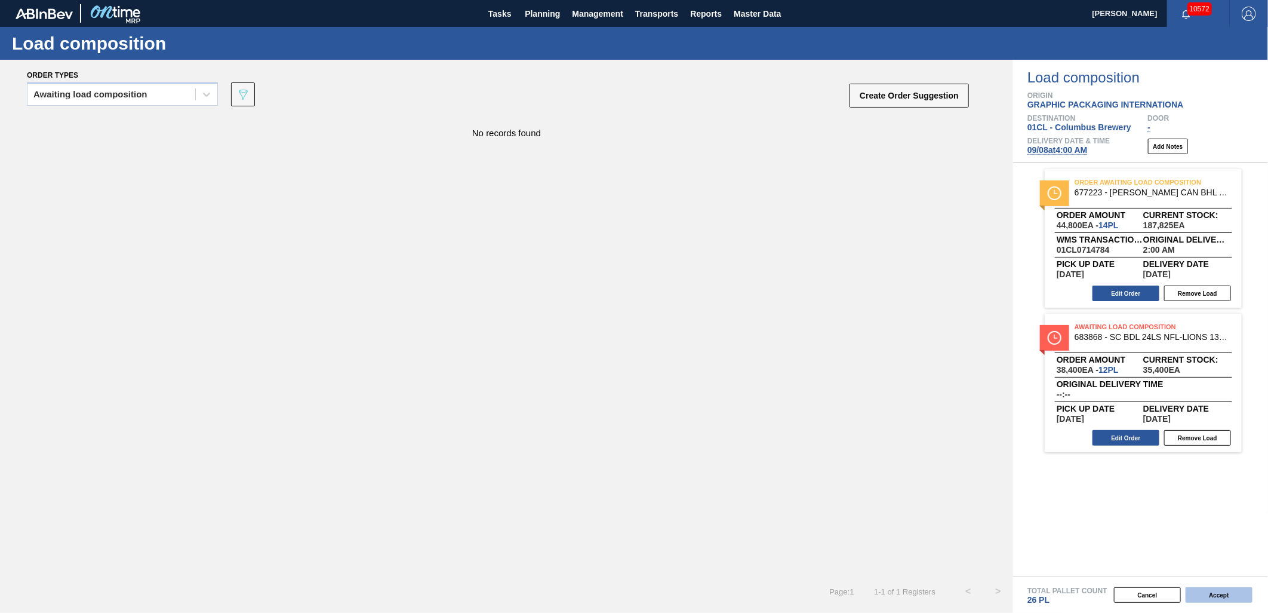
click at [1141, 551] on button "Accept" at bounding box center [1219, 595] width 67 height 16
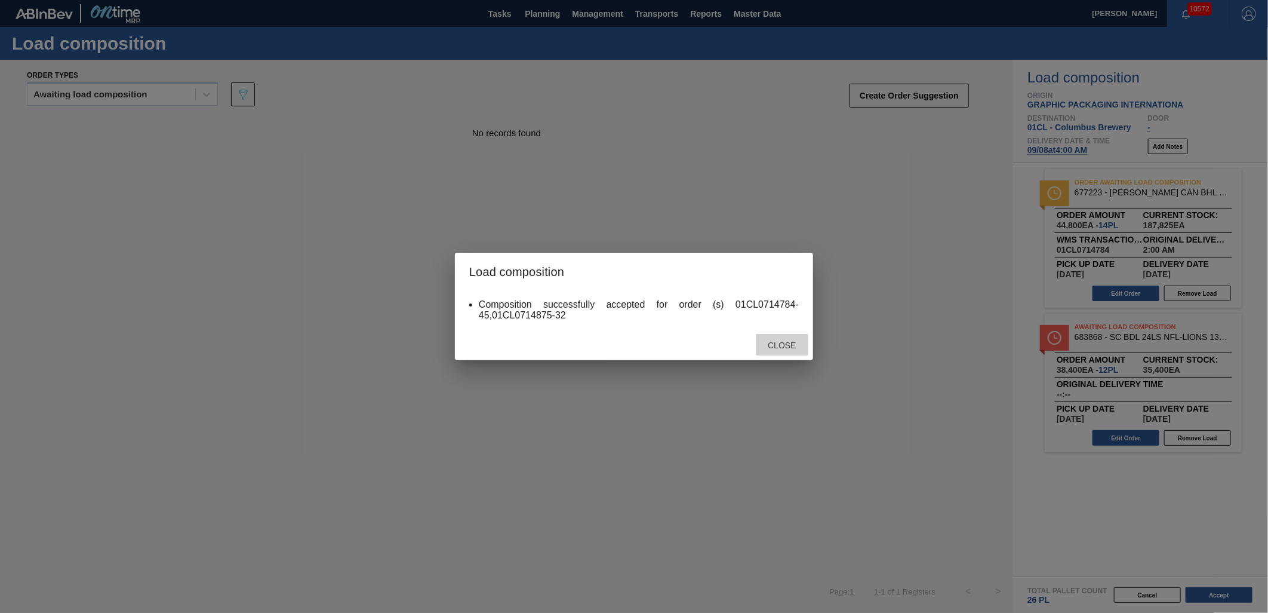
click at [785, 348] on span "Close" at bounding box center [781, 345] width 47 height 10
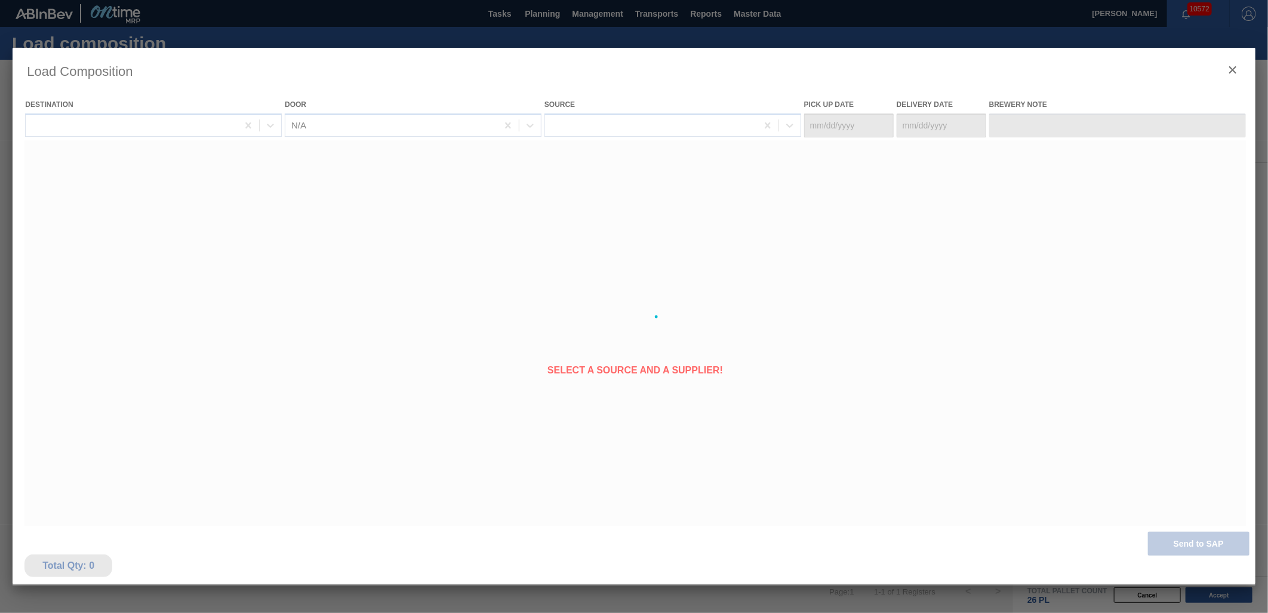
type Date "[DATE]"
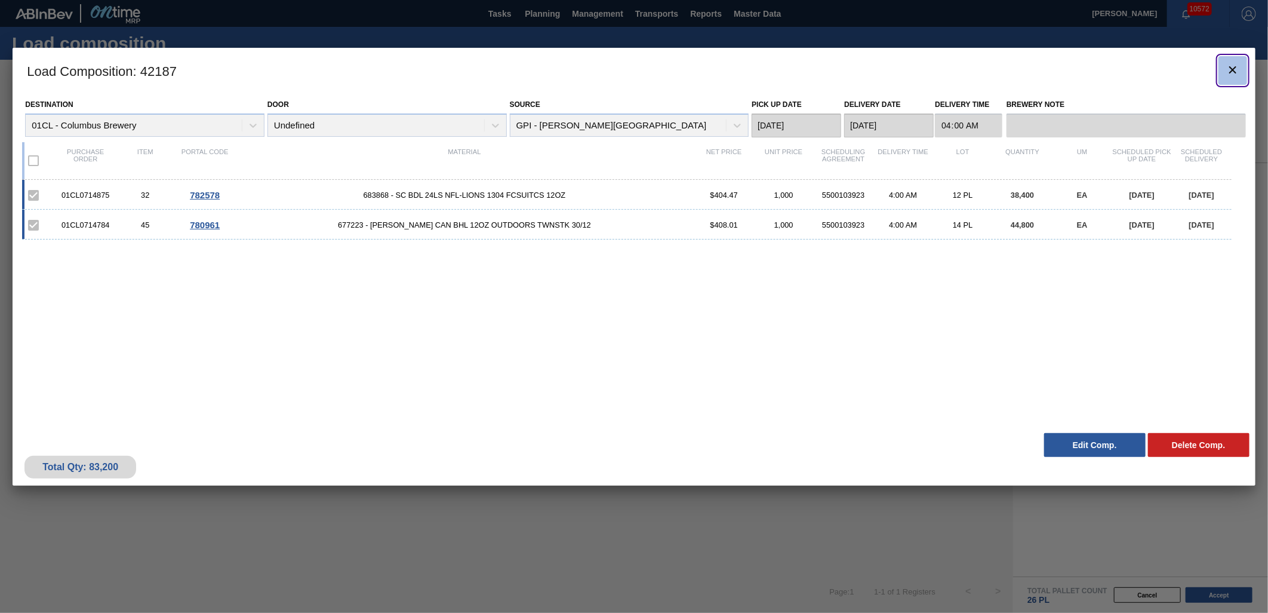
click at [1141, 73] on icon "botão de ícone" at bounding box center [1233, 69] width 7 height 7
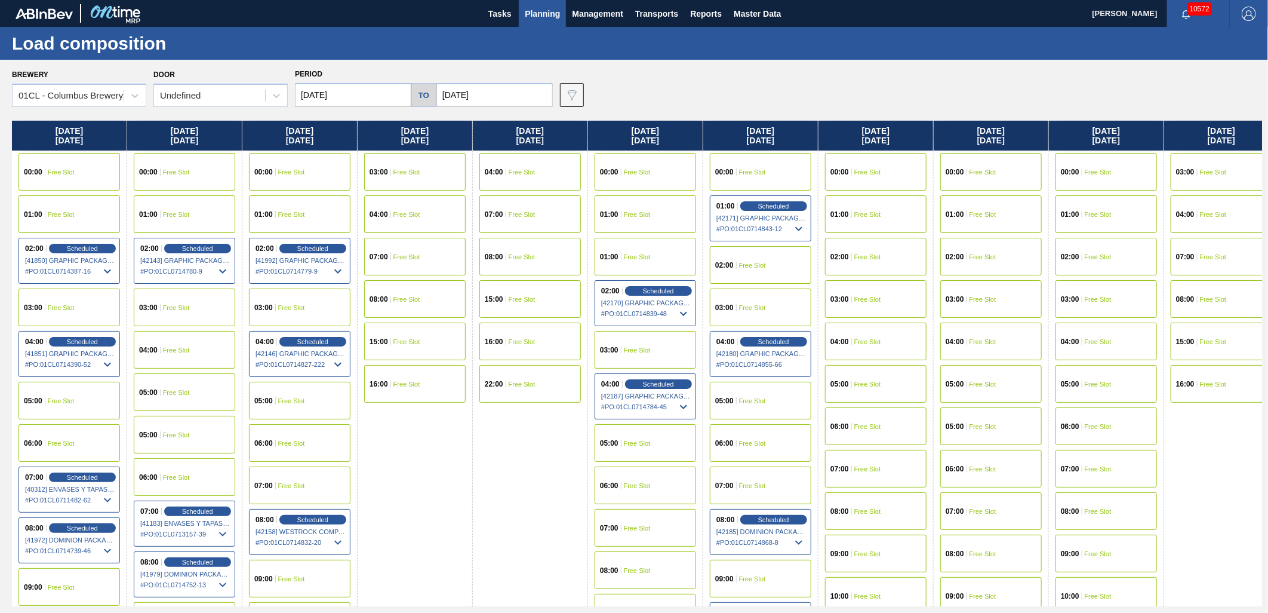
click at [870, 258] on span "Free Slot" at bounding box center [868, 256] width 27 height 7
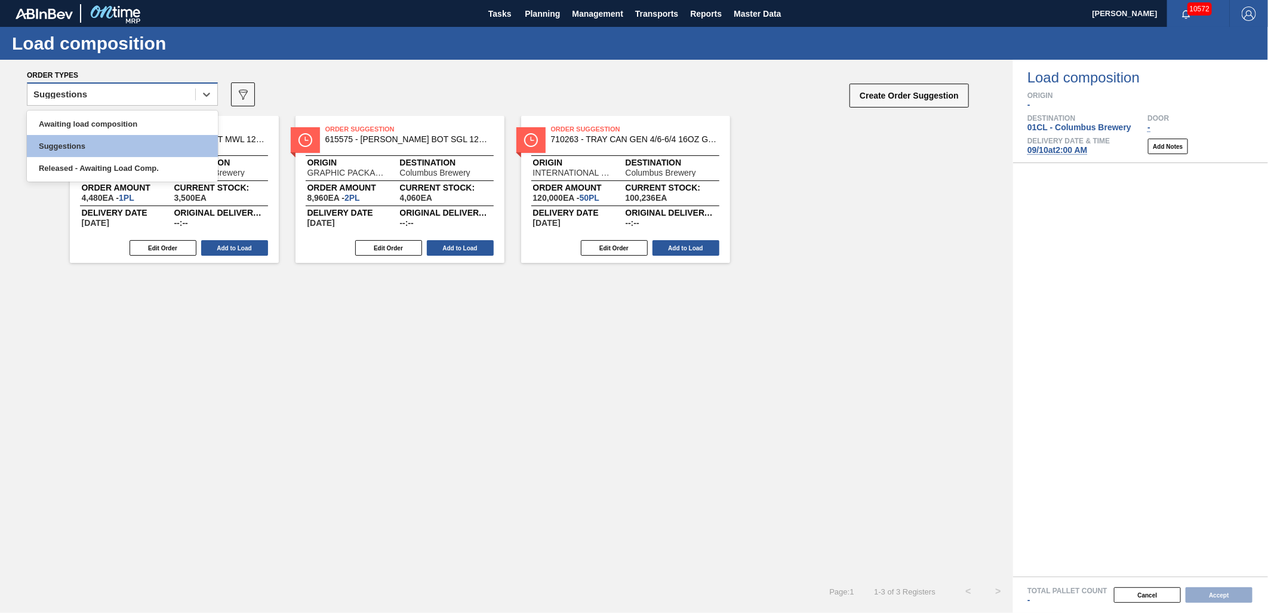
click at [154, 96] on div "Suggestions" at bounding box center [111, 94] width 168 height 17
click at [130, 116] on div "Awaiting load composition" at bounding box center [122, 124] width 191 height 22
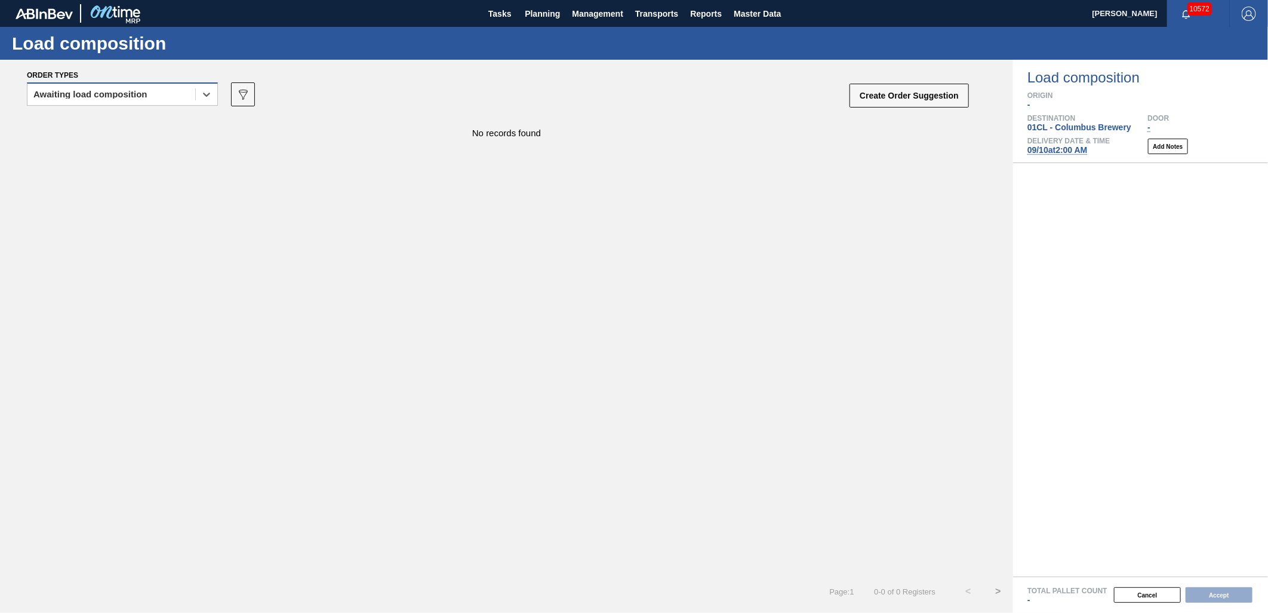
click at [159, 96] on div "Awaiting load composition" at bounding box center [111, 94] width 168 height 17
click at [148, 117] on div "Awaiting load composition" at bounding box center [122, 124] width 191 height 22
click at [122, 93] on div "Awaiting load composition" at bounding box center [90, 94] width 114 height 8
click at [116, 120] on div "Awaiting load composition" at bounding box center [122, 124] width 191 height 22
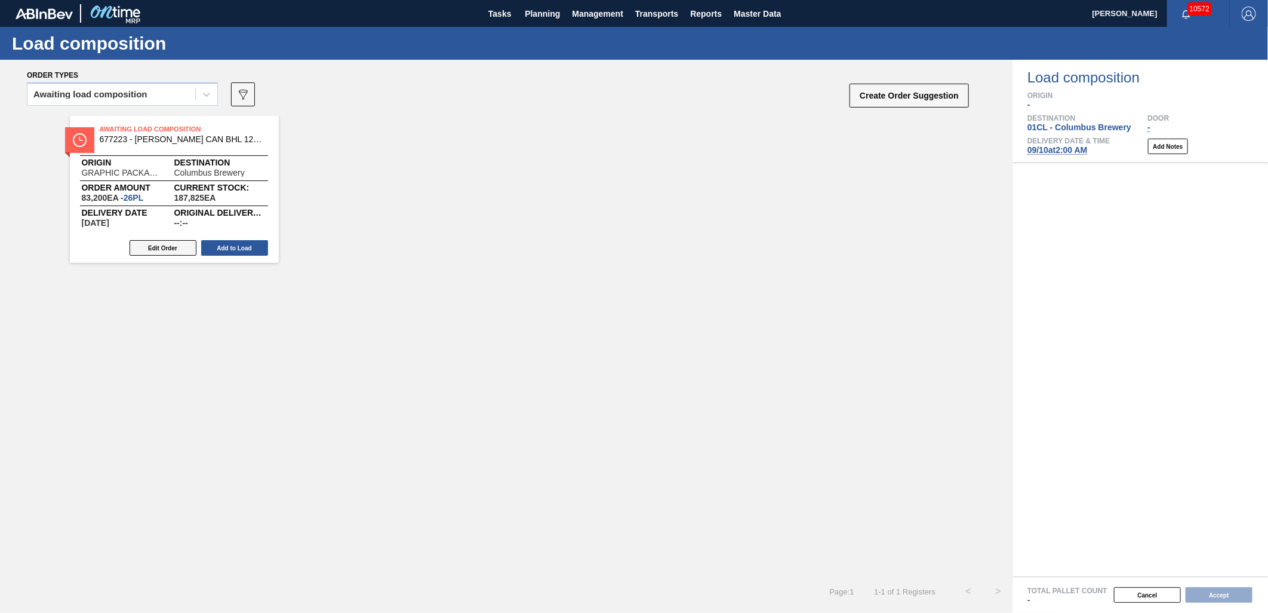
click at [158, 243] on button "Edit Order" at bounding box center [163, 248] width 67 height 16
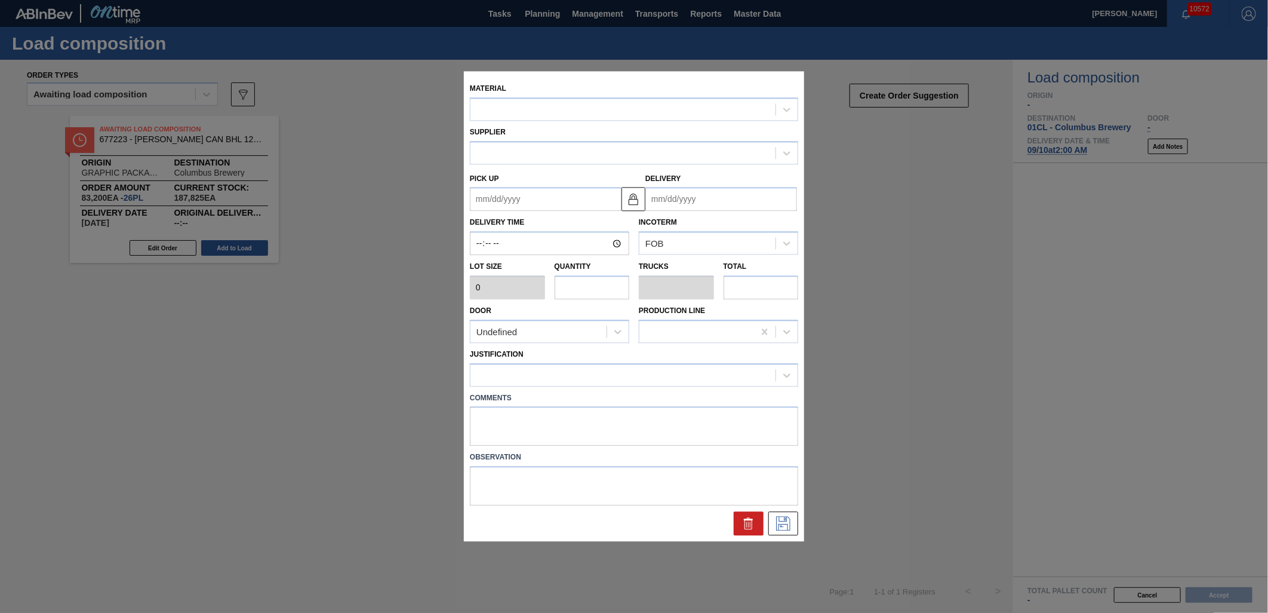
type input "3,200"
type input "26"
type input "1"
type input "83,200"
type up "[DATE]"
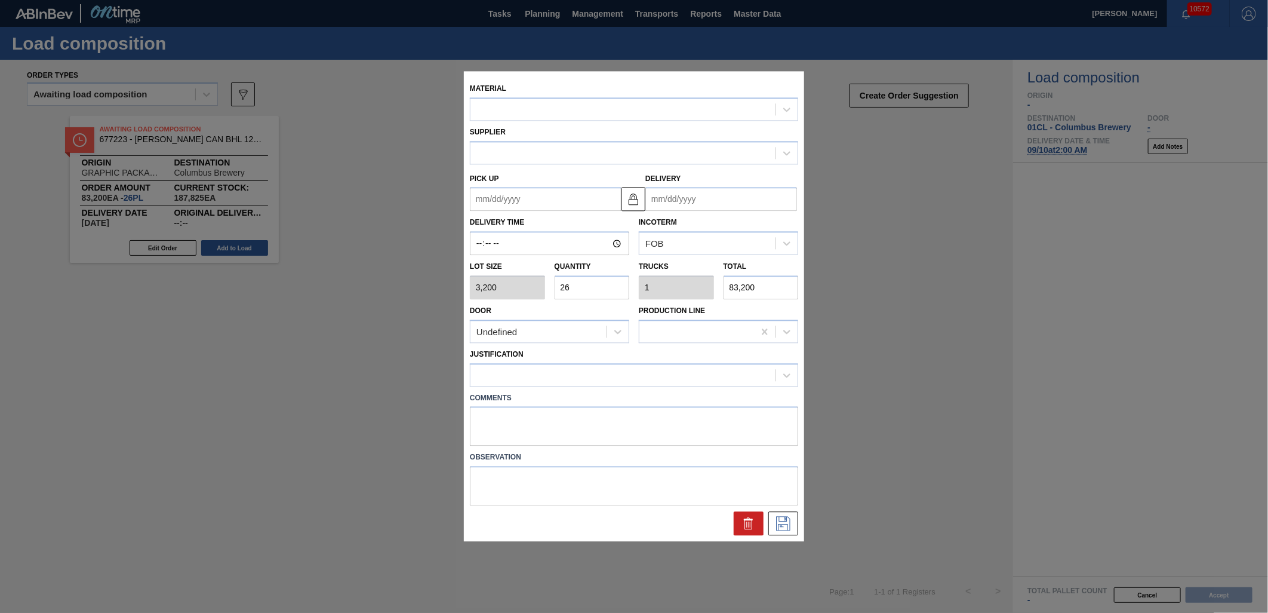
type input "[DATE]"
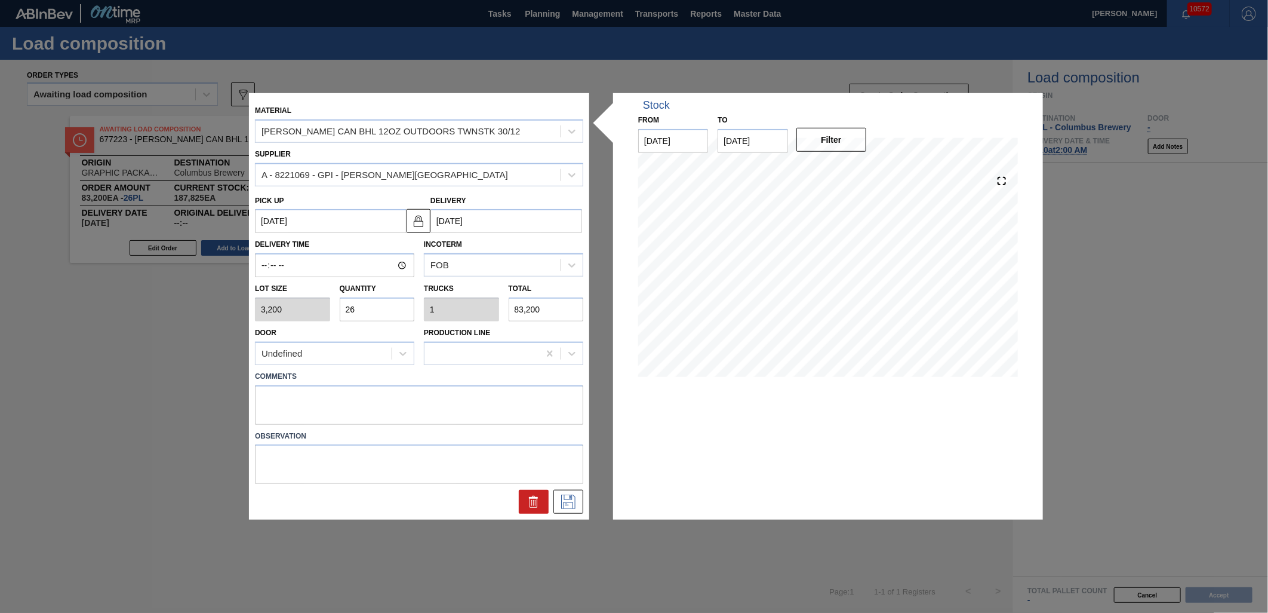
click at [384, 303] on input "26" at bounding box center [377, 309] width 75 height 24
type input "2"
type input "0.077"
type input "6,400"
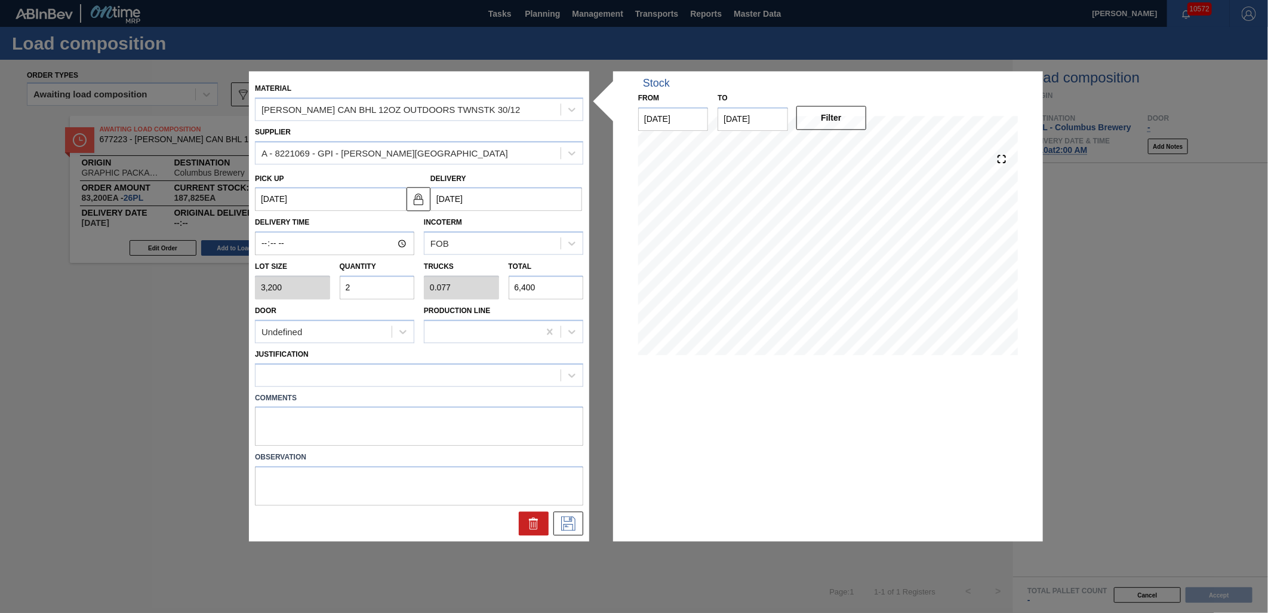
type input "0"
type input "1"
type input "0.038"
type input "3,200"
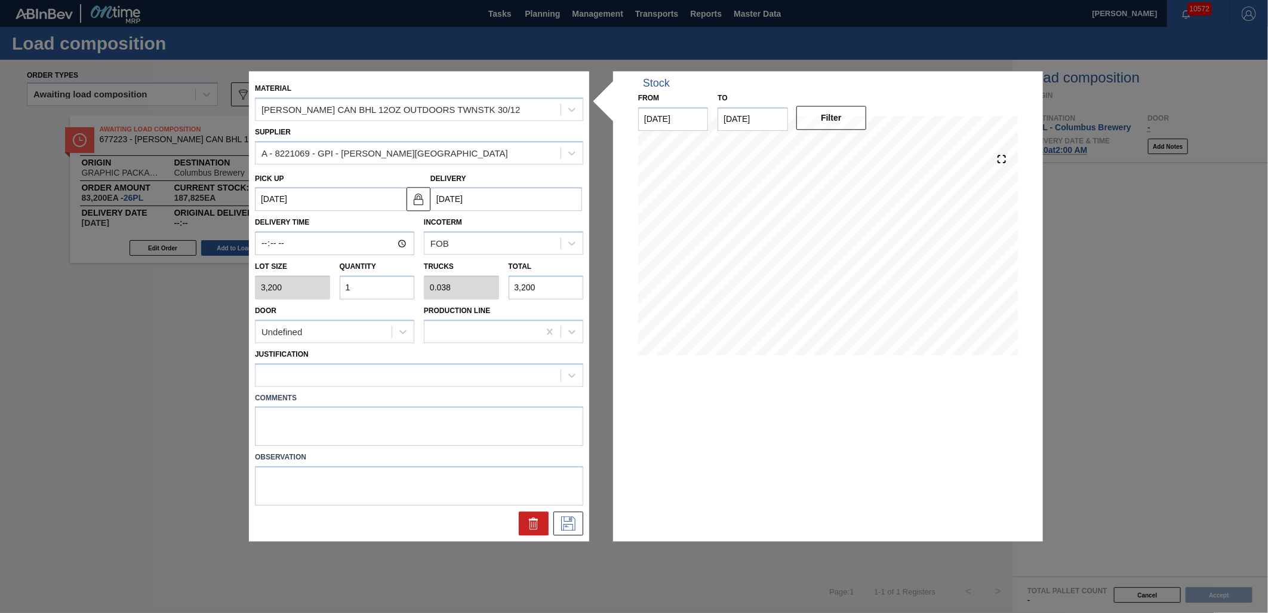
type input "14"
type input "0.538"
type input "44,800"
type input "14"
click at [463, 373] on div at bounding box center [408, 374] width 305 height 17
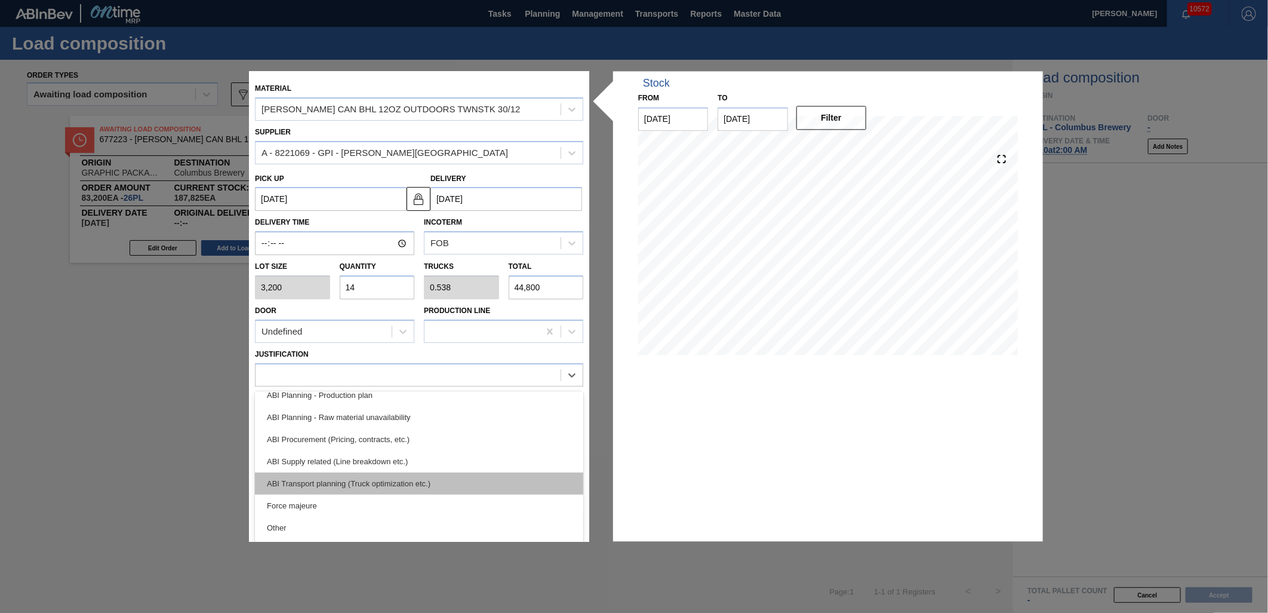
scroll to position [133, 0]
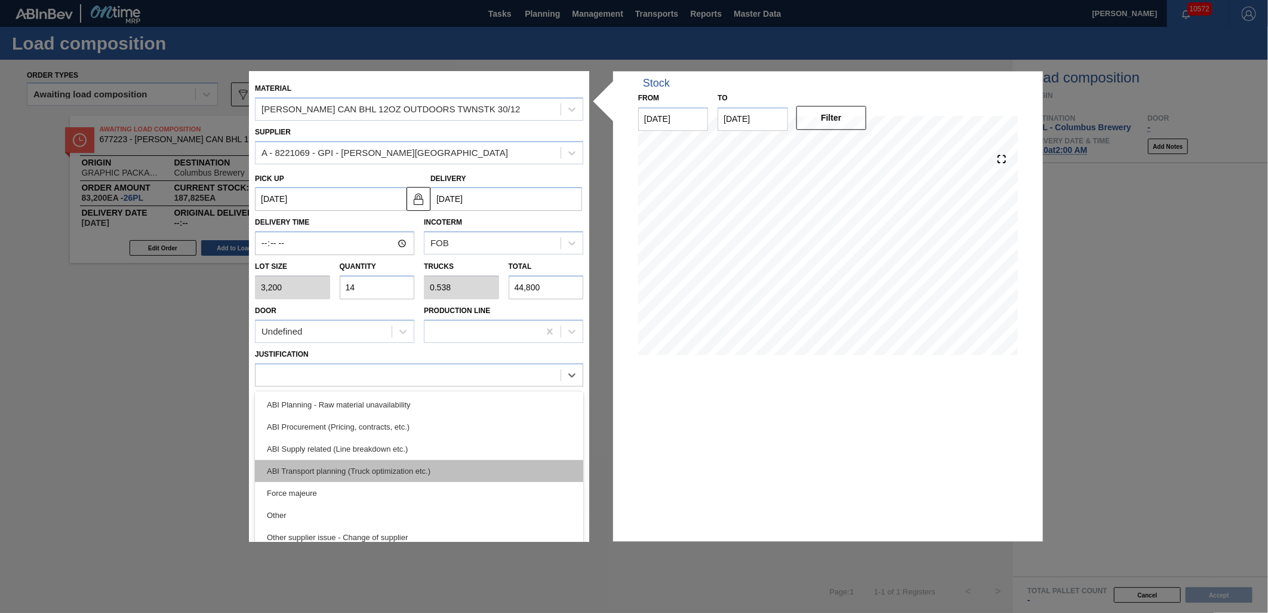
click at [443, 463] on div "ABI Transport planning (Truck optimization etc.)" at bounding box center [419, 471] width 328 height 22
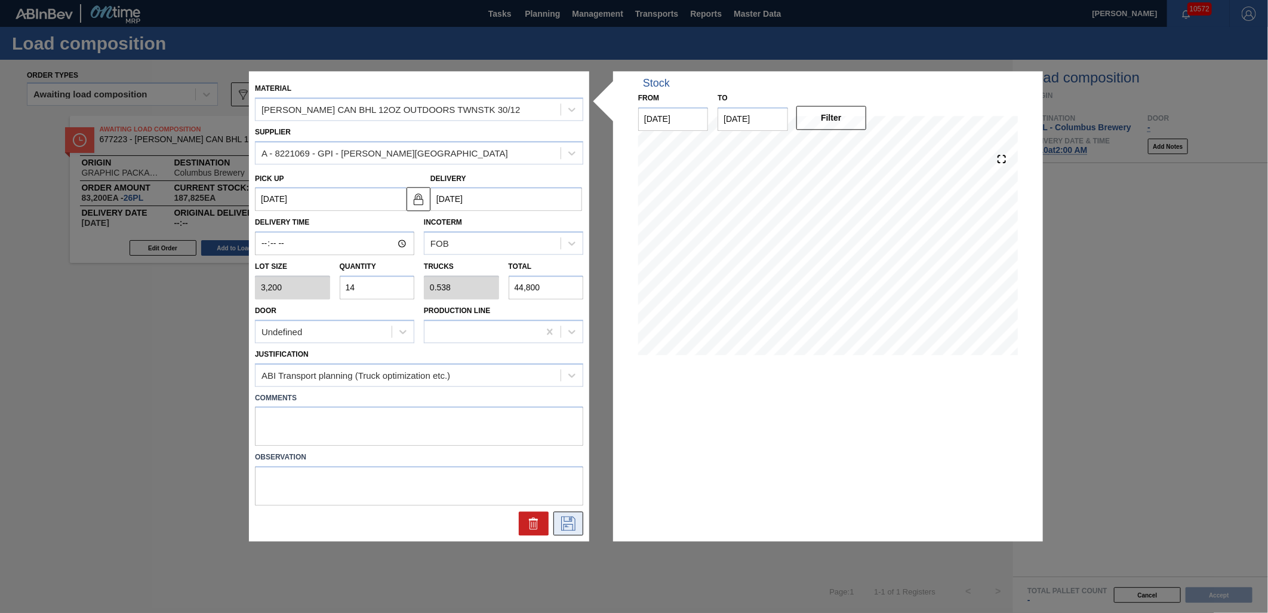
click at [572, 524] on icon at bounding box center [568, 524] width 19 height 14
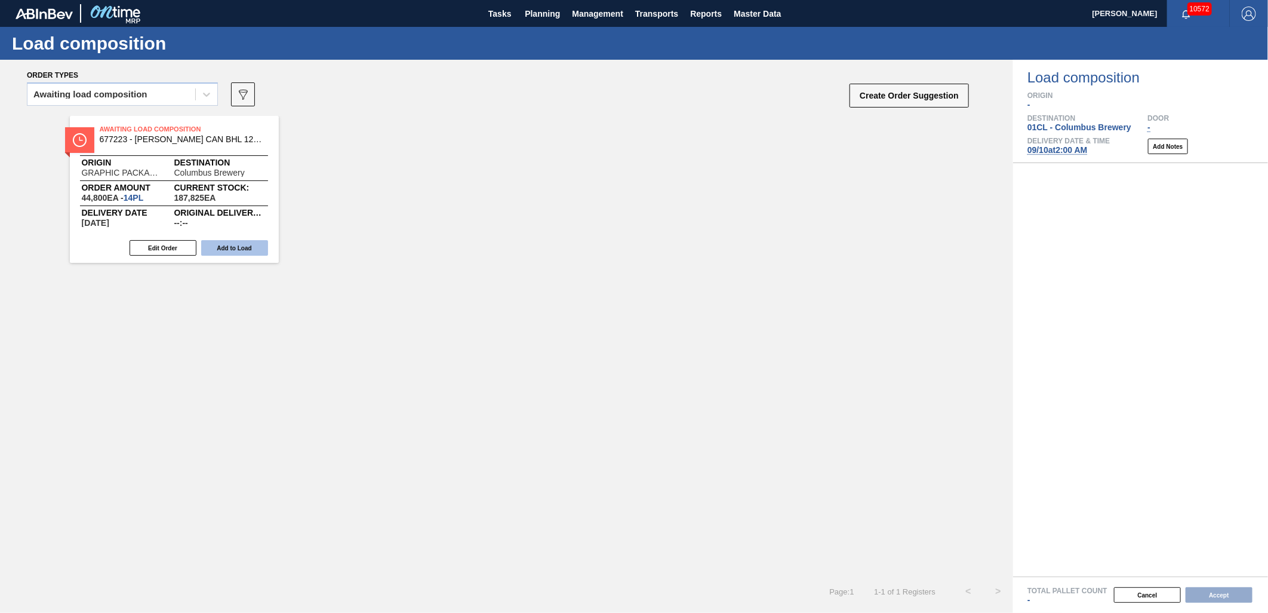
click at [247, 247] on button "Add to Load" at bounding box center [234, 248] width 67 height 16
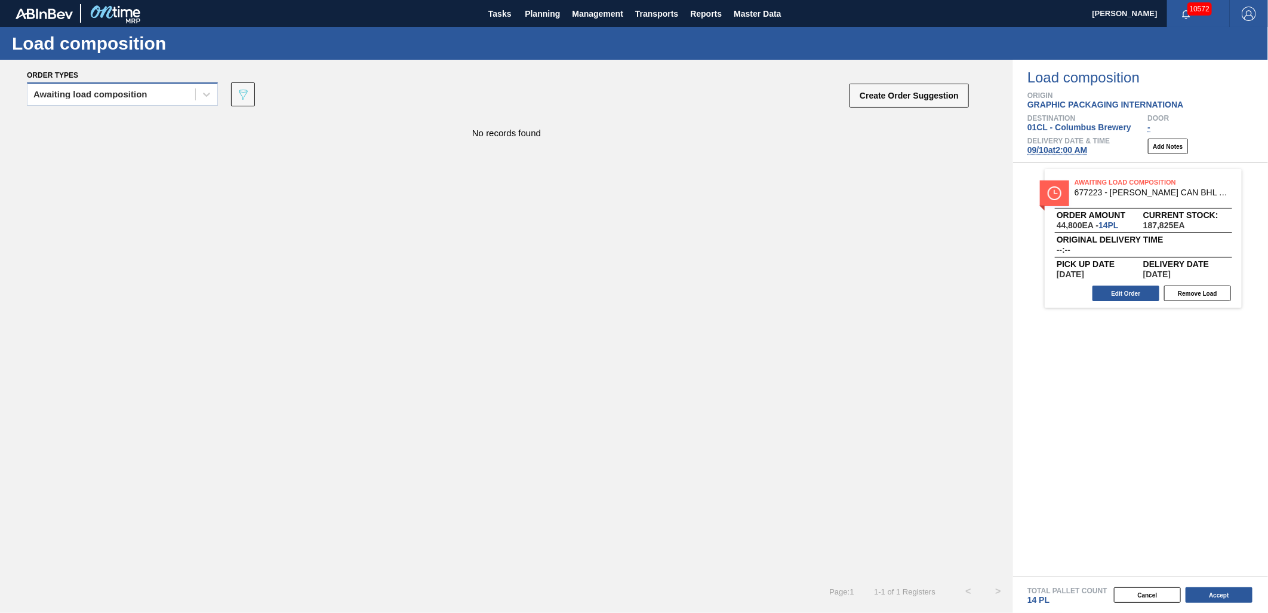
click at [157, 102] on div "Awaiting load composition" at bounding box center [111, 94] width 168 height 17
click at [174, 121] on div "Awaiting load composition" at bounding box center [122, 124] width 191 height 22
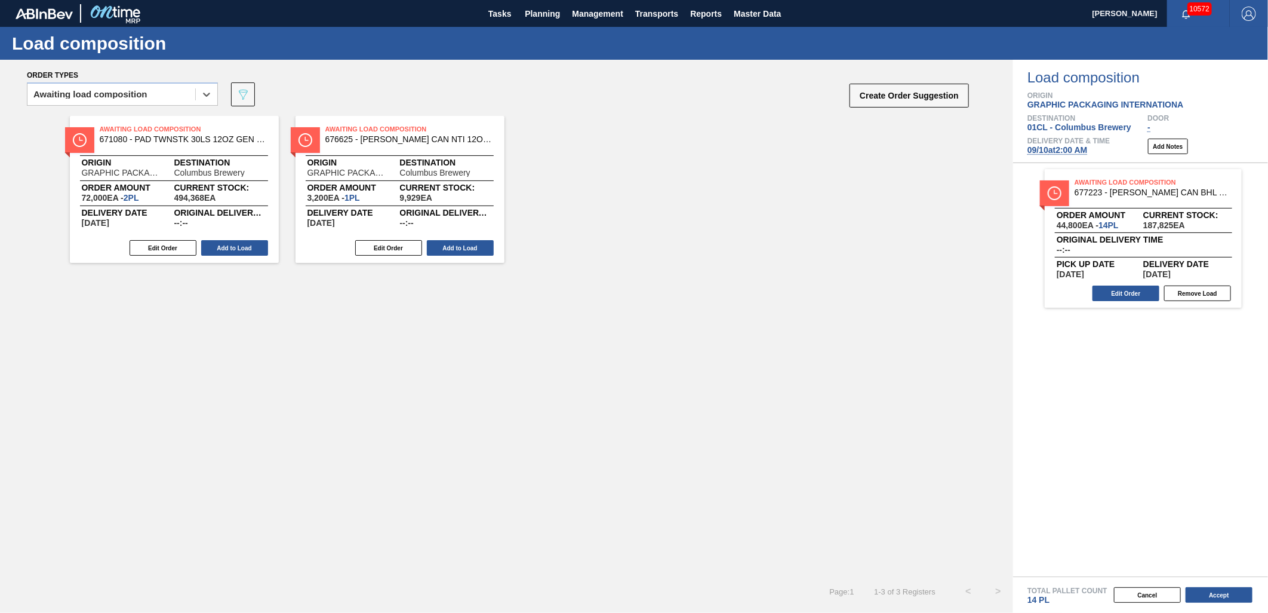
drag, startPoint x: 457, startPoint y: 250, endPoint x: 364, endPoint y: 249, distance: 93.2
click at [457, 250] on button "Add to Load" at bounding box center [460, 248] width 67 height 16
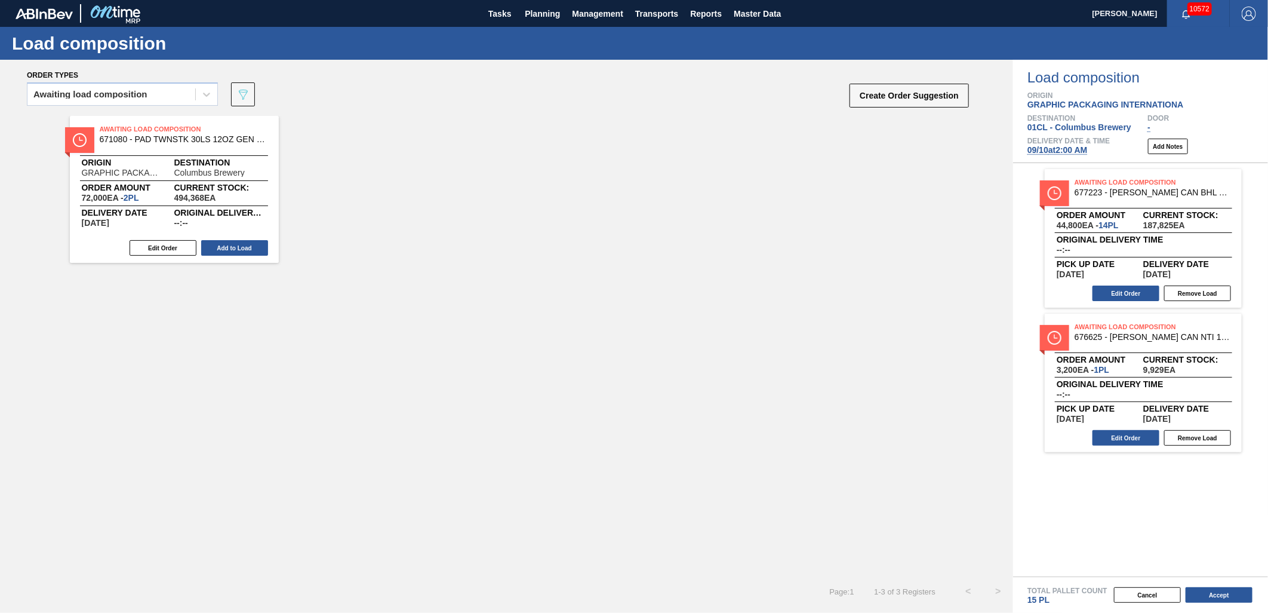
drag, startPoint x: 253, startPoint y: 249, endPoint x: 225, endPoint y: 217, distance: 42.7
click at [253, 249] on button "Add to Load" at bounding box center [234, 248] width 67 height 16
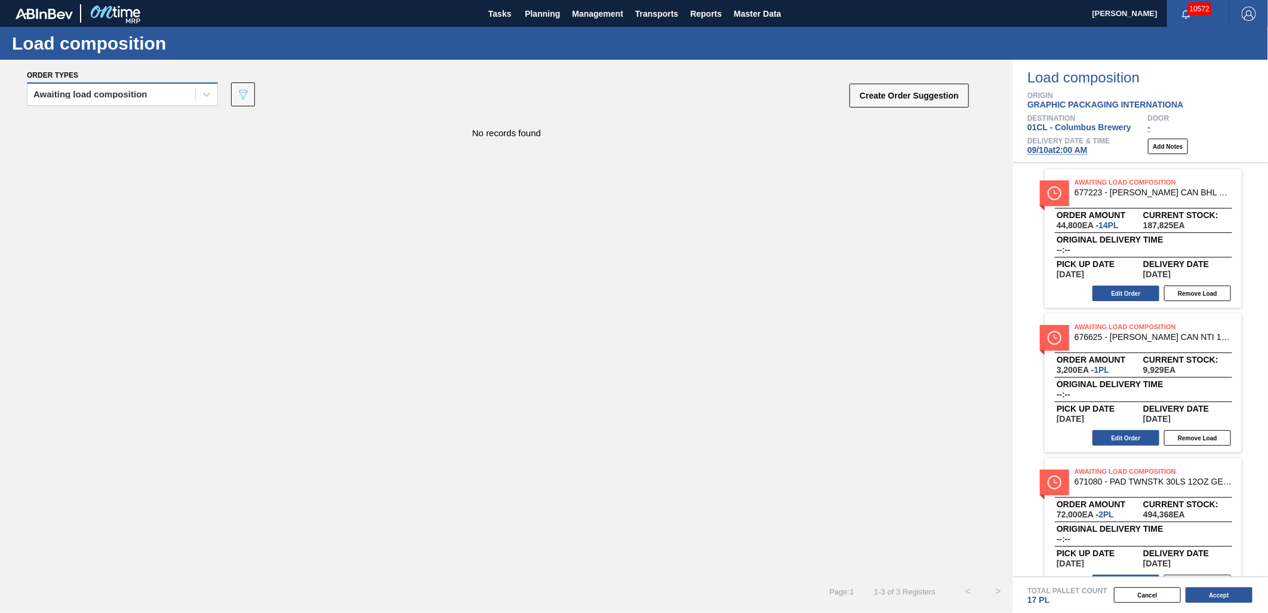
click at [185, 90] on div "Awaiting load composition" at bounding box center [111, 94] width 168 height 17
click at [176, 118] on div "Awaiting load composition" at bounding box center [122, 124] width 191 height 22
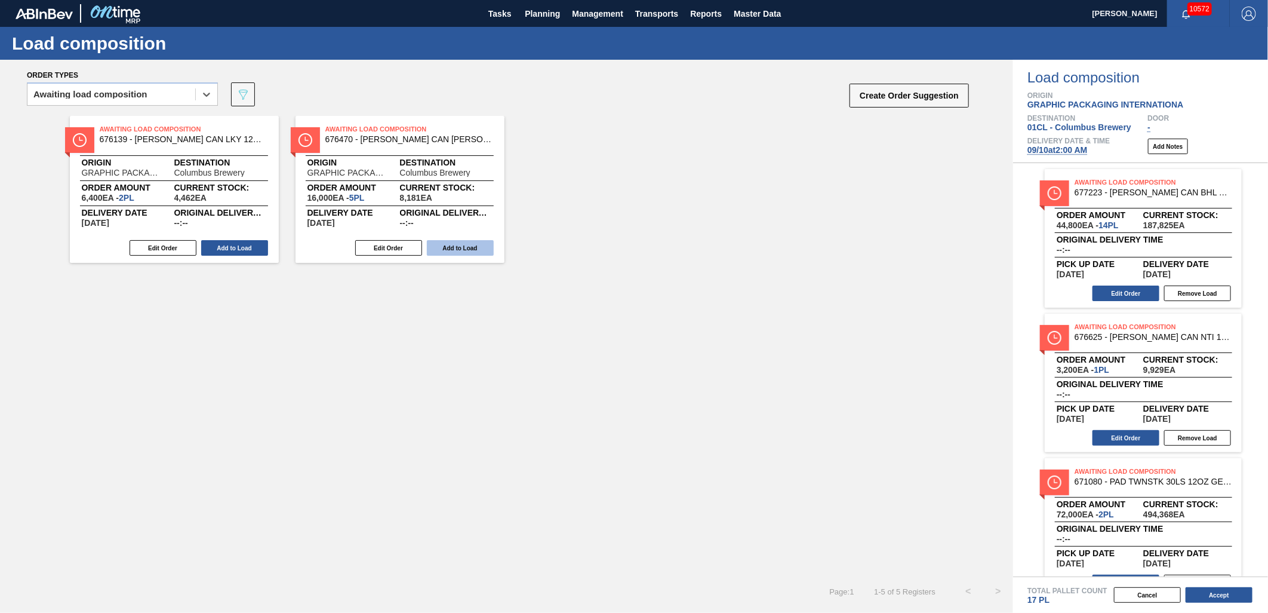
click at [462, 251] on button "Add to Load" at bounding box center [460, 248] width 67 height 16
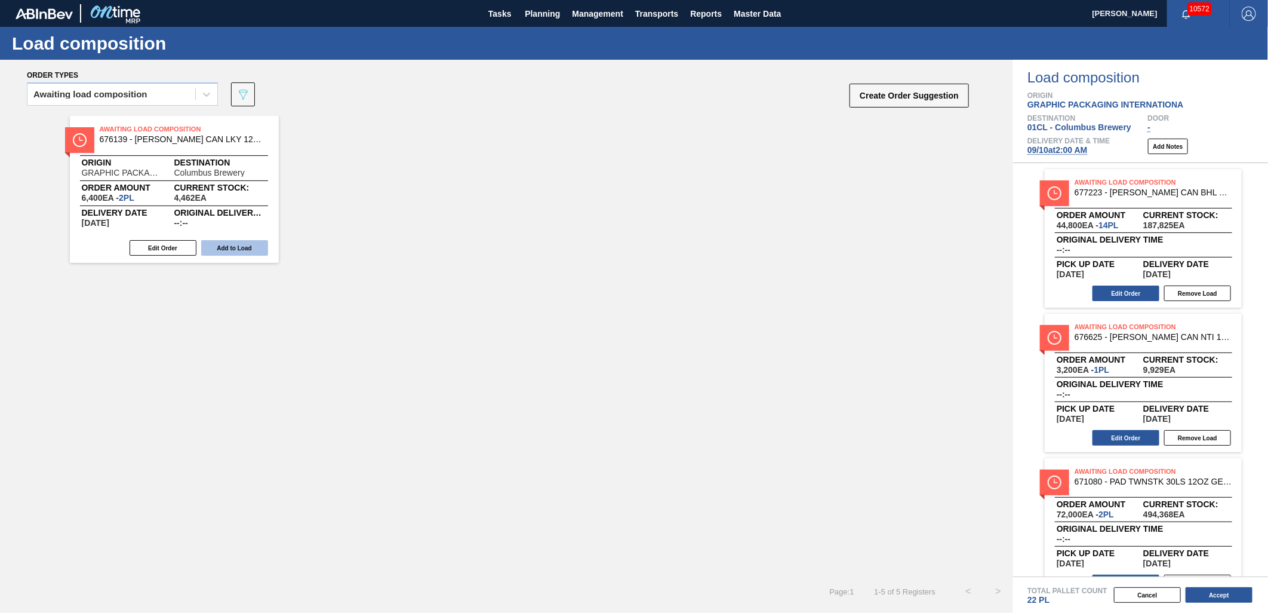
click at [237, 251] on button "Add to Load" at bounding box center [234, 248] width 67 height 16
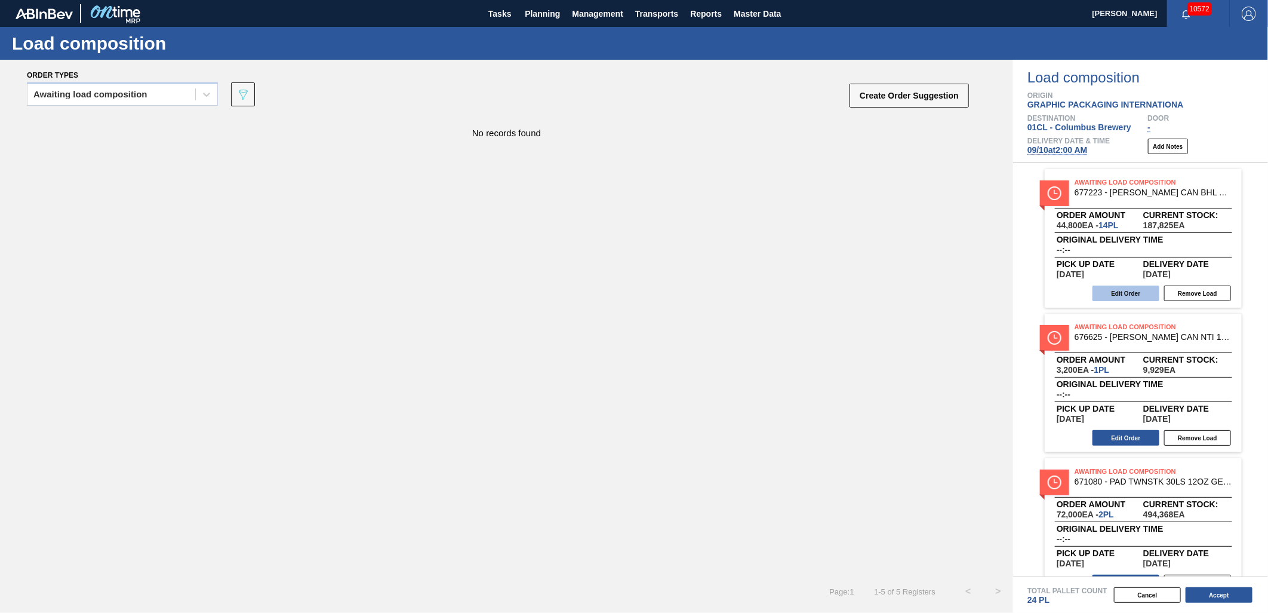
click at [1117, 293] on button "Edit Order" at bounding box center [1126, 293] width 67 height 16
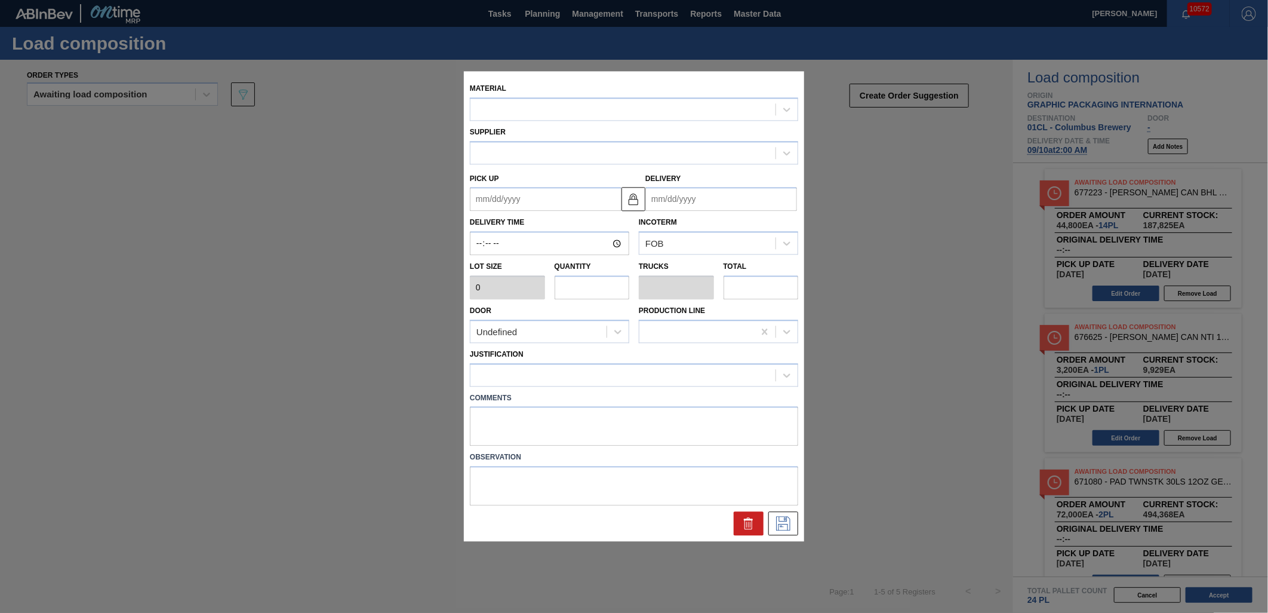
type input "3,200"
type input "14"
type input "0.538"
type input "44,800"
type up "[DATE]"
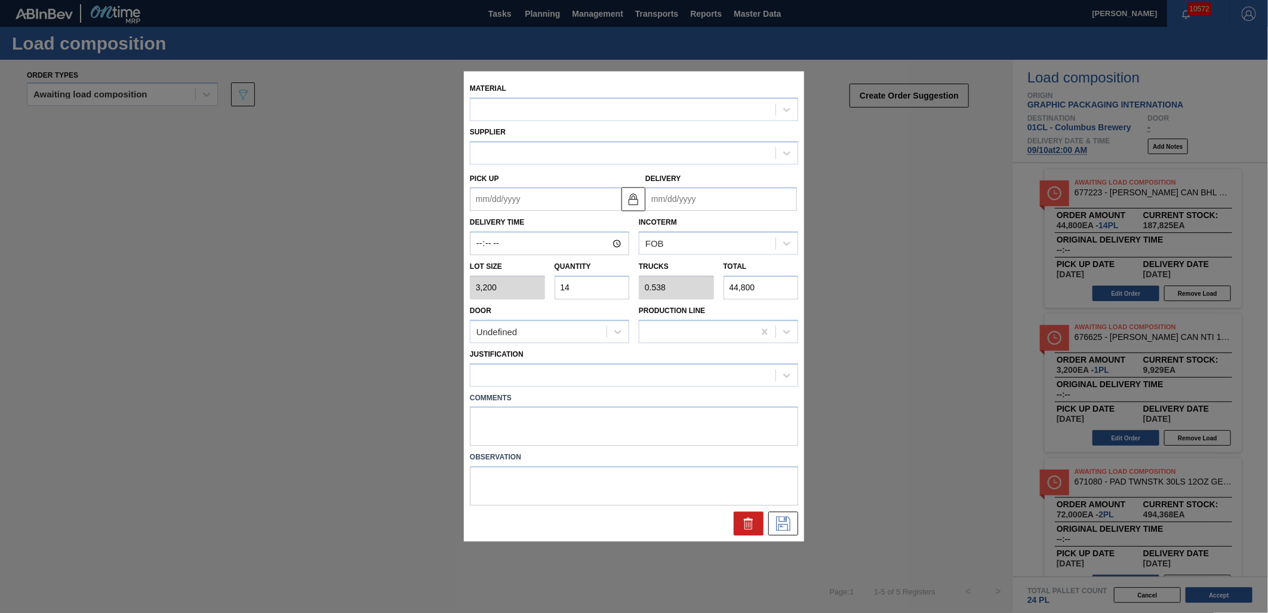
type input "[DATE]"
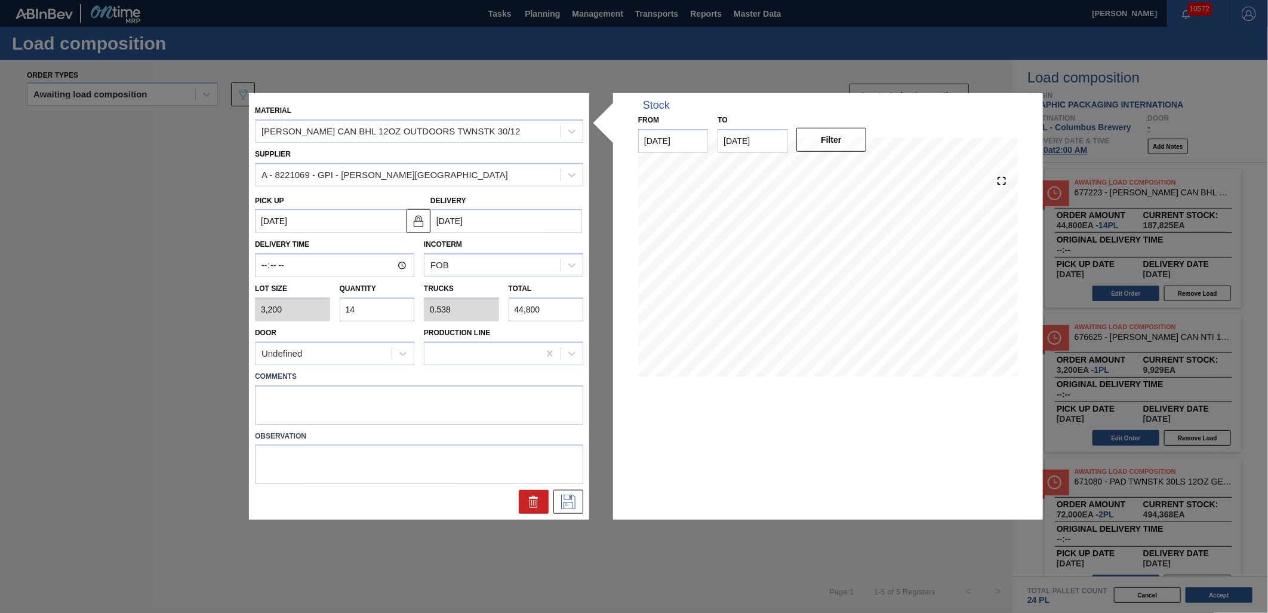
click at [372, 314] on input "14" at bounding box center [377, 309] width 75 height 24
type input "1"
type input "0.038"
type input "3,200"
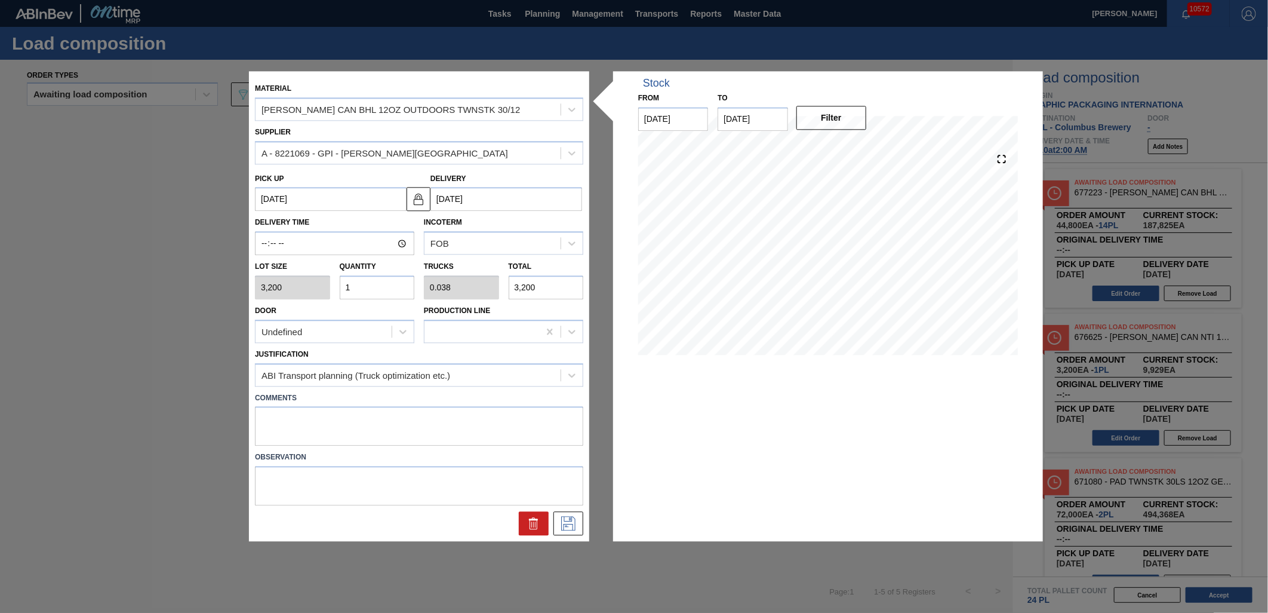
type input "16"
type input "0.615"
type input "51,200"
type input "16"
click at [559, 521] on icon at bounding box center [568, 524] width 19 height 14
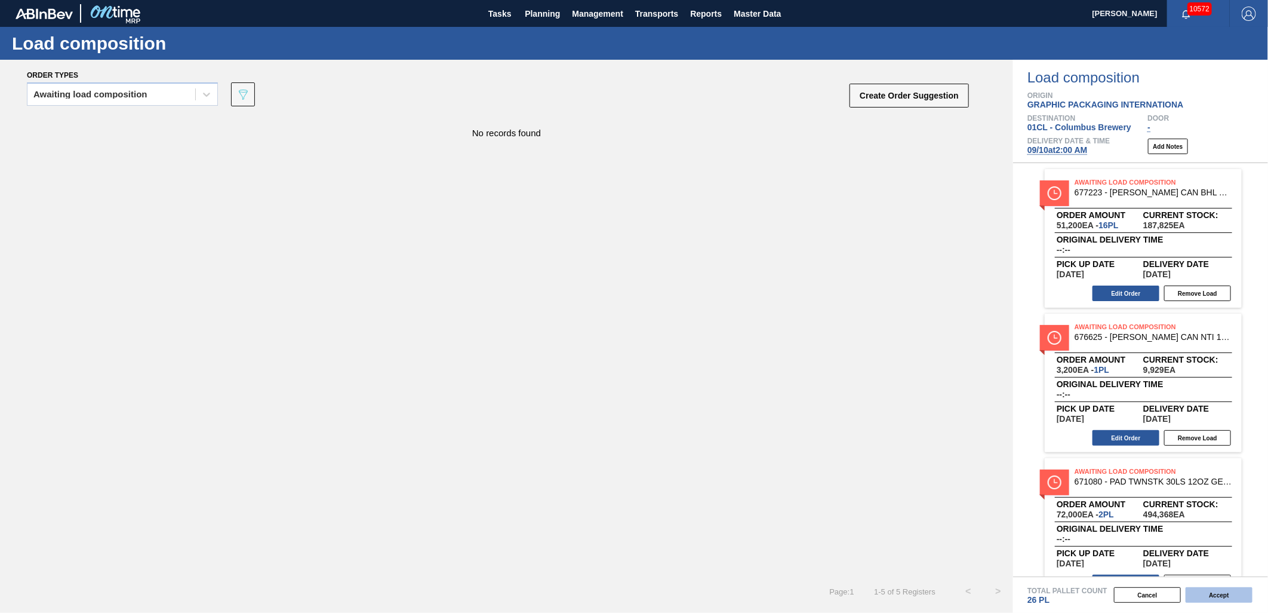
click at [1141, 551] on button "Accept" at bounding box center [1219, 595] width 67 height 16
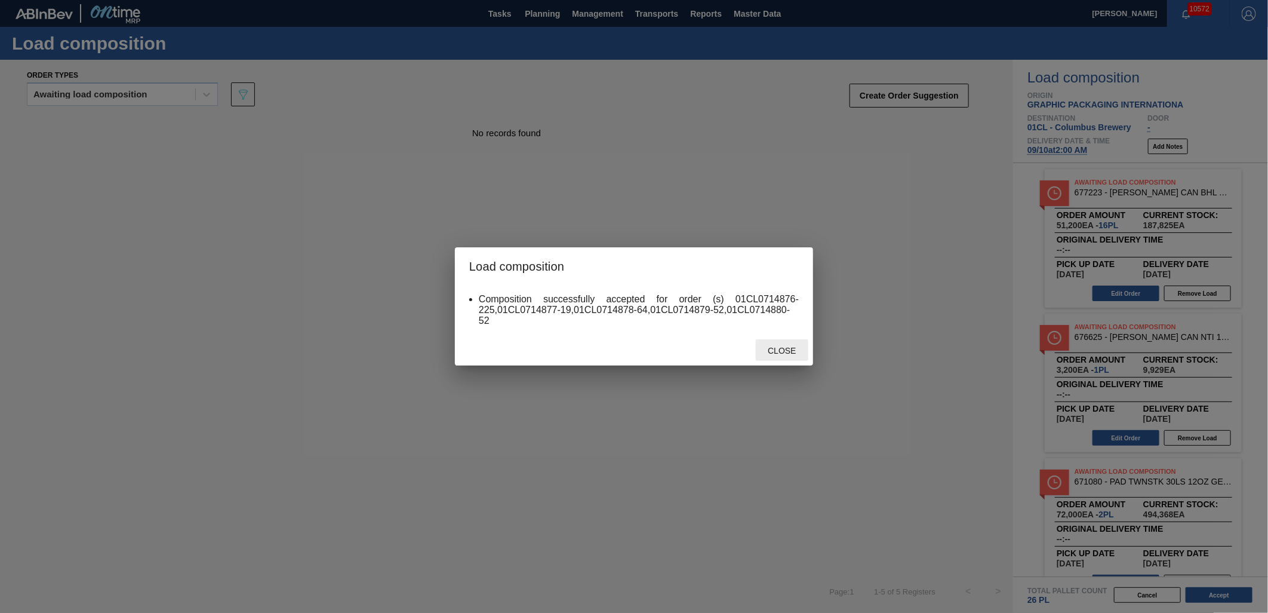
click at [780, 341] on div "Close" at bounding box center [782, 350] width 53 height 22
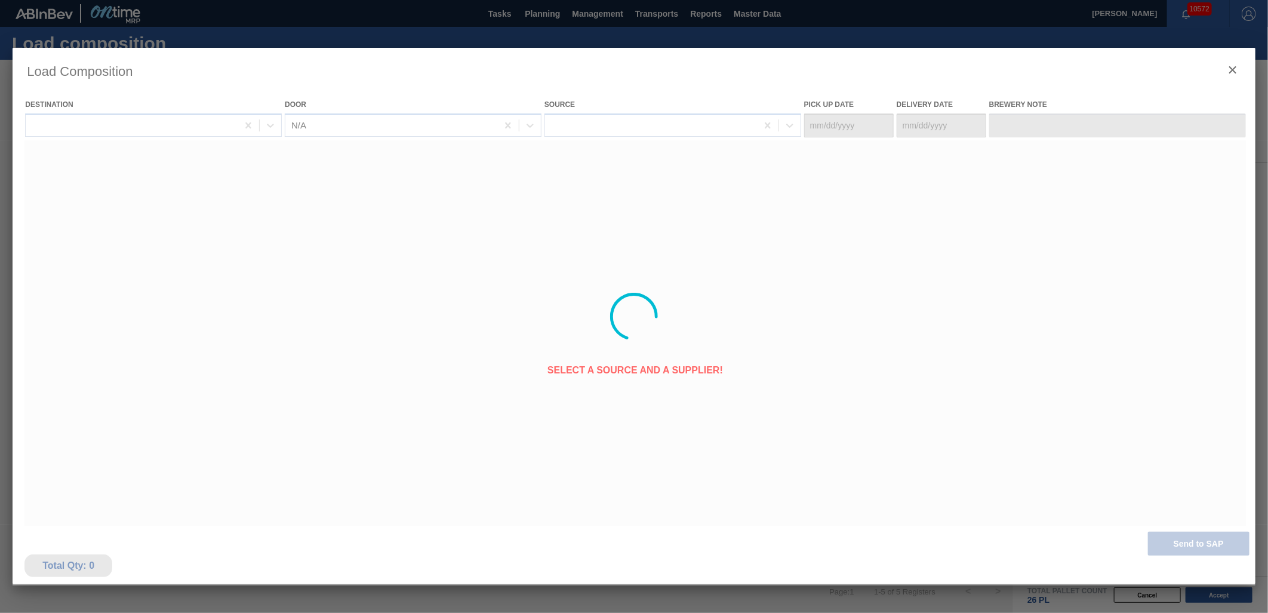
type Date "[DATE]"
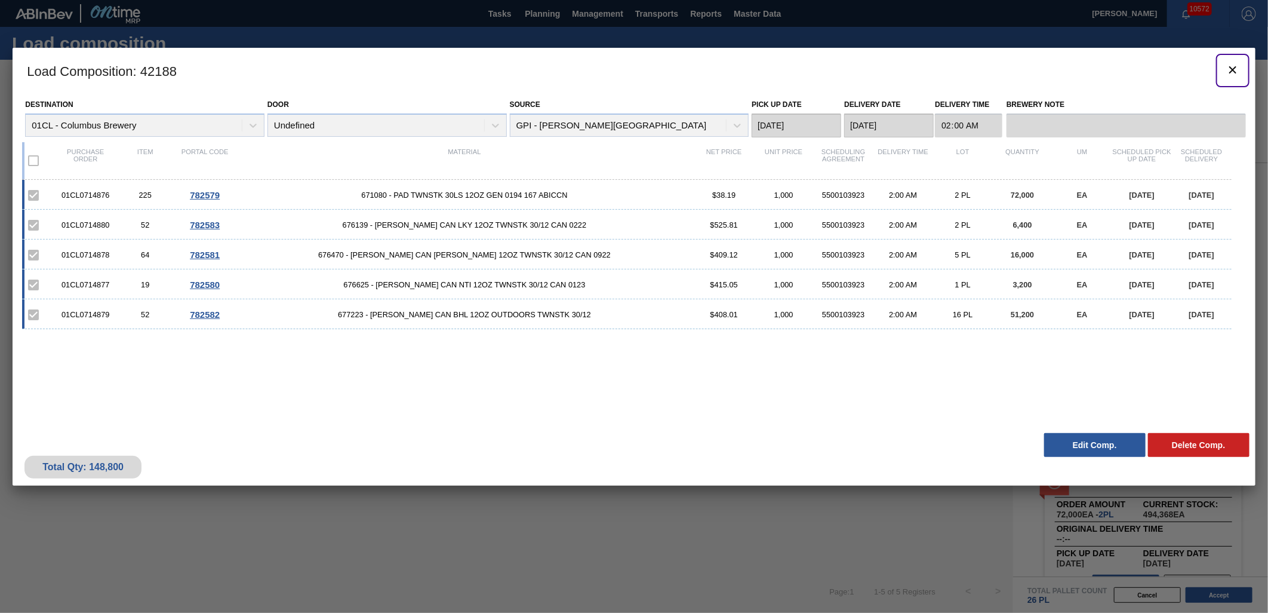
click at [1141, 73] on icon "botão de ícone" at bounding box center [1233, 70] width 14 height 14
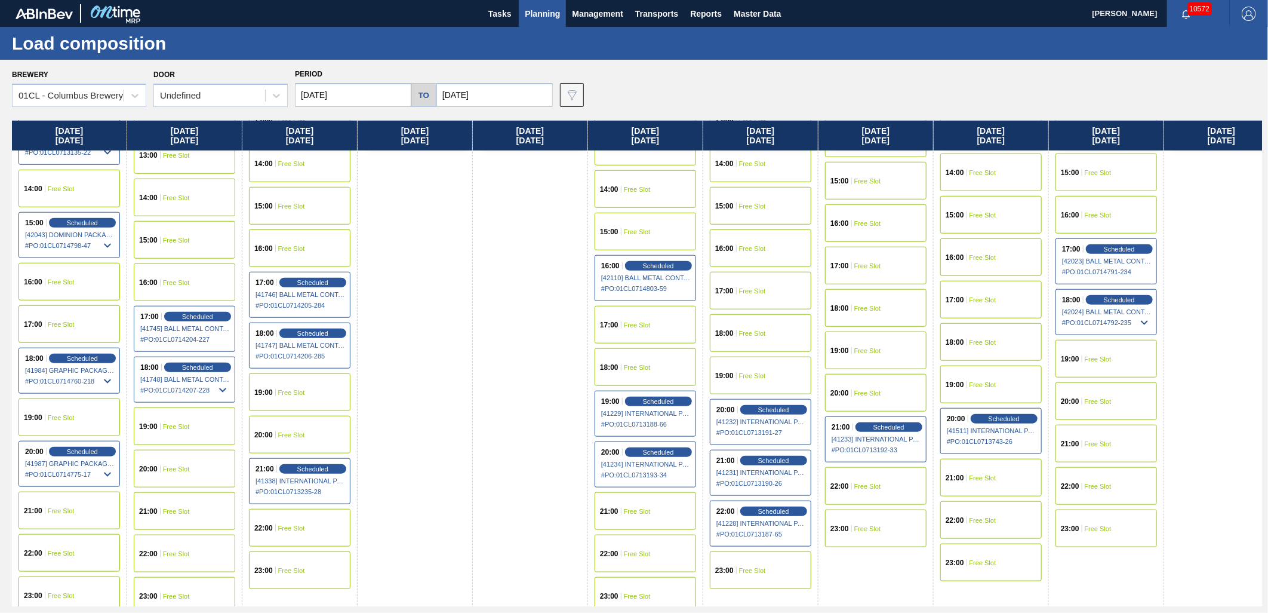
scroll to position [646, 0]
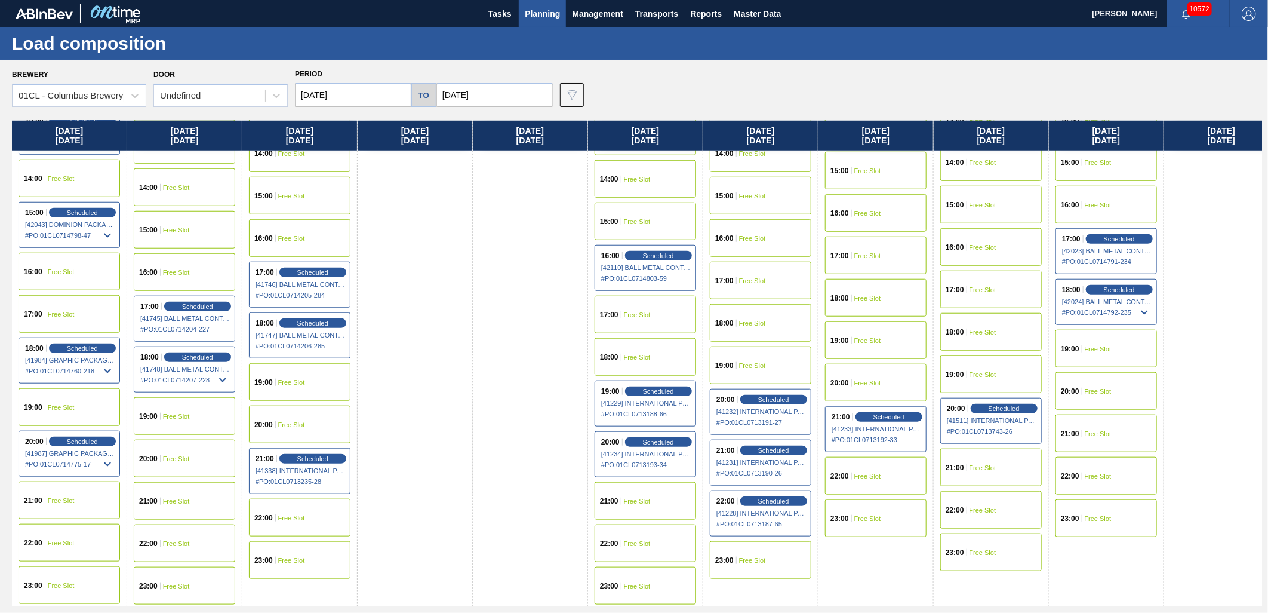
click at [314, 203] on div "15:00 Free Slot" at bounding box center [300, 196] width 102 height 38
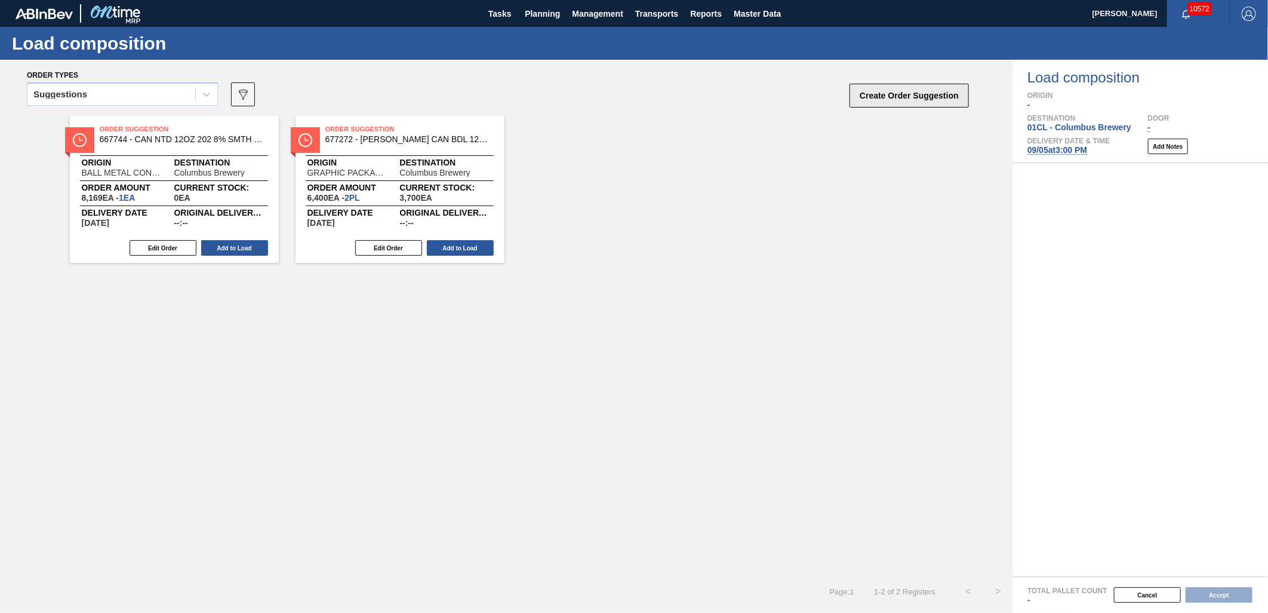
click at [874, 99] on button "Create Order Suggestion" at bounding box center [909, 96] width 119 height 24
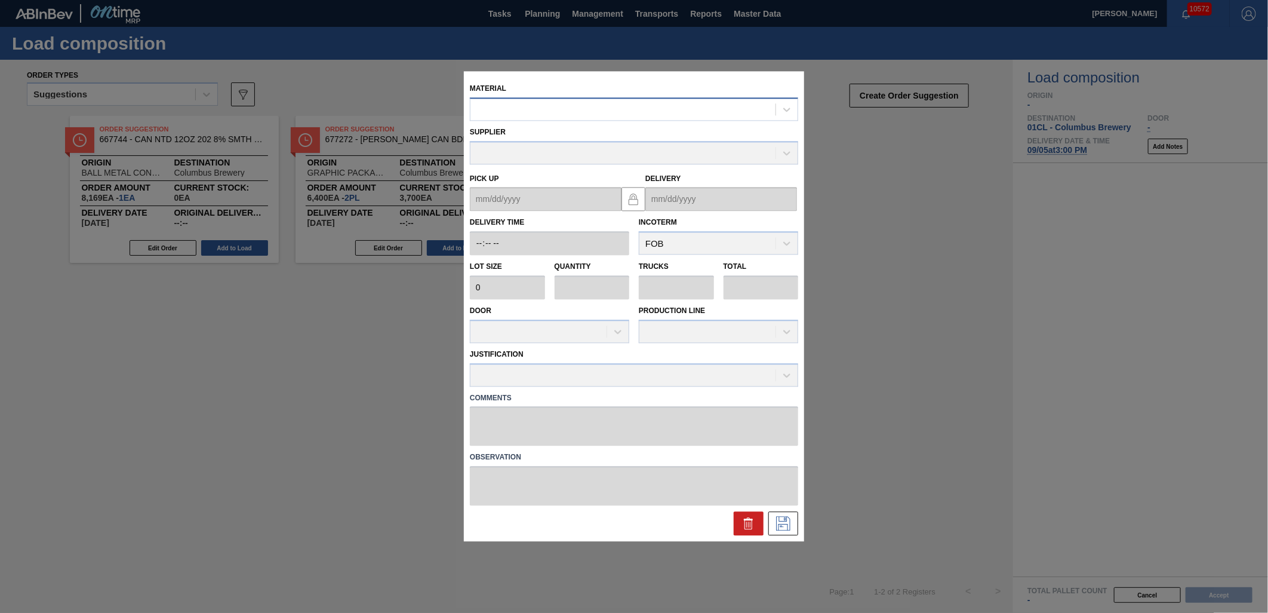
click at [595, 109] on div at bounding box center [623, 109] width 305 height 17
type input "614952"
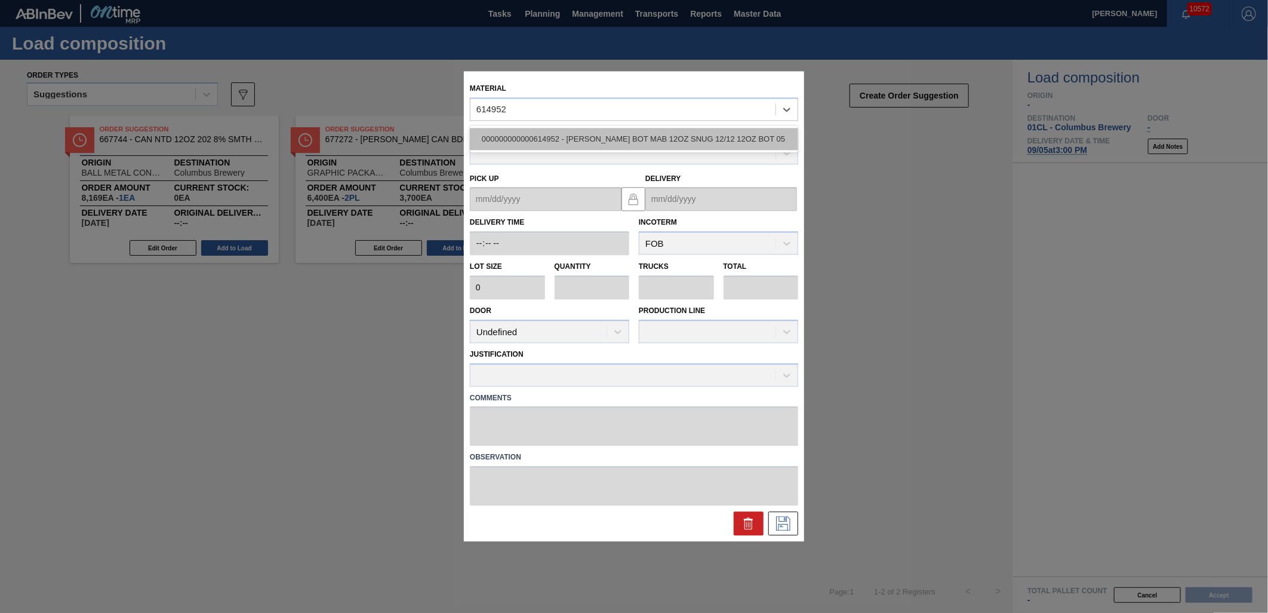
click at [596, 133] on div "000000000000614952 - [PERSON_NAME] BOT MAB 12OZ SNUG 12/12 12OZ BOT 05" at bounding box center [634, 139] width 328 height 22
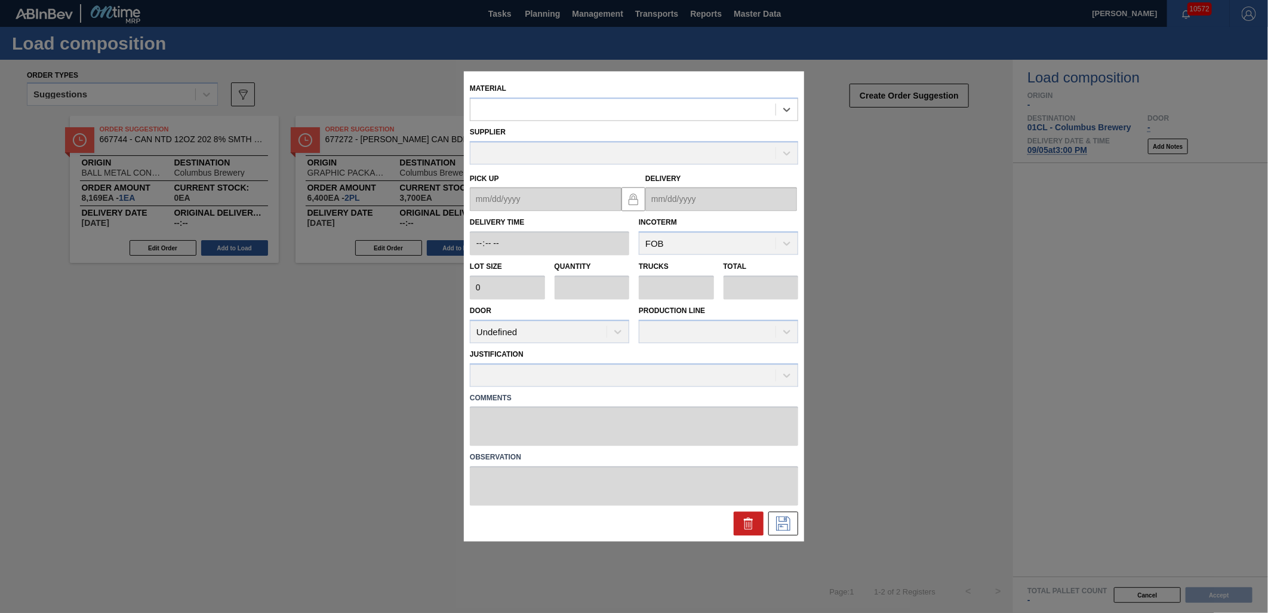
type input "4,480"
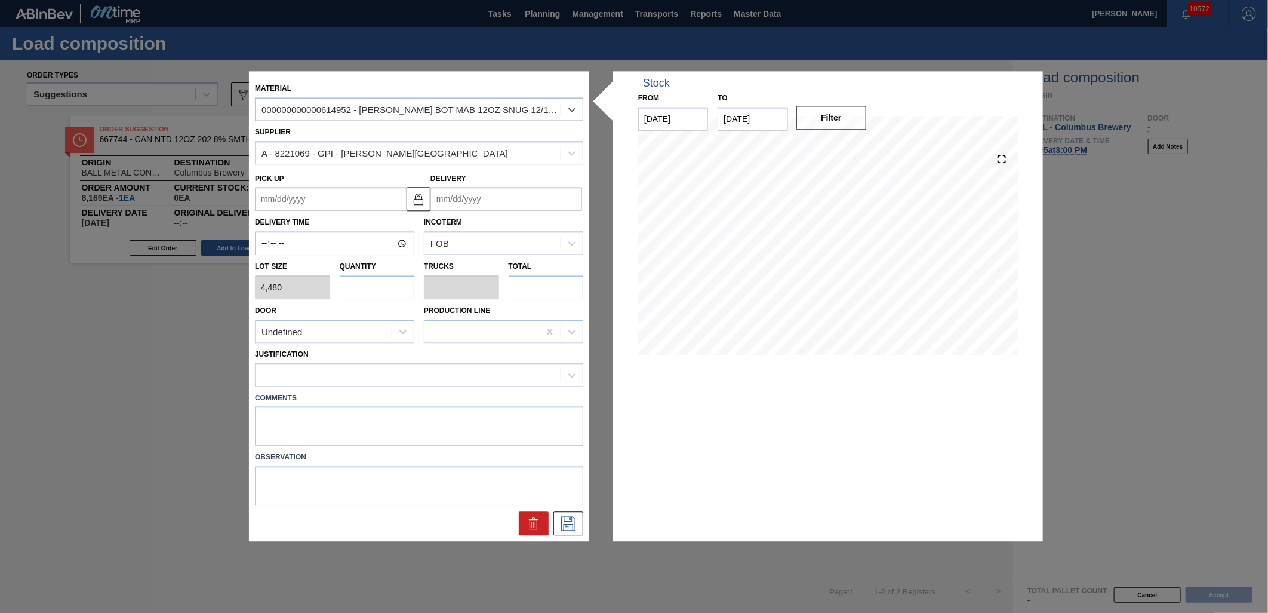
click at [379, 291] on input "text" at bounding box center [377, 287] width 75 height 24
type input "1"
type input "0.038"
type input "4,480"
type input "1"
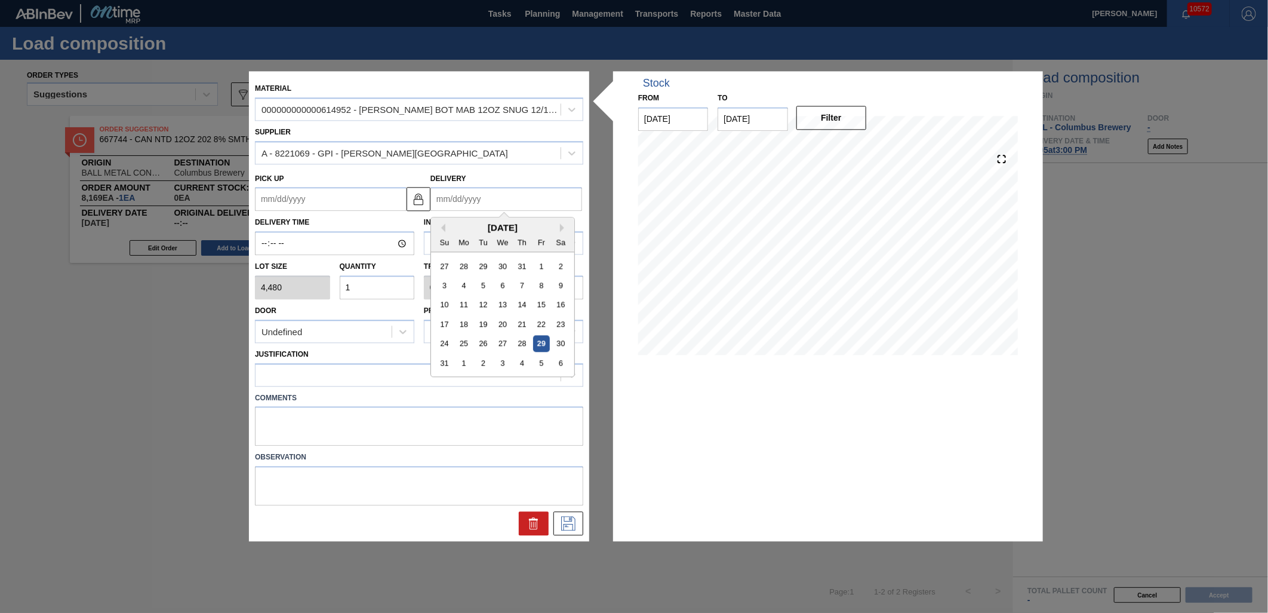
click at [516, 192] on input "Delivery" at bounding box center [507, 200] width 152 height 24
click at [540, 360] on div "5" at bounding box center [541, 363] width 16 height 16
type up "[DATE]"
type input "[DATE]"
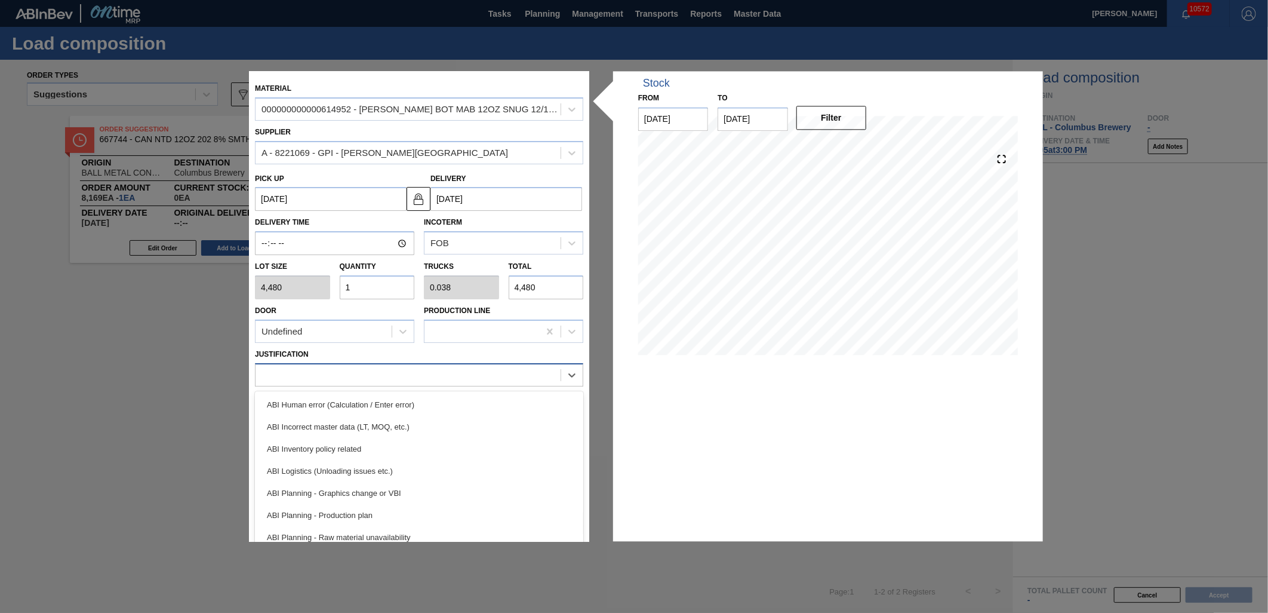
click at [508, 380] on div at bounding box center [408, 374] width 305 height 17
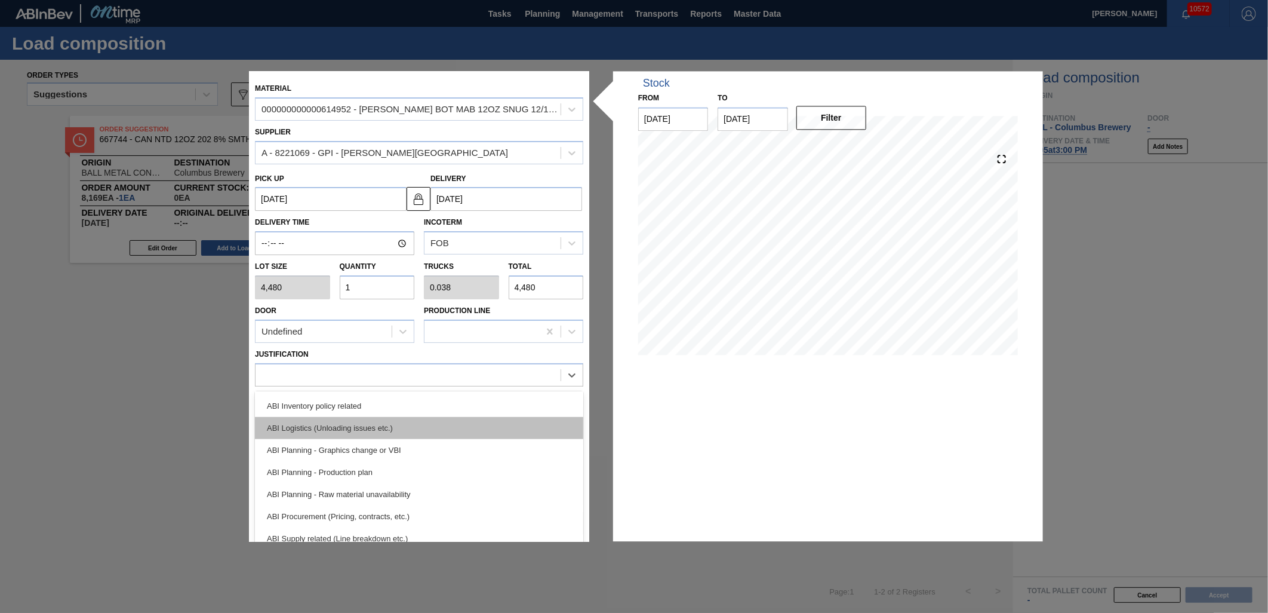
scroll to position [66, 0]
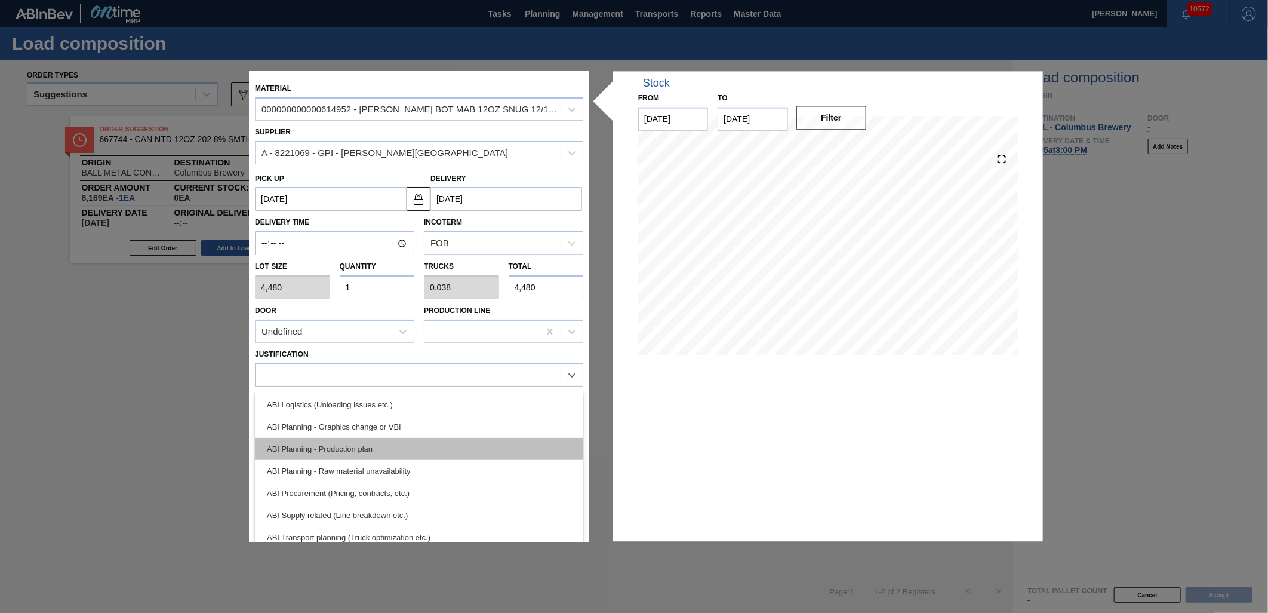
click at [451, 449] on div "ABI Planning - Production plan" at bounding box center [419, 449] width 328 height 22
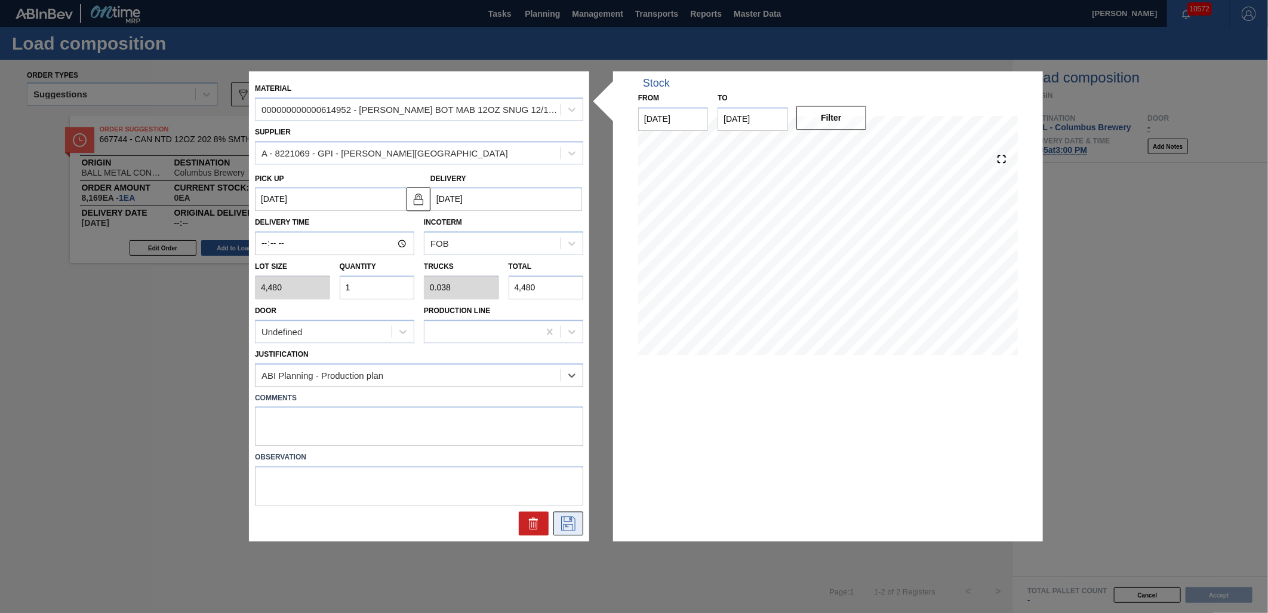
click at [576, 524] on icon at bounding box center [568, 524] width 19 height 14
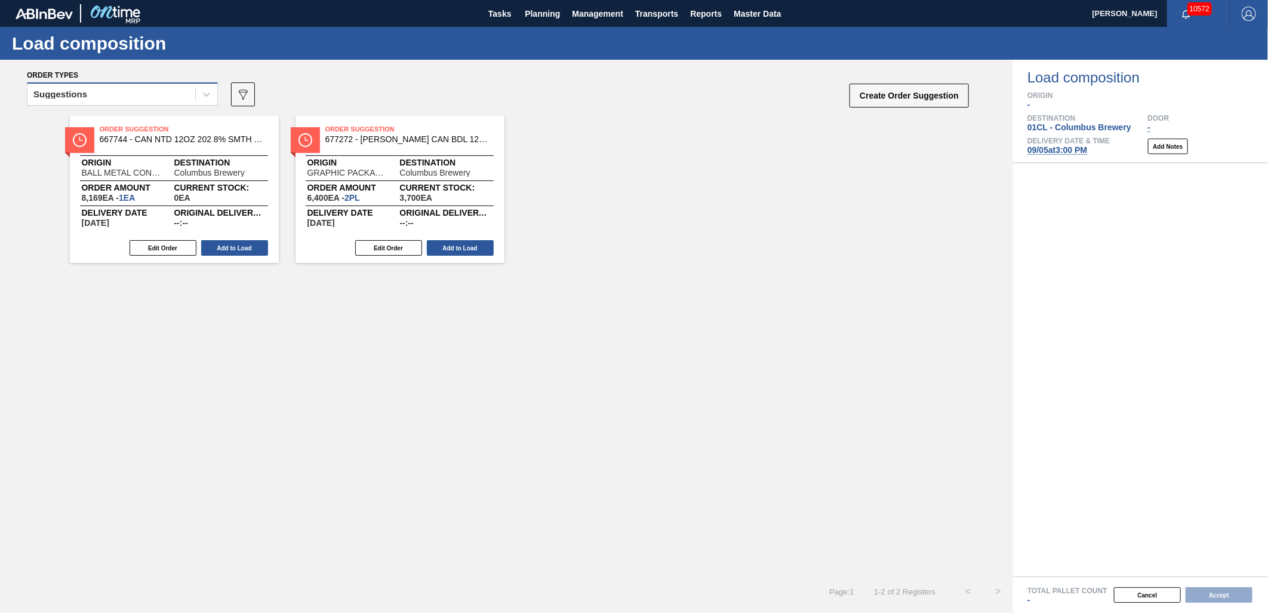
click at [176, 94] on div "Suggestions" at bounding box center [111, 94] width 168 height 17
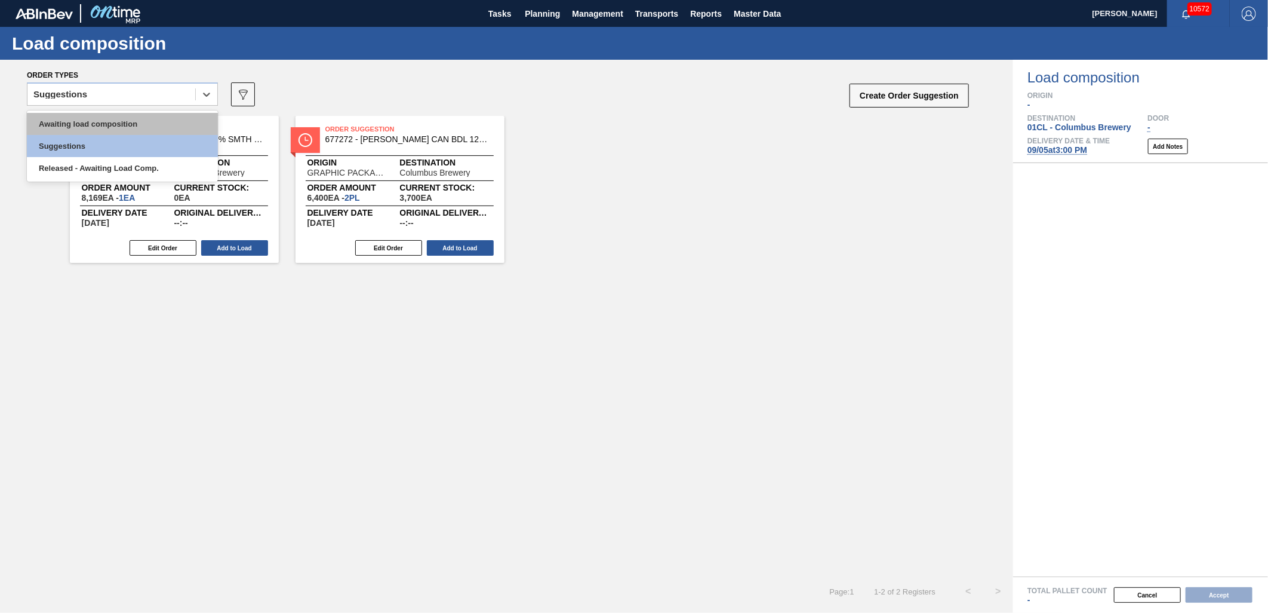
click at [150, 113] on div "Awaiting load composition" at bounding box center [122, 124] width 191 height 22
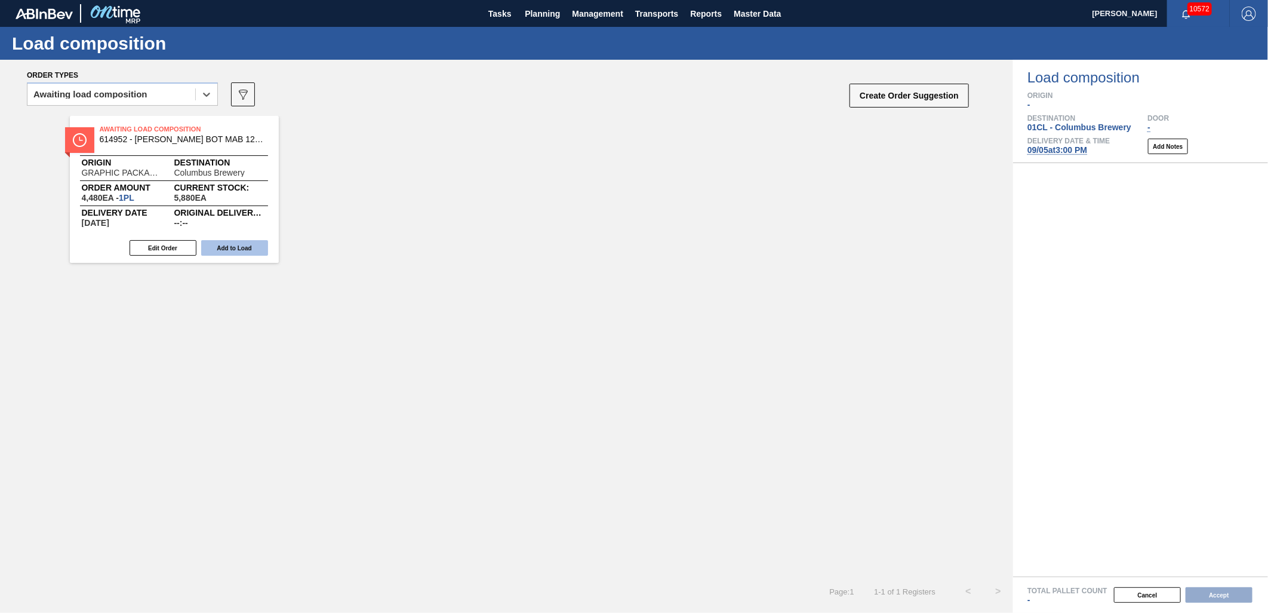
click at [242, 252] on button "Add to Load" at bounding box center [234, 248] width 67 height 16
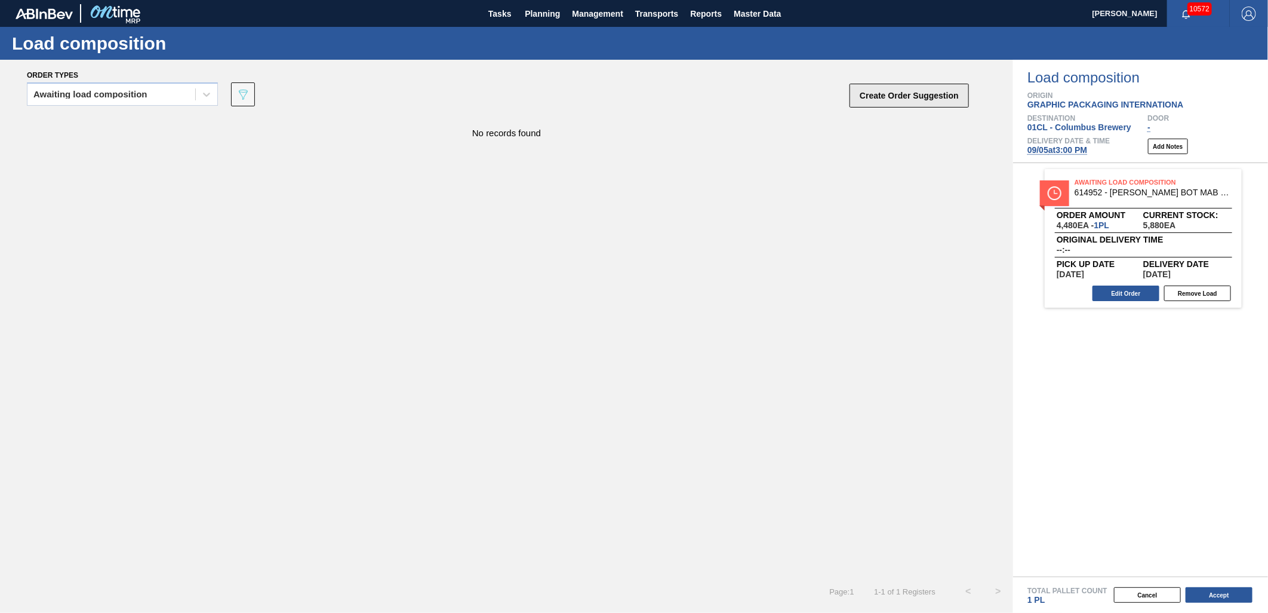
click at [901, 93] on button "Create Order Suggestion" at bounding box center [909, 96] width 119 height 24
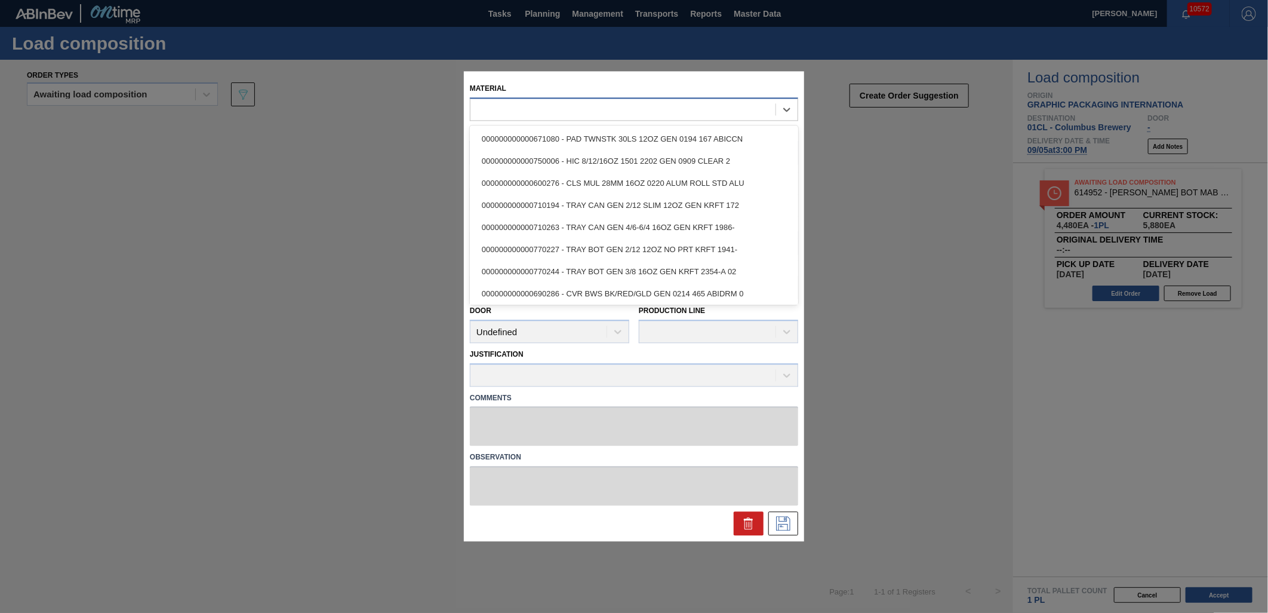
click at [530, 115] on div at bounding box center [623, 109] width 305 height 17
type input "615195"
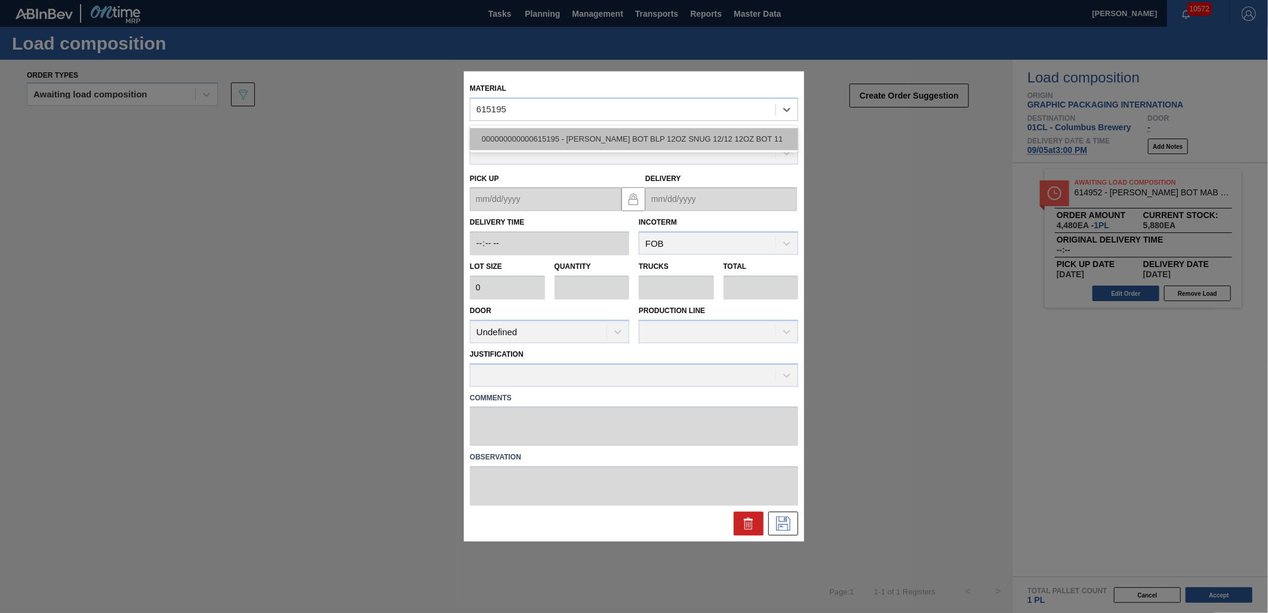
click at [571, 136] on div "000000000000615195 - [PERSON_NAME] BOT BLP 12OZ SNUG 12/12 12OZ BOT 11" at bounding box center [634, 139] width 328 height 22
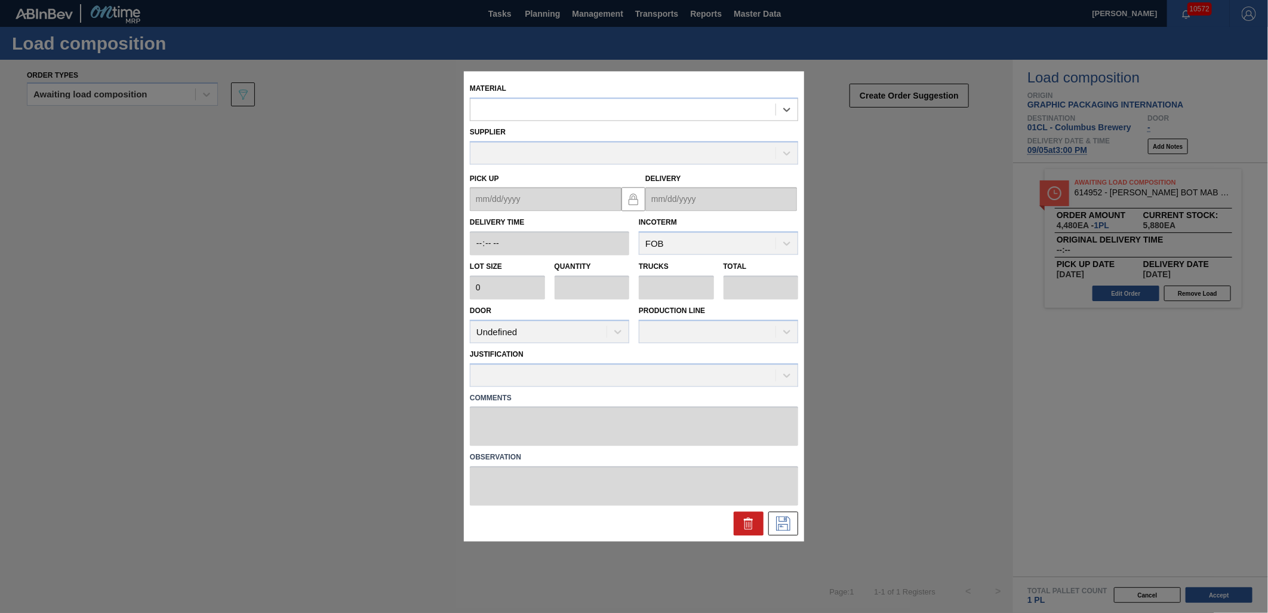
type input "4,480"
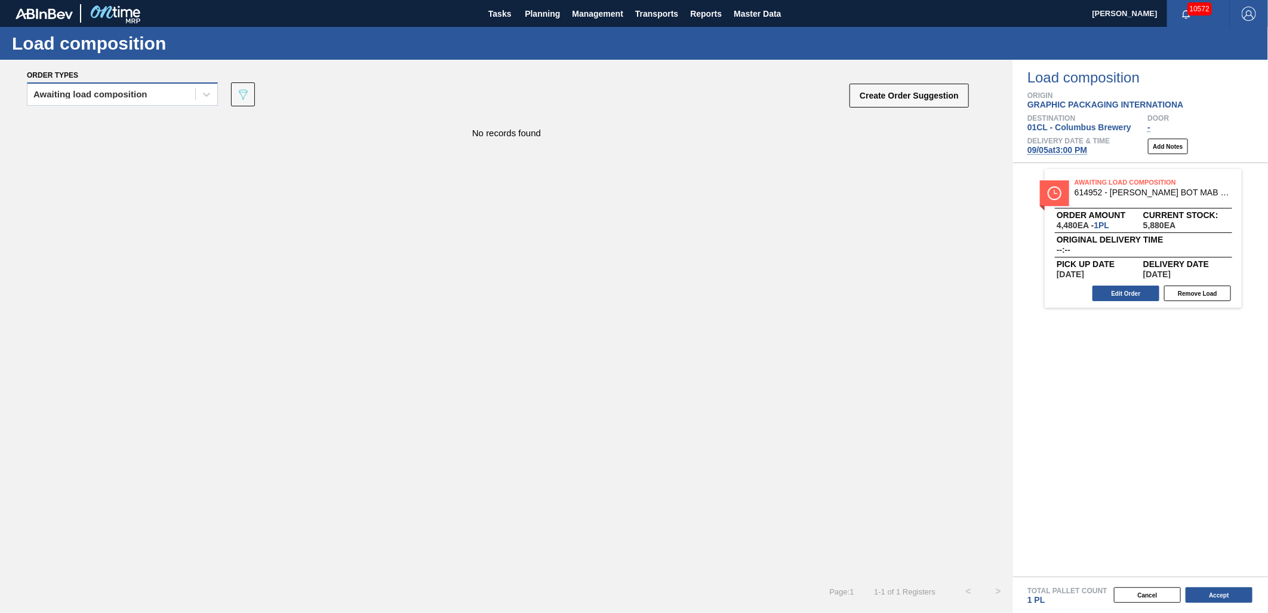
click at [136, 84] on div "Awaiting load composition" at bounding box center [122, 93] width 191 height 23
click at [133, 116] on div "Awaiting load composition" at bounding box center [122, 124] width 191 height 22
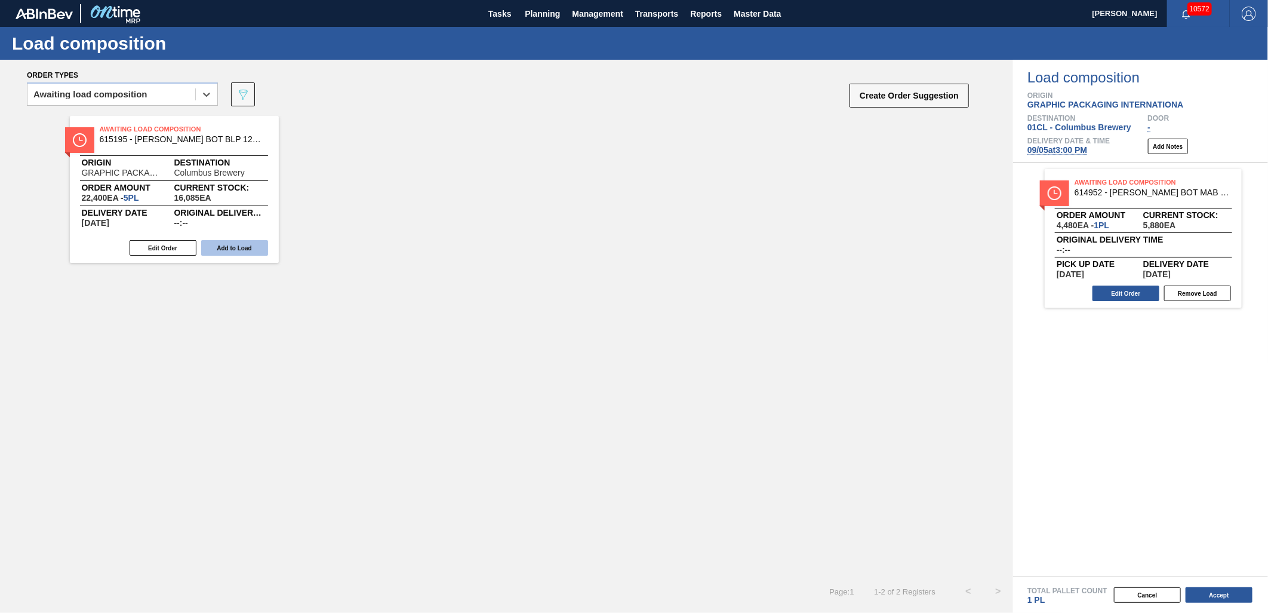
click at [247, 246] on button "Add to Load" at bounding box center [234, 248] width 67 height 16
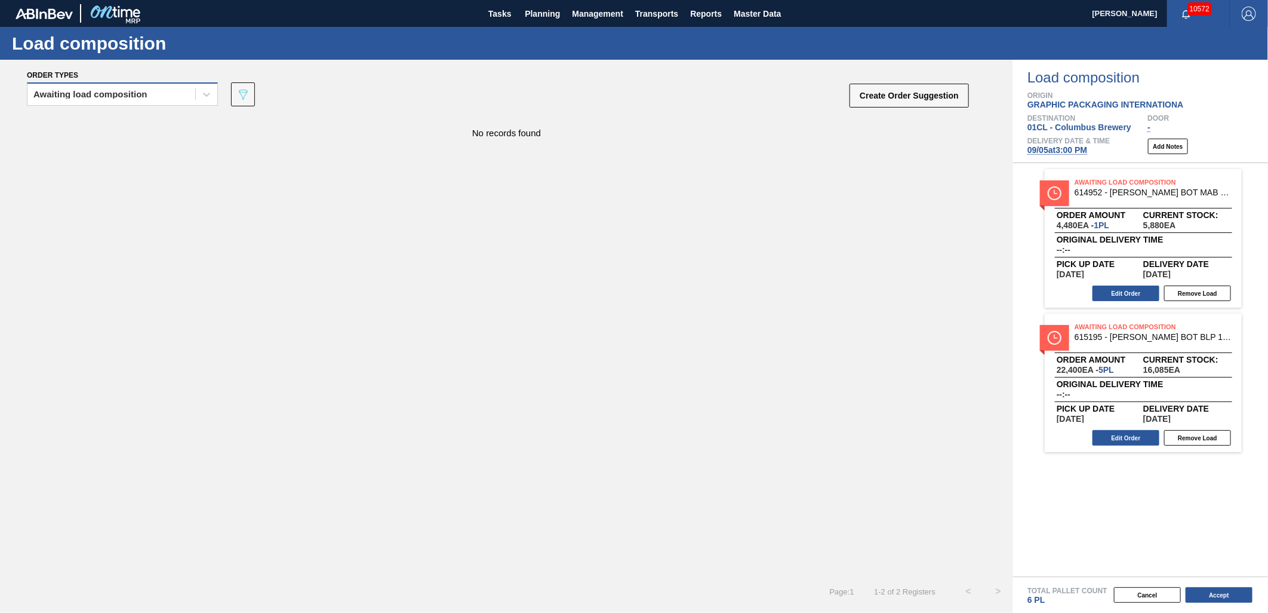
click at [174, 92] on div "Awaiting load composition" at bounding box center [111, 94] width 168 height 17
click at [149, 119] on div "Awaiting load composition" at bounding box center [122, 124] width 191 height 22
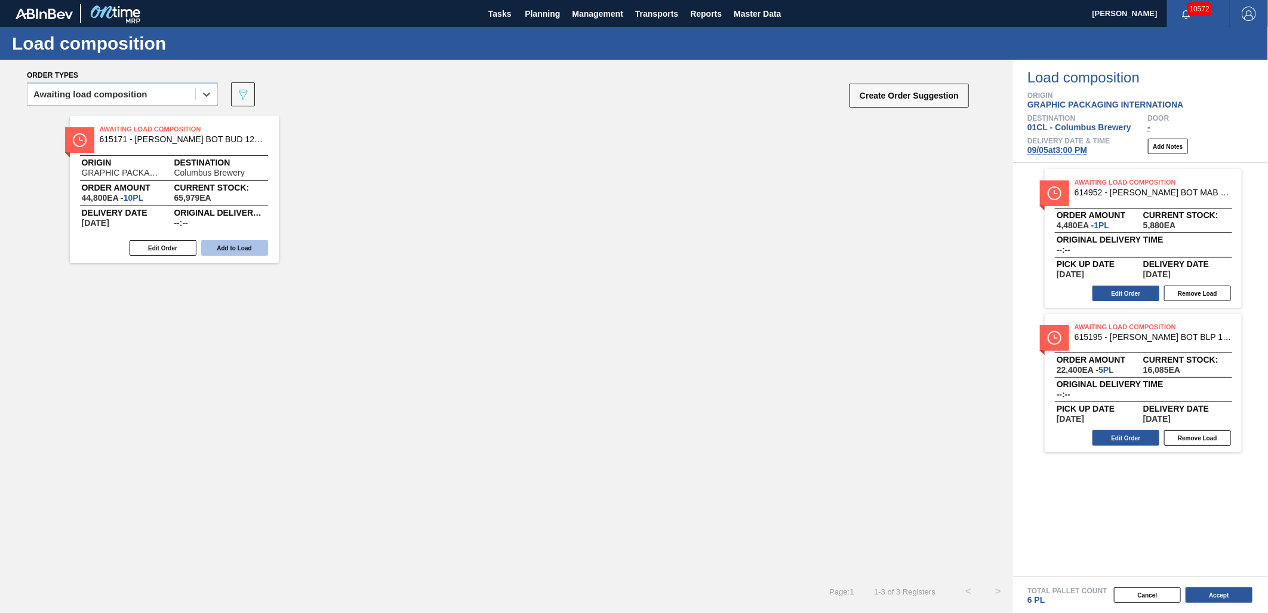
click at [231, 247] on button "Add to Load" at bounding box center [234, 248] width 67 height 16
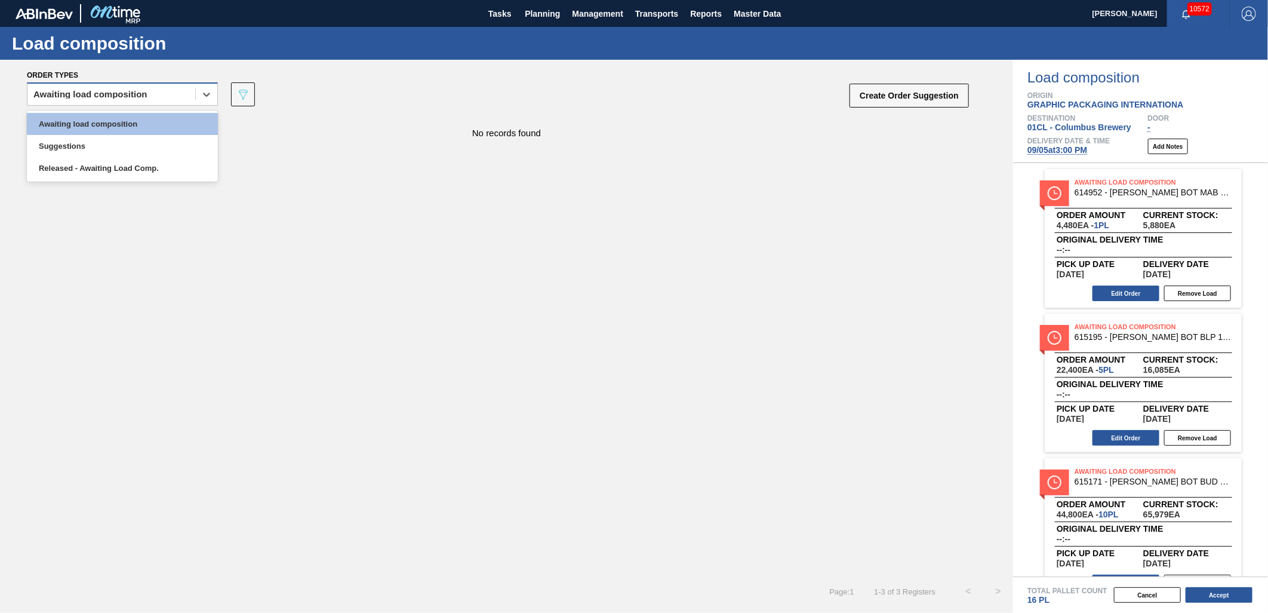
click at [147, 91] on div "Awaiting load composition" at bounding box center [111, 94] width 168 height 17
click at [144, 124] on div "Awaiting load composition" at bounding box center [122, 124] width 191 height 22
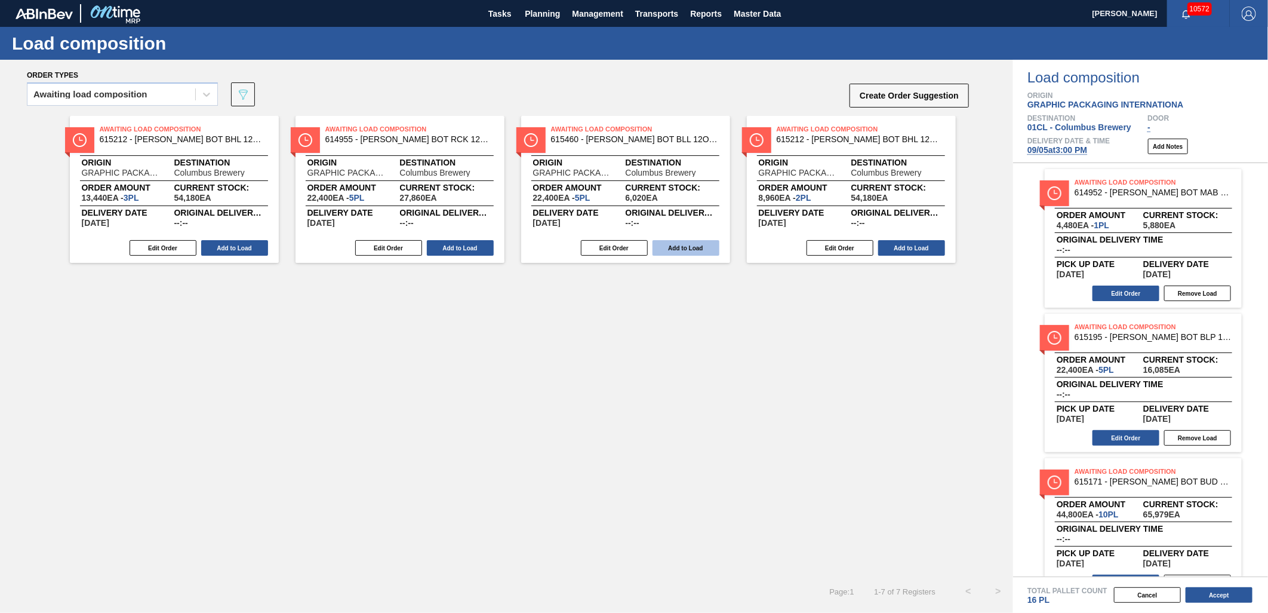
click at [672, 247] on button "Add to Load" at bounding box center [686, 248] width 67 height 16
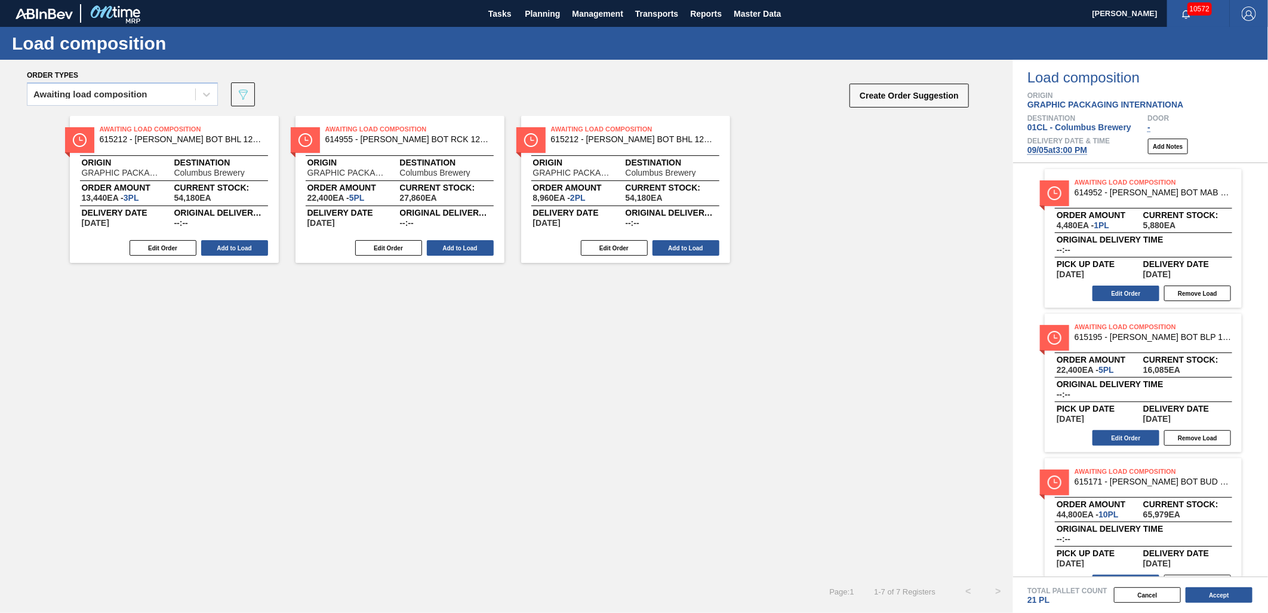
click at [672, 247] on button "Add to Load" at bounding box center [686, 248] width 67 height 16
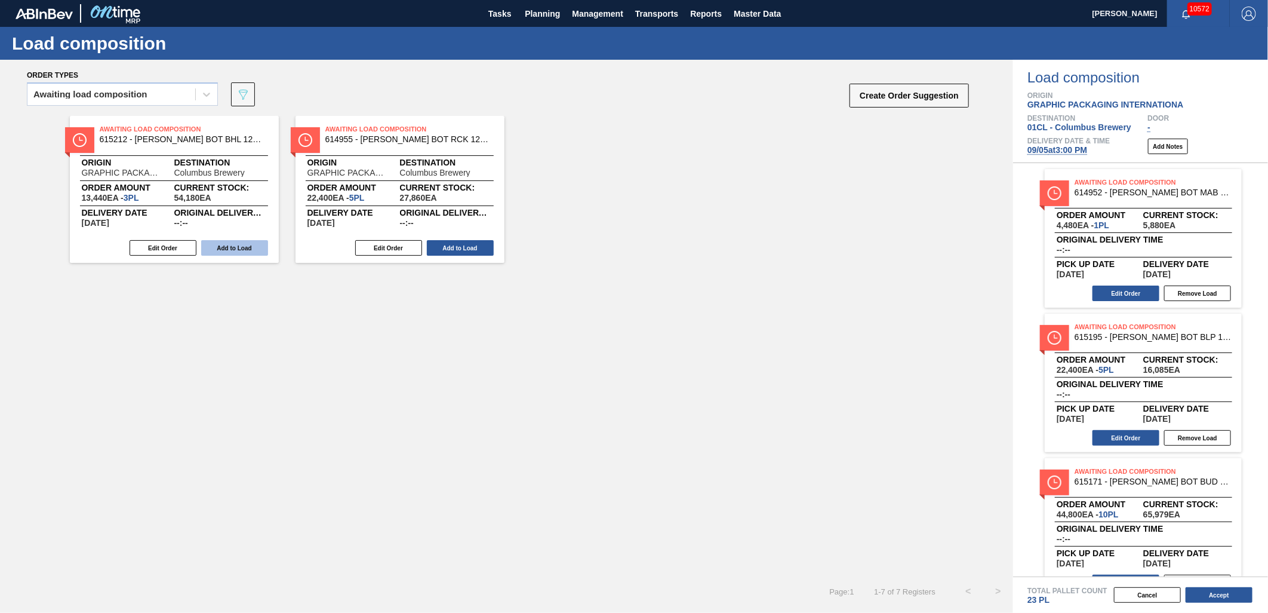
click at [230, 252] on button "Add to Load" at bounding box center [234, 248] width 67 height 16
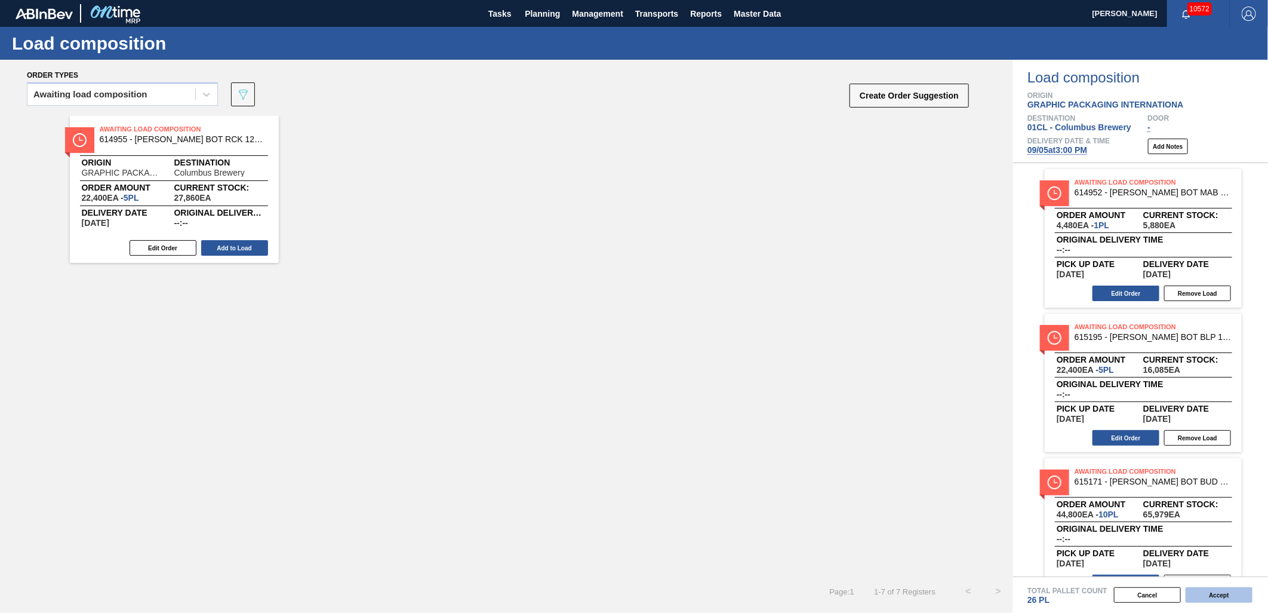
click at [1141, 551] on button "Accept" at bounding box center [1219, 595] width 67 height 16
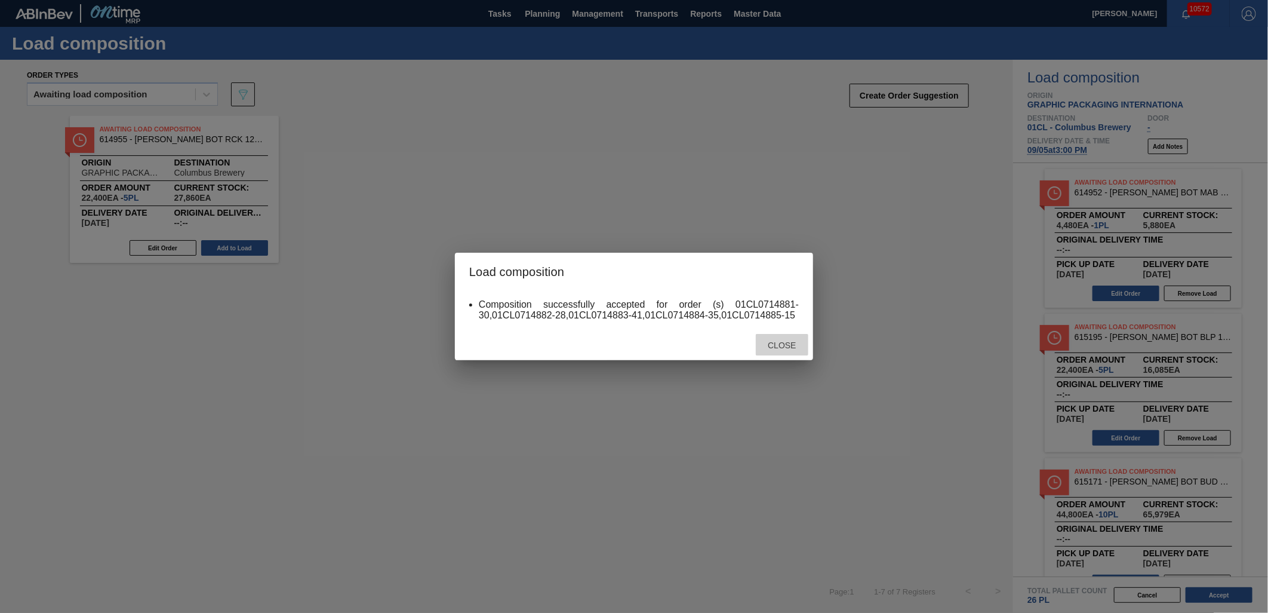
click at [798, 348] on span "Close" at bounding box center [781, 345] width 47 height 10
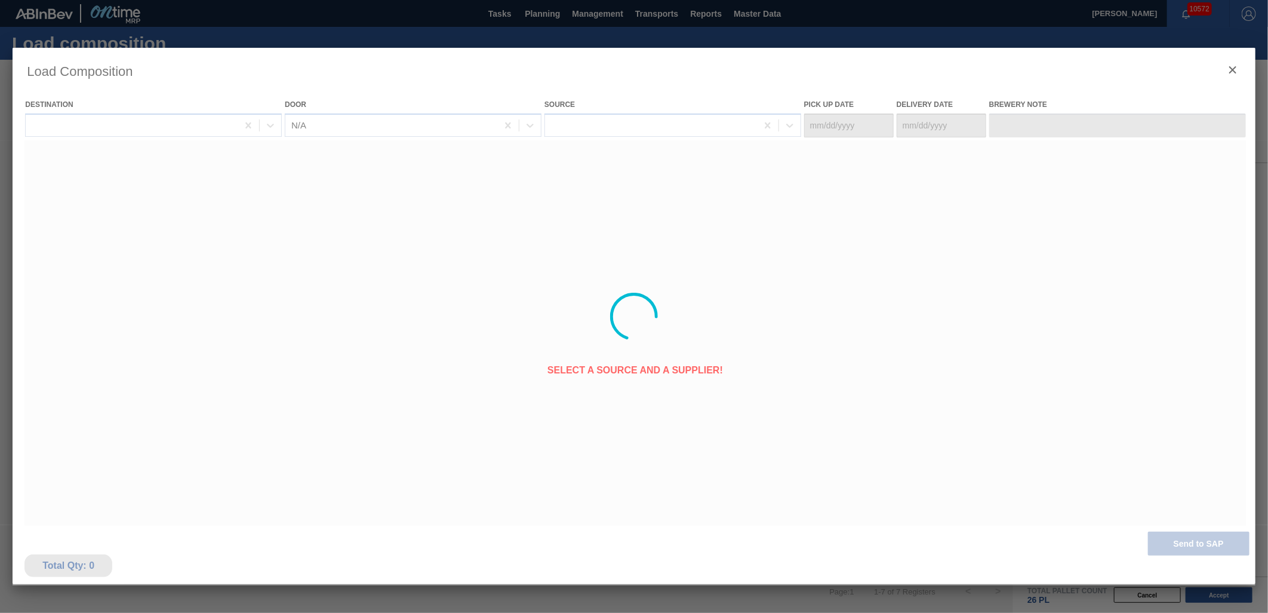
type Date "[DATE]"
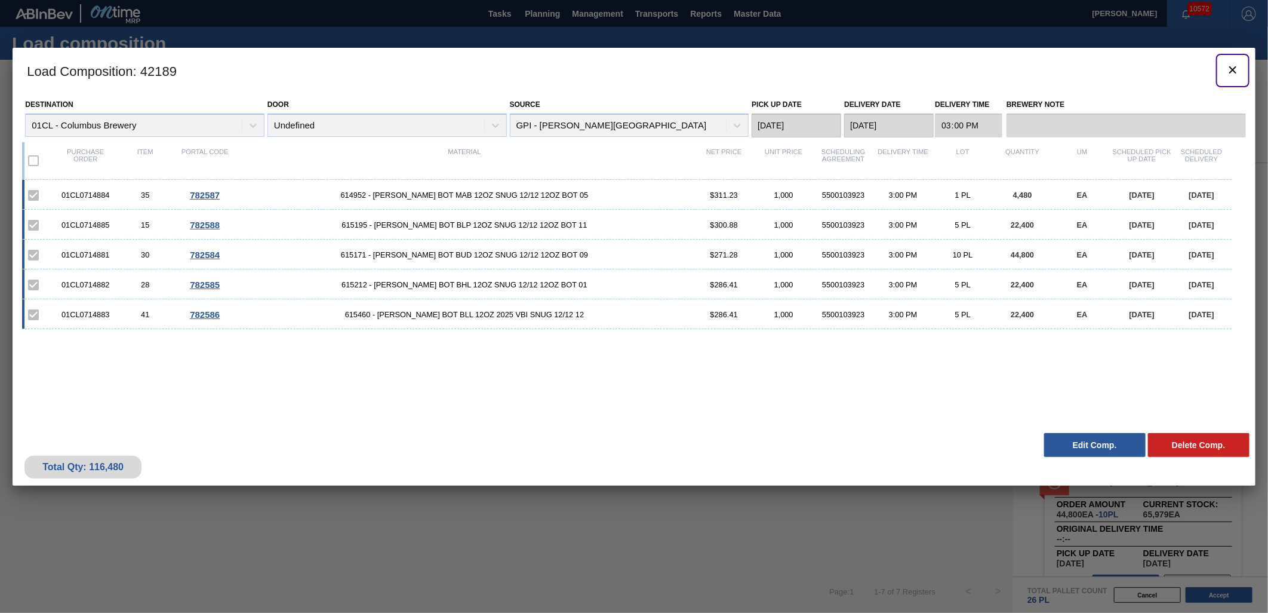
click at [1141, 70] on icon "botão de ícone" at bounding box center [1233, 69] width 7 height 7
